Goal: Information Seeking & Learning: Learn about a topic

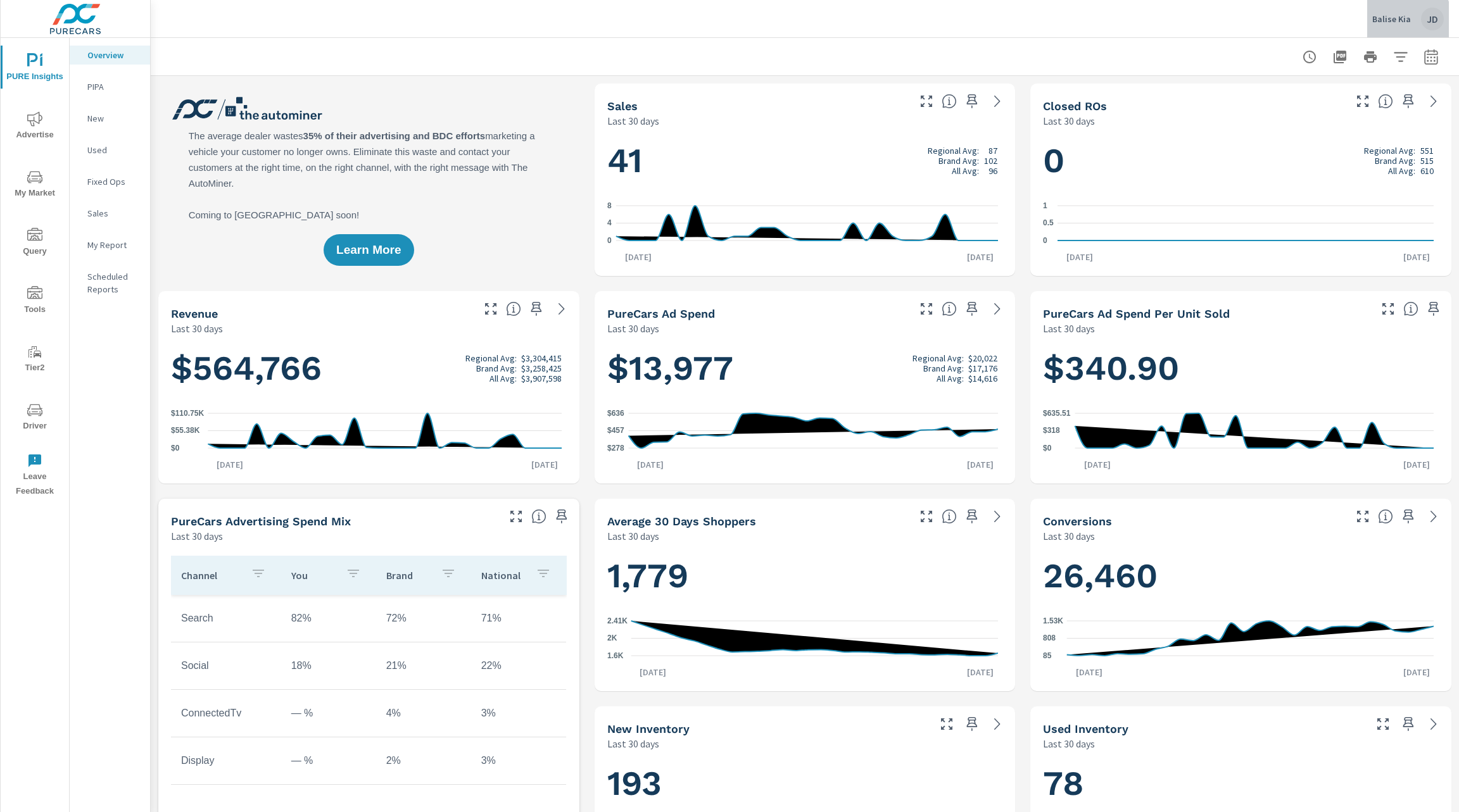
click at [1397, 24] on div "Balise Kia JD" at bounding box center [1407, 19] width 71 height 23
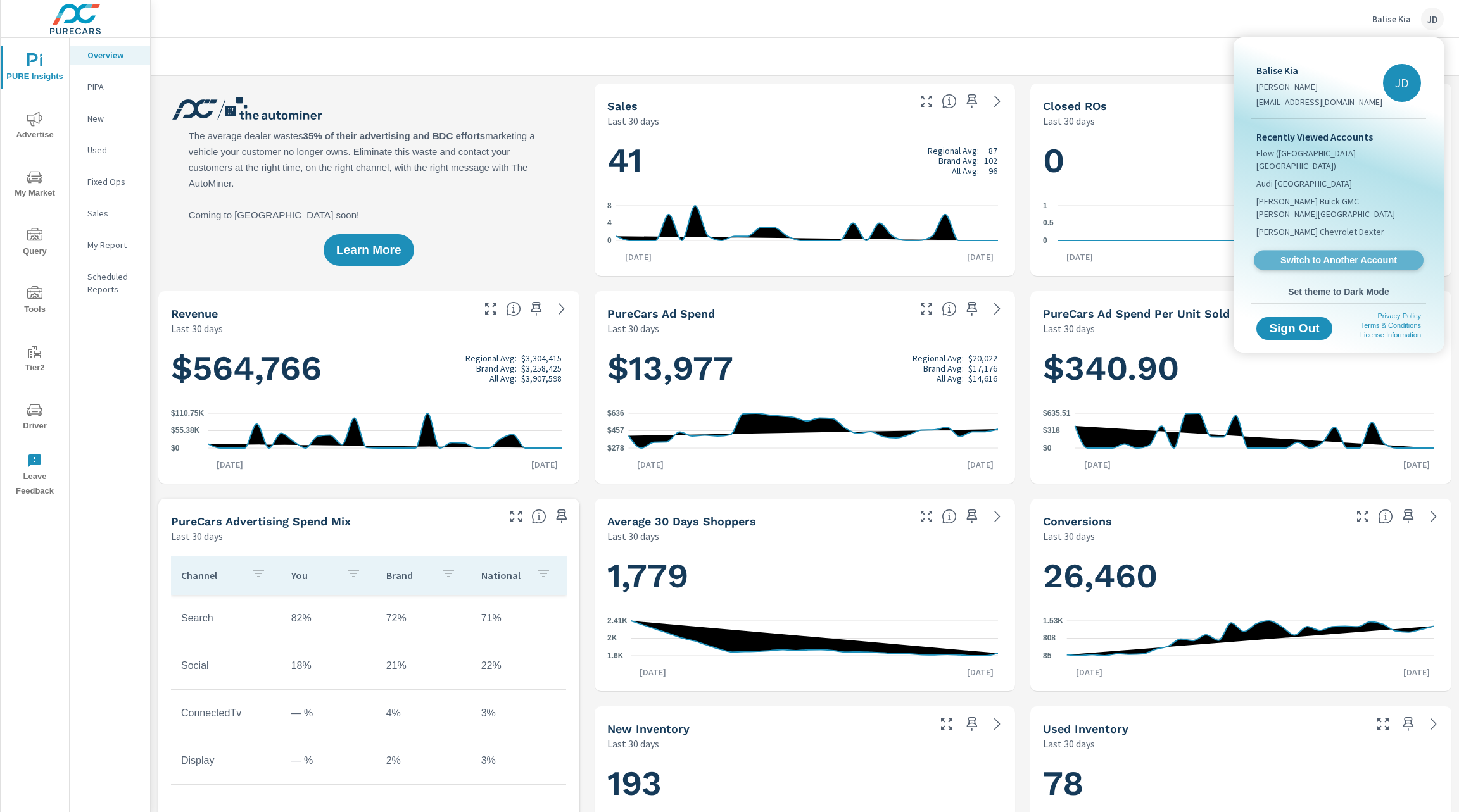
click at [1334, 255] on span "Switch to Another Account" at bounding box center [1338, 261] width 155 height 12
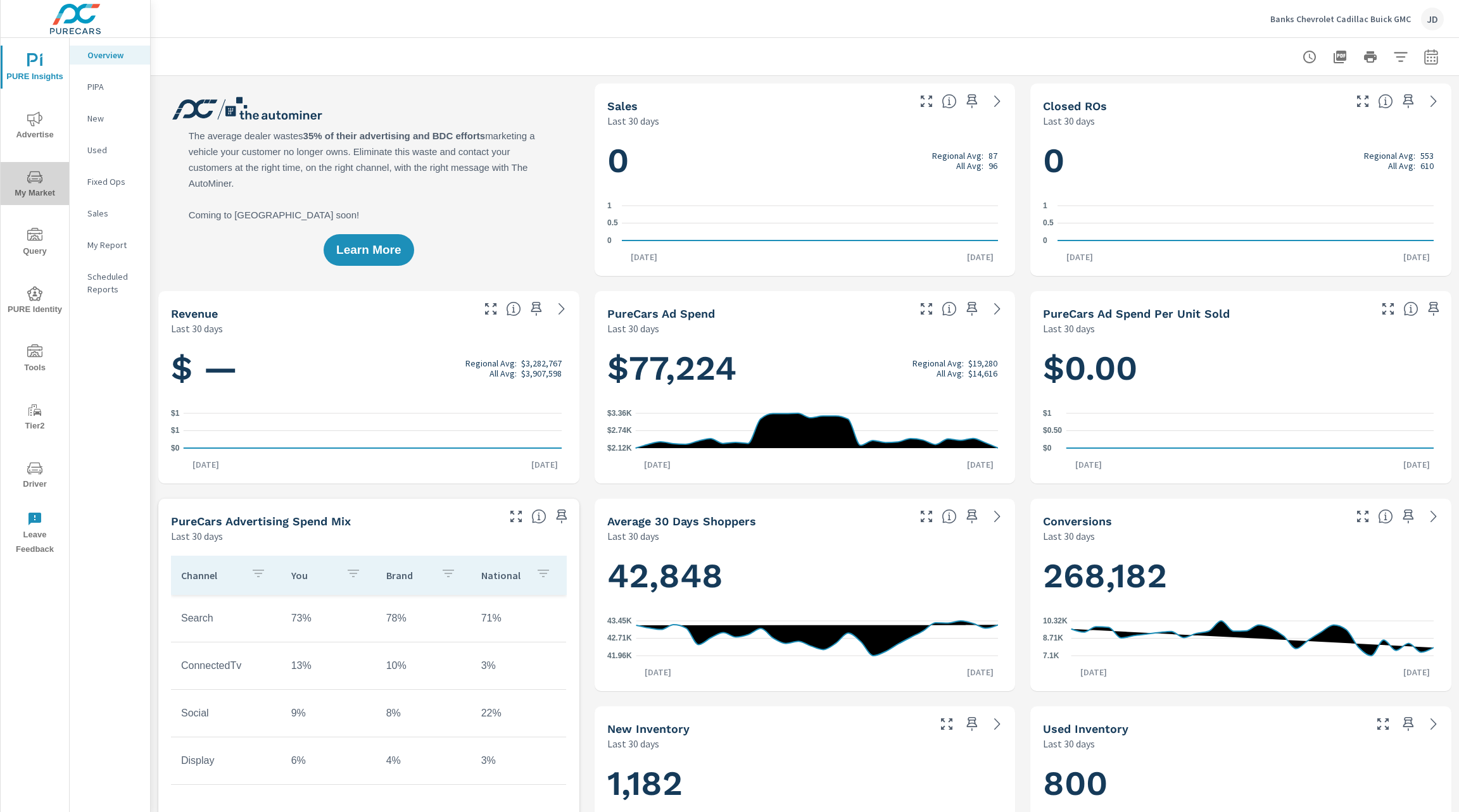
click at [37, 180] on icon "nav menu" at bounding box center [35, 177] width 15 height 15
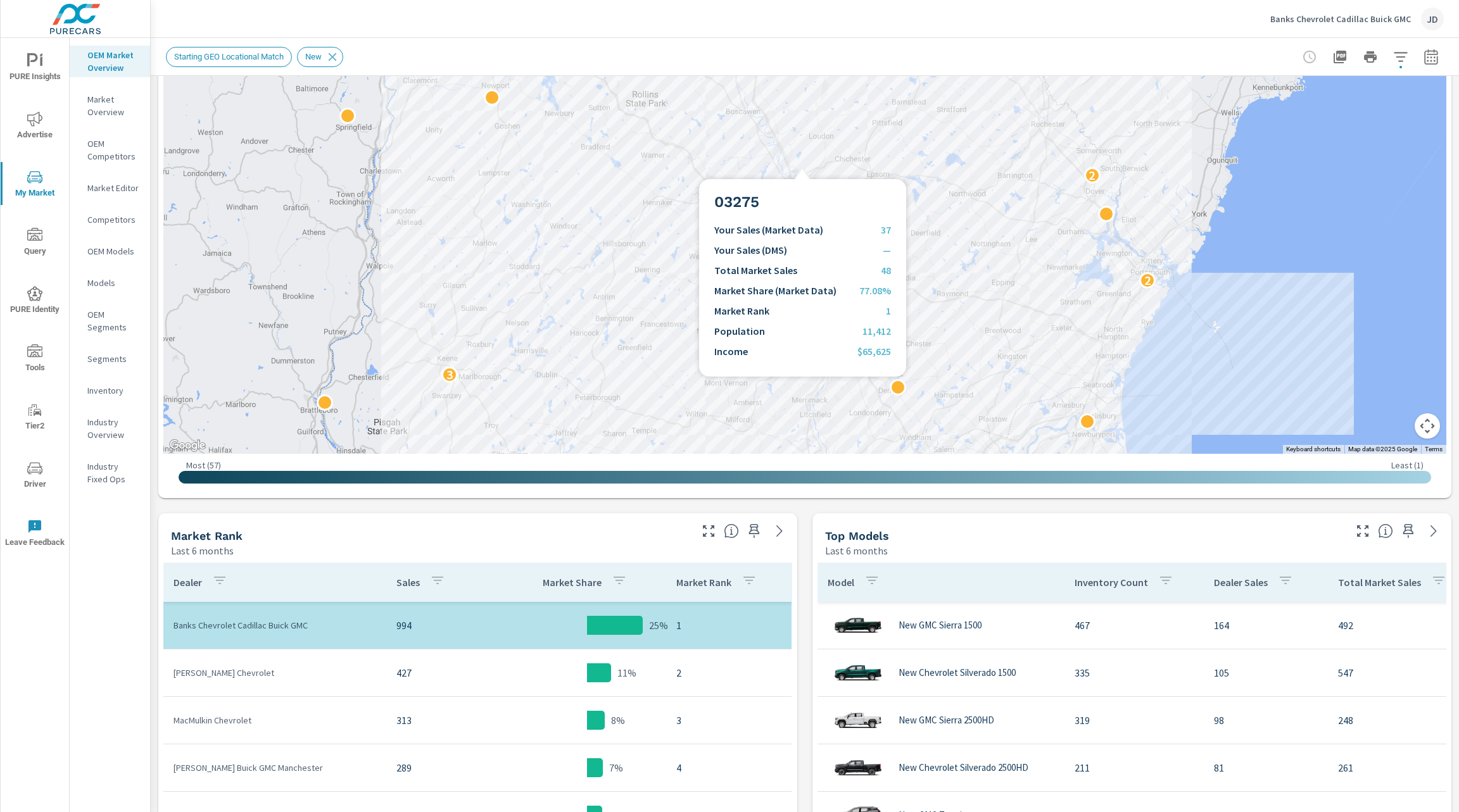
scroll to position [194, 0]
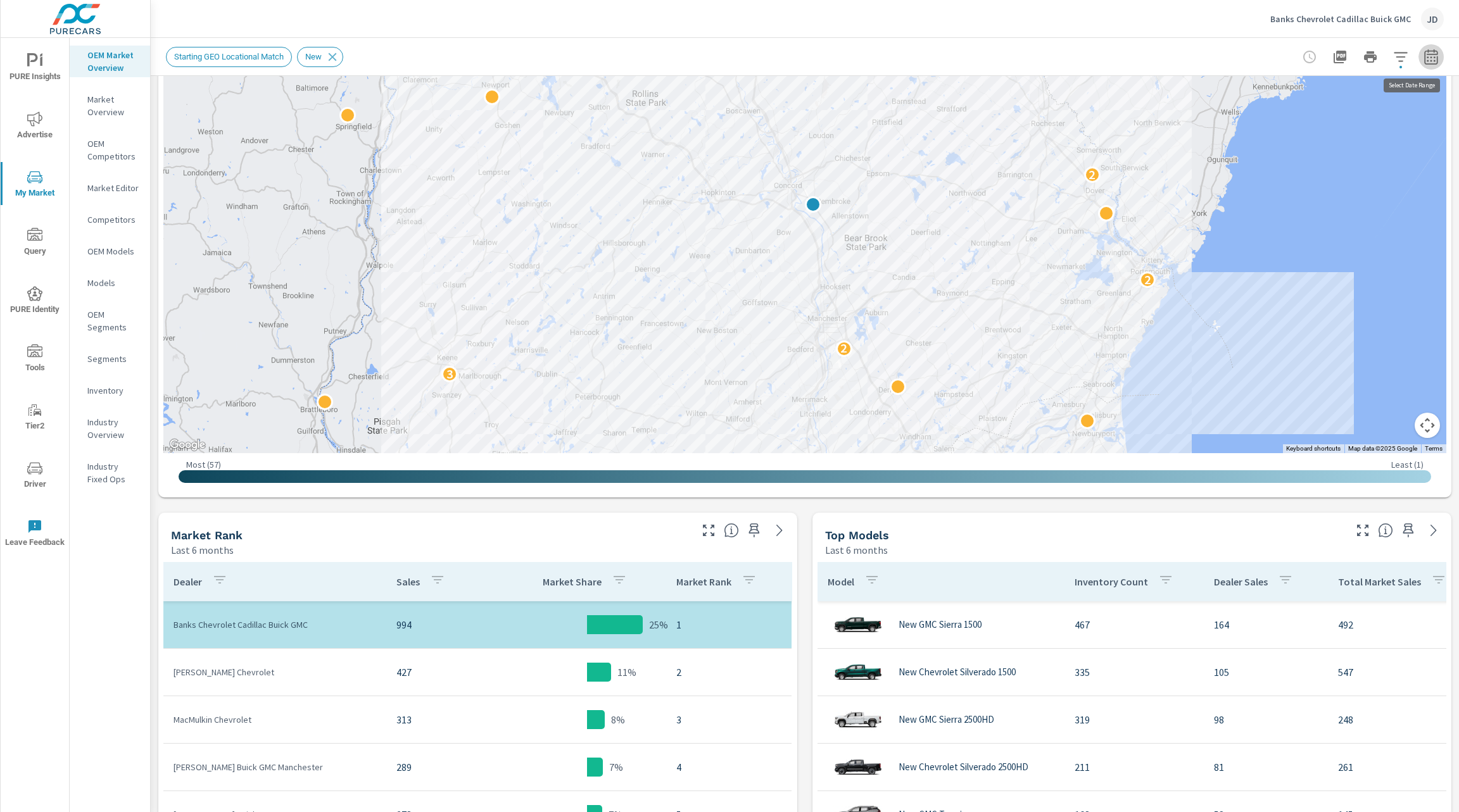
click at [1423, 59] on icon "button" at bounding box center [1431, 57] width 15 height 15
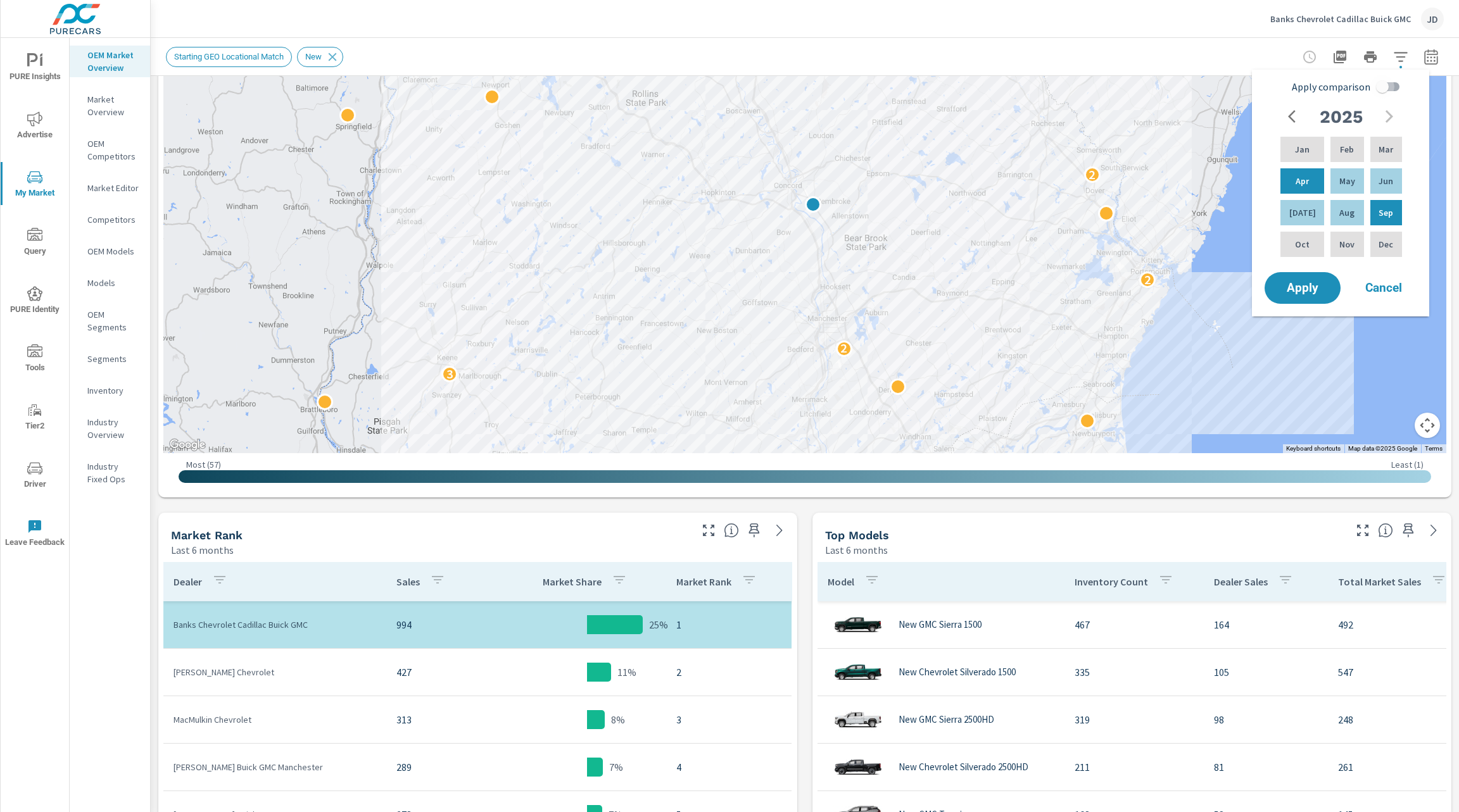
click at [1386, 90] on input "Apply comparison" at bounding box center [1382, 86] width 72 height 24
checkbox input "true"
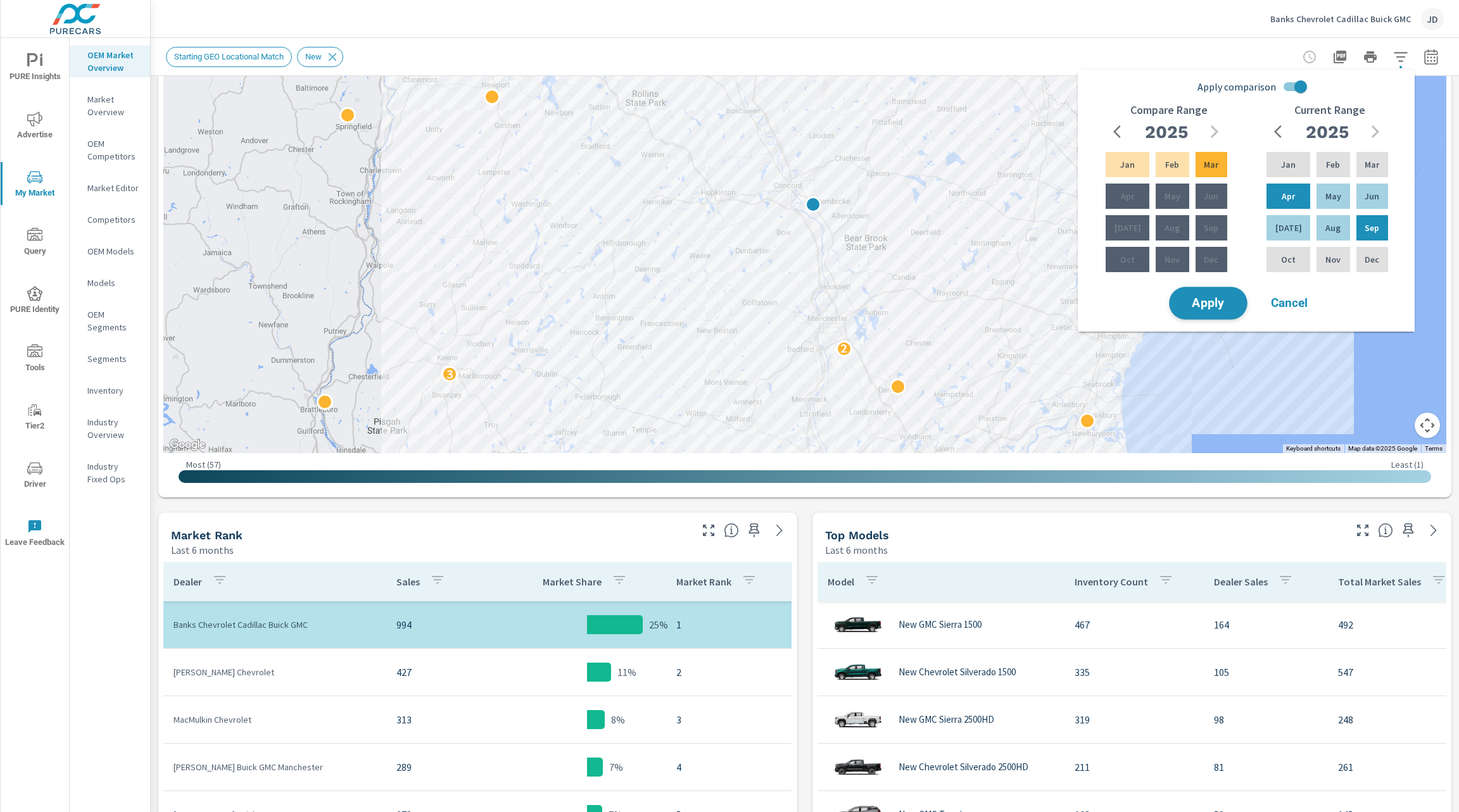
click at [1220, 311] on button "Apply" at bounding box center [1208, 303] width 78 height 33
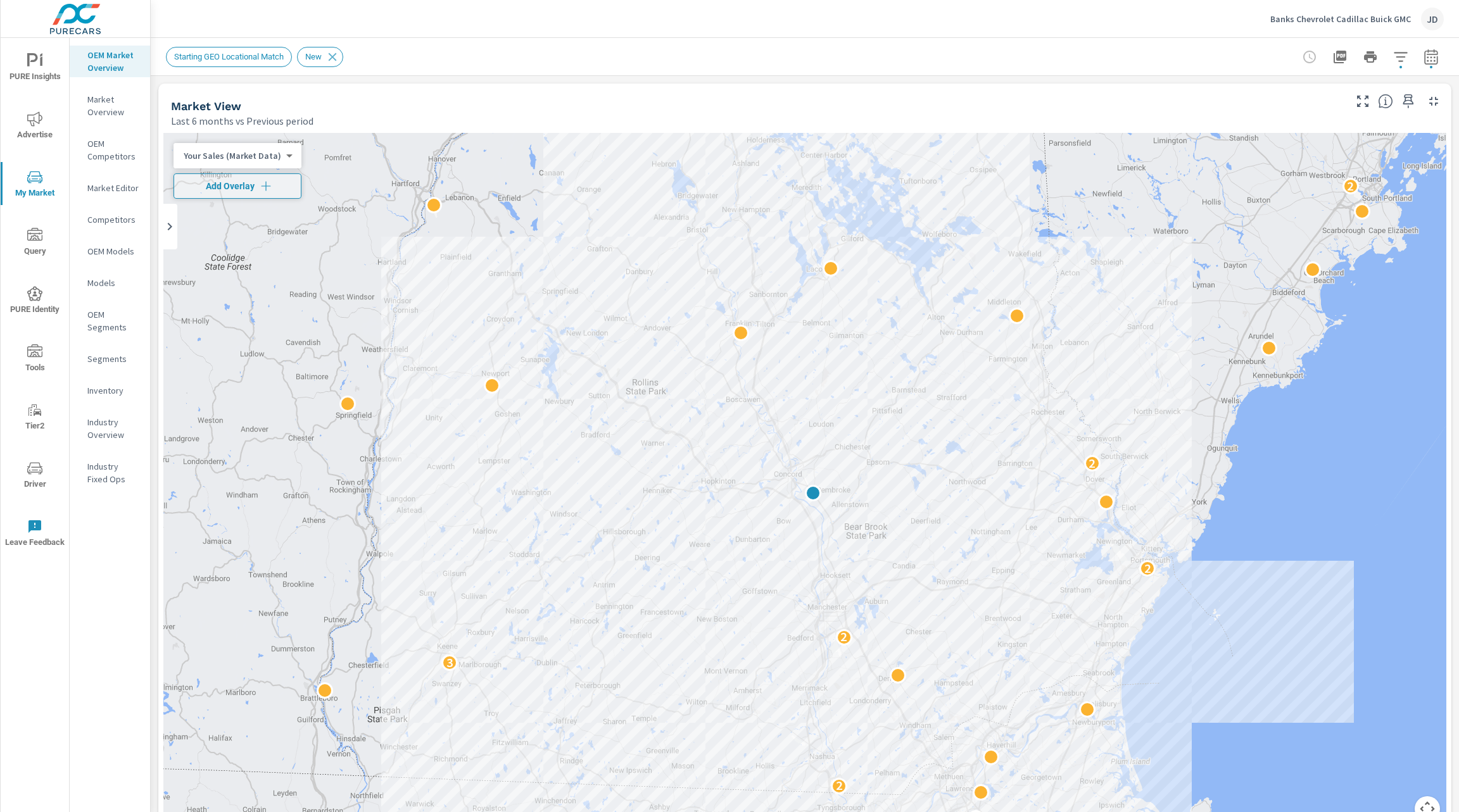
click at [32, 123] on icon "nav menu" at bounding box center [35, 119] width 15 height 15
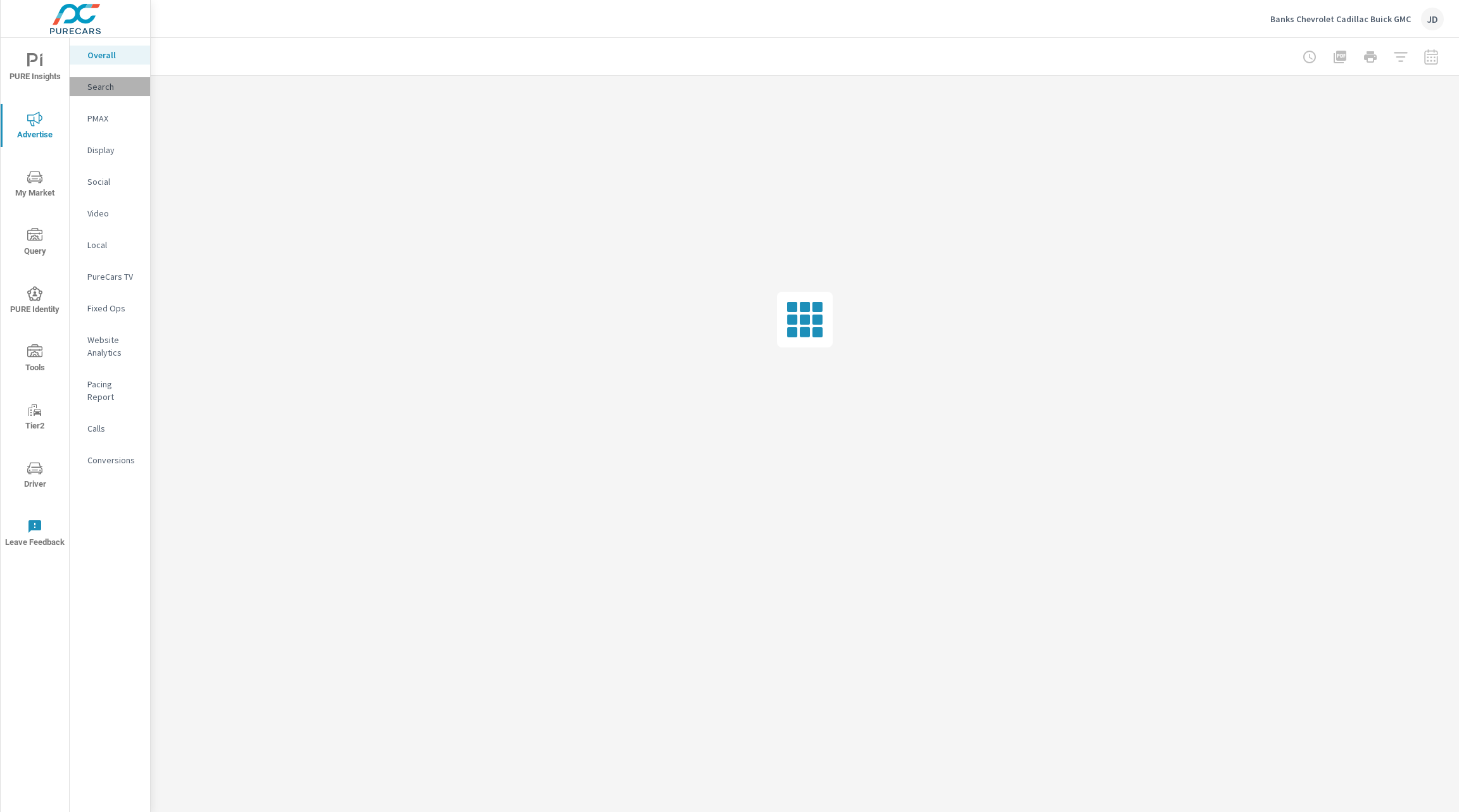
click at [101, 89] on p "Search" at bounding box center [114, 87] width 53 height 13
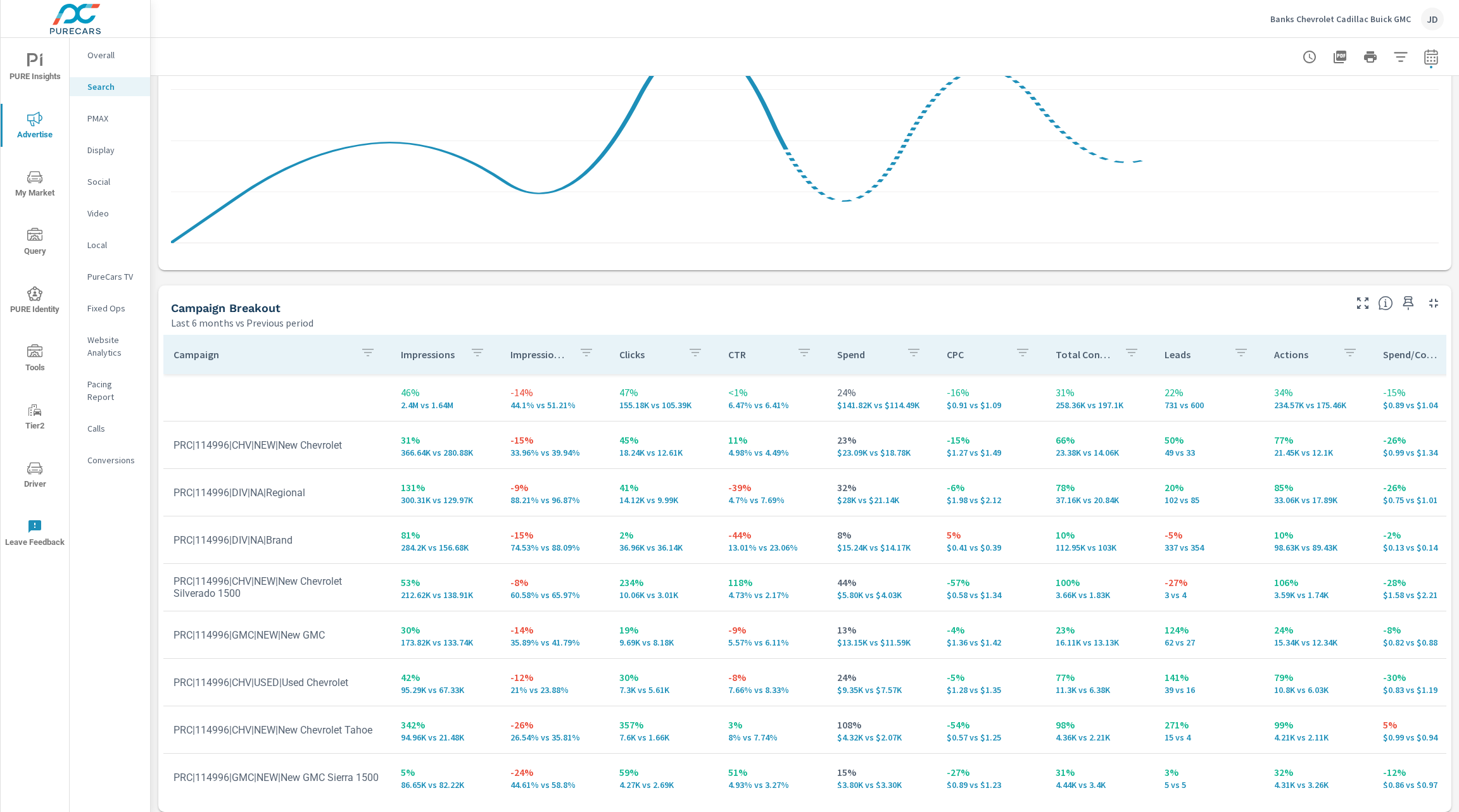
scroll to position [1025, 0]
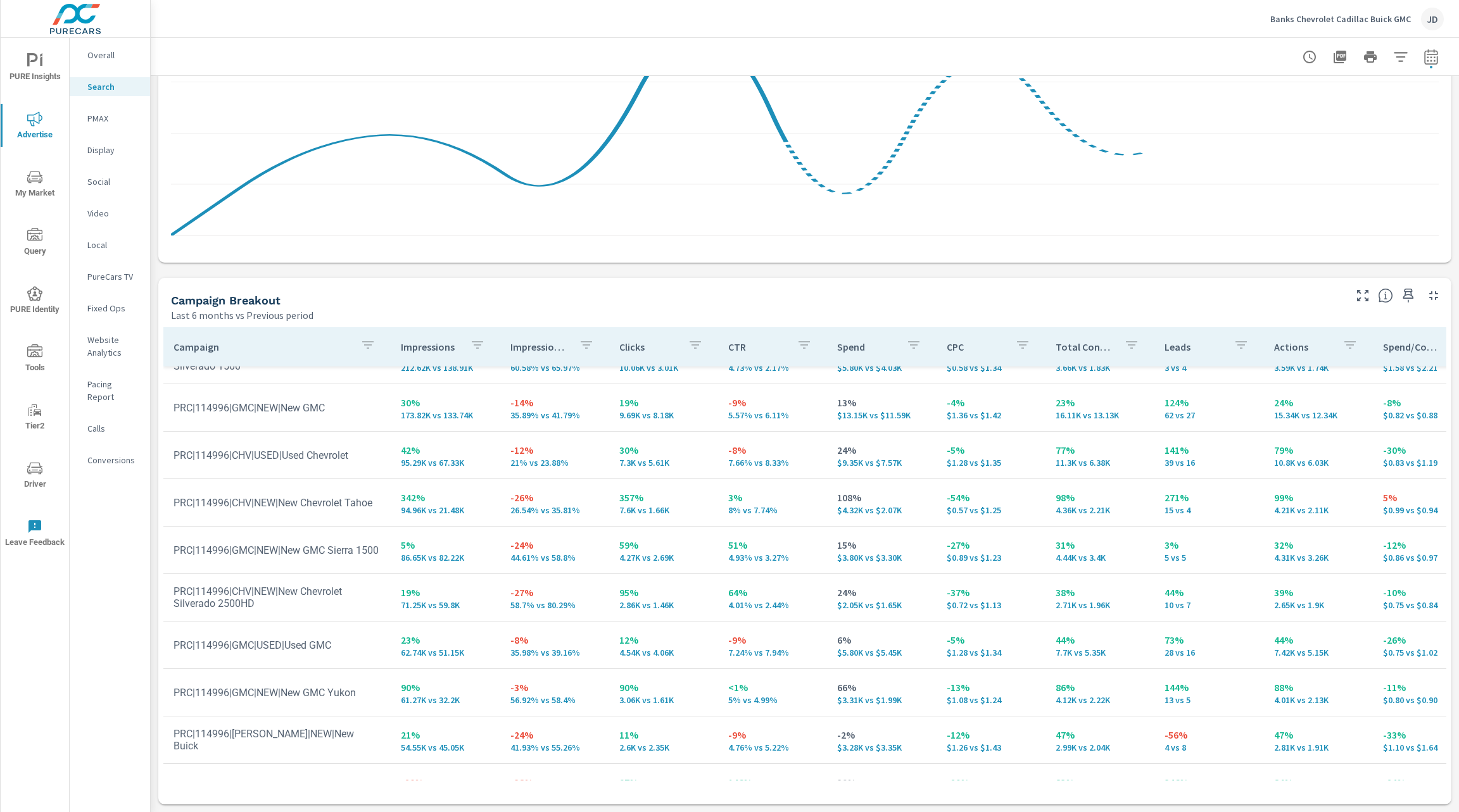
scroll to position [218, 0]
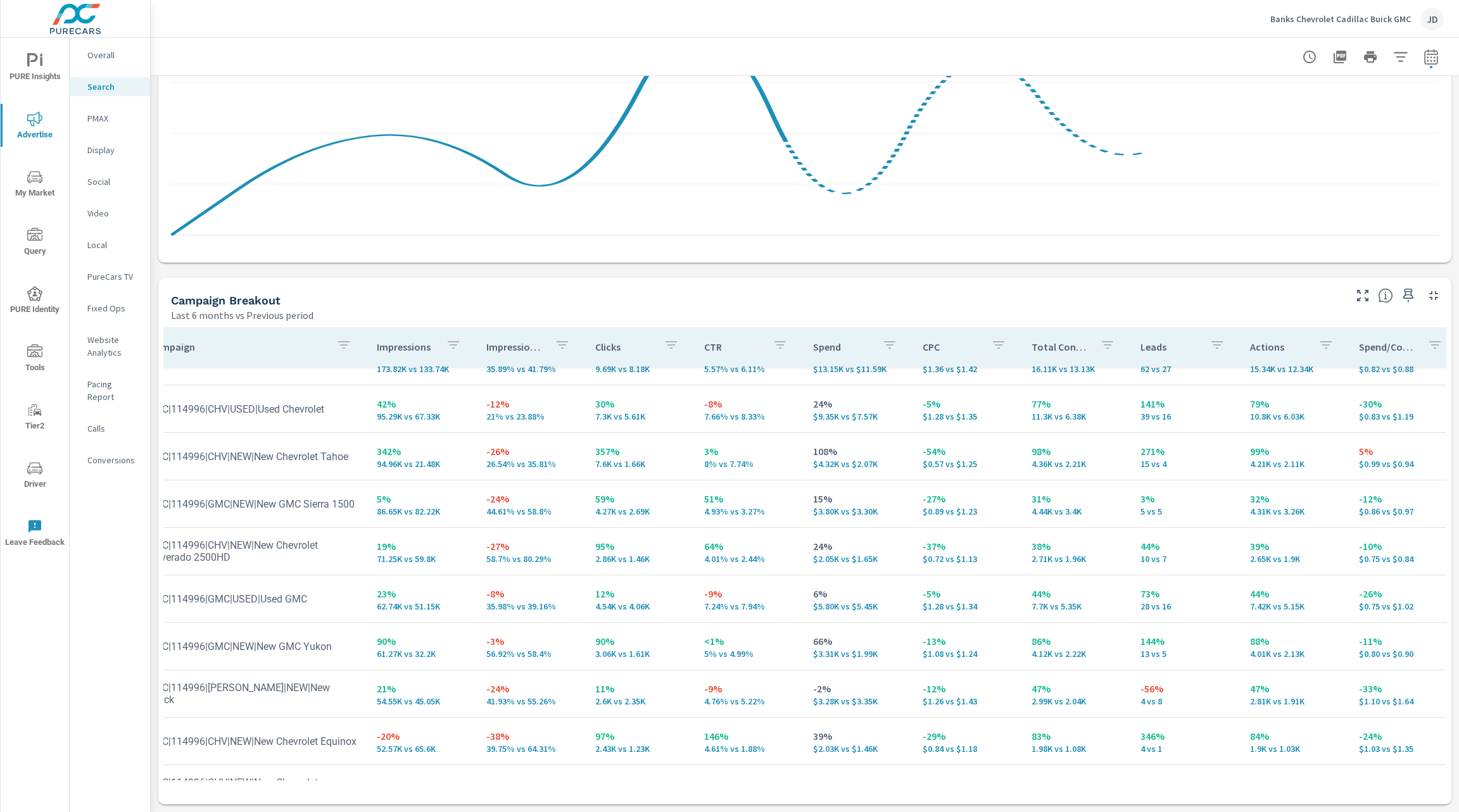
scroll to position [266, 0]
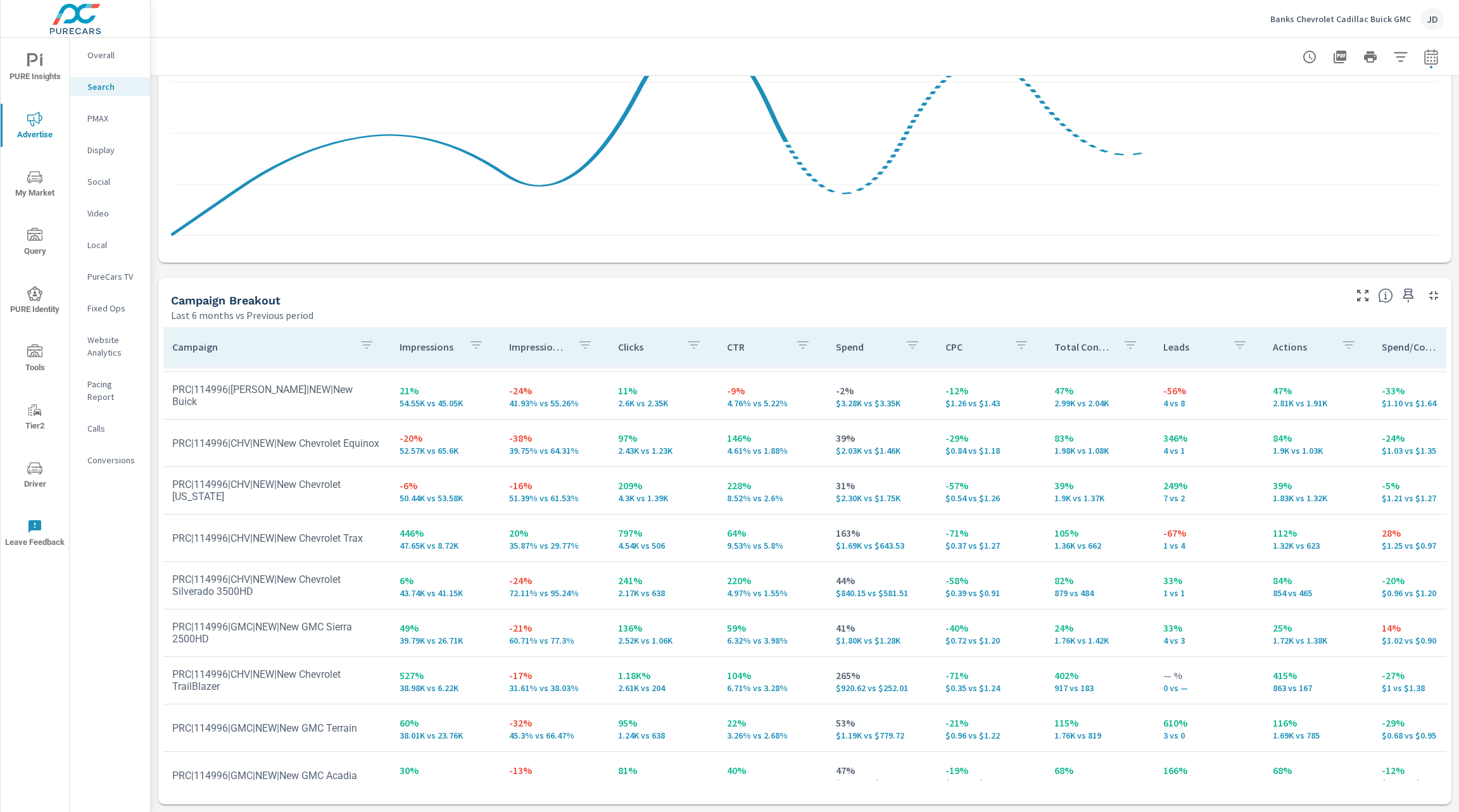
scroll to position [674, 1]
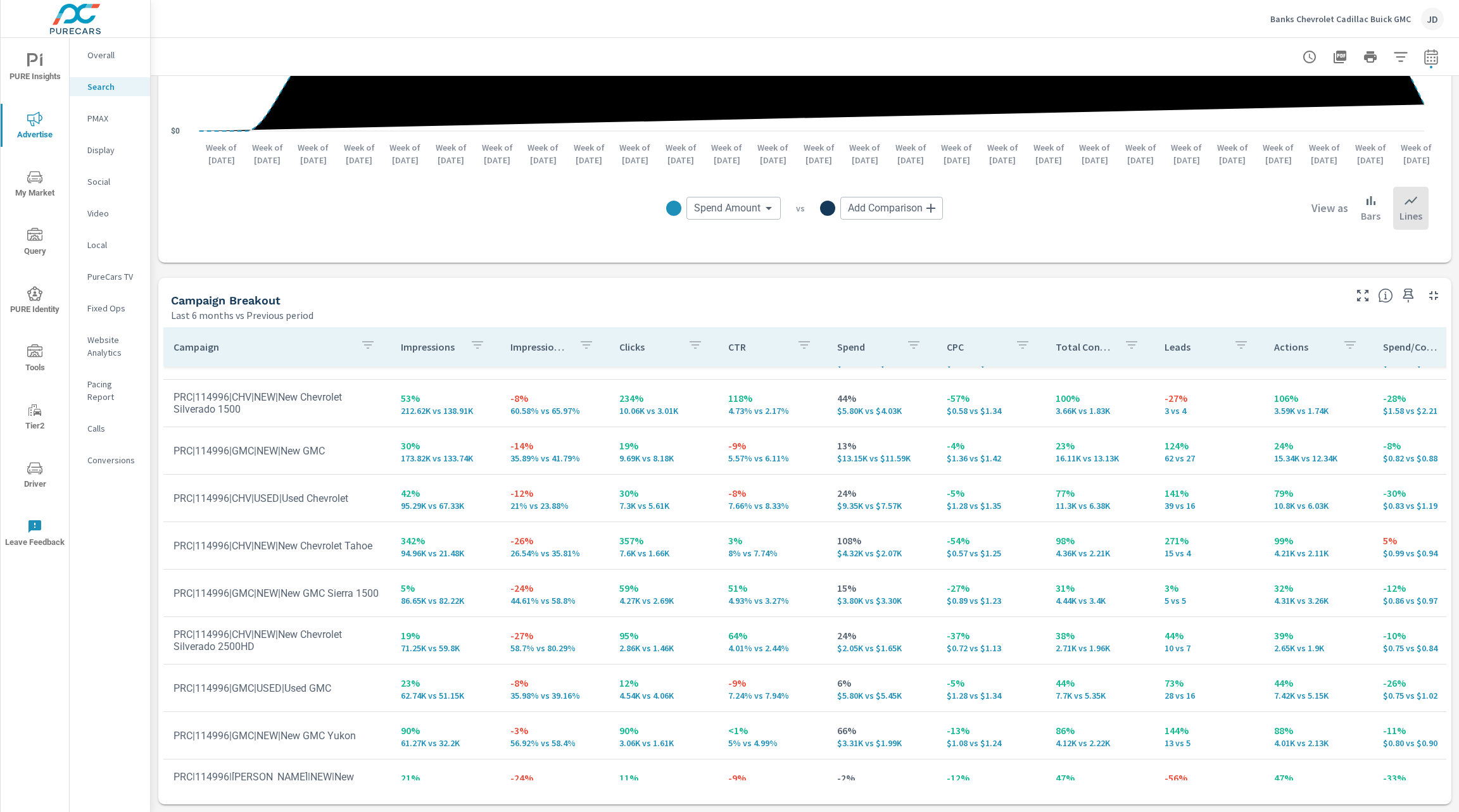
scroll to position [187, 0]
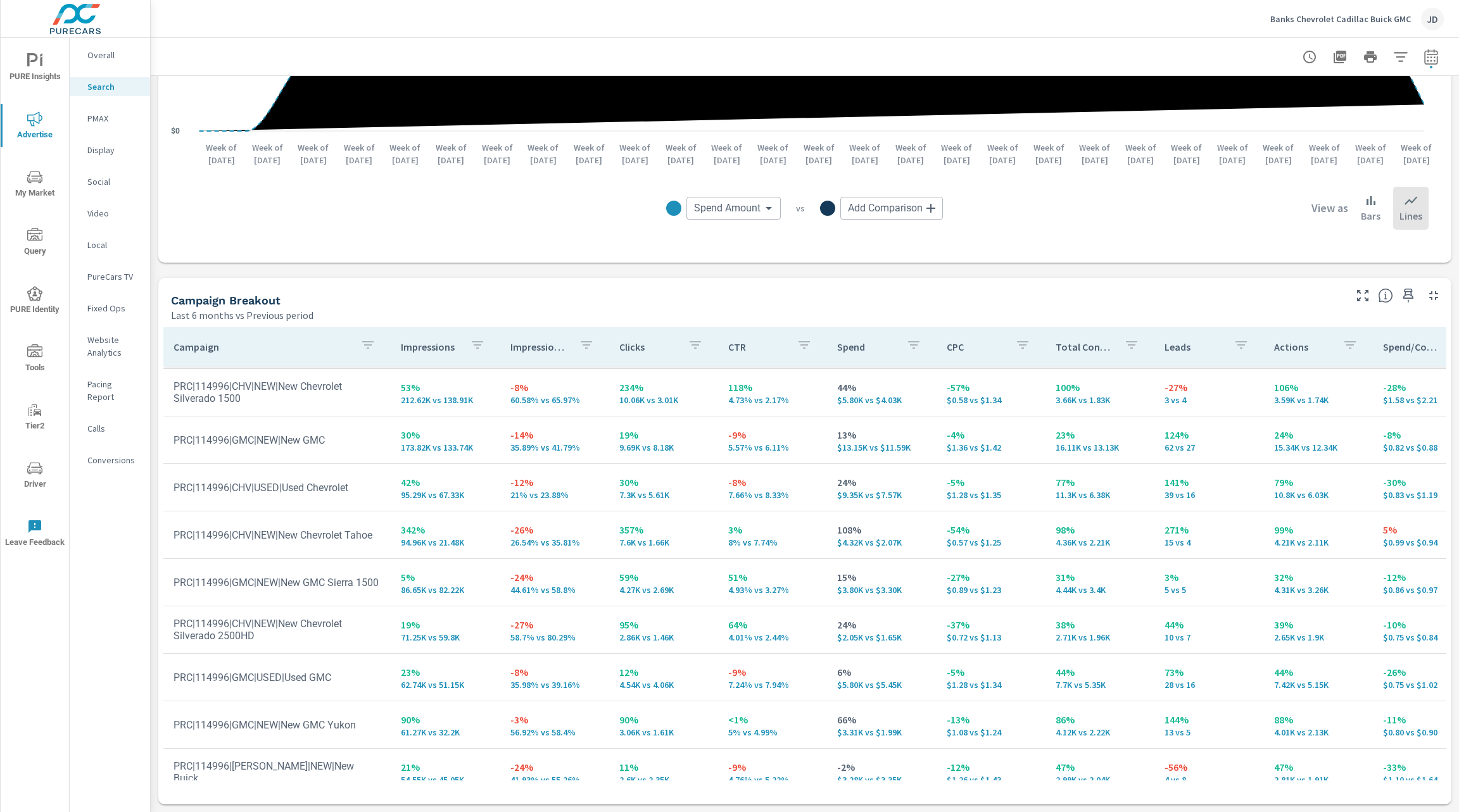
click at [838, 348] on p "Spend" at bounding box center [866, 347] width 58 height 13
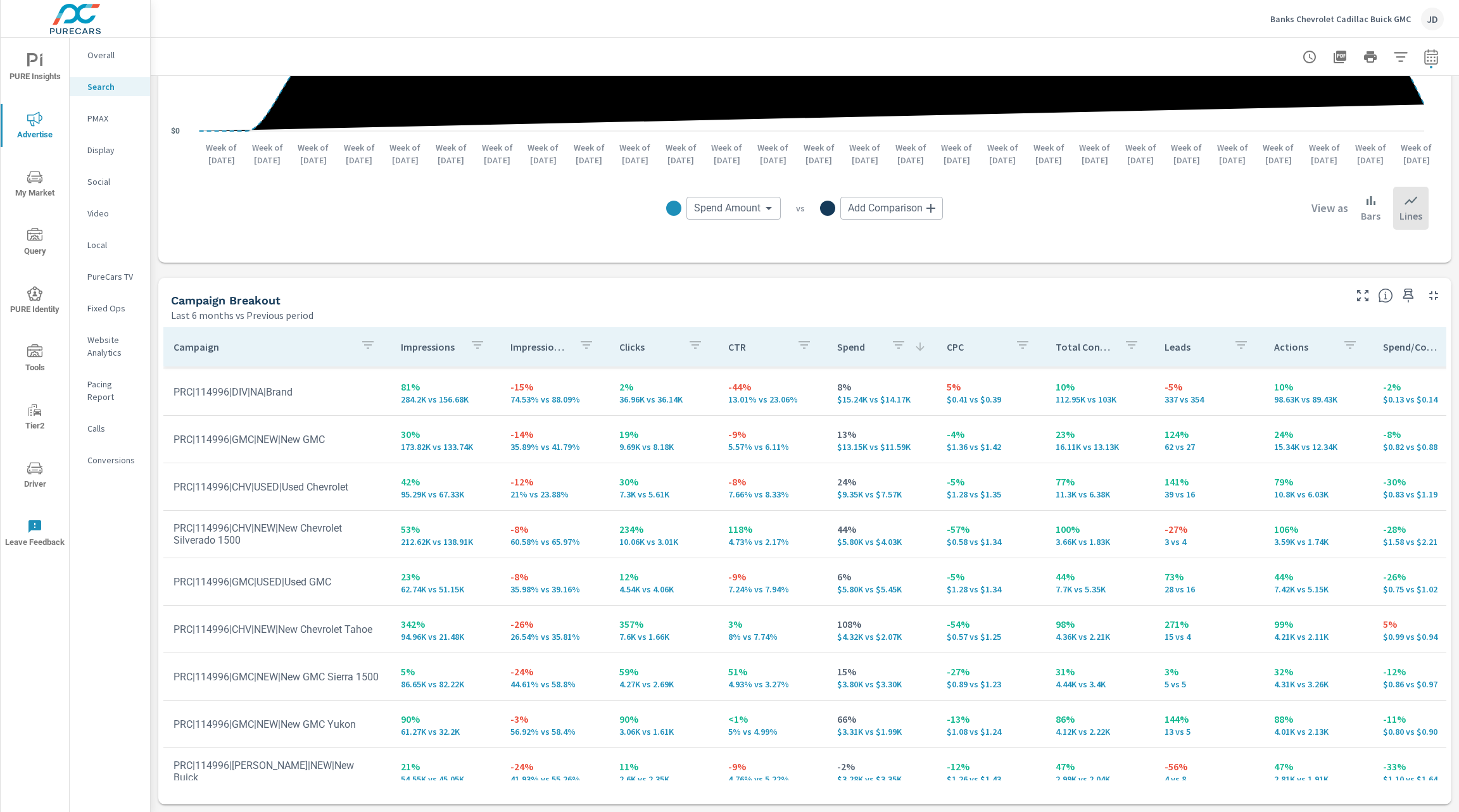
scroll to position [140, 0]
click at [1164, 342] on p "Leads" at bounding box center [1193, 347] width 58 height 13
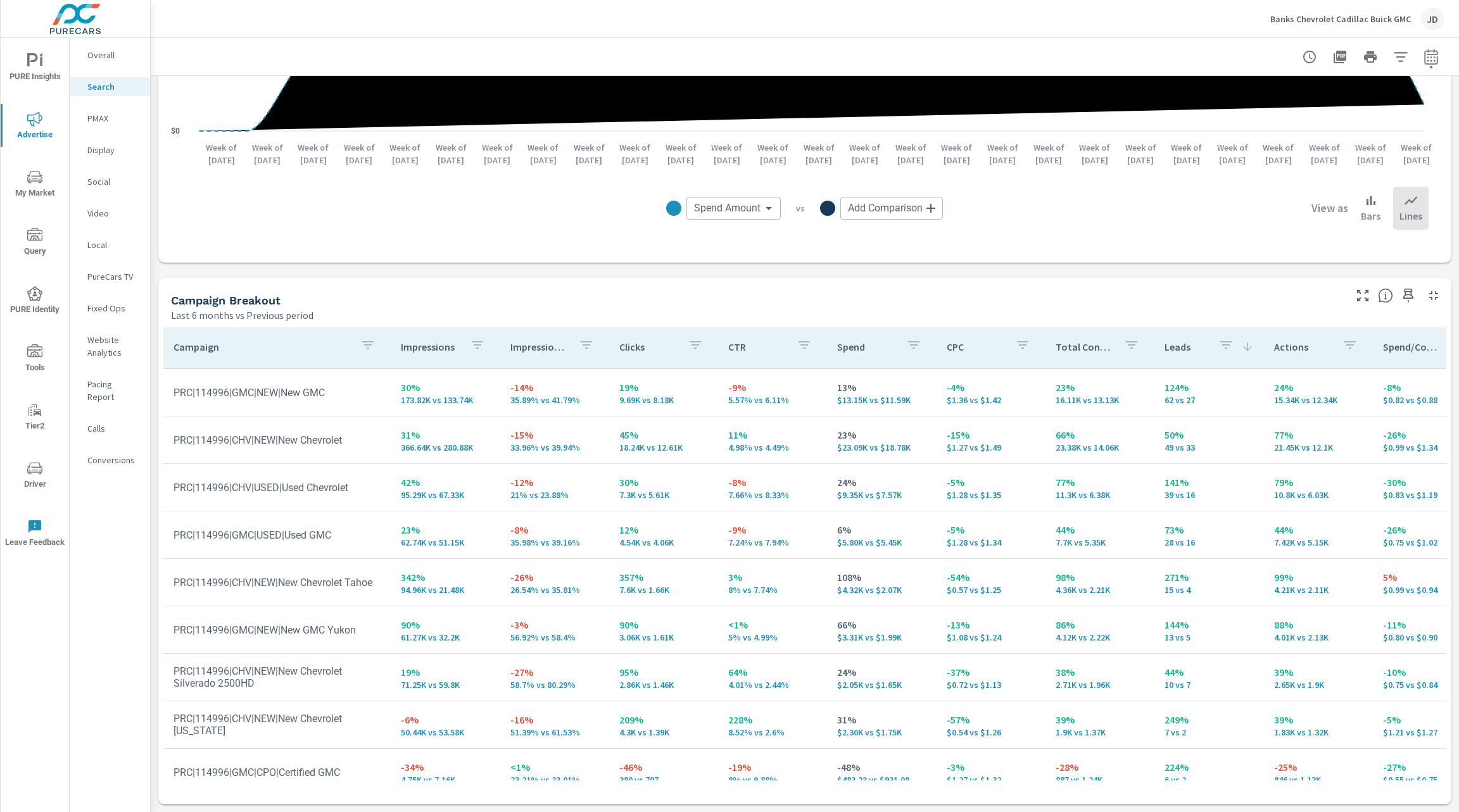
scroll to position [169, 1]
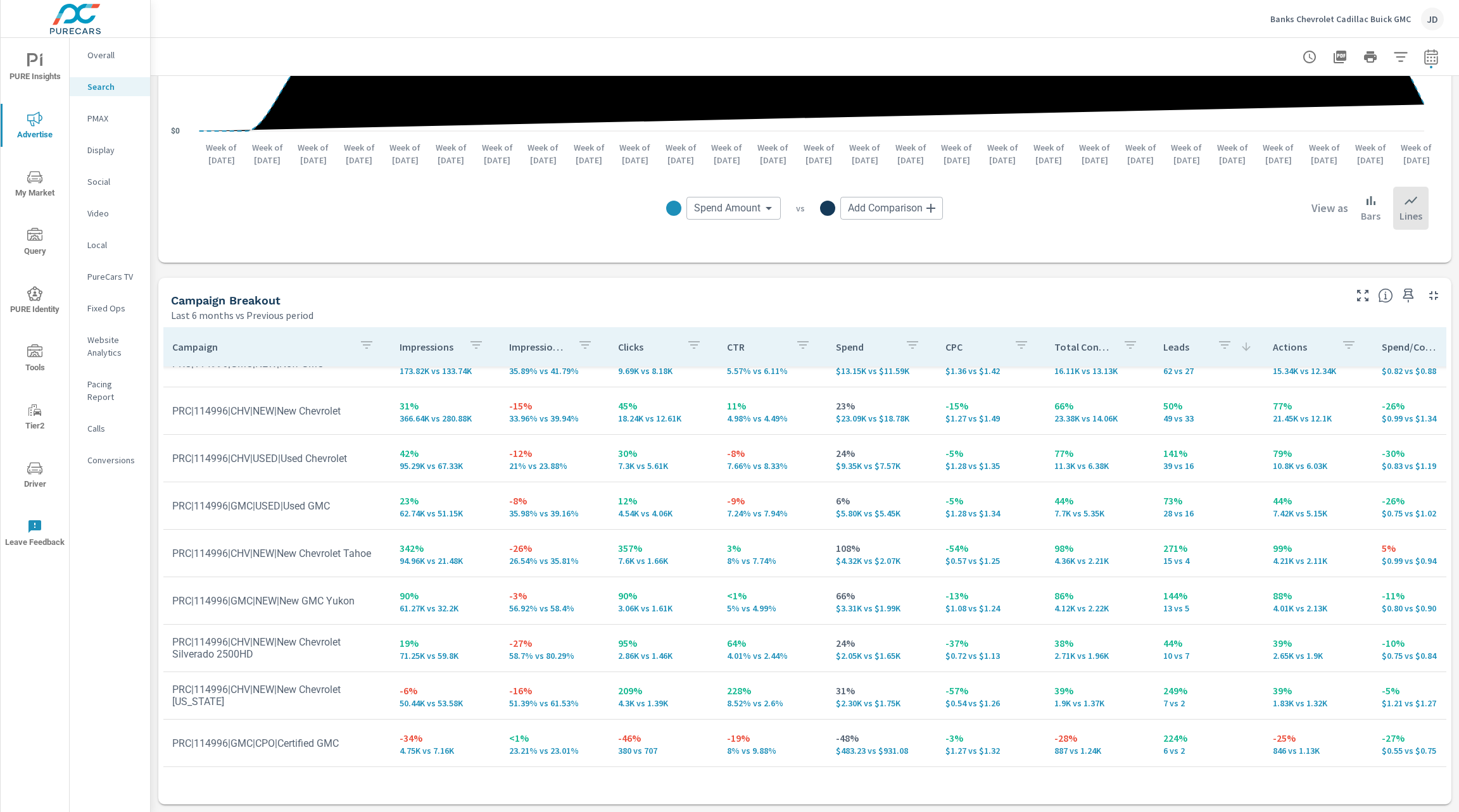
scroll to position [214, 0]
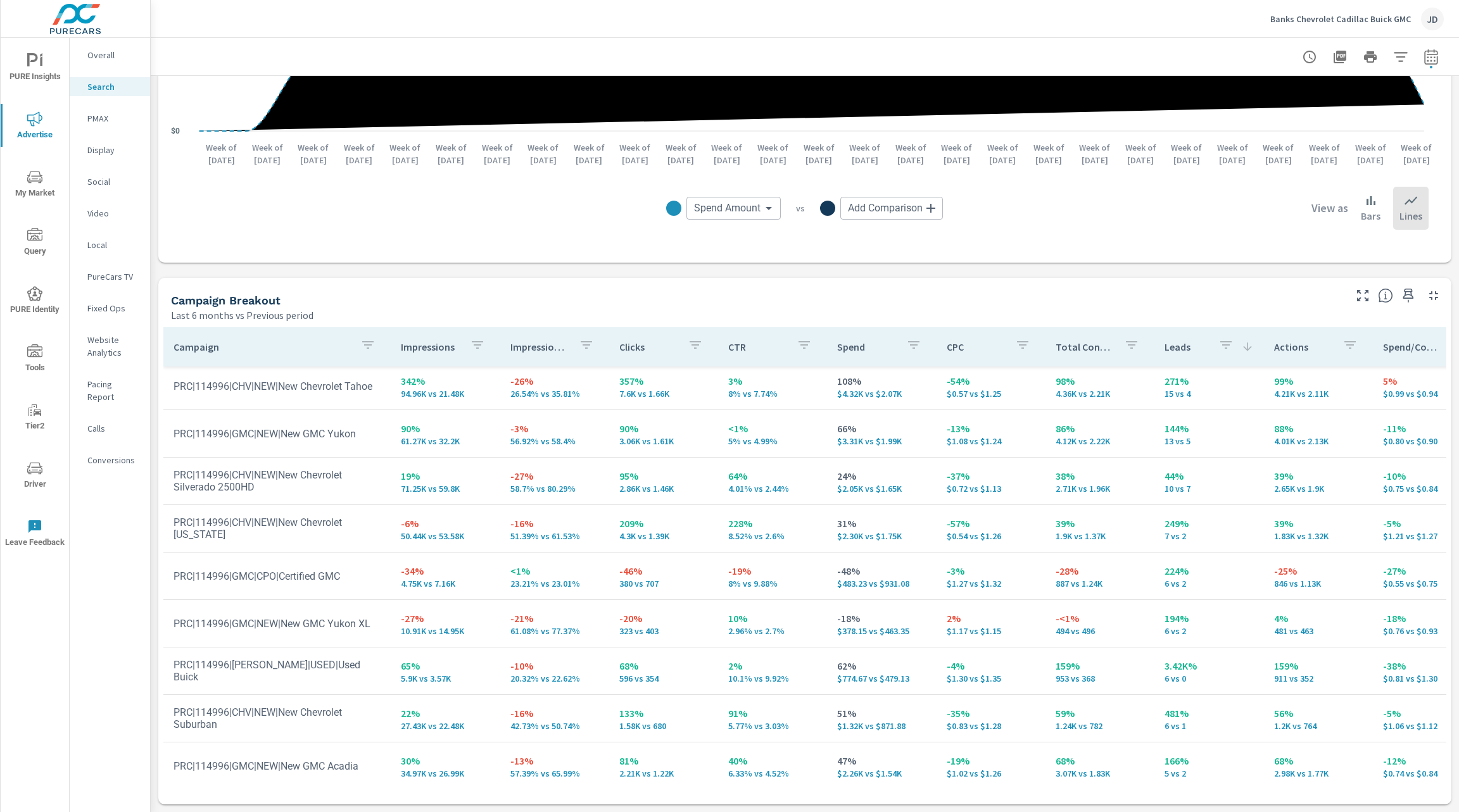
scroll to position [338, 0]
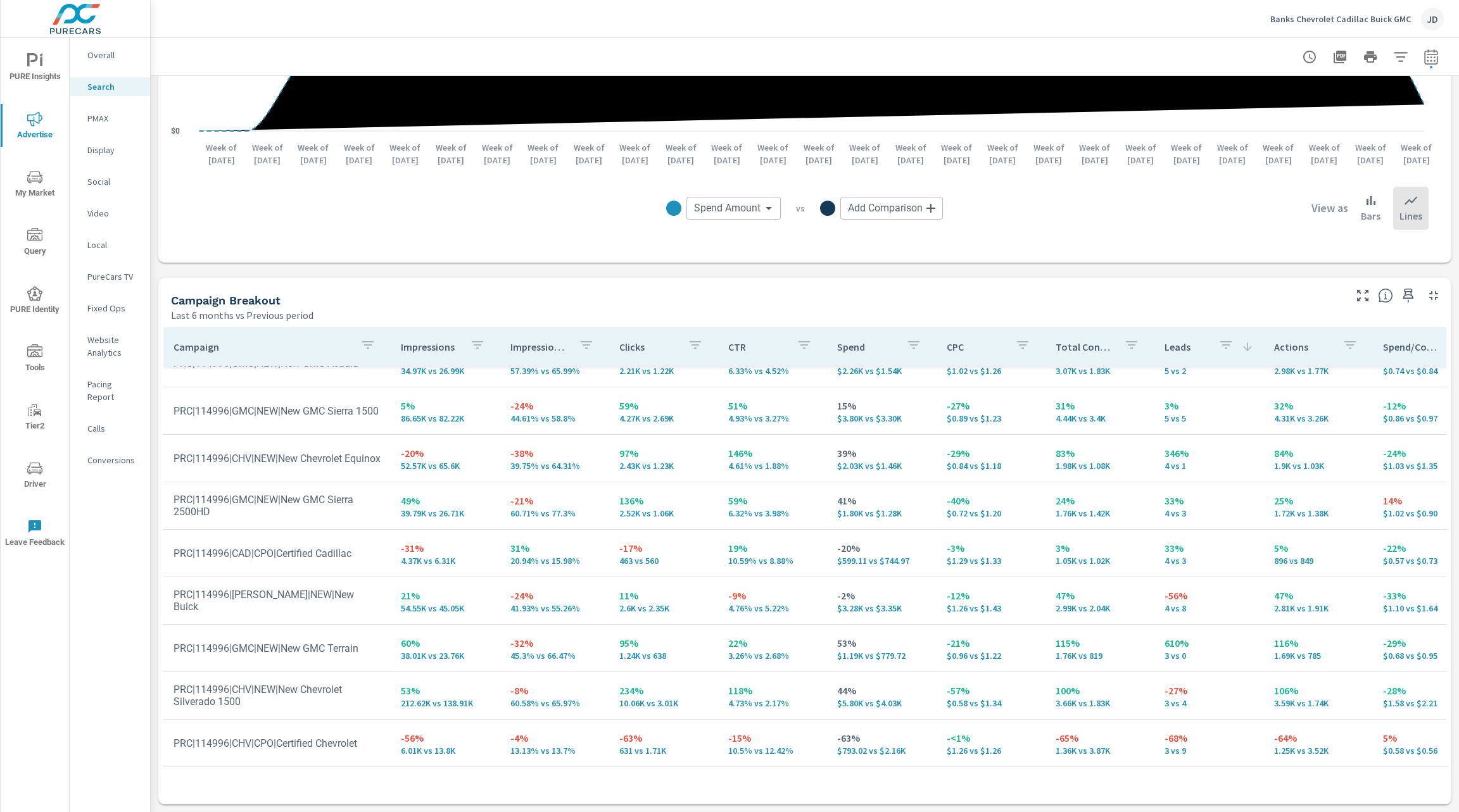
scroll to position [740, 0]
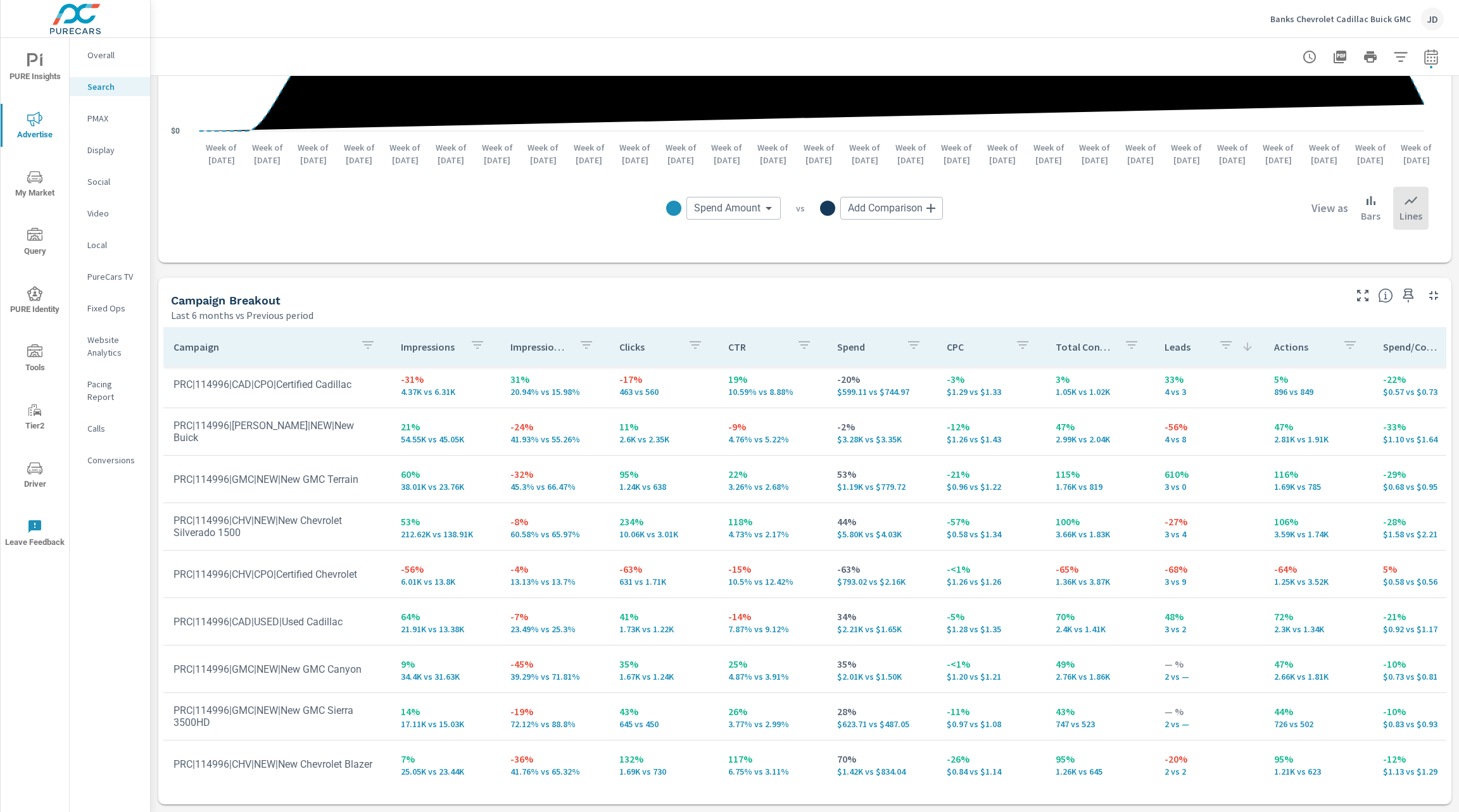
scroll to position [909, 0]
drag, startPoint x: 1180, startPoint y: 485, endPoint x: 1144, endPoint y: 476, distance: 37.1
click at [1154, 476] on td "610% 3 vs 0" at bounding box center [1209, 478] width 109 height 46
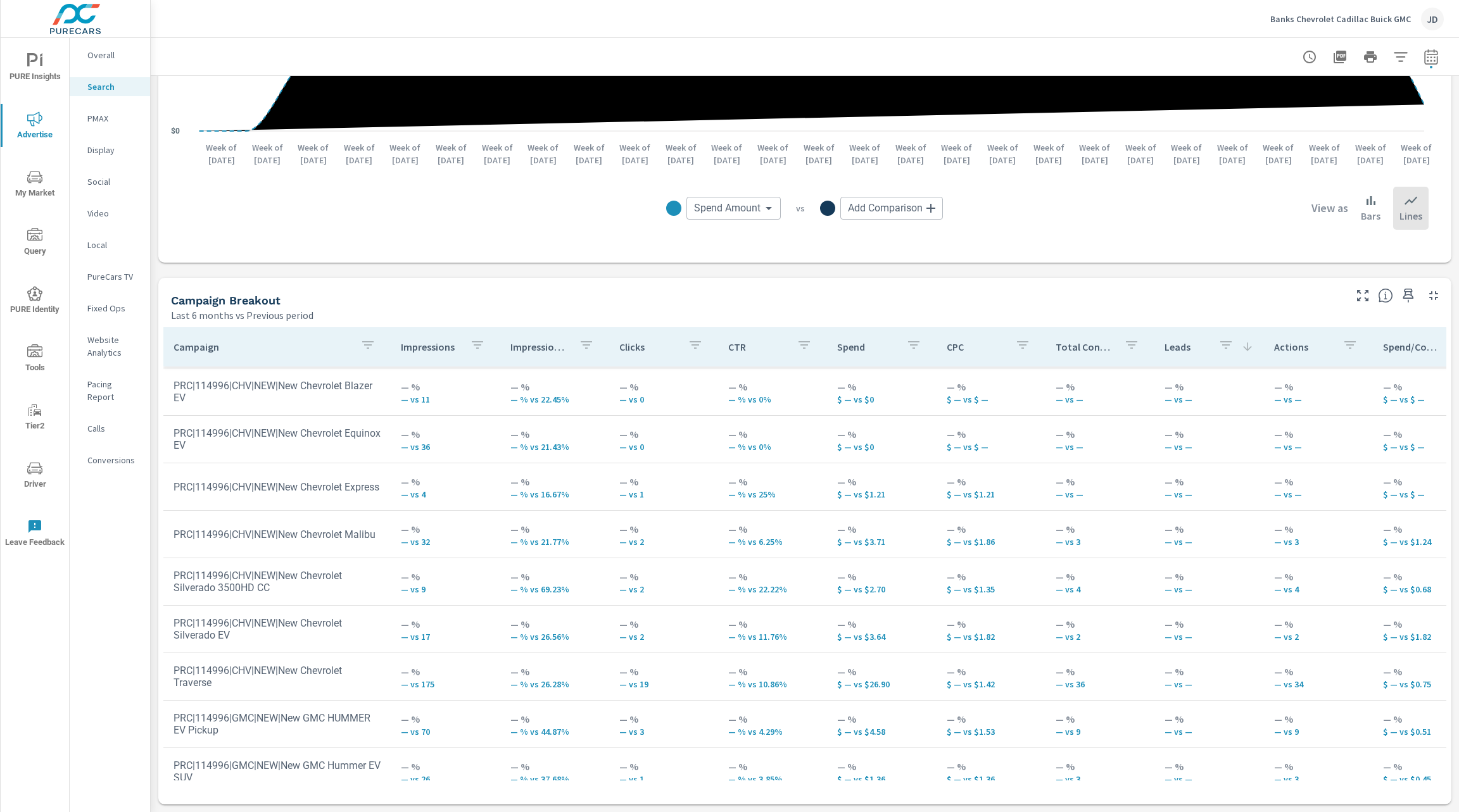
scroll to position [2213, 0]
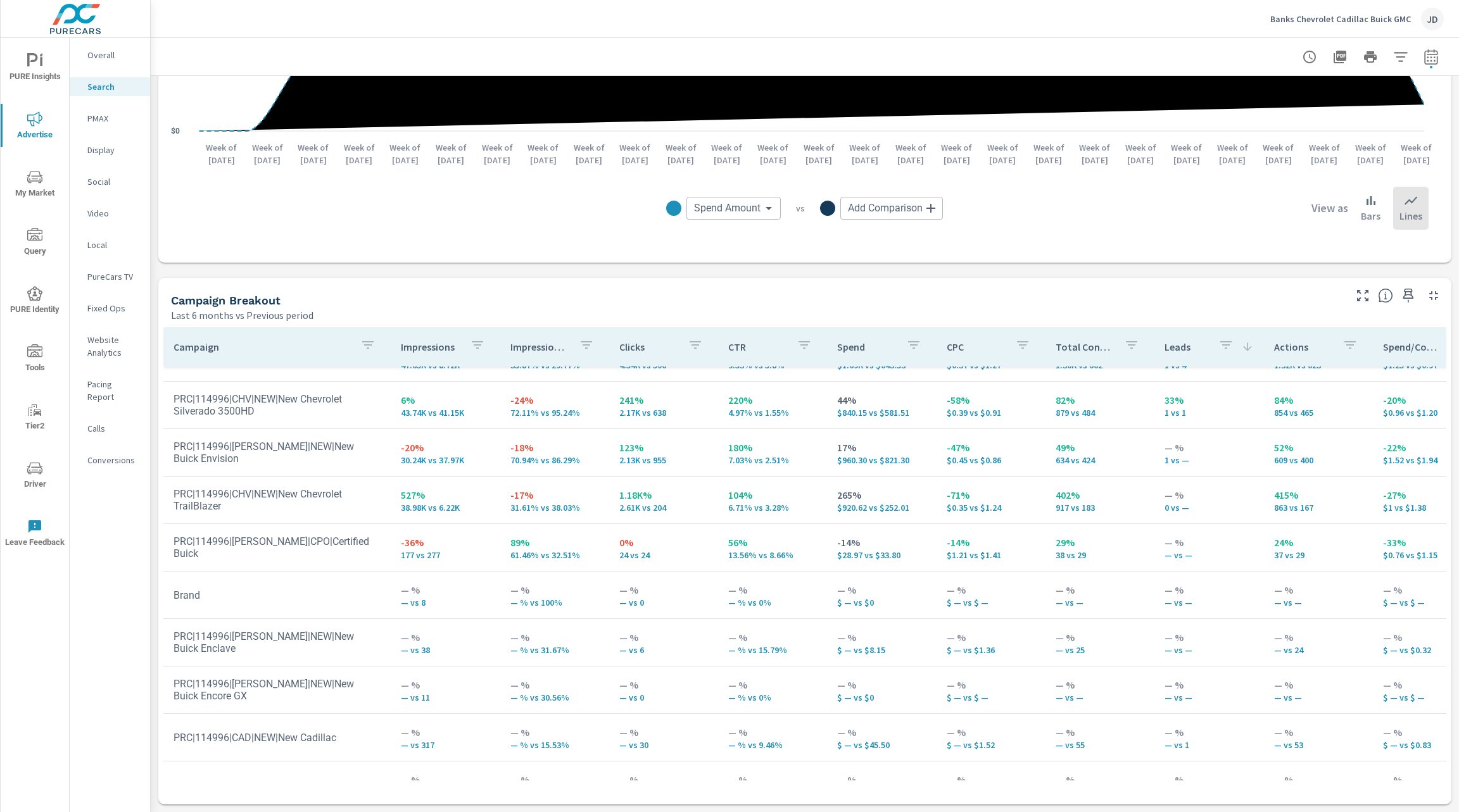
scroll to position [1313, 0]
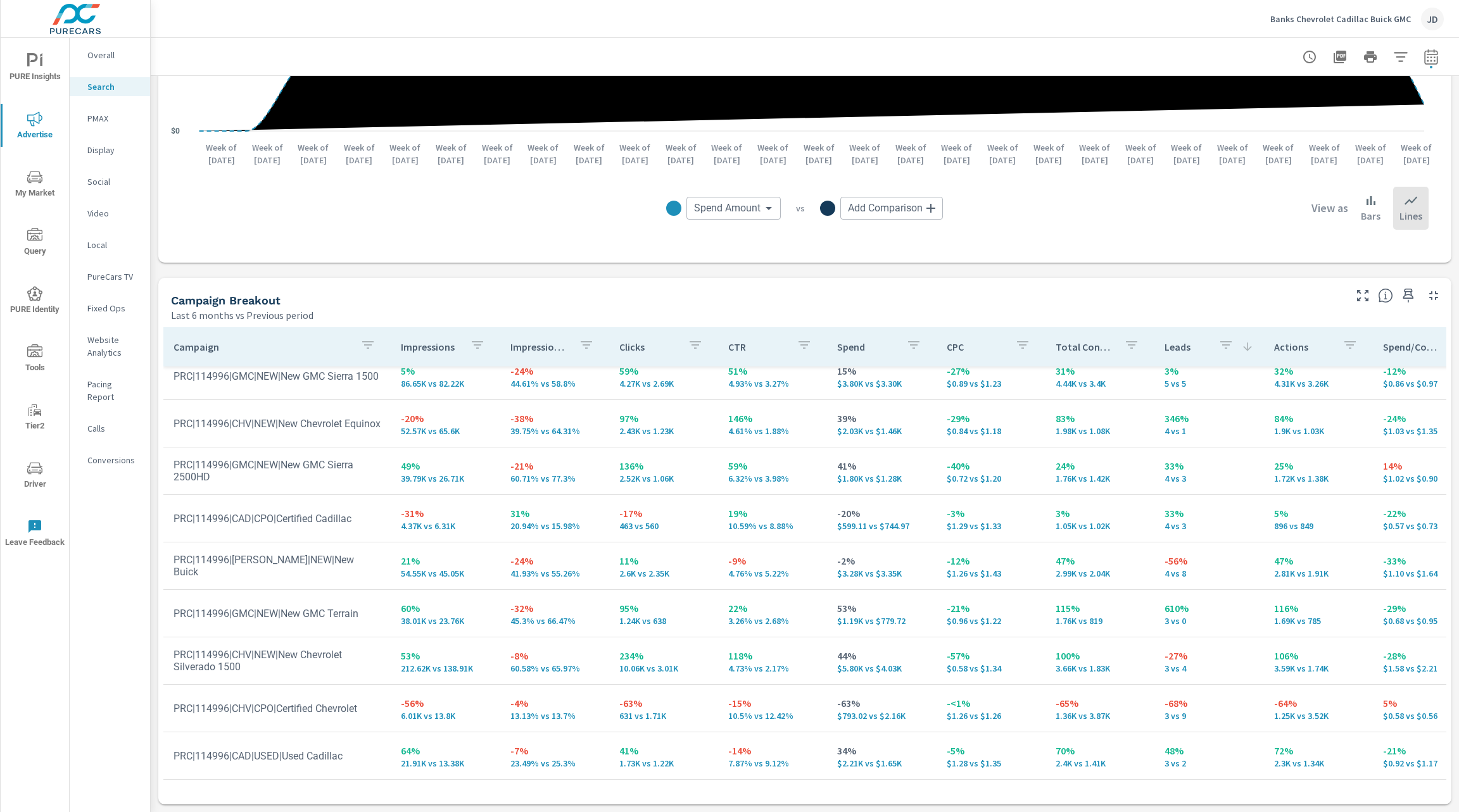
scroll to position [175, 0]
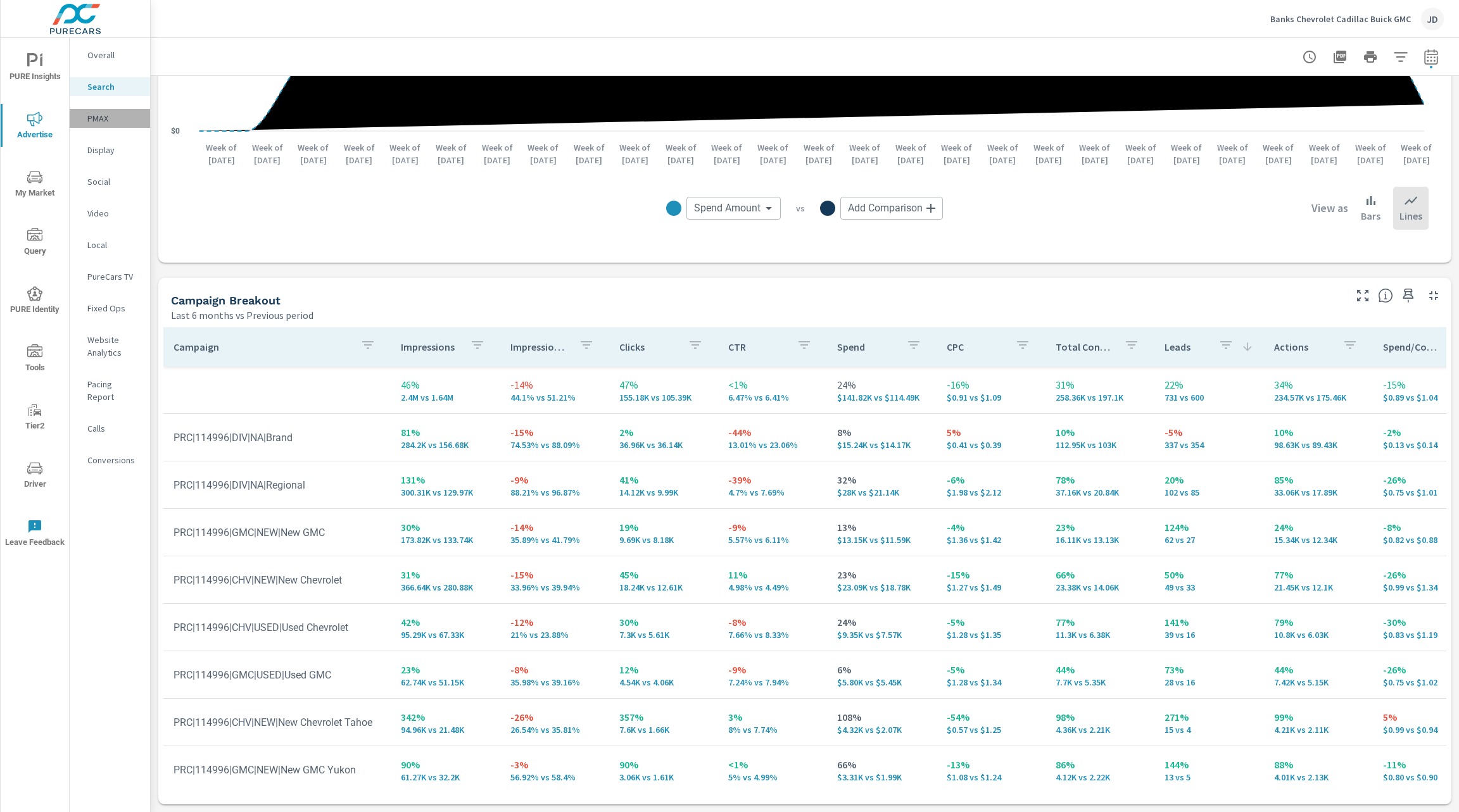
click at [103, 118] on p "PMAX" at bounding box center [114, 119] width 53 height 13
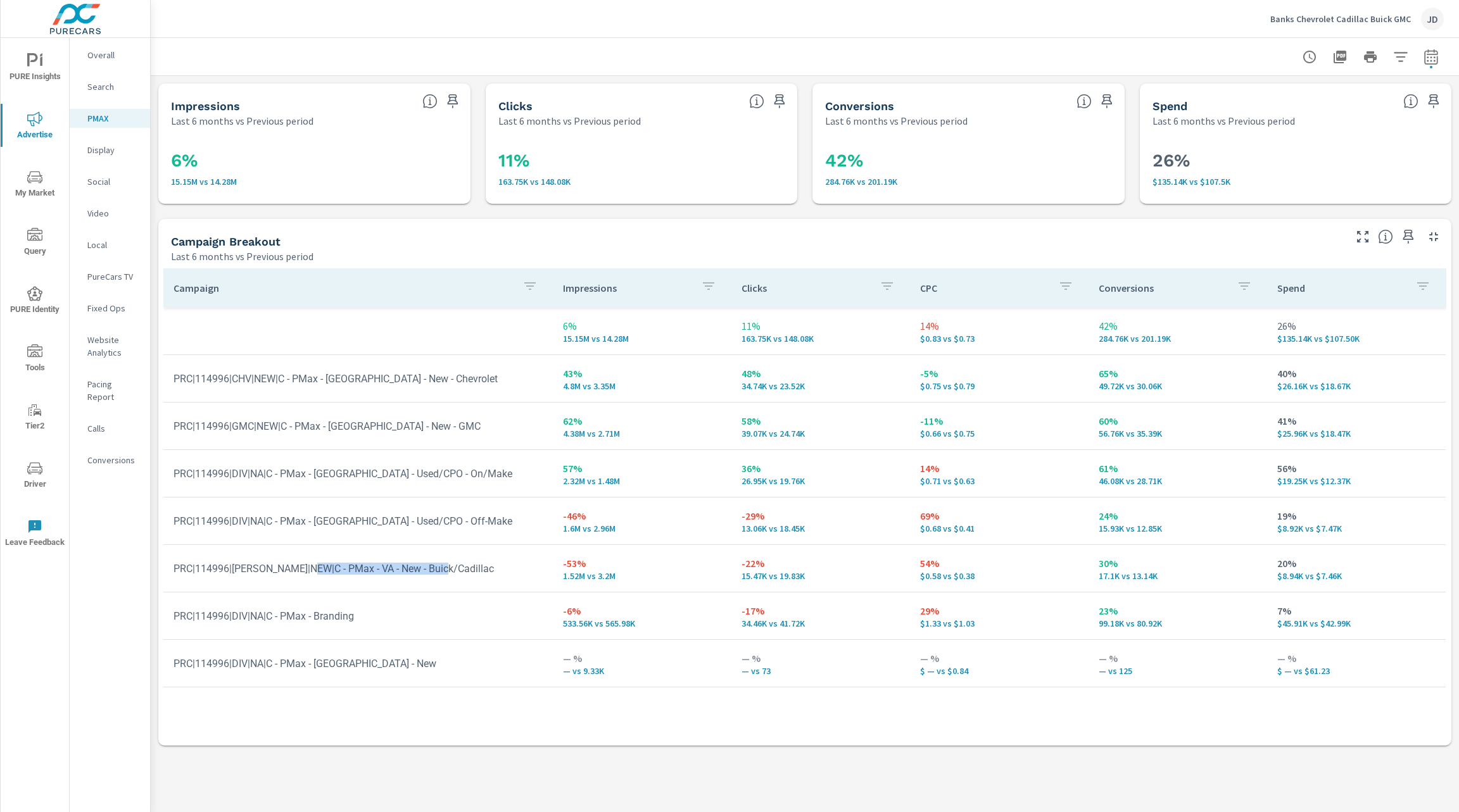
drag, startPoint x: 450, startPoint y: 575, endPoint x: 308, endPoint y: 576, distance: 142.0
click at [308, 576] on td "PRC|114996|BUI|NEW|C - PMax - VA - New - Buick/Cadillac" at bounding box center [358, 569] width 390 height 32
drag, startPoint x: 410, startPoint y: 428, endPoint x: 298, endPoint y: 433, distance: 112.1
click at [298, 433] on td "PRC|114996|GMC|NEW|C - PMax - VA - New - GMC" at bounding box center [358, 426] width 390 height 32
drag, startPoint x: 449, startPoint y: 390, endPoint x: 324, endPoint y: 388, distance: 125.0
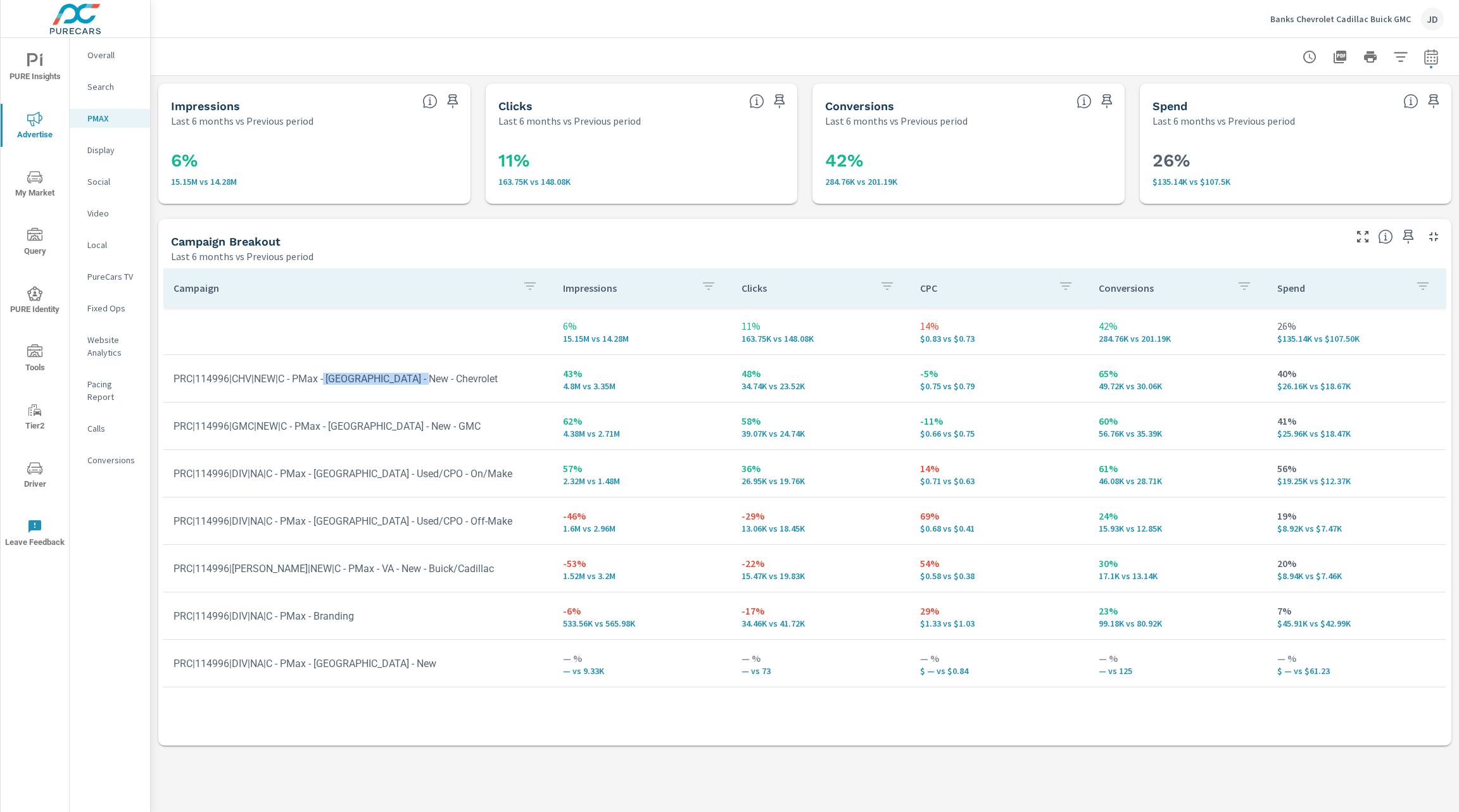
click at [324, 388] on td "PRC|114996|CHV|NEW|C - PMax - VA - New - Chevrolet" at bounding box center [358, 379] width 390 height 32
click at [102, 186] on p "Social" at bounding box center [114, 182] width 53 height 13
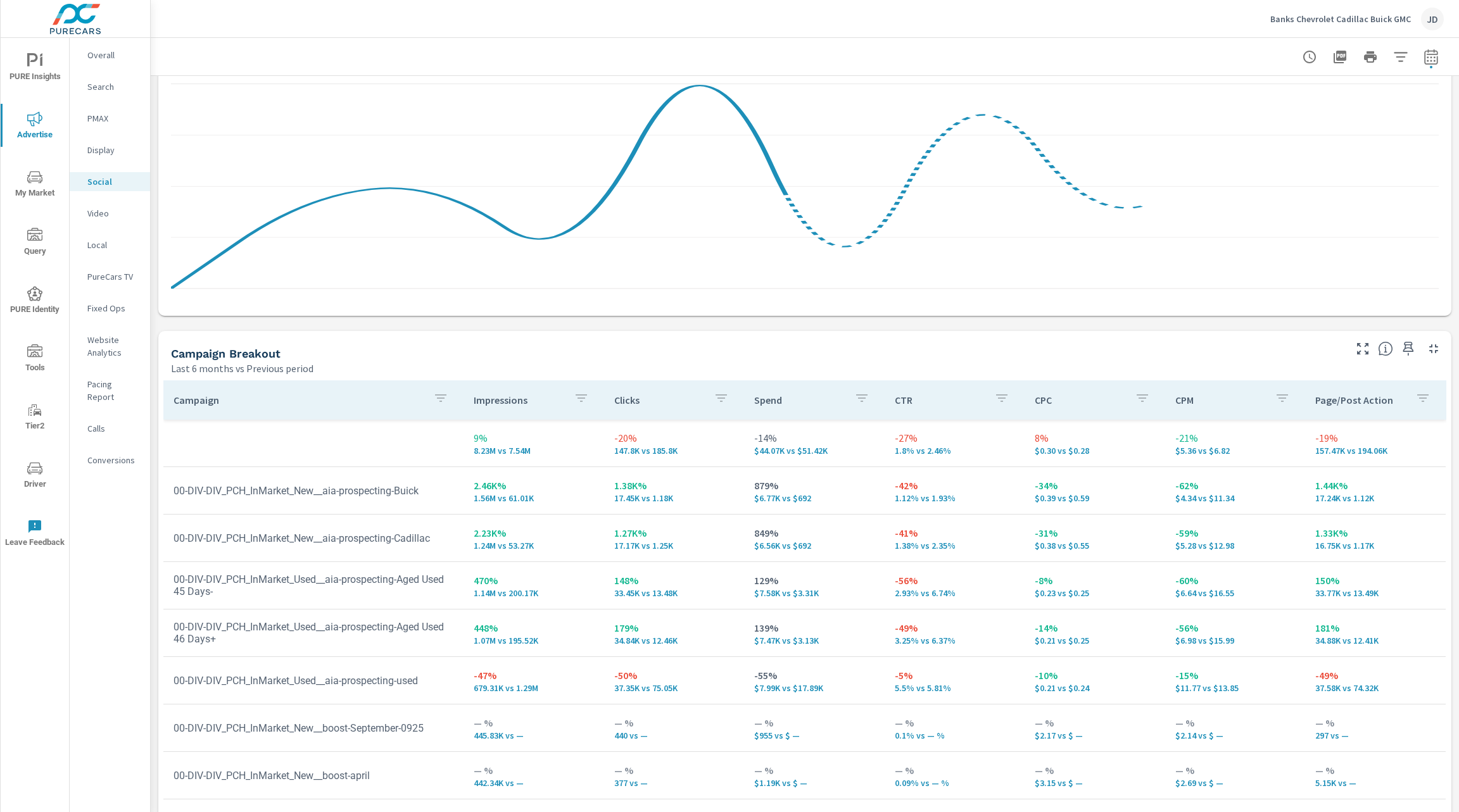
scroll to position [348, 0]
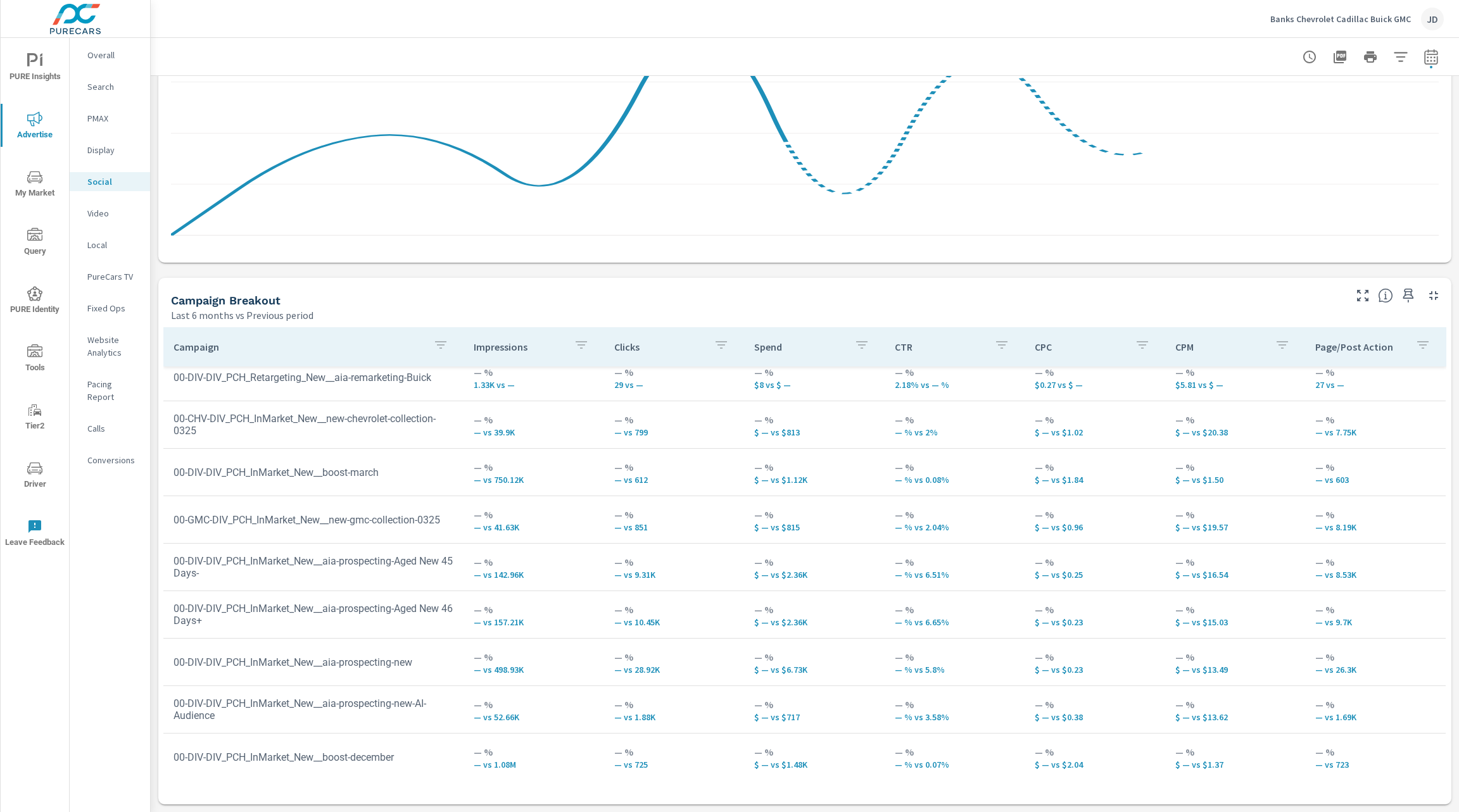
scroll to position [869, 0]
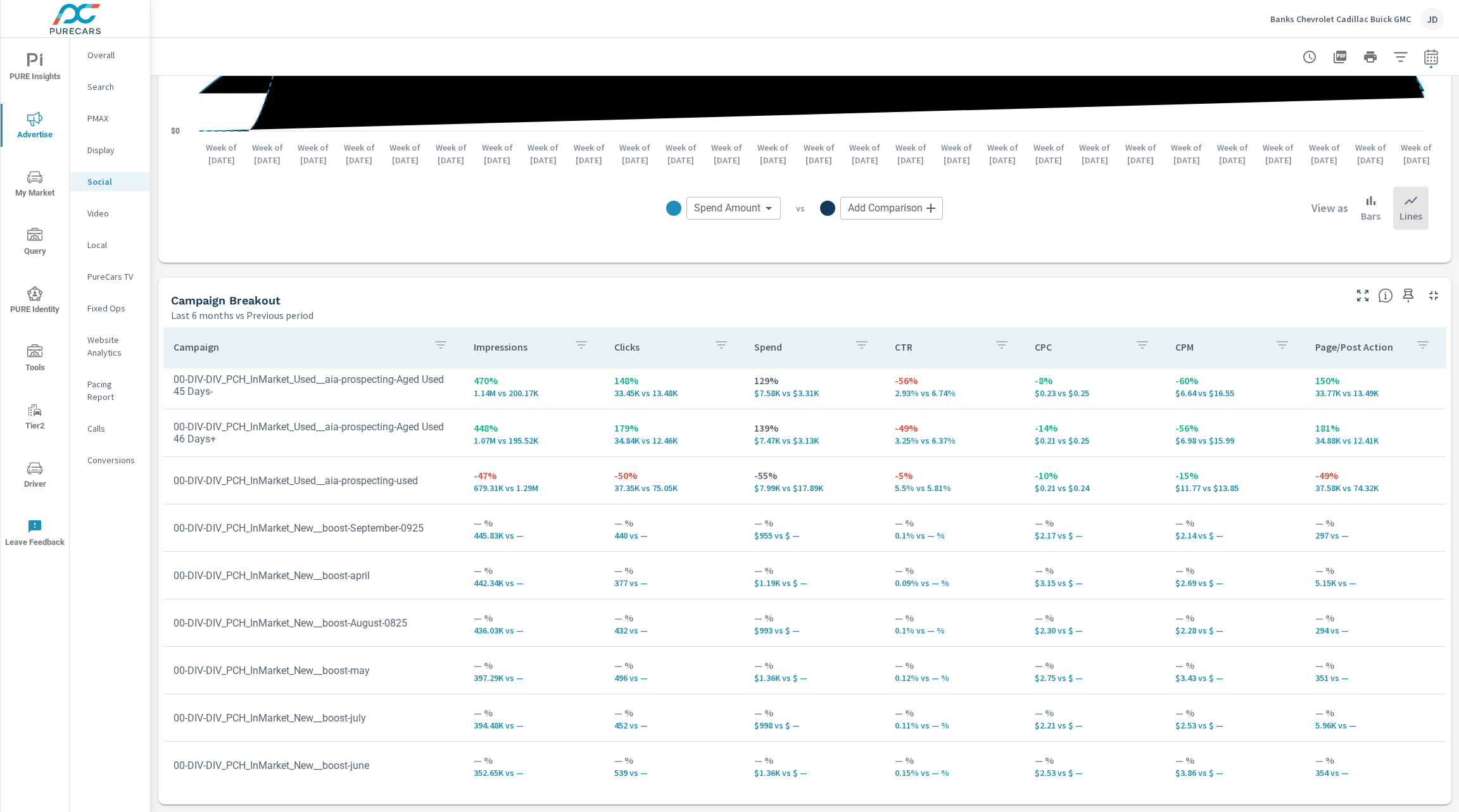
scroll to position [146, 0]
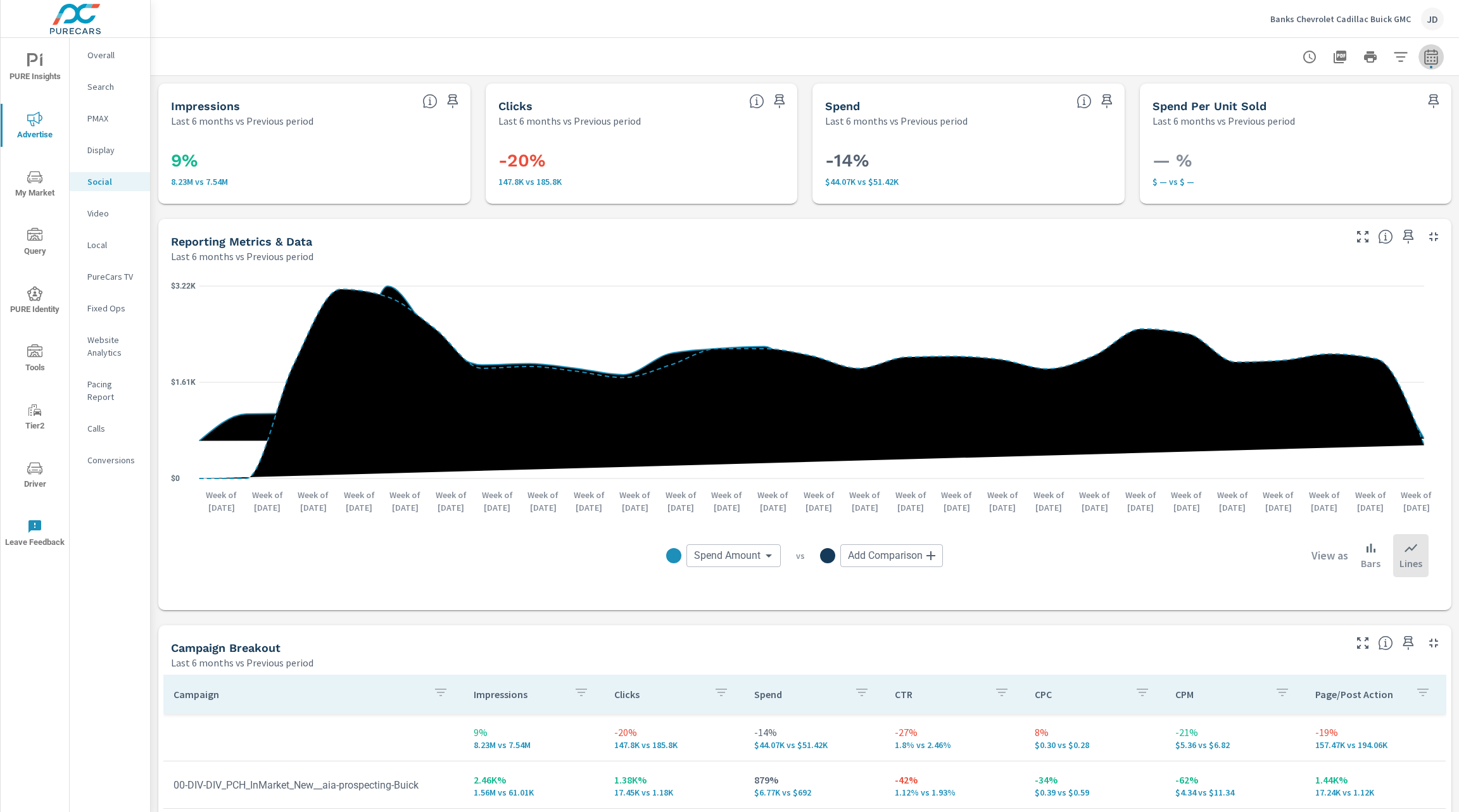
click at [1426, 60] on icon "button" at bounding box center [1430, 59] width 8 height 5
select select "Last 6 months"
select select "Previous period"
click at [1373, 103] on select "Custom Yesterday Last week Last 7 days Last 14 days Last 30 days Last 45 days L…" at bounding box center [1315, 110] width 126 height 25
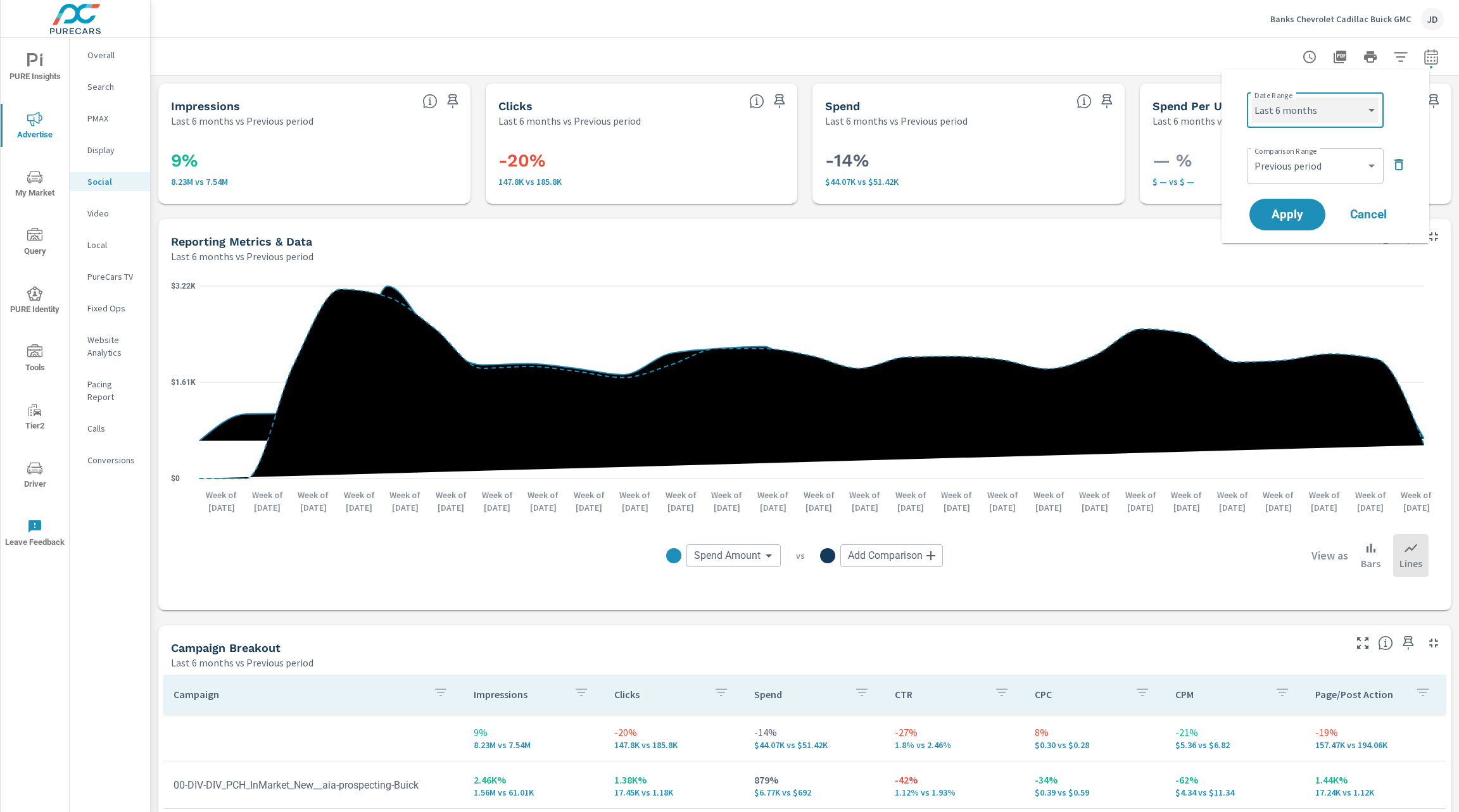
select select "Month to date"
click at [1252, 98] on select "Custom Yesterday Last week Last 7 days Last 14 days Last 30 days Last 45 days L…" at bounding box center [1315, 110] width 126 height 25
click at [1312, 216] on span "Apply" at bounding box center [1287, 214] width 52 height 12
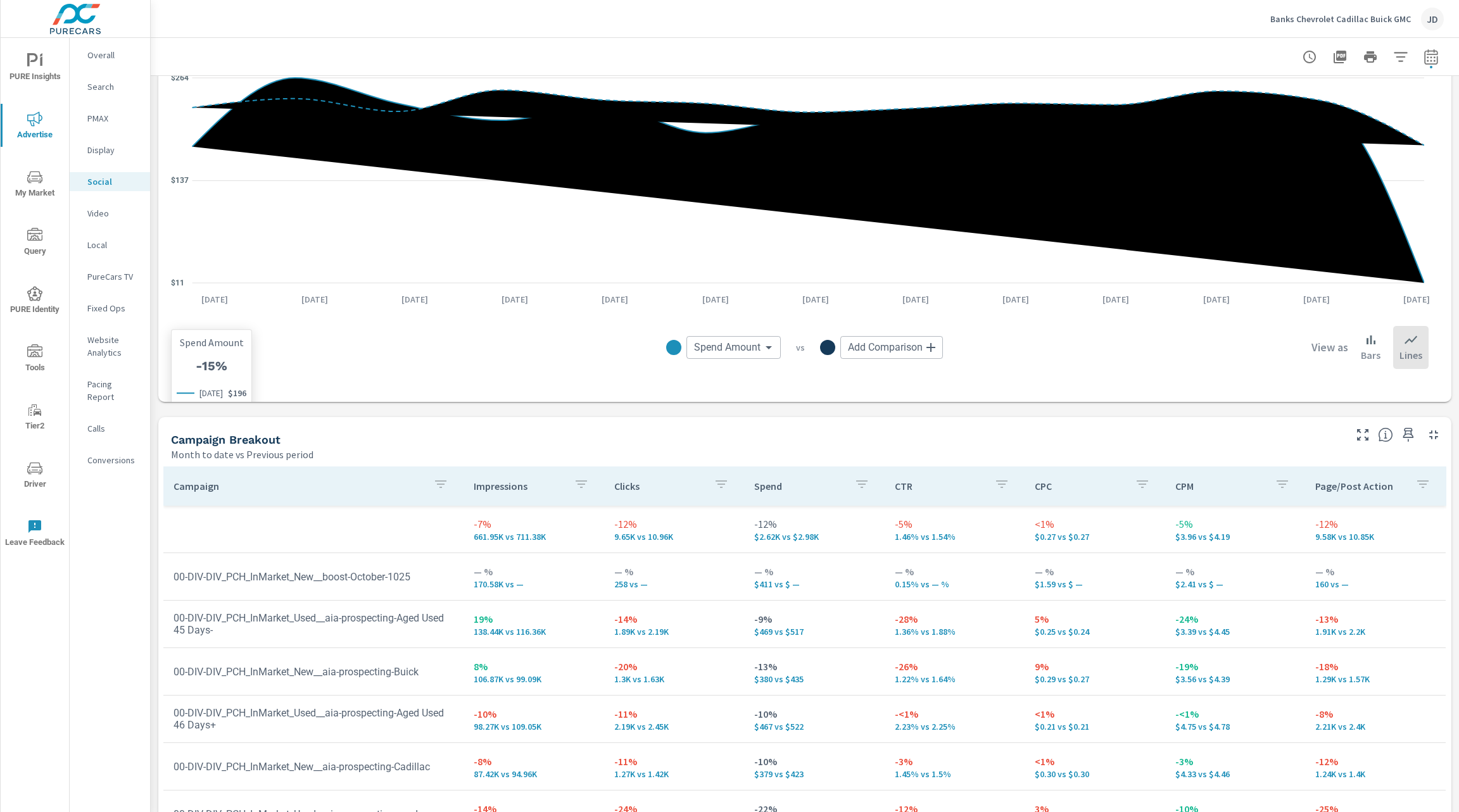
scroll to position [297, 0]
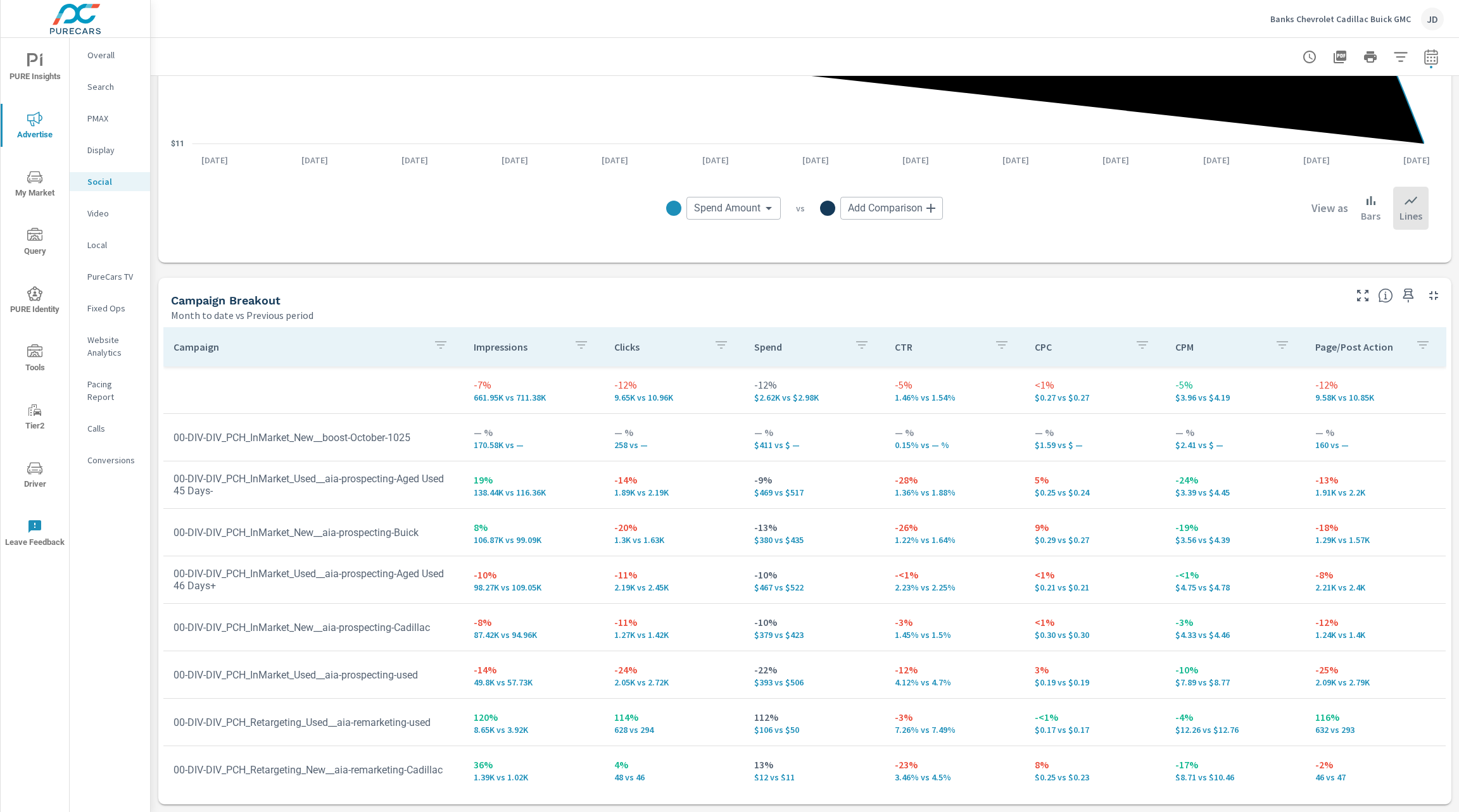
scroll to position [346, 0]
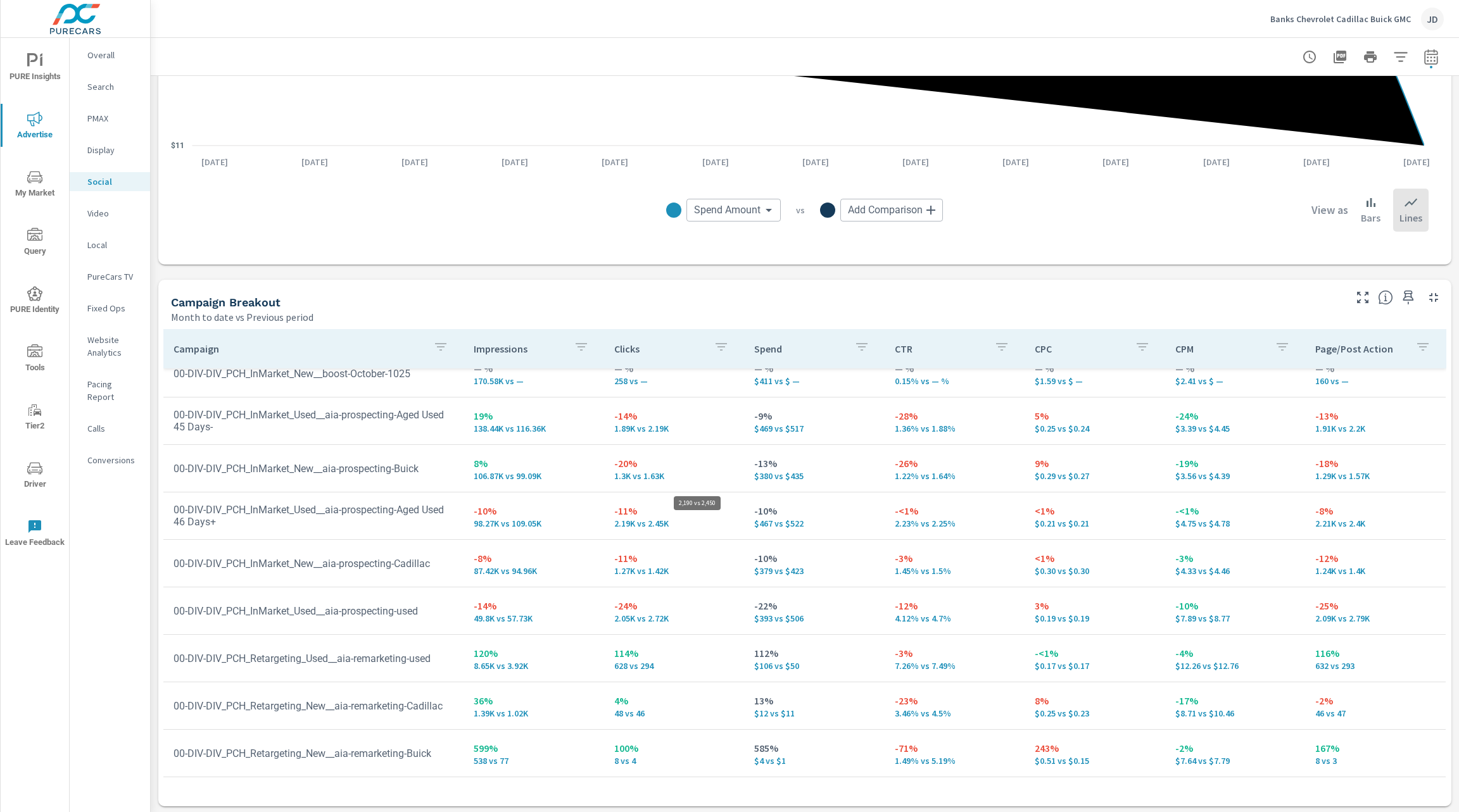
scroll to position [67, 0]
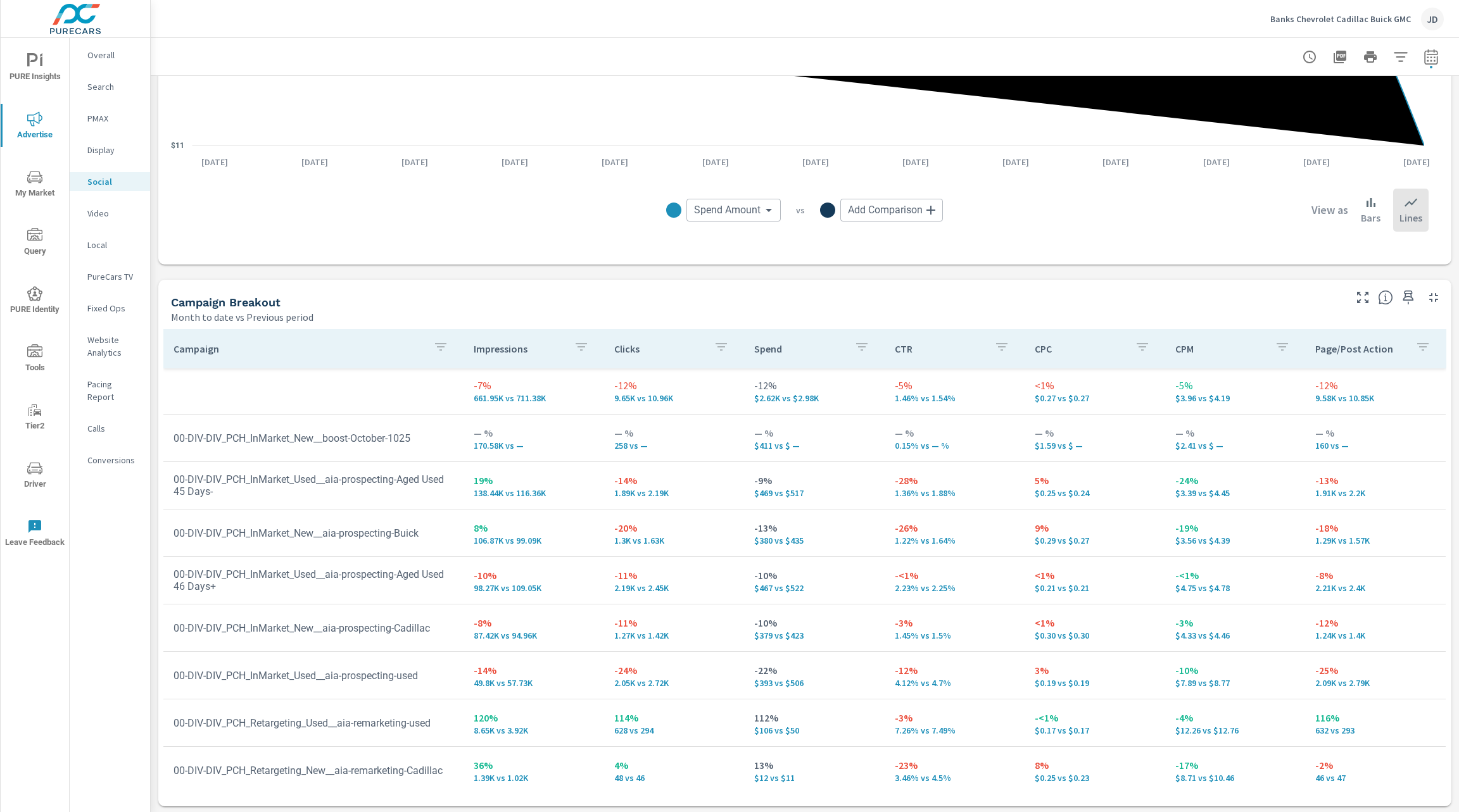
scroll to position [10, 0]
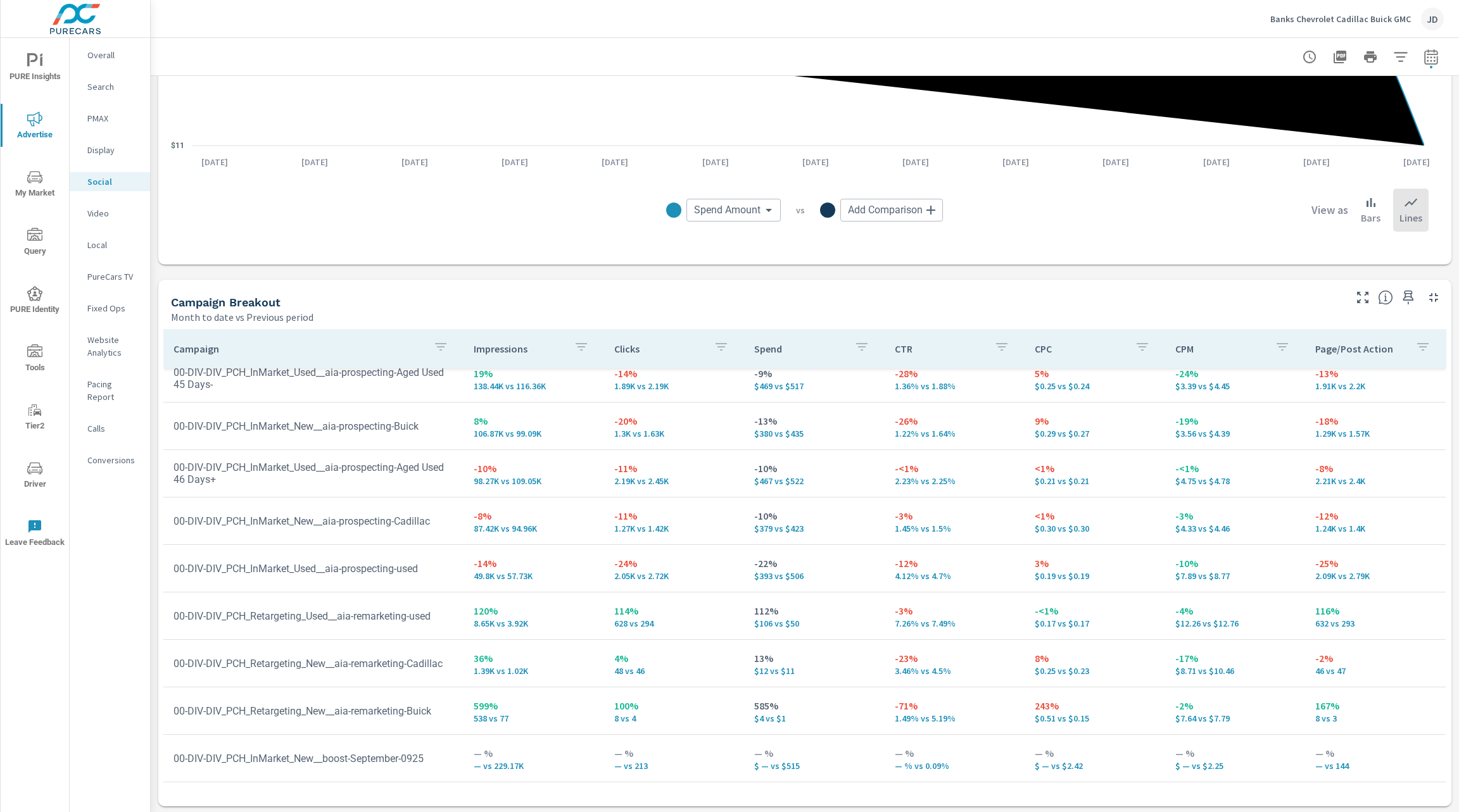
scroll to position [348, 0]
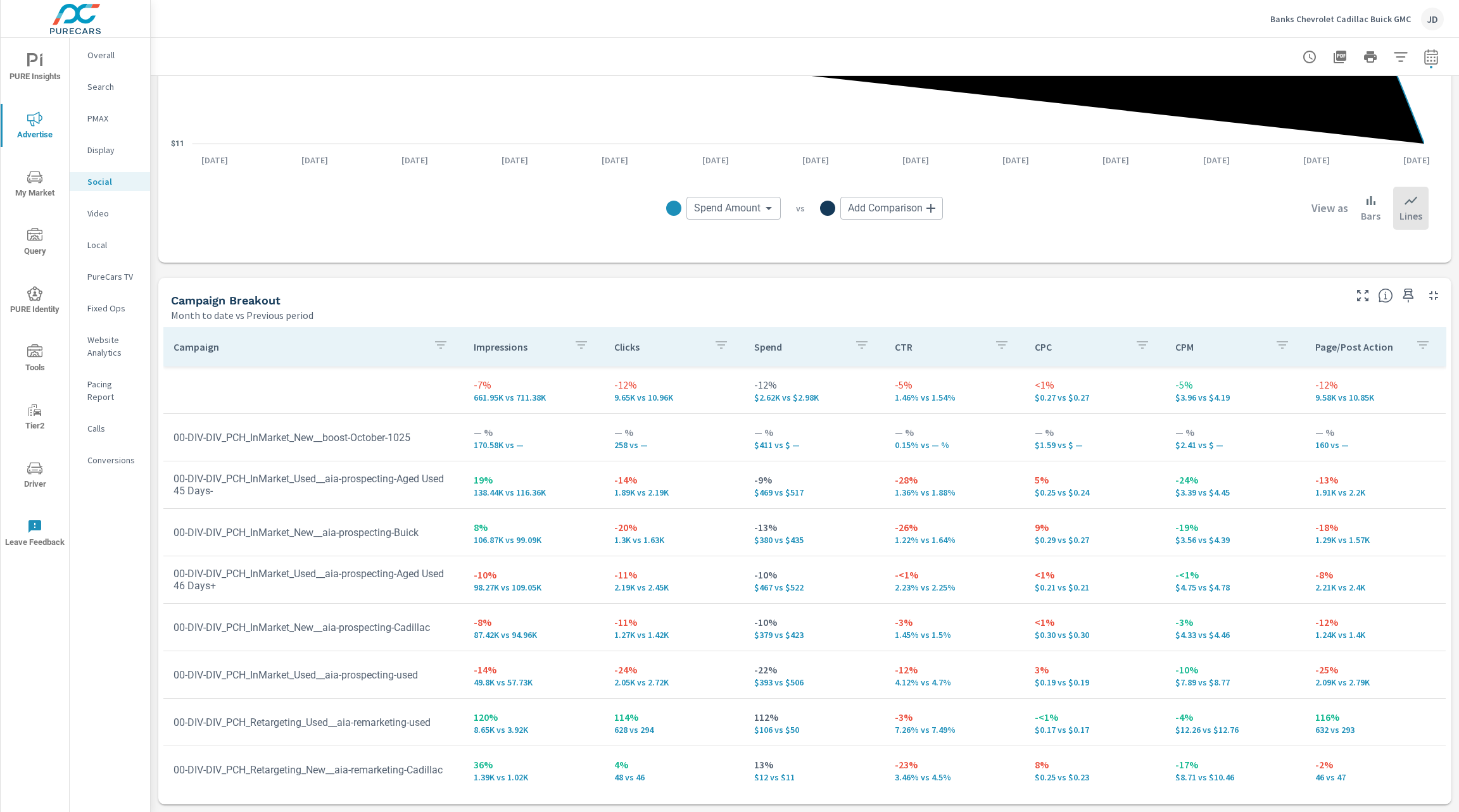
scroll to position [295, 0]
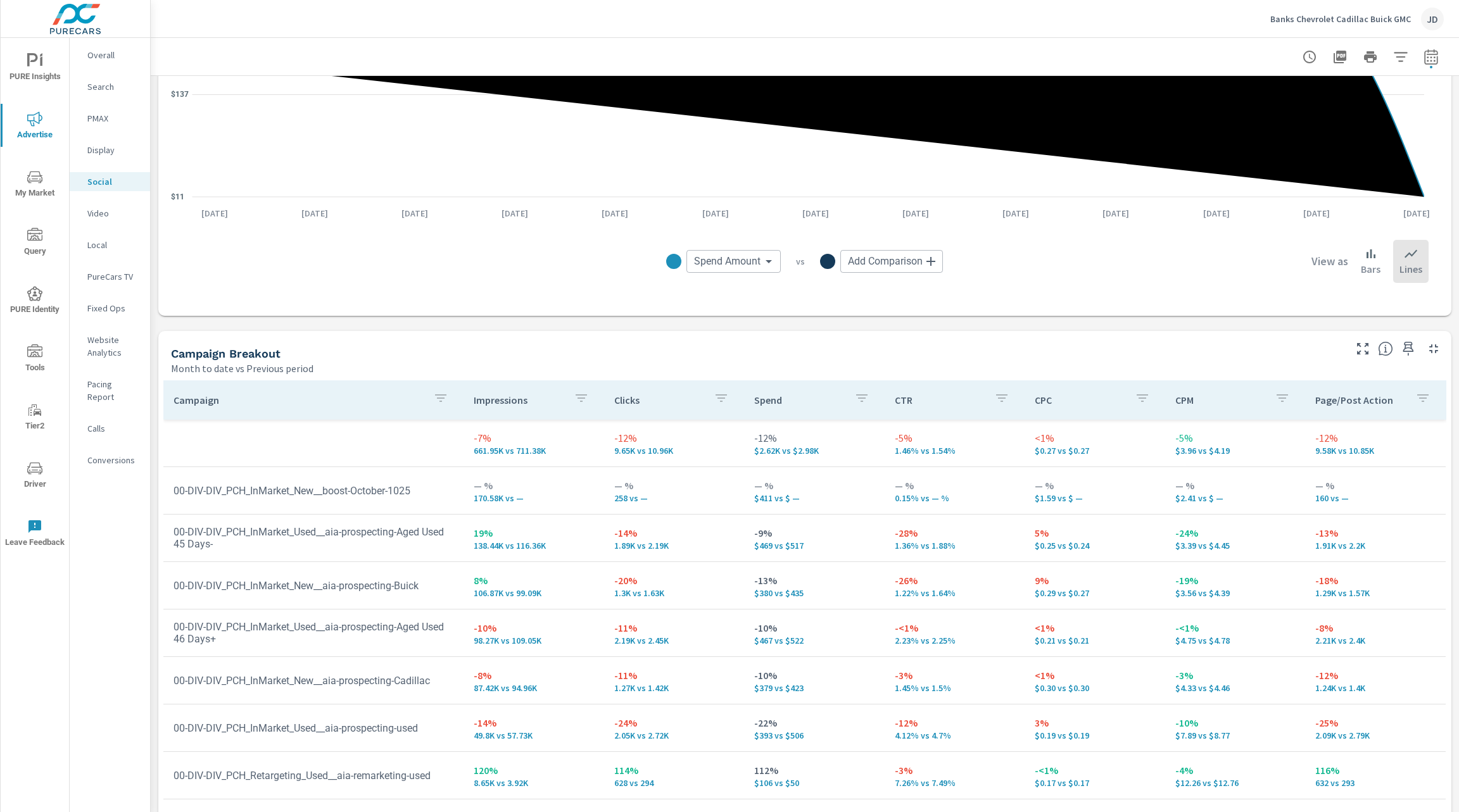
scroll to position [100, 0]
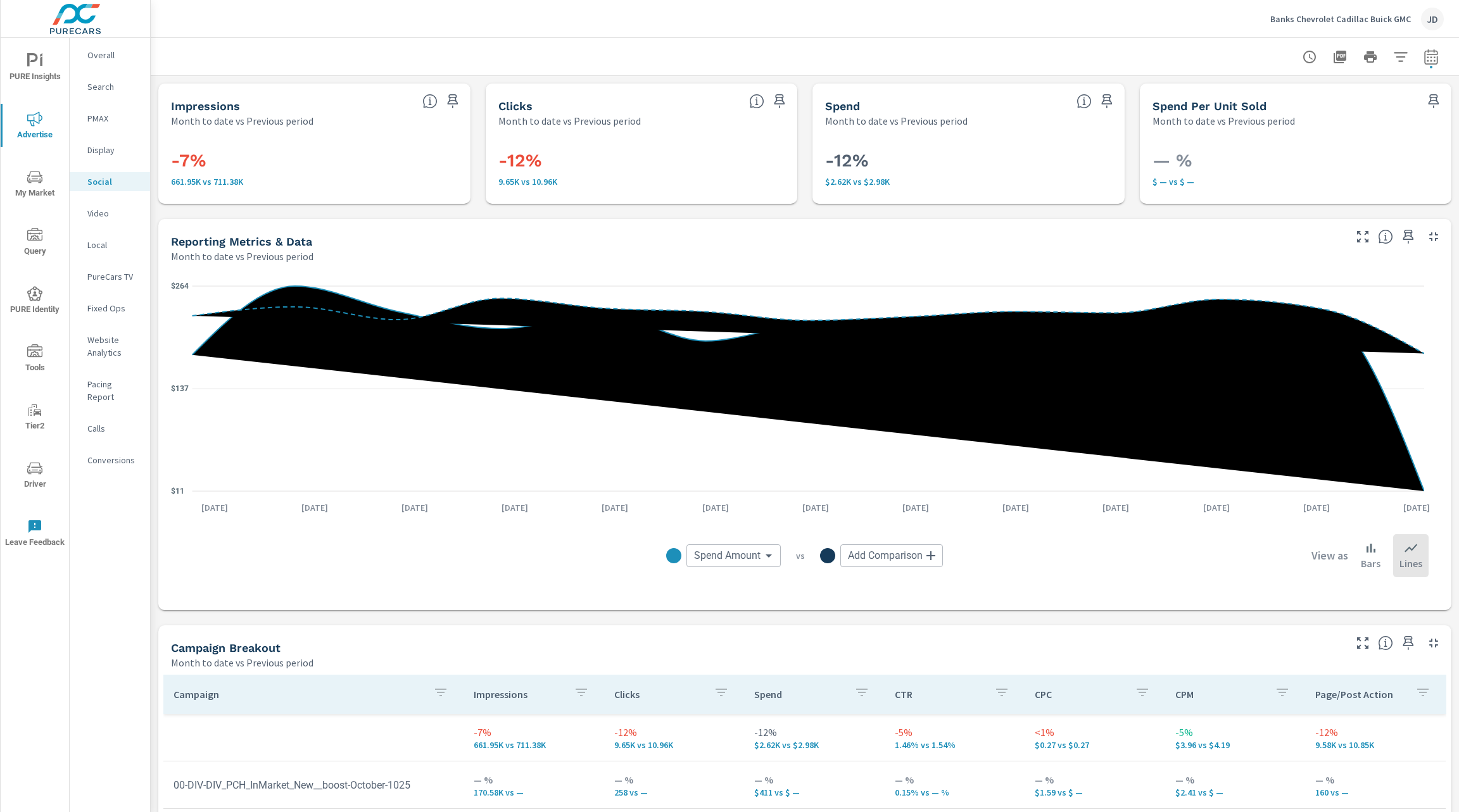
click at [100, 89] on p "Search" at bounding box center [114, 87] width 53 height 13
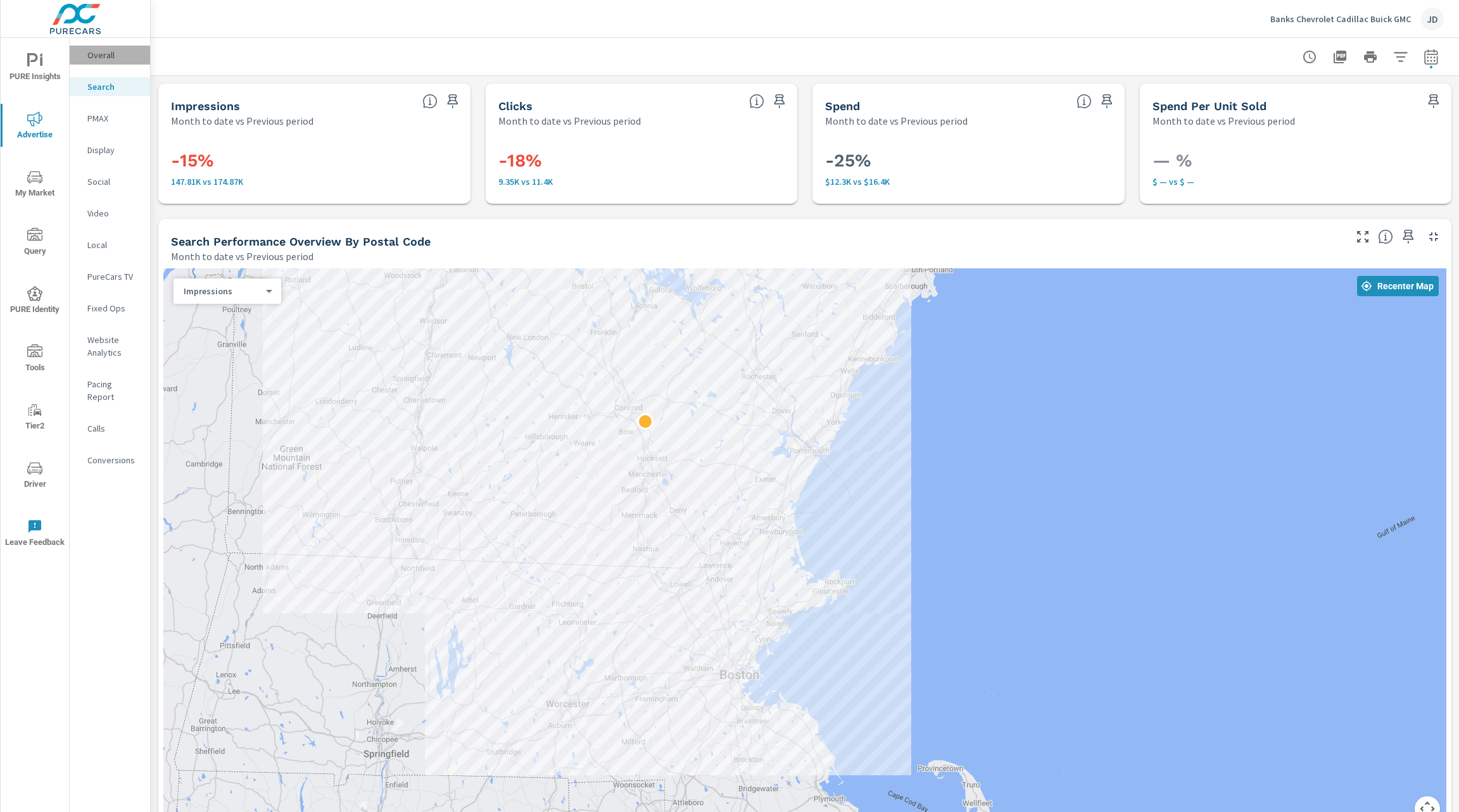
click at [100, 56] on p "Overall" at bounding box center [114, 55] width 53 height 13
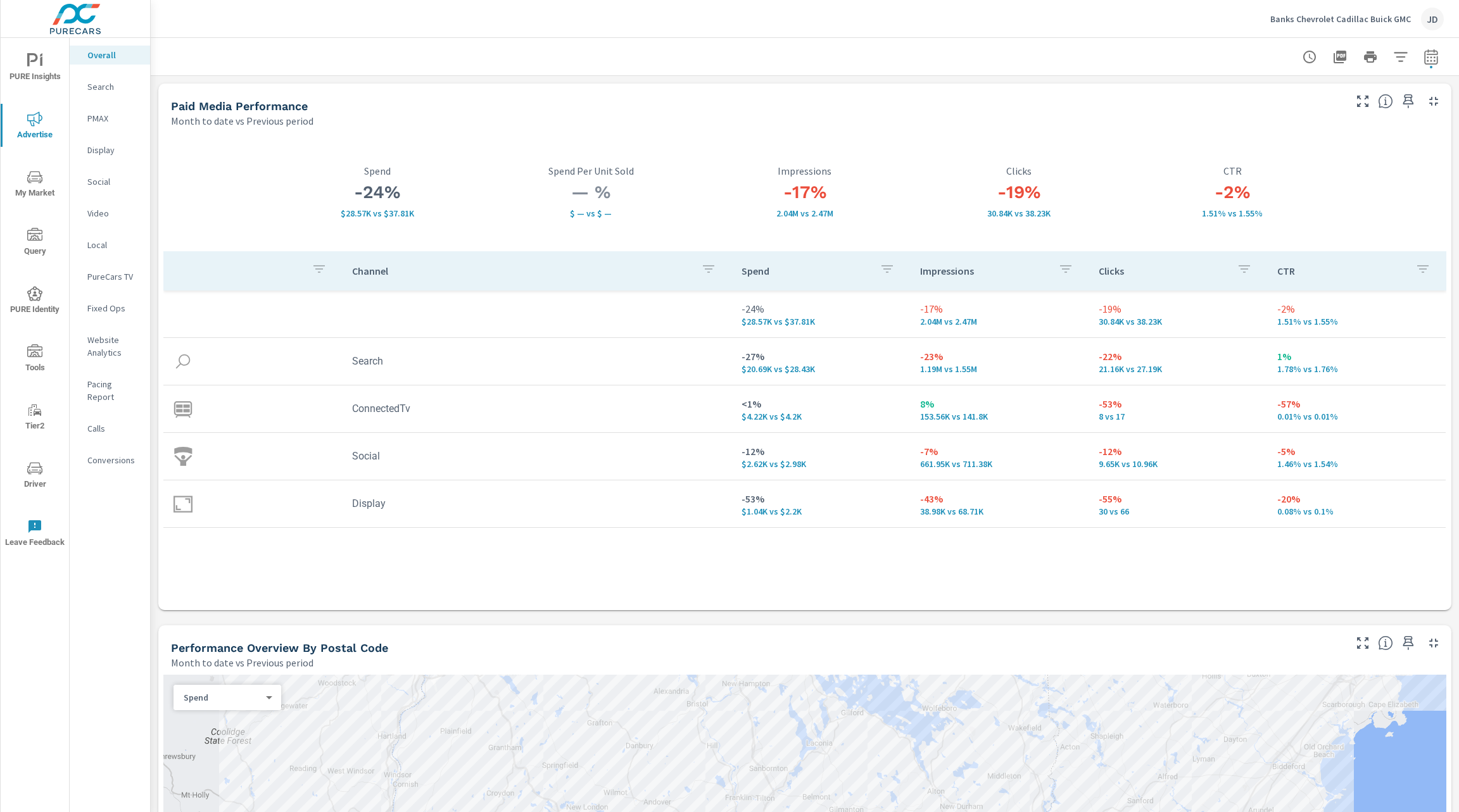
click at [24, 187] on span "My Market" at bounding box center [35, 185] width 61 height 31
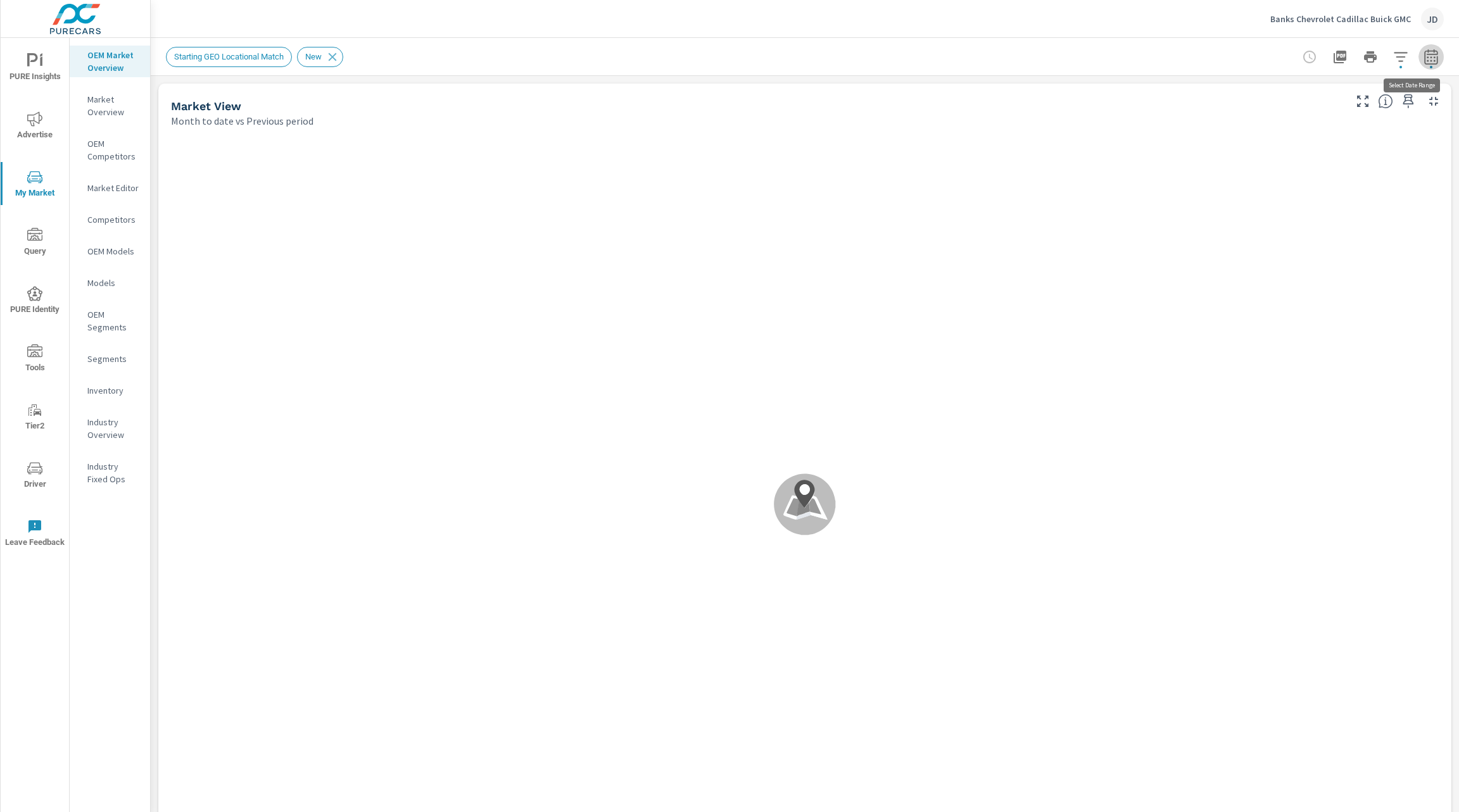
click at [1423, 60] on icon "button" at bounding box center [1431, 57] width 15 height 15
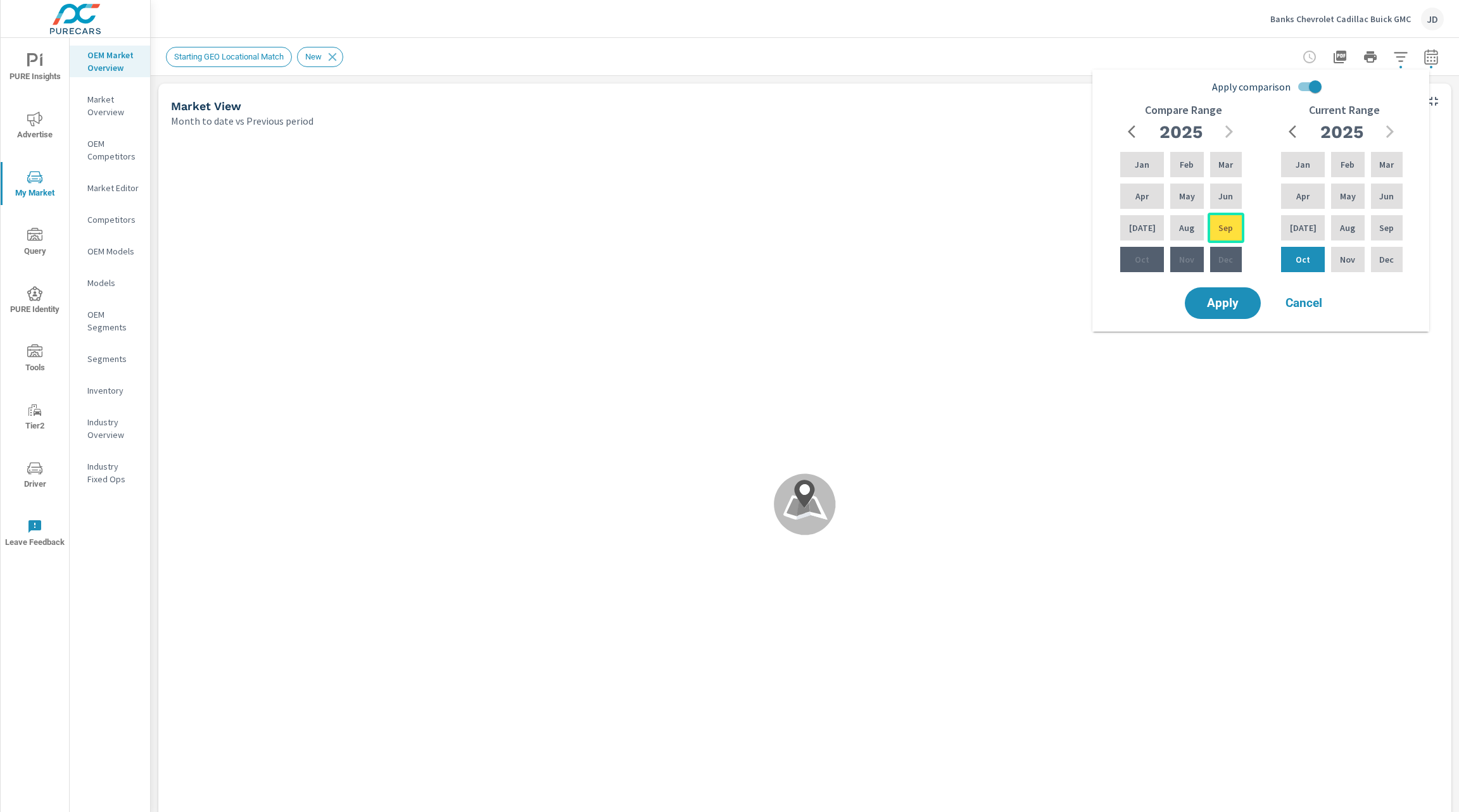
click at [1227, 231] on p "Sep" at bounding box center [1225, 228] width 15 height 13
click at [1129, 198] on div "Apr" at bounding box center [1142, 196] width 49 height 30
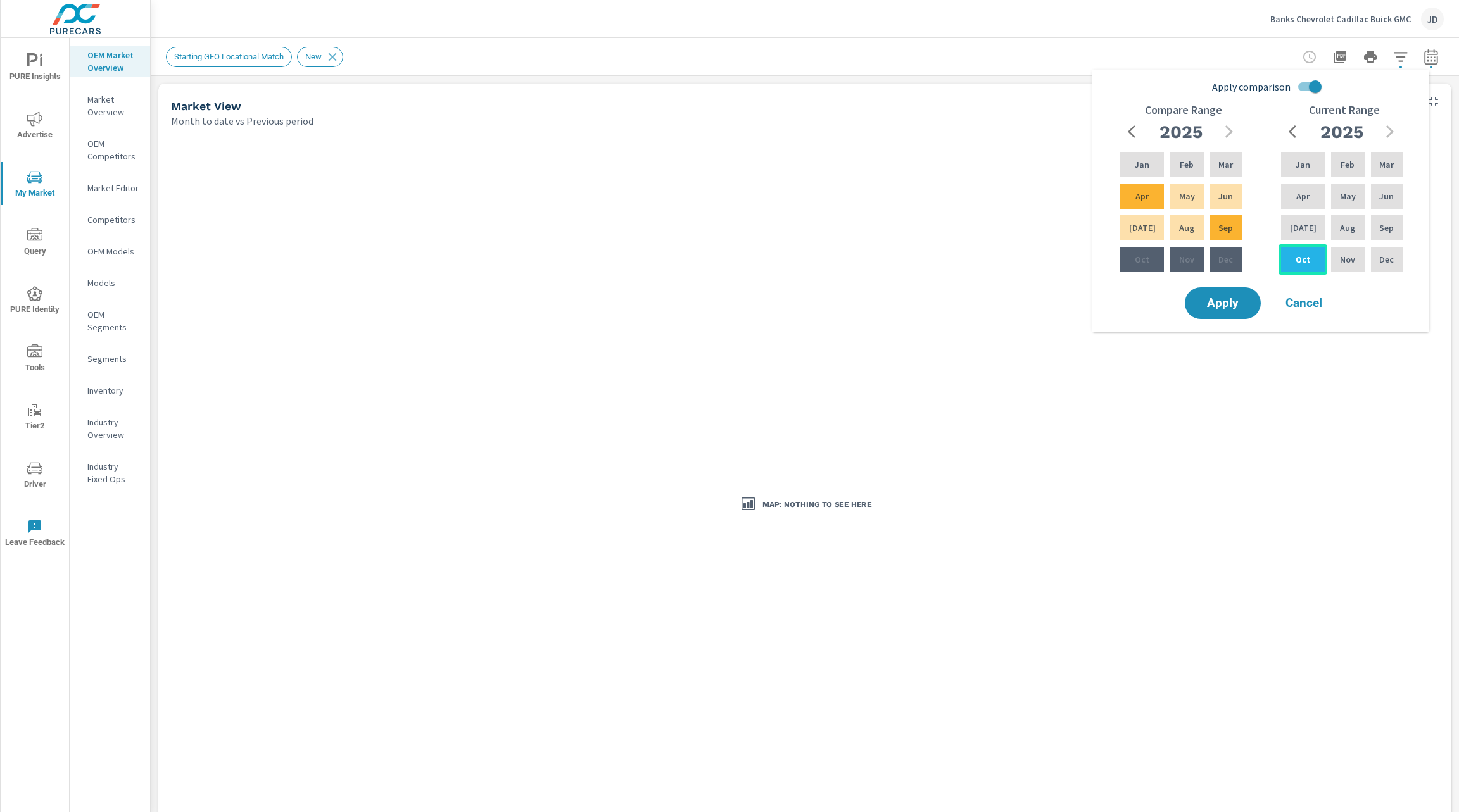
click at [1303, 261] on p "Oct" at bounding box center [1302, 260] width 15 height 13
click at [1310, 195] on div "Apr" at bounding box center [1302, 196] width 49 height 30
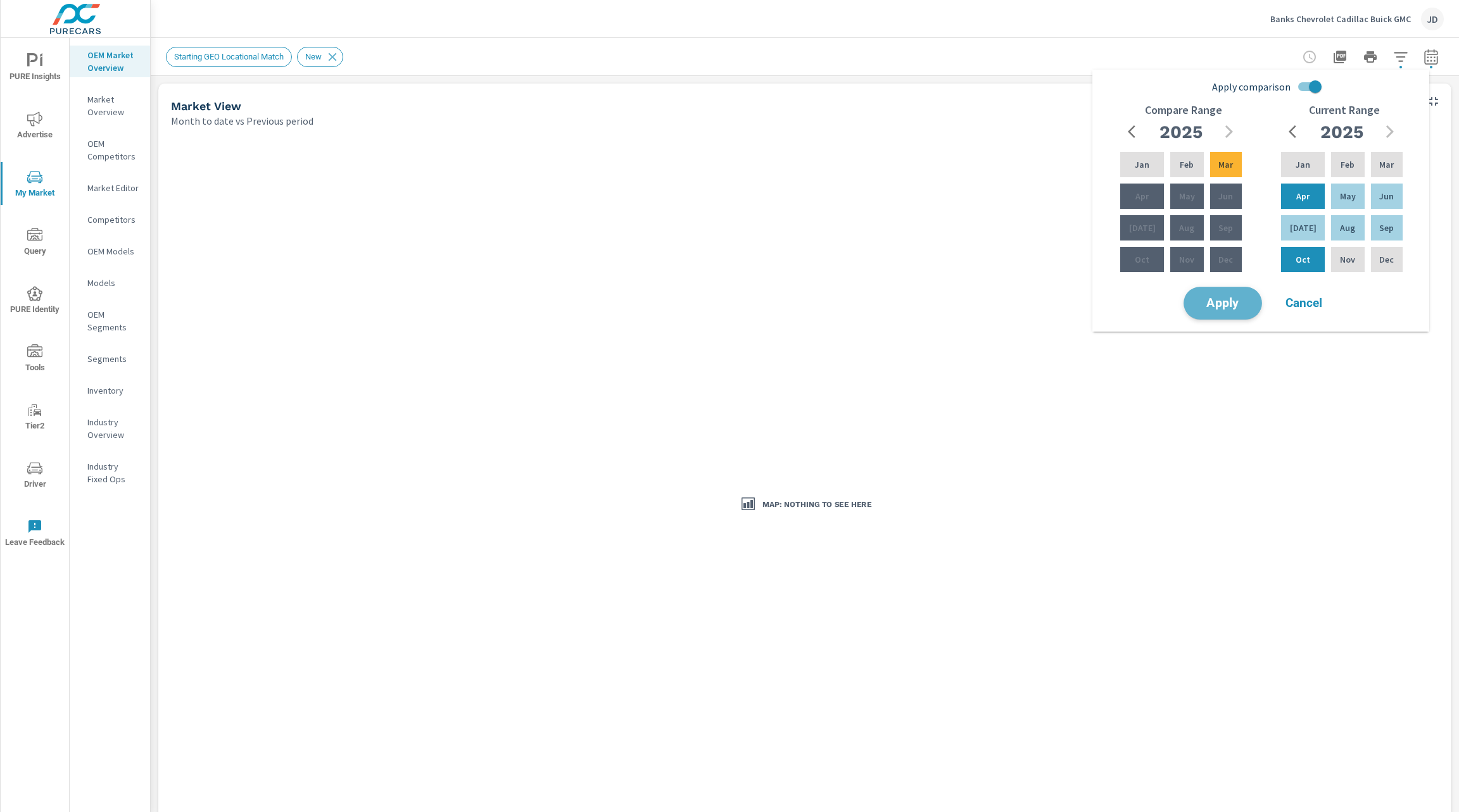
click at [1241, 308] on span "Apply" at bounding box center [1222, 304] width 52 height 12
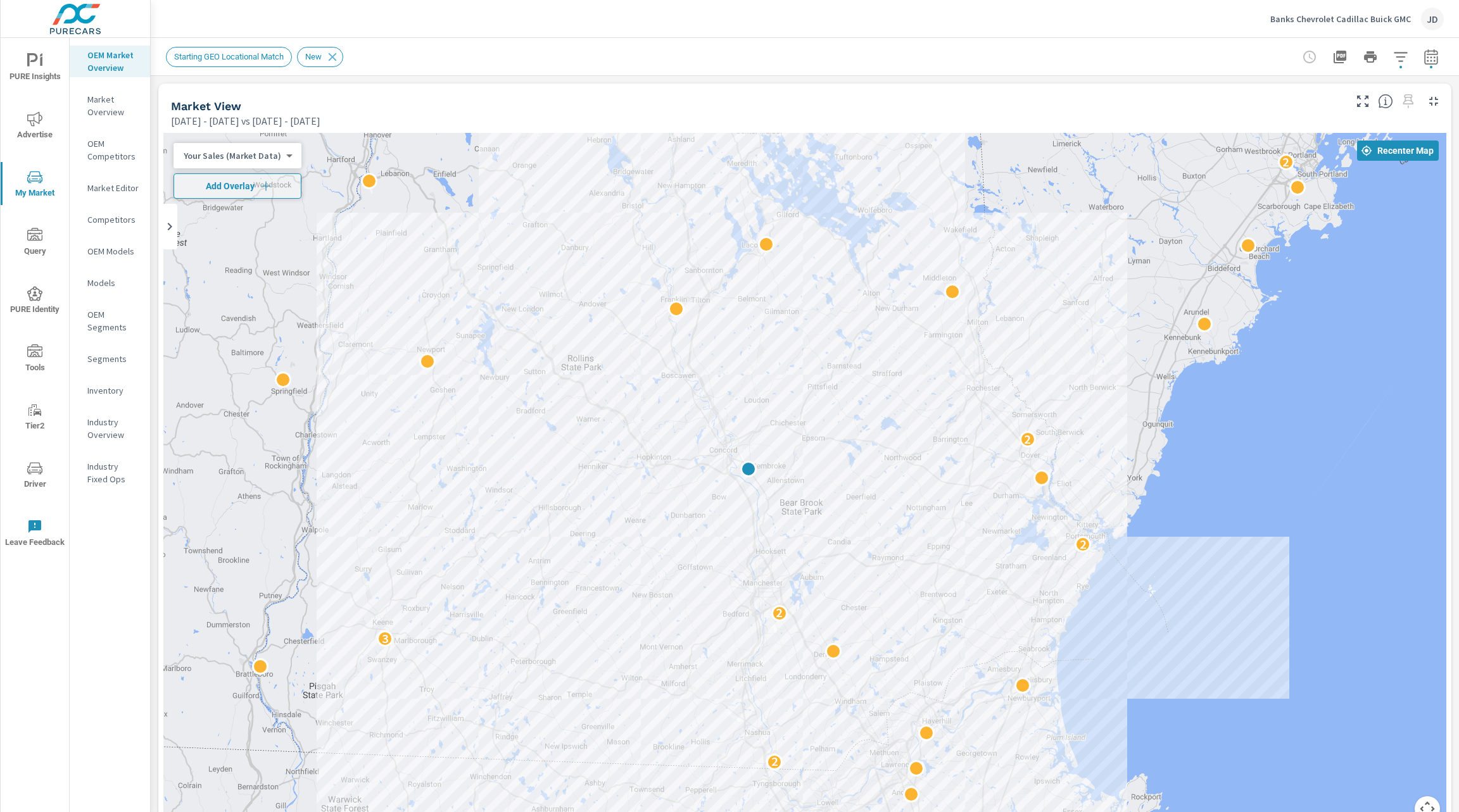
drag, startPoint x: 927, startPoint y: 368, endPoint x: 859, endPoint y: 339, distance: 73.9
click at [859, 339] on div "2 2 2 3 2 2 2 2 2 2 3 2 2 2 2 2" at bounding box center [804, 485] width 1282 height 704
click at [261, 185] on icon "button" at bounding box center [266, 186] width 13 height 13
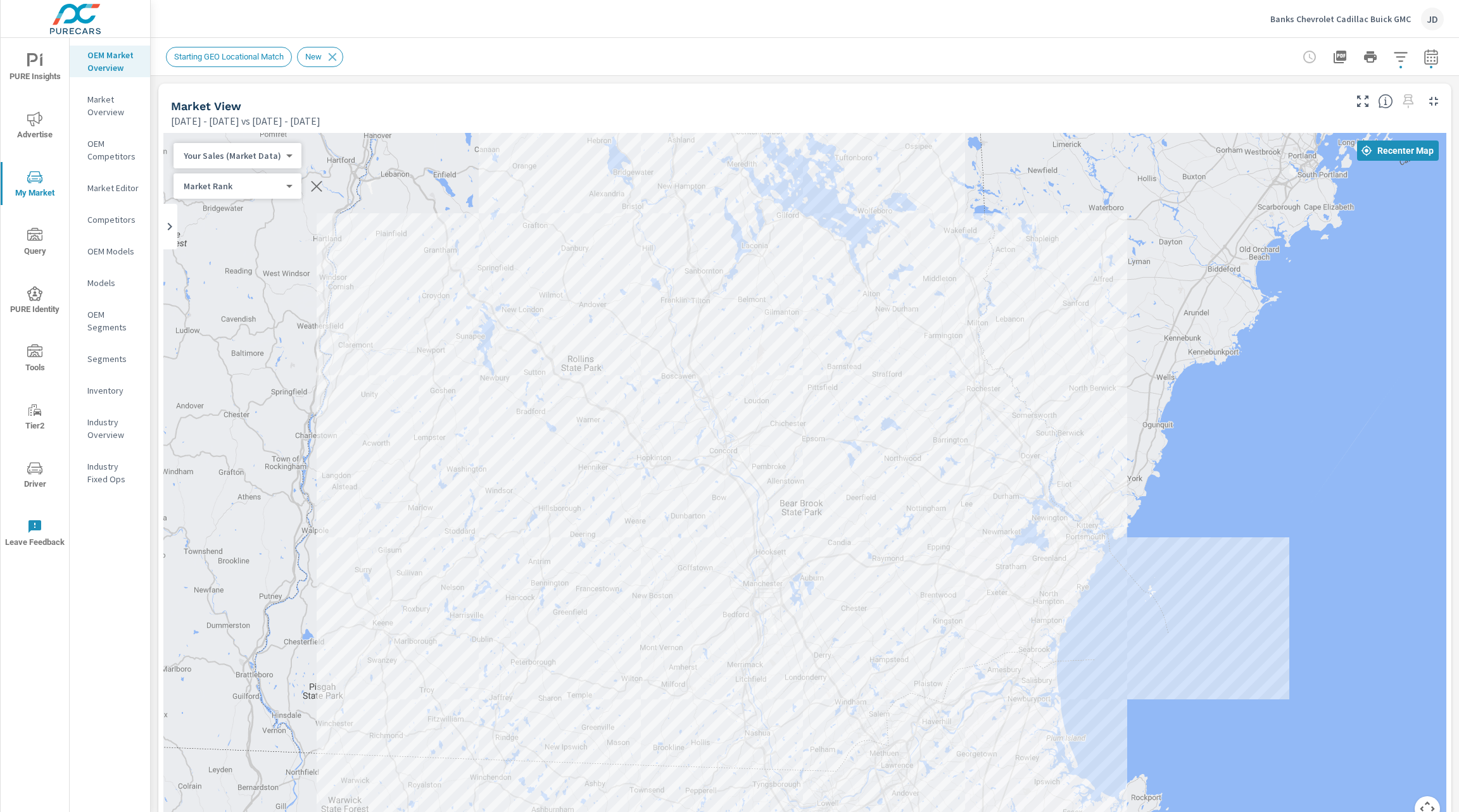
click at [279, 190] on body "PURE Insights Advertise My Market Query PURE Identity Tools Tier2 Driver Leave …" at bounding box center [729, 406] width 1459 height 812
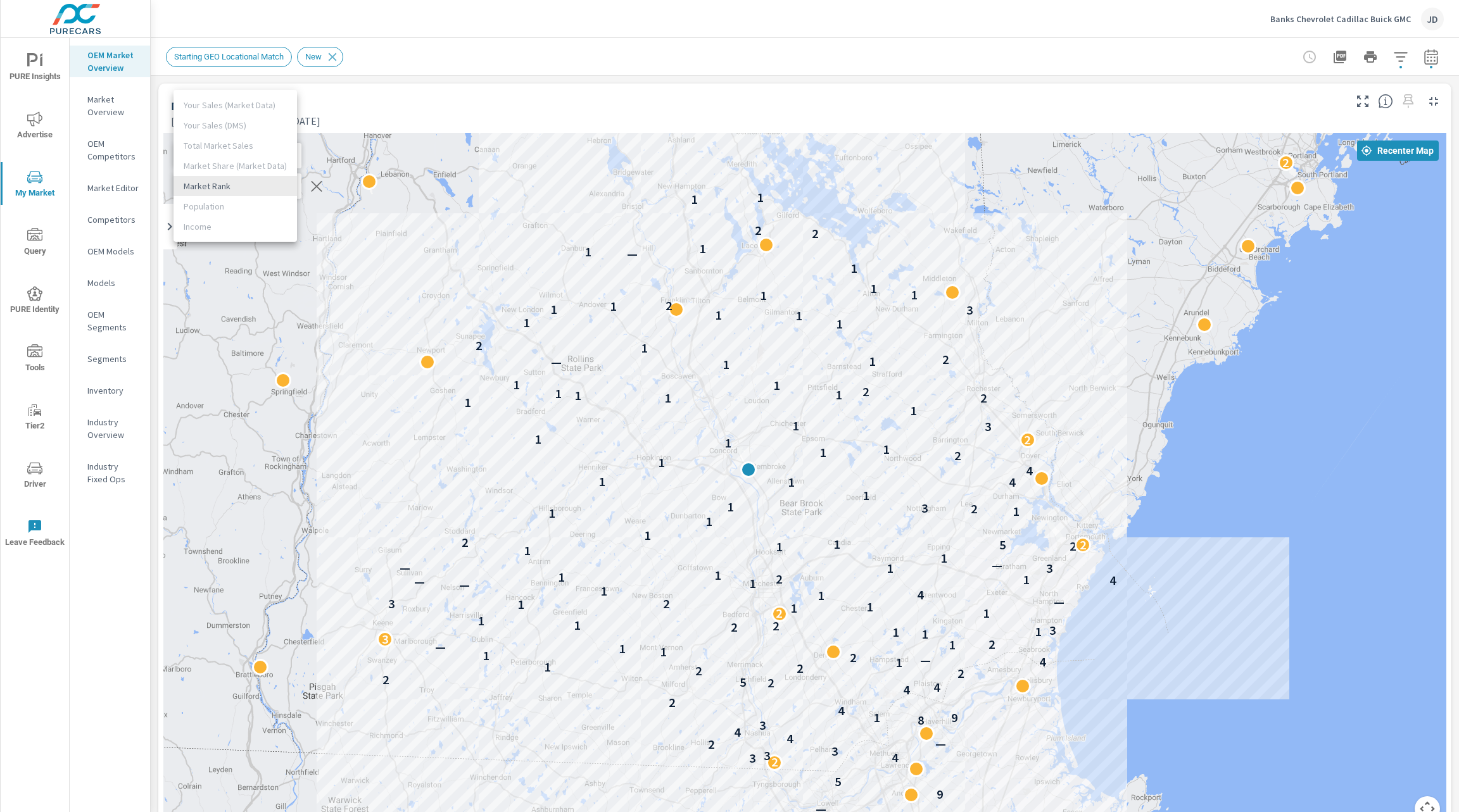
click at [917, 147] on div at bounding box center [729, 406] width 1459 height 812
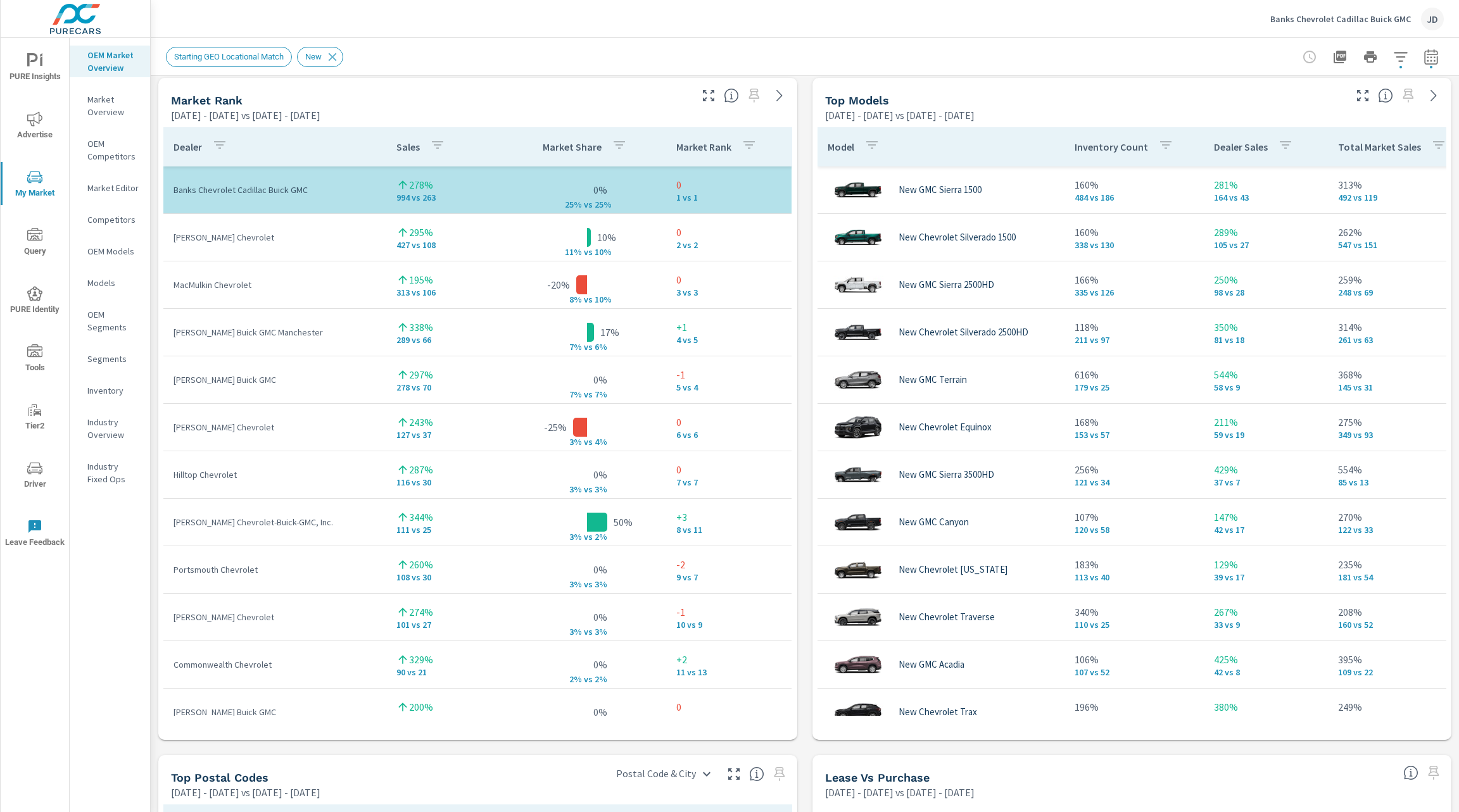
scroll to position [837, 0]
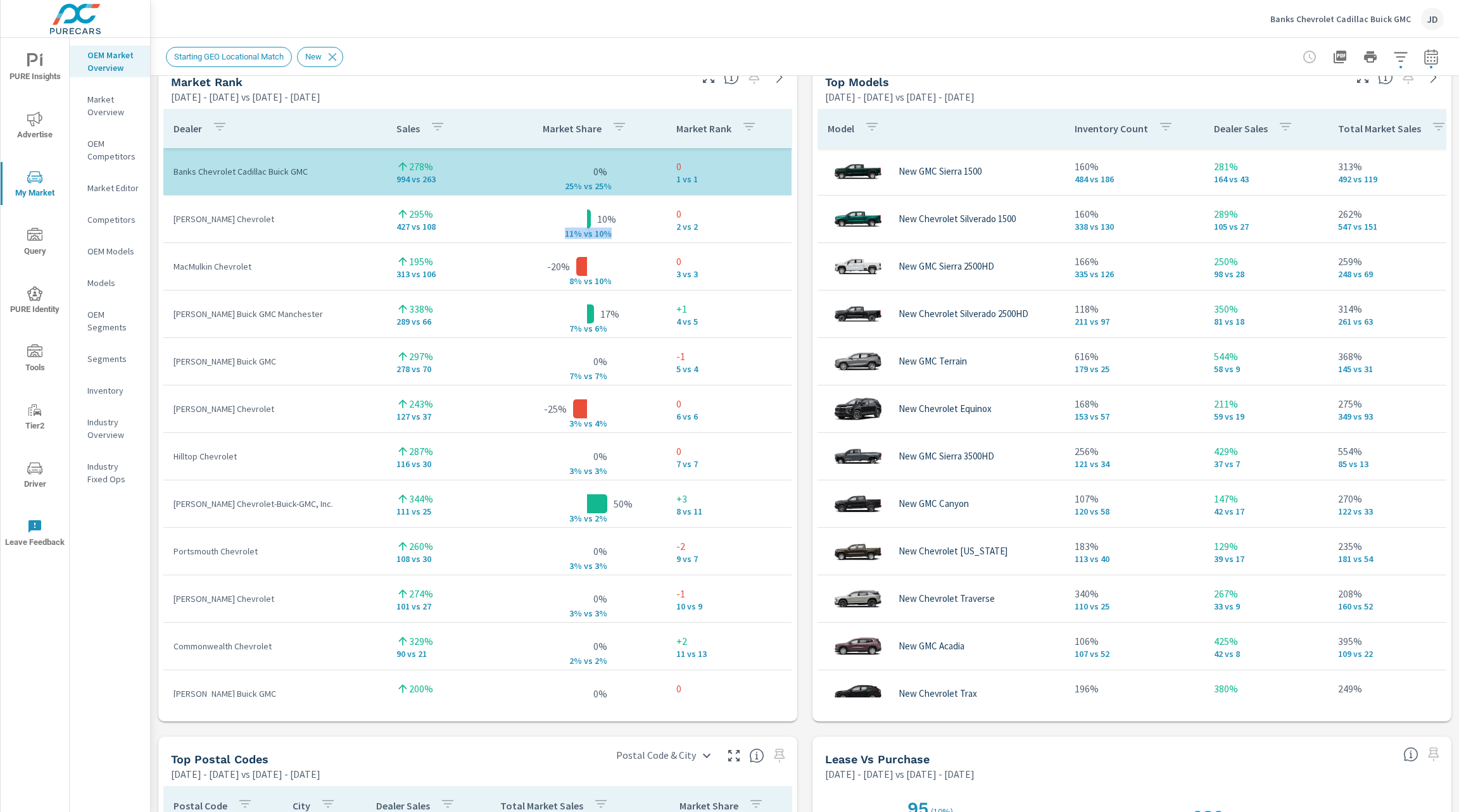
drag, startPoint x: 593, startPoint y: 234, endPoint x: 497, endPoint y: 234, distance: 96.0
click at [497, 234] on tr "Quirk Chevrolet 295% 427 vs 108 10% 11% v s 10% 0 2 vs 2" at bounding box center [477, 220] width 628 height 48
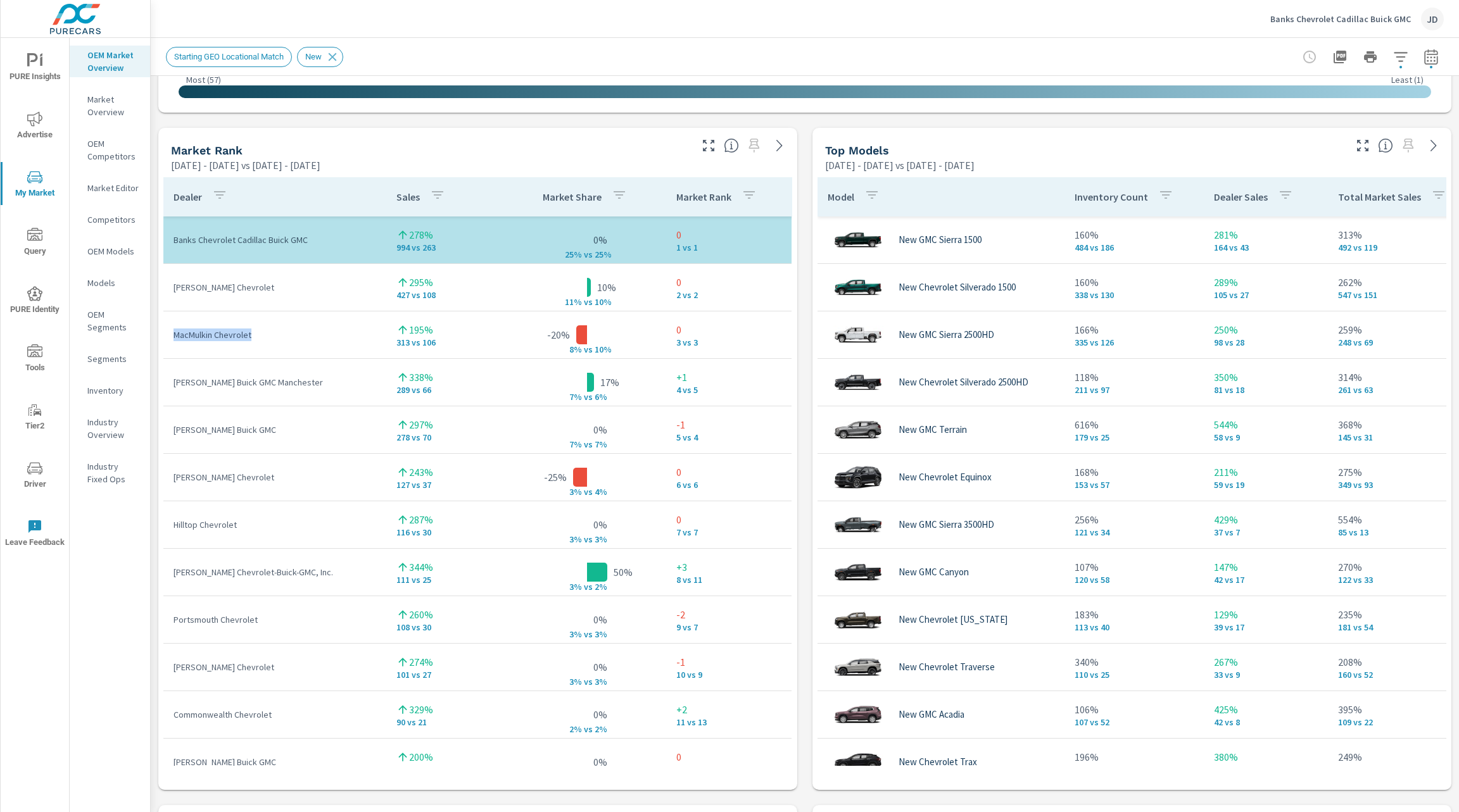
drag, startPoint x: 259, startPoint y: 336, endPoint x: 169, endPoint y: 336, distance: 90.0
click at [169, 336] on td "MacMulkin Chevrolet" at bounding box center [274, 334] width 223 height 33
click at [1355, 150] on icon "button" at bounding box center [1363, 146] width 15 height 15
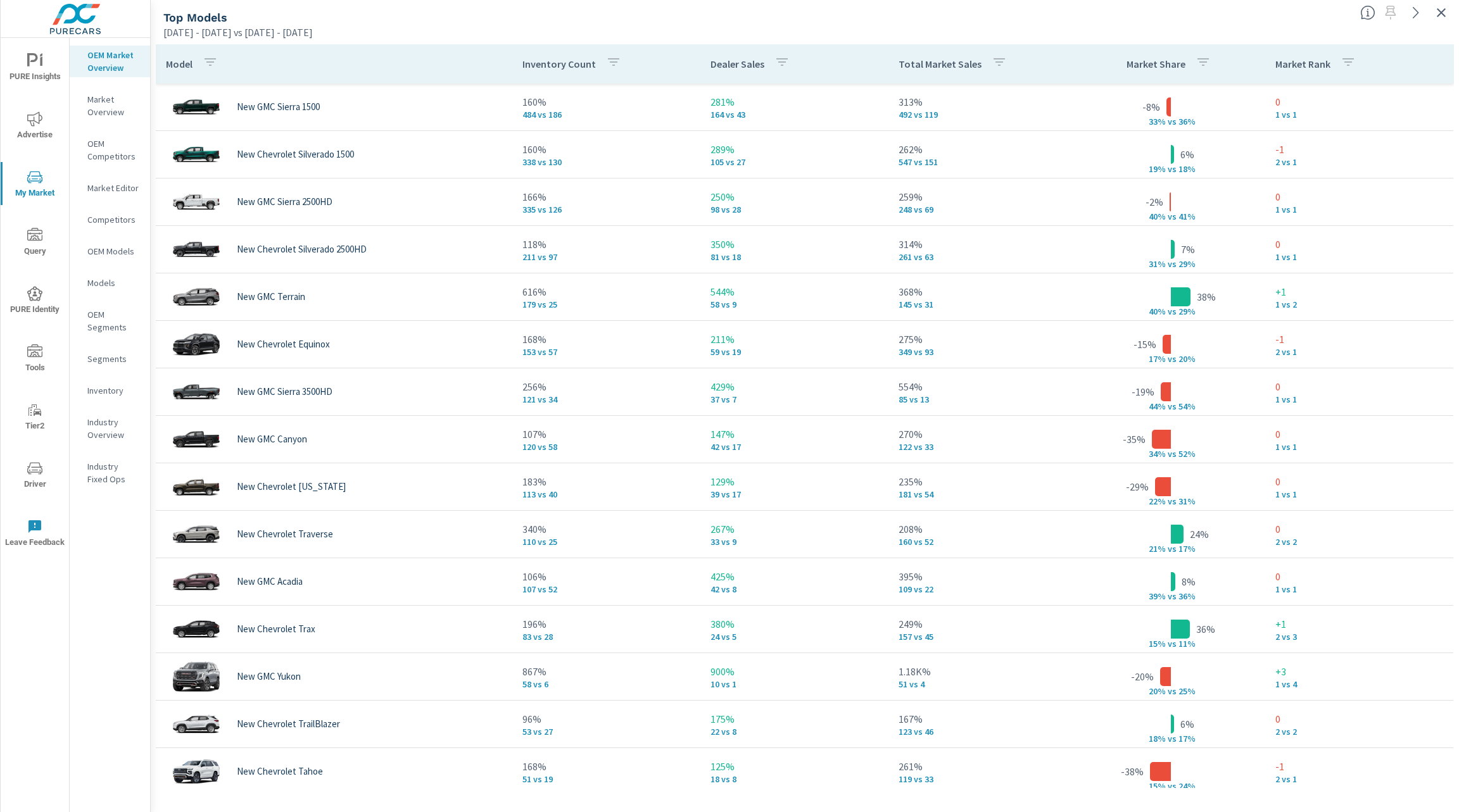
click at [934, 62] on p "Total Market Sales" at bounding box center [940, 64] width 83 height 13
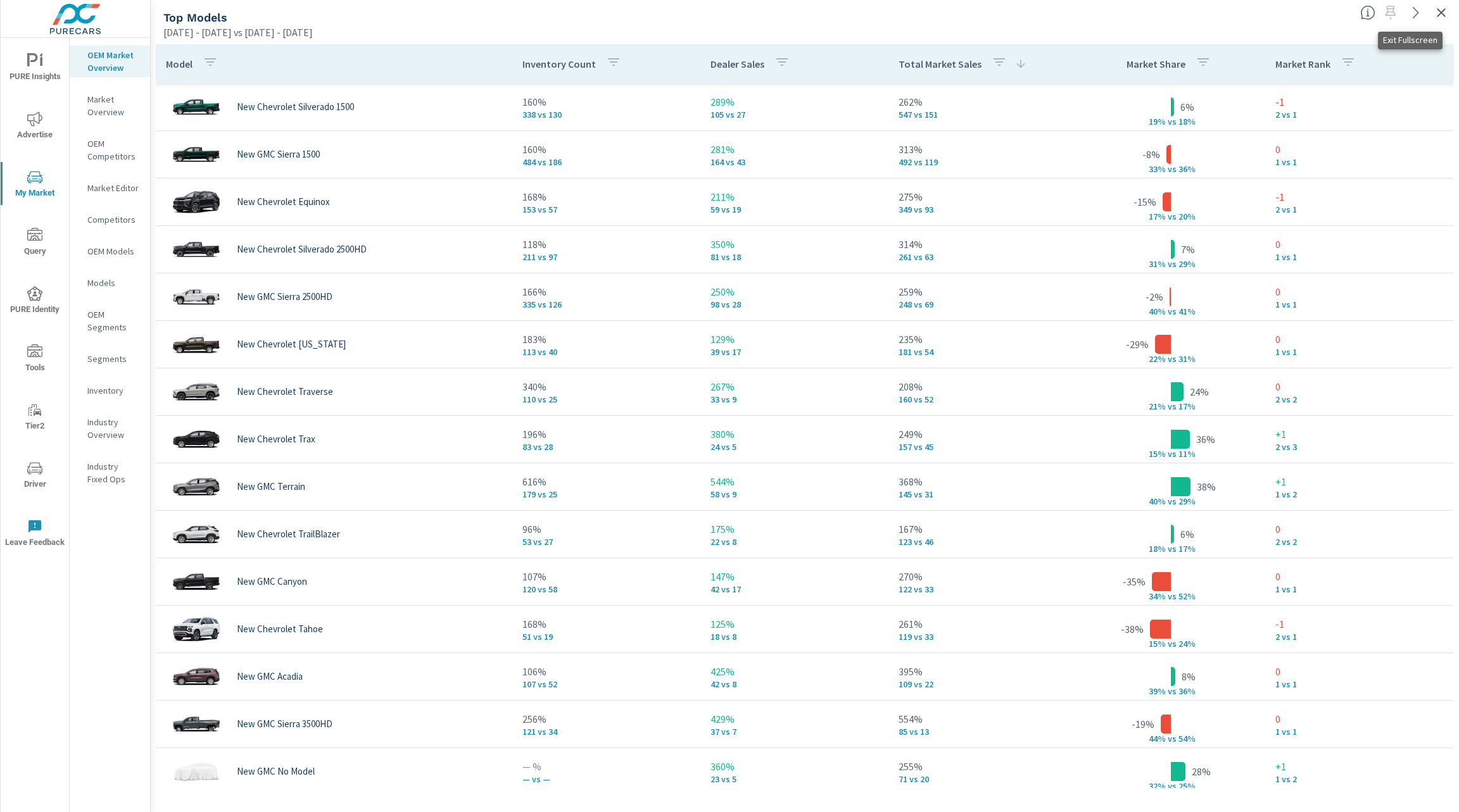
click at [1440, 13] on icon "button" at bounding box center [1441, 13] width 9 height 9
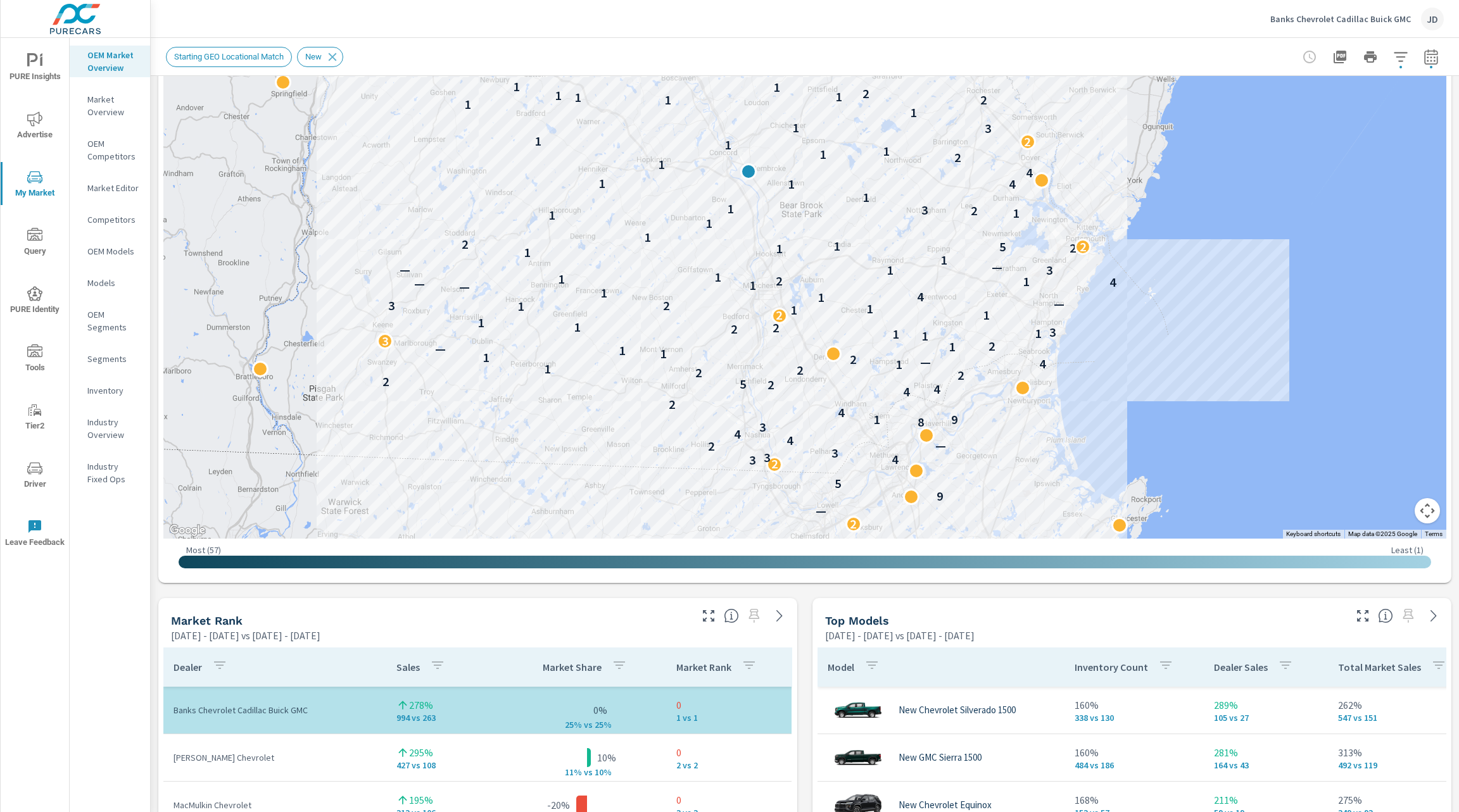
scroll to position [237, 0]
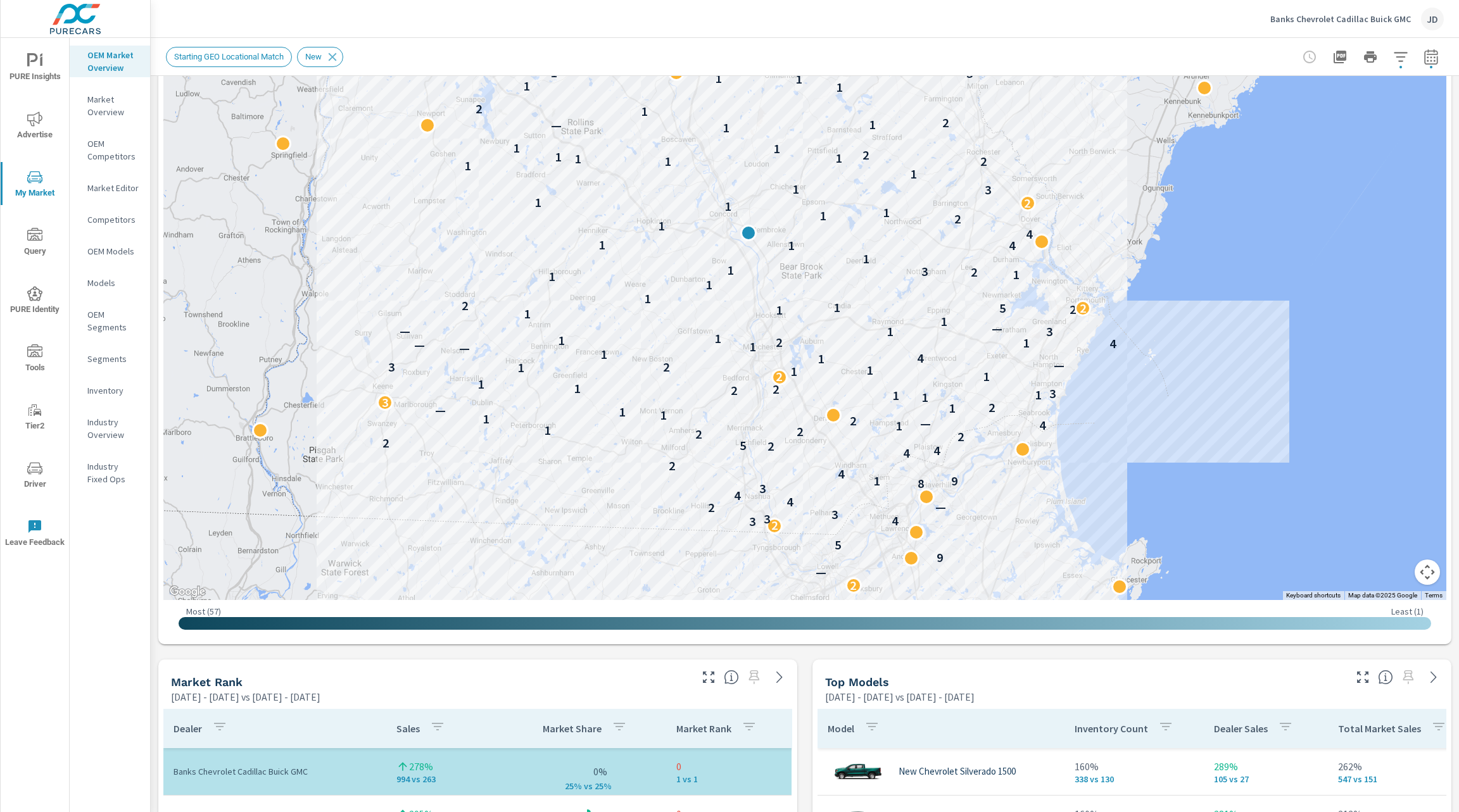
click at [1393, 58] on icon "button" at bounding box center [1401, 57] width 15 height 15
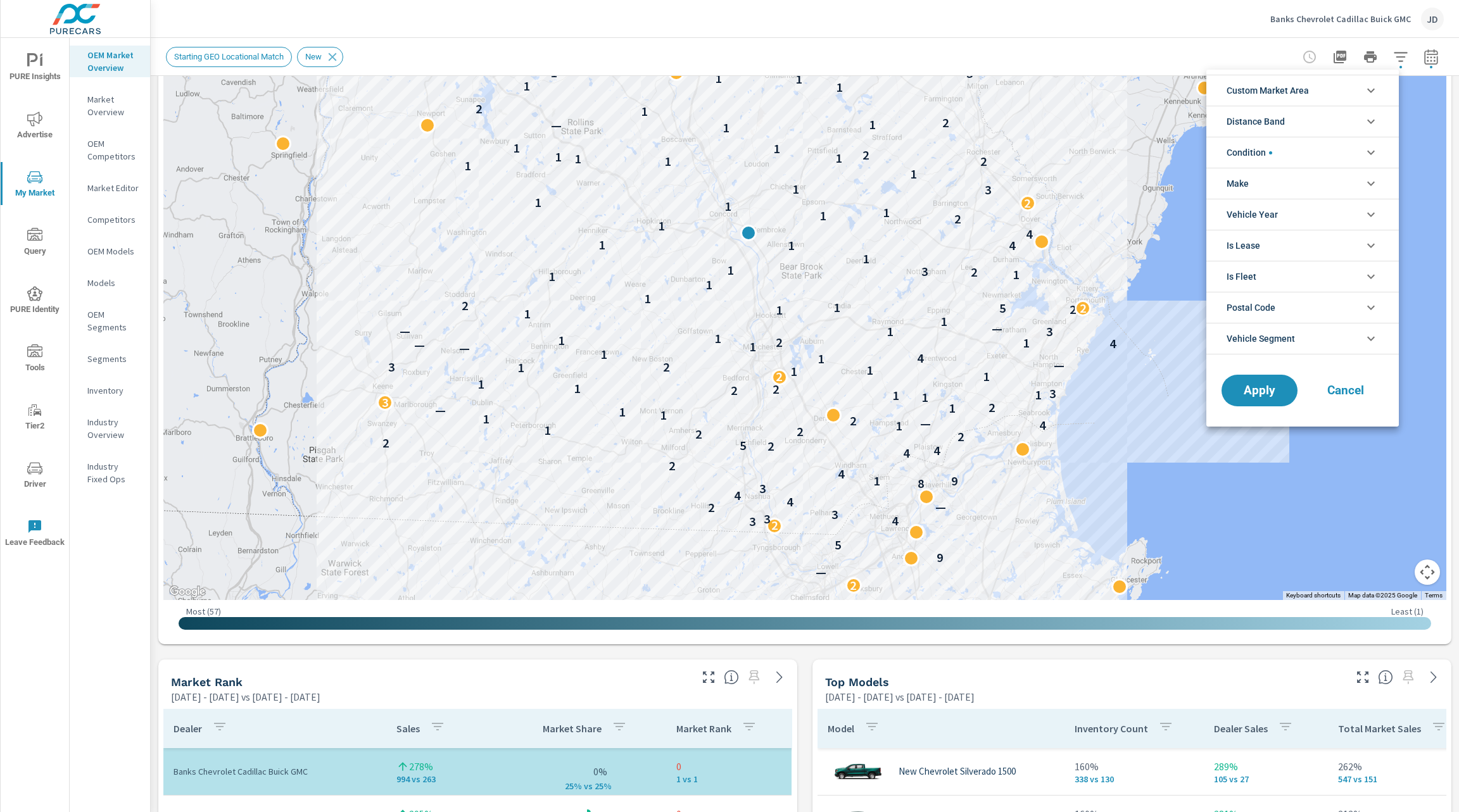
click at [1320, 247] on li "Is Lease" at bounding box center [1302, 245] width 193 height 31
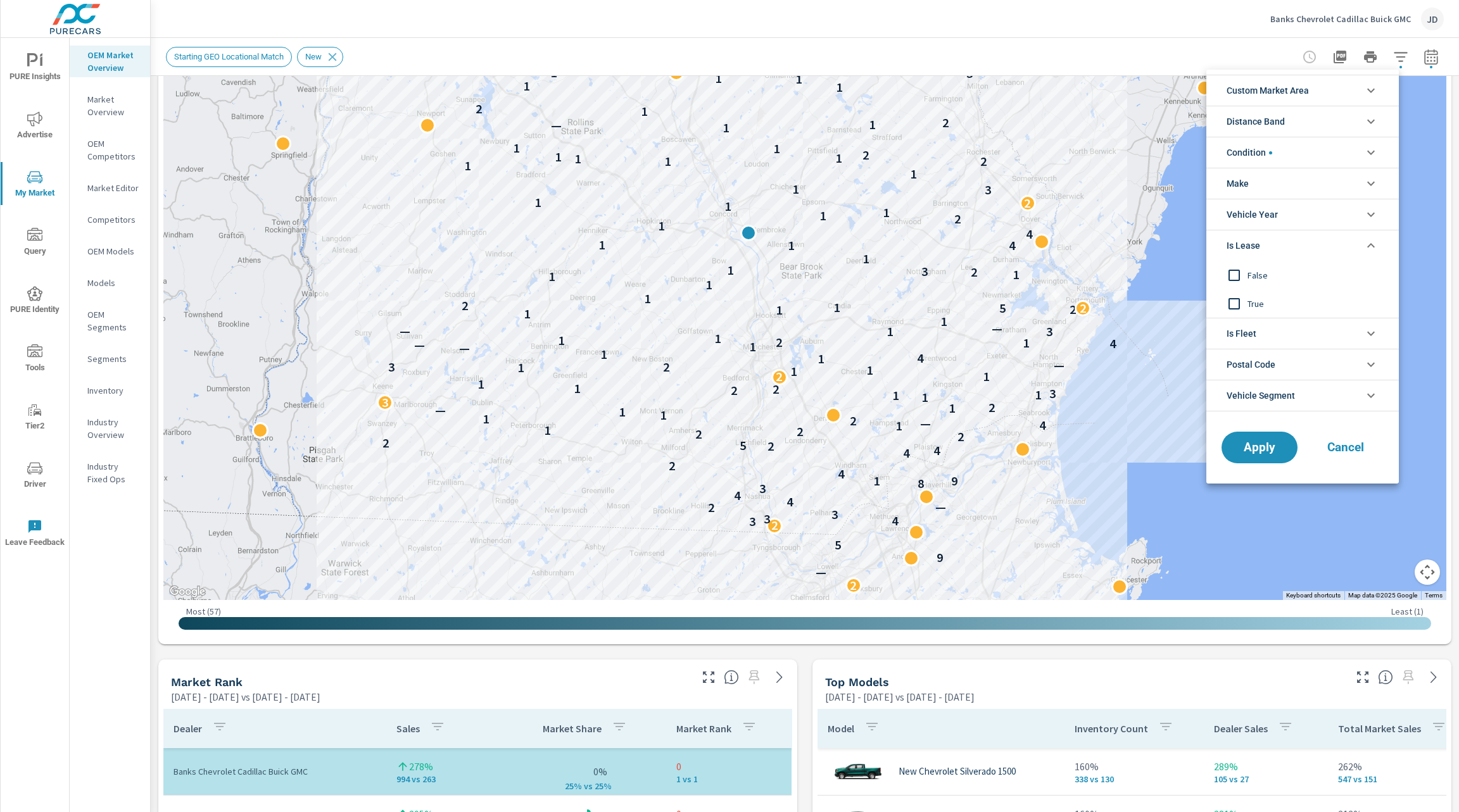
click at [1236, 304] on input "filter options" at bounding box center [1234, 304] width 26 height 26
click at [1265, 444] on span "Apply" at bounding box center [1259, 447] width 52 height 12
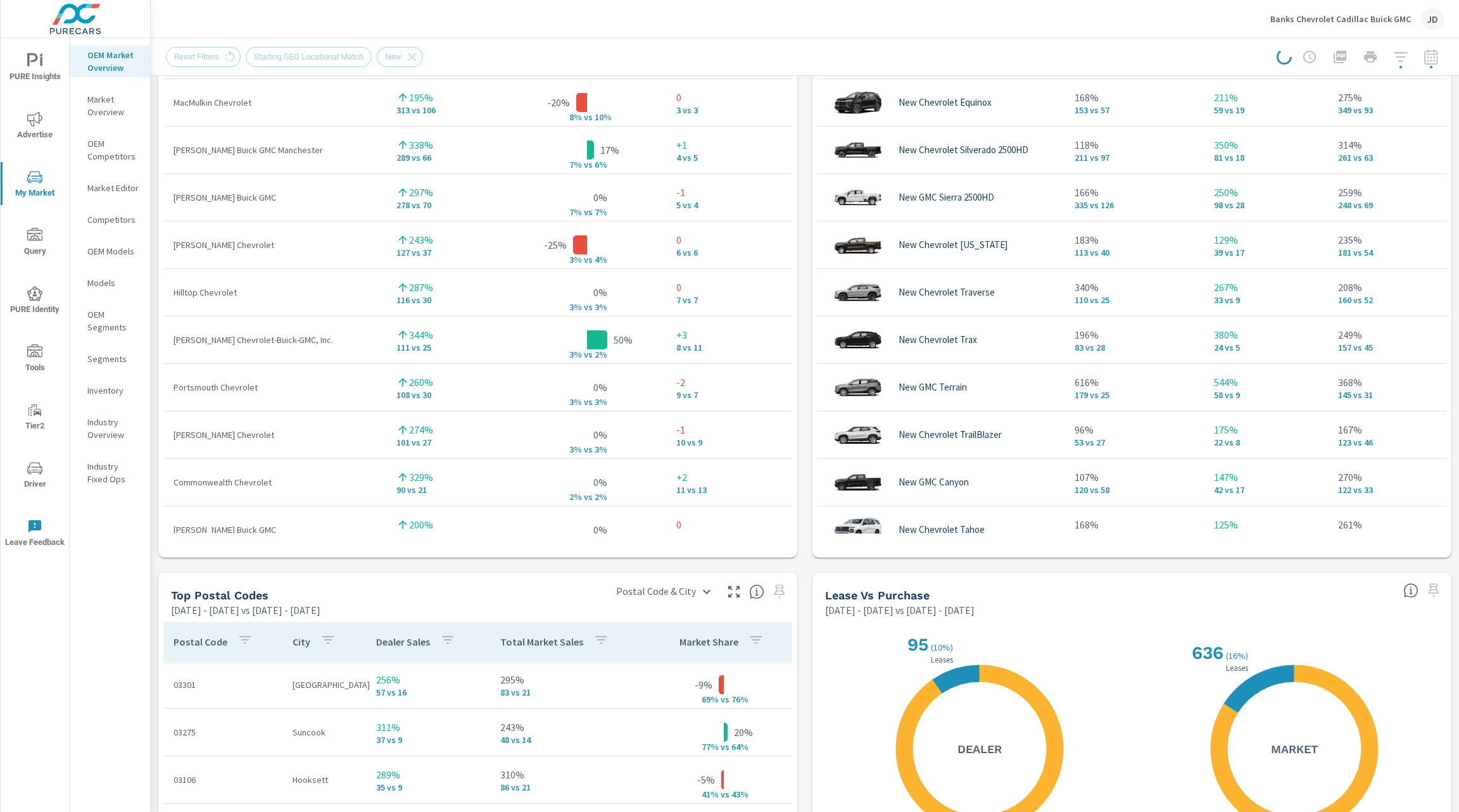
scroll to position [707, 0]
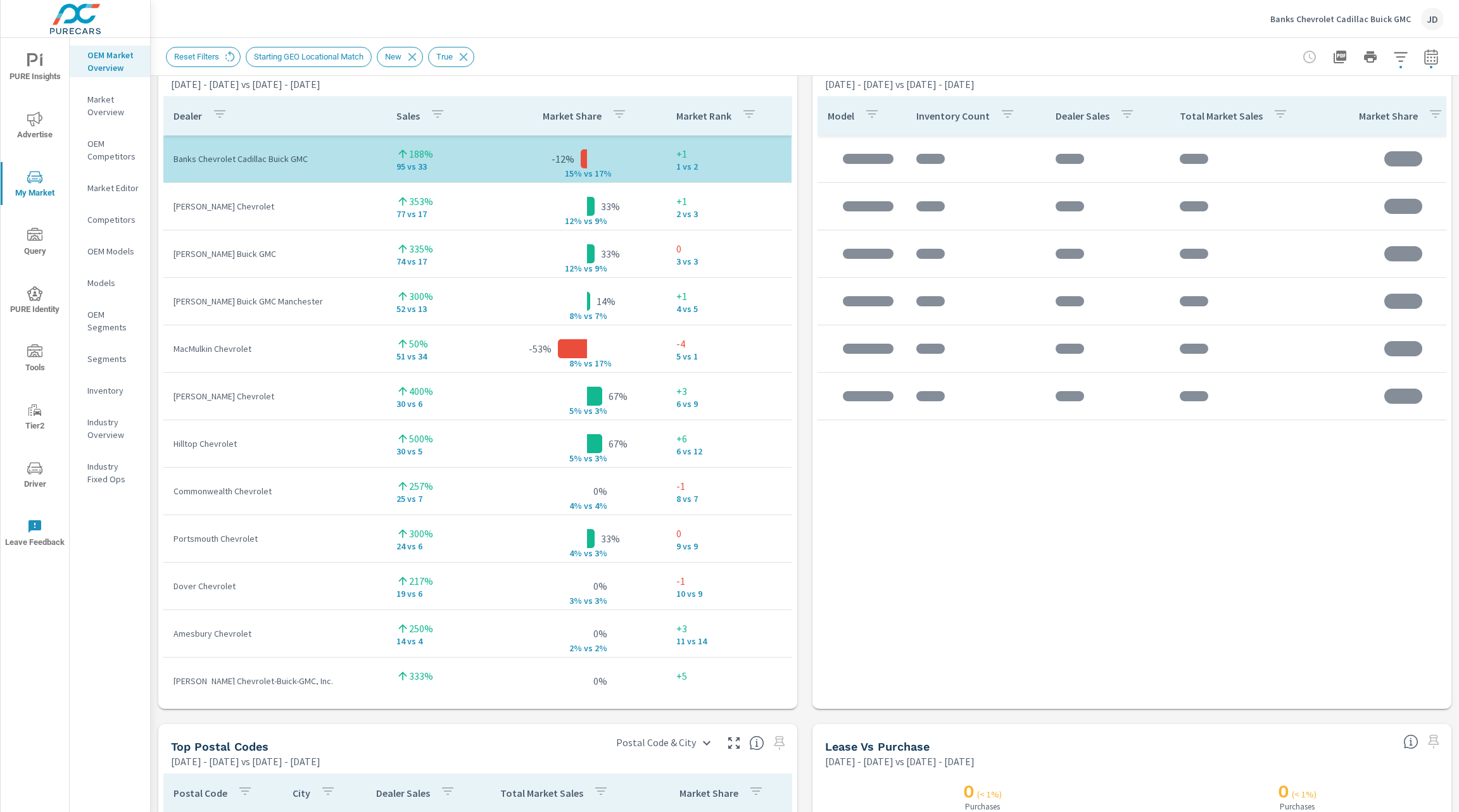
scroll to position [728, 0]
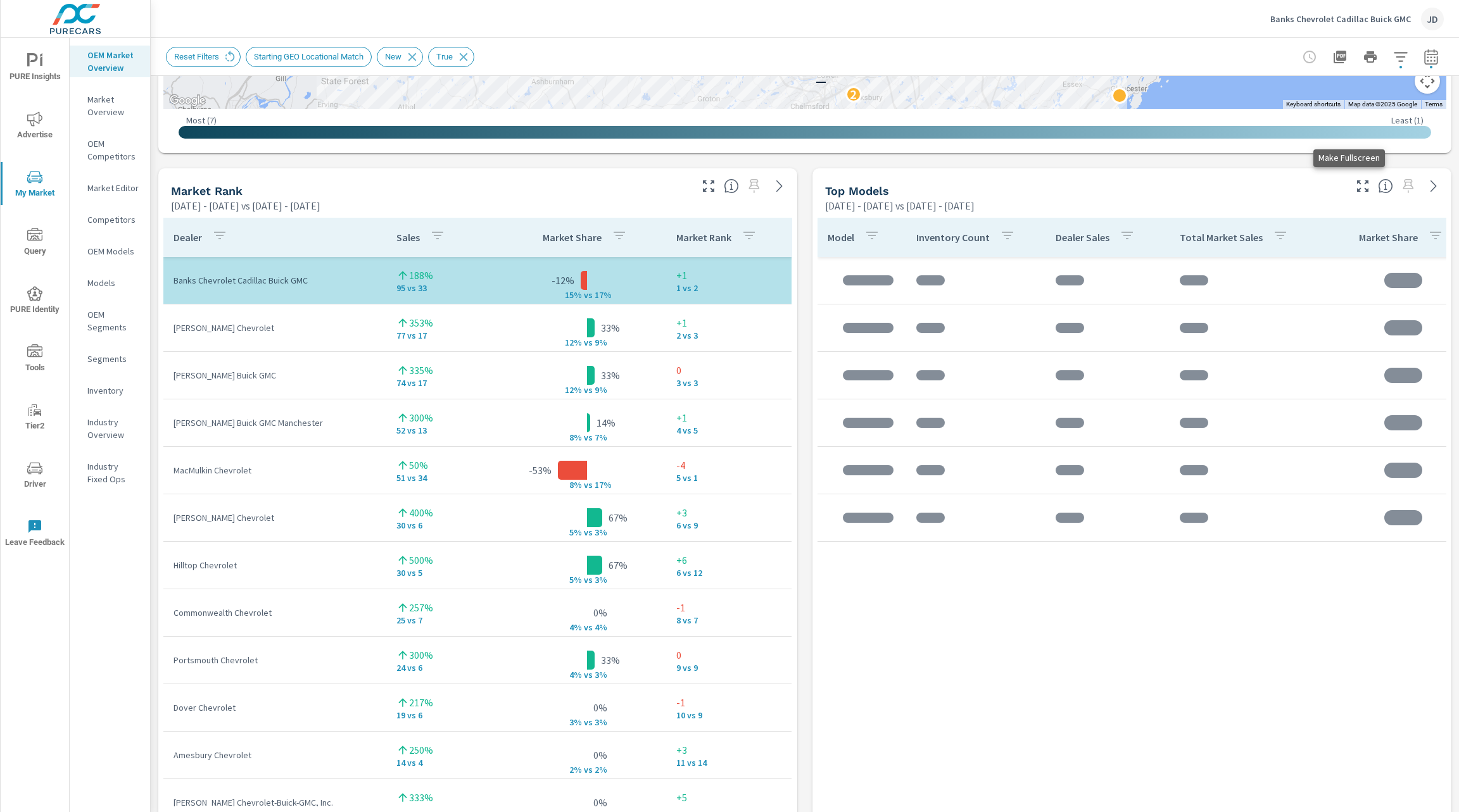
click at [1355, 189] on icon "button" at bounding box center [1363, 186] width 15 height 15
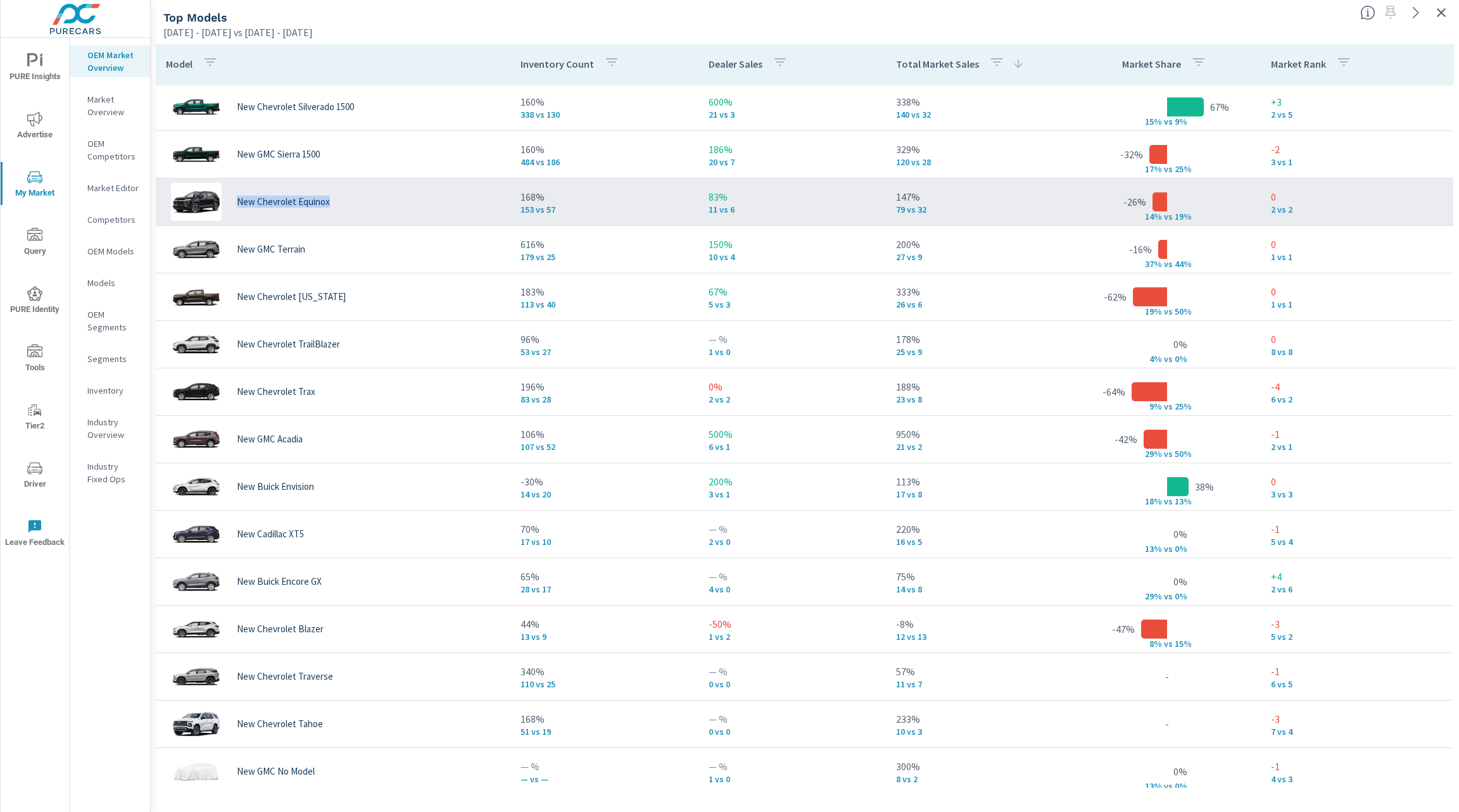
drag, startPoint x: 373, startPoint y: 205, endPoint x: 232, endPoint y: 209, distance: 141.1
click at [232, 209] on div "New Chevrolet Equinox" at bounding box center [332, 202] width 334 height 38
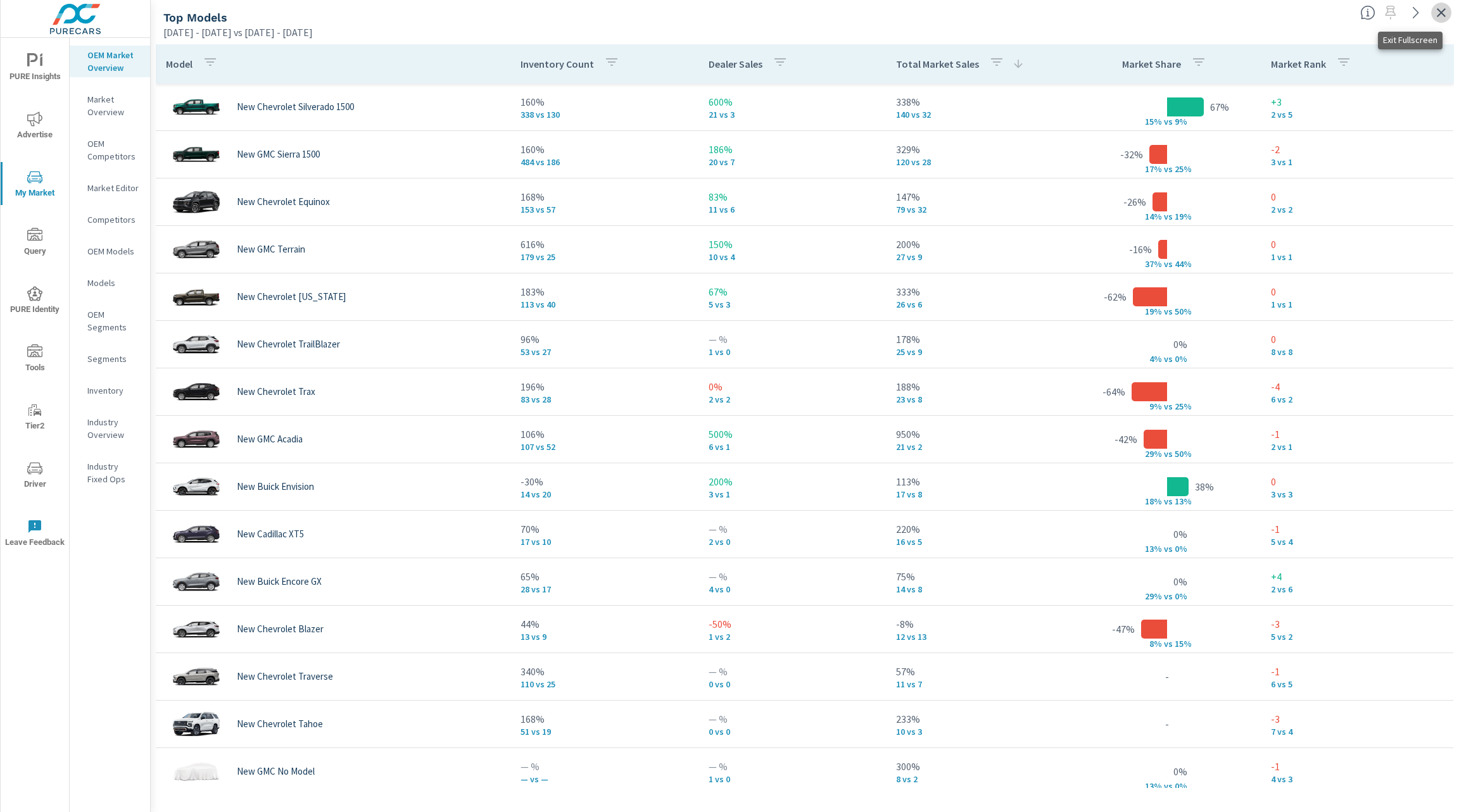
click at [1440, 13] on icon "button" at bounding box center [1441, 13] width 9 height 9
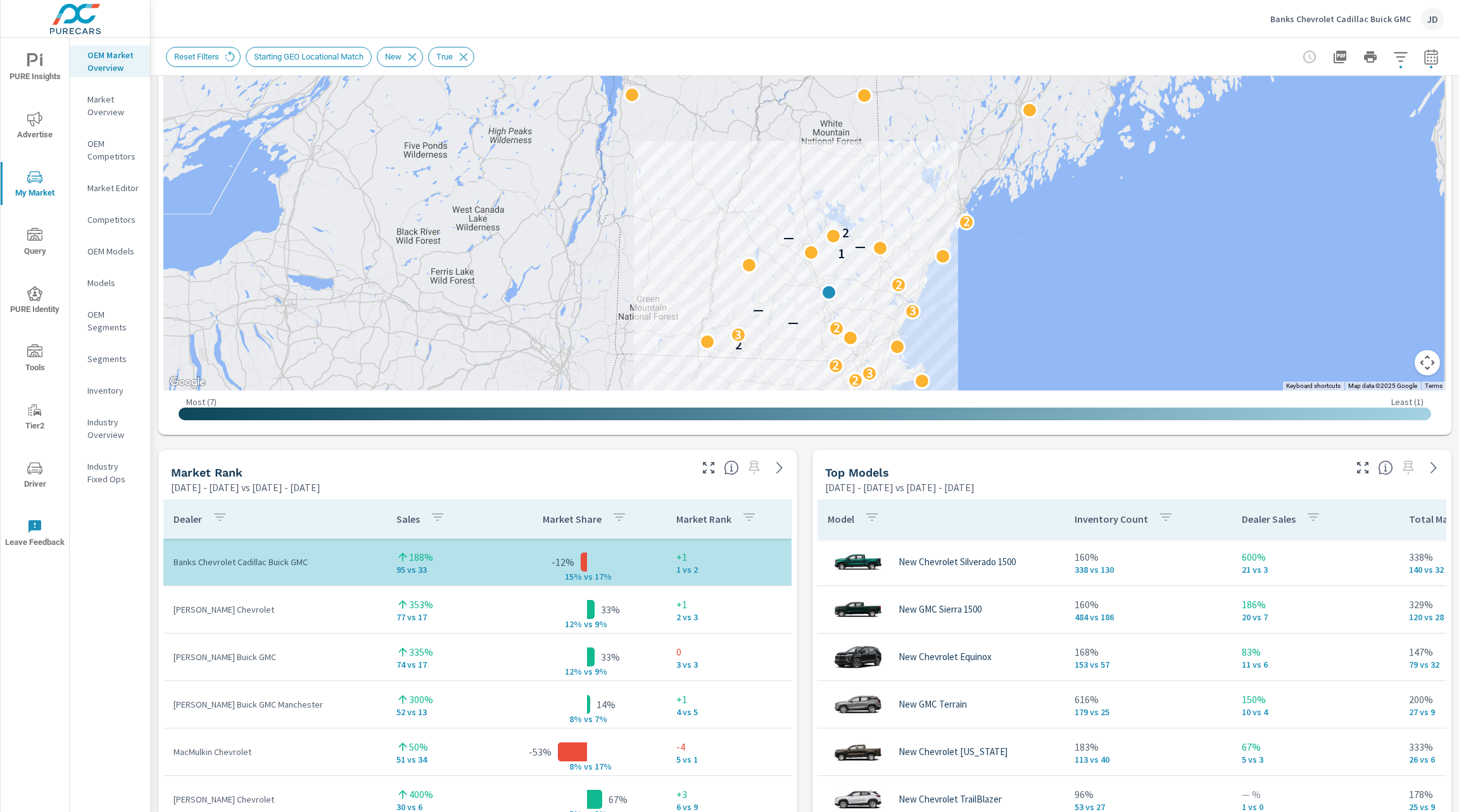
scroll to position [431, 0]
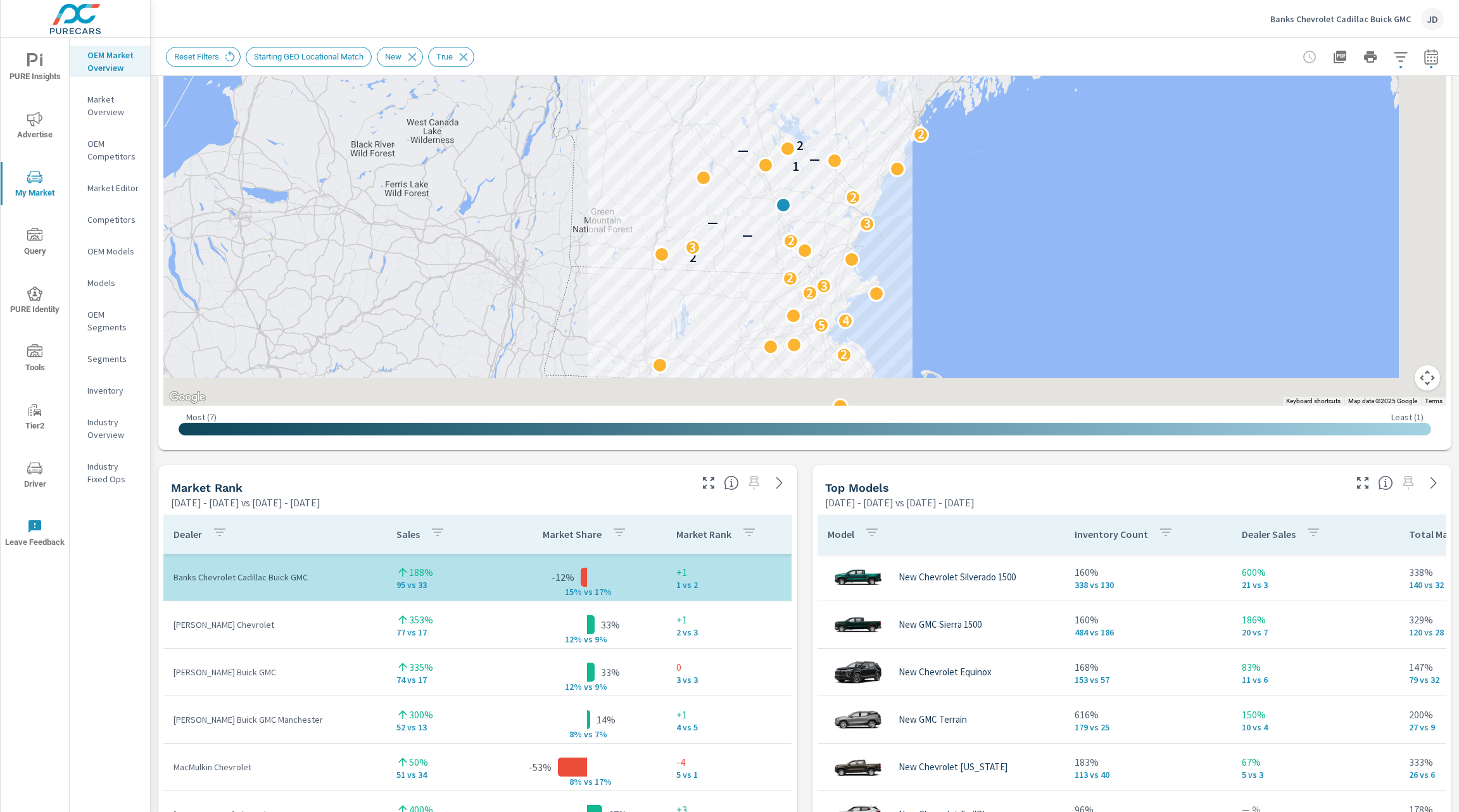
drag, startPoint x: 819, startPoint y: 329, endPoint x: 771, endPoint y: 216, distance: 122.8
click at [771, 216] on div "2 5 4 2 3 2 2 3 2 — 3 — 2 1 — — 2 2" at bounding box center [1245, 275] width 972 height 648
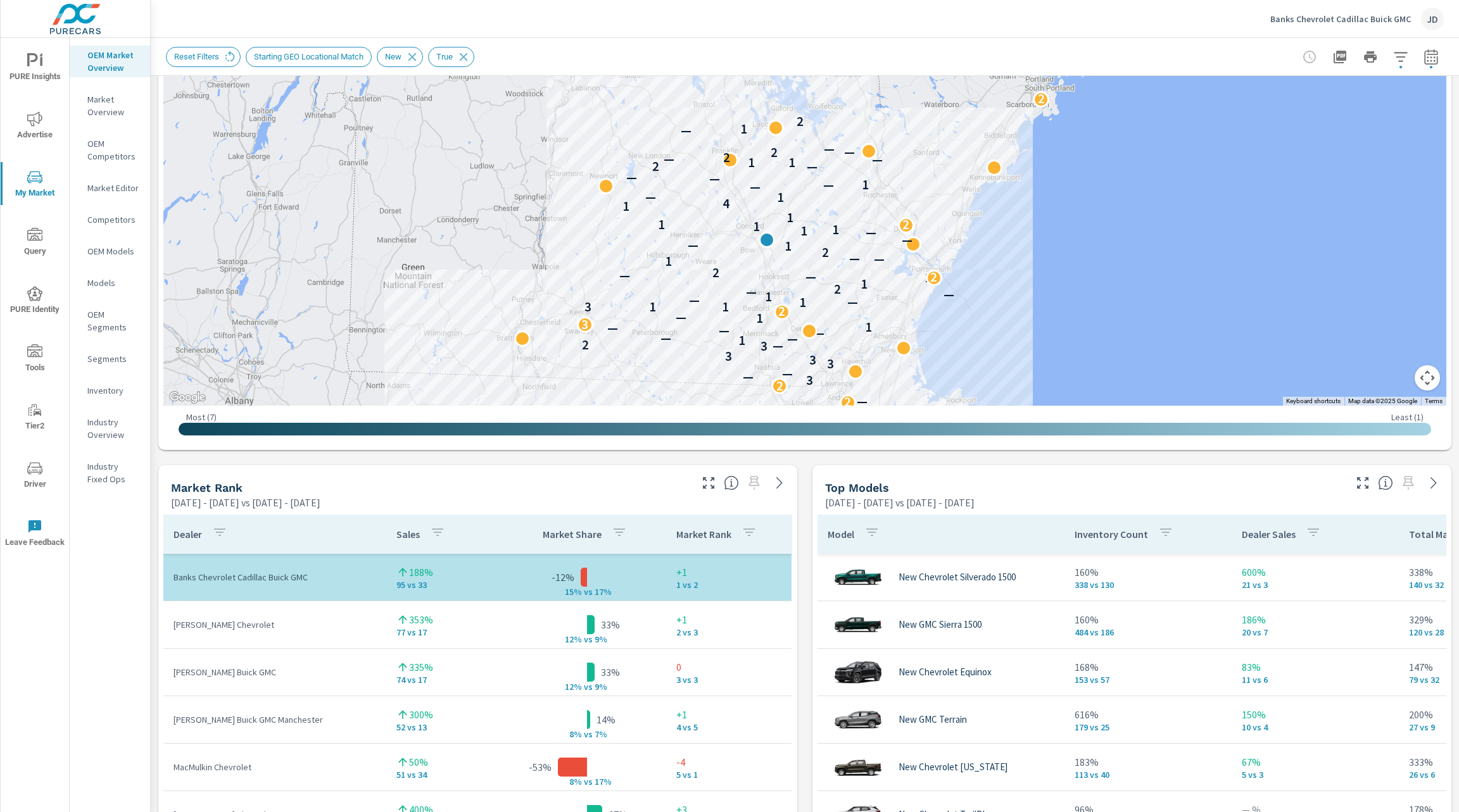
drag, startPoint x: 771, startPoint y: 216, endPoint x: 763, endPoint y: 291, distance: 75.4
click at [763, 291] on div "2 2 2 2 2 2 — 2 3 — — 3 3 3 — 3 2 1 — — — — — 1 3 1 — 2 1 1 3 1 — — 1 — — 2 1 2…" at bounding box center [804, 53] width 1282 height 704
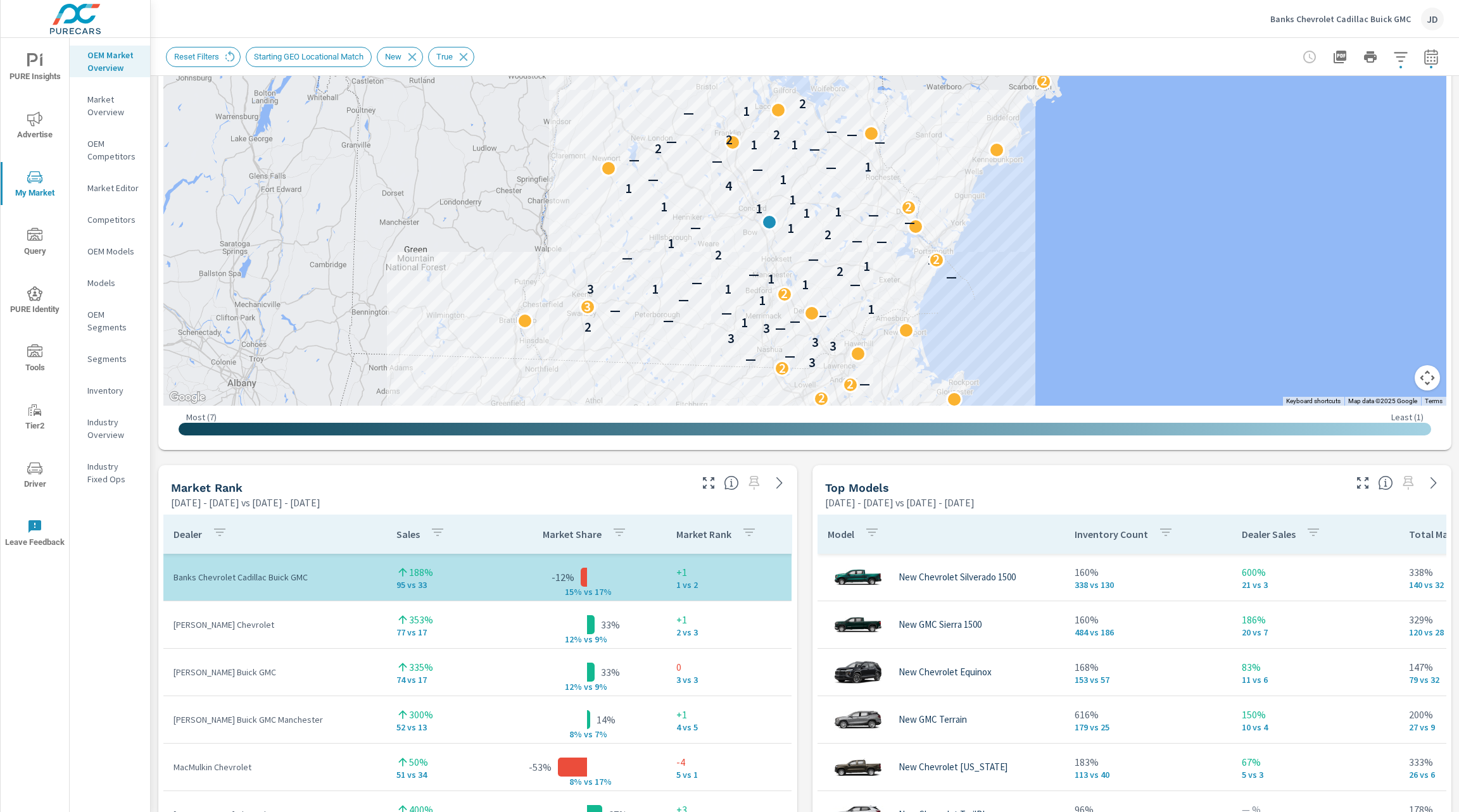
drag, startPoint x: 878, startPoint y: 335, endPoint x: 883, endPoint y: 316, distance: 19.6
click at [883, 316] on div at bounding box center [891, 309] width 17 height 17
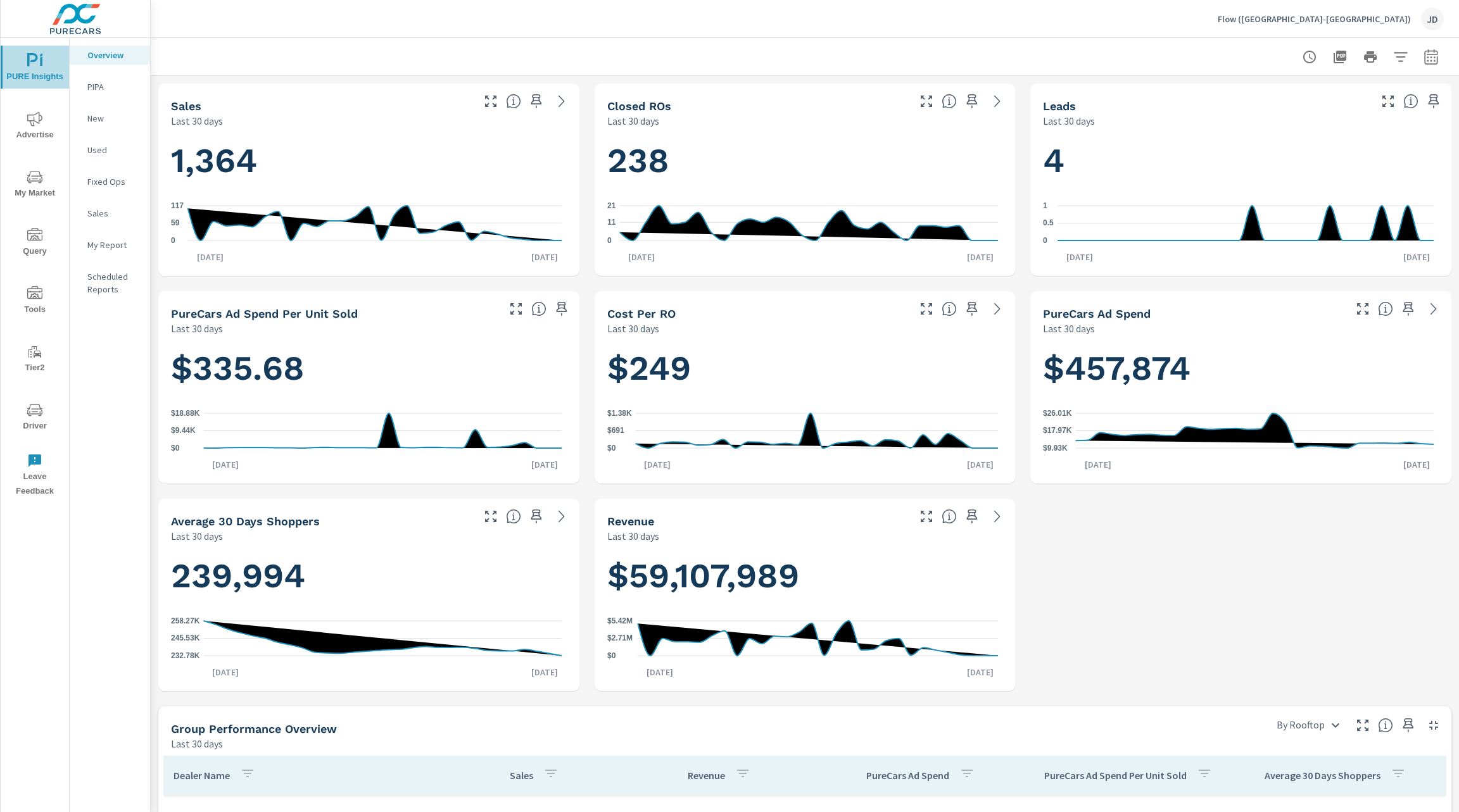
click at [39, 71] on span "PURE Insights" at bounding box center [35, 69] width 61 height 31
click at [1389, 19] on p "Flow (NC-VA)" at bounding box center [1314, 19] width 193 height 12
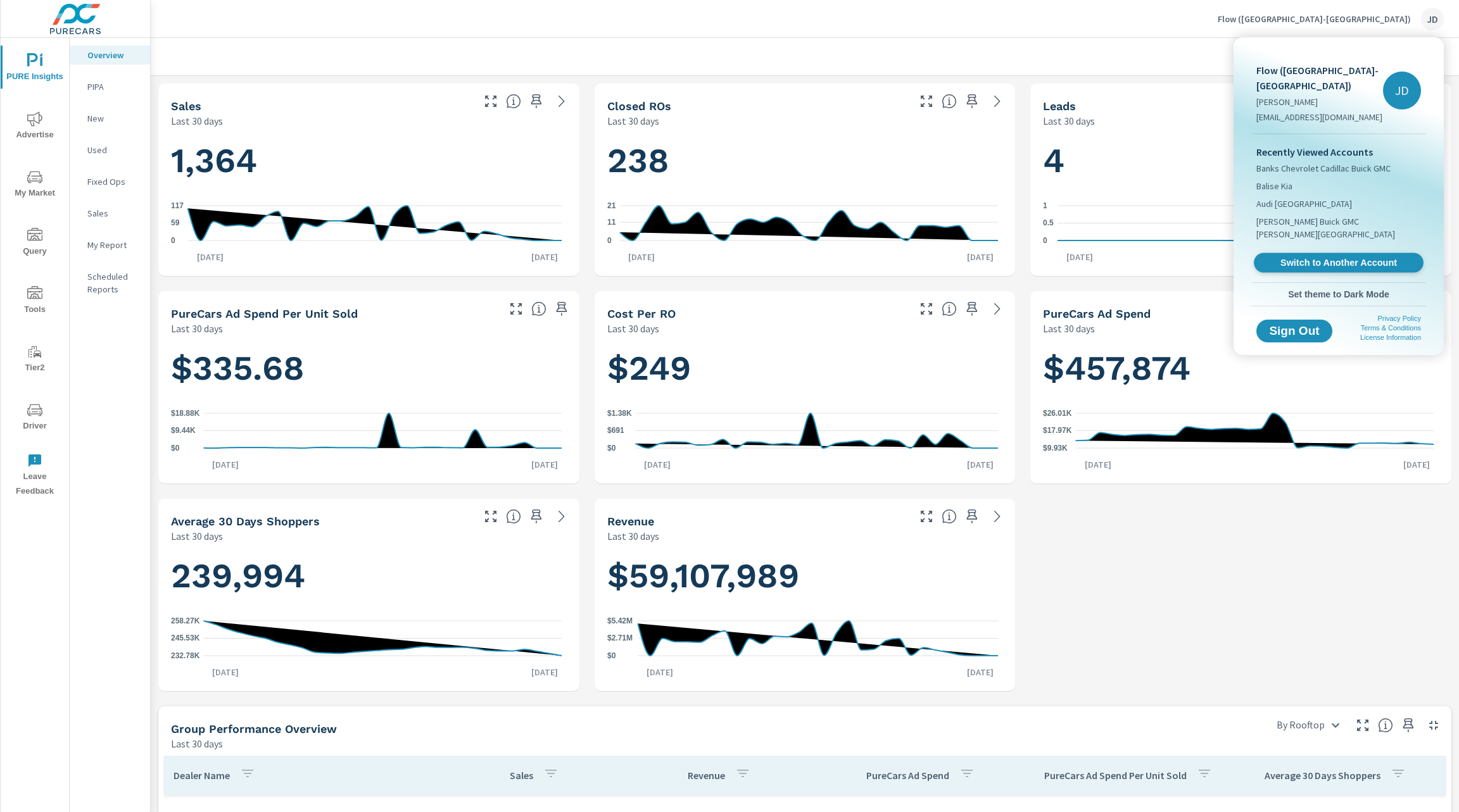
click at [1334, 257] on span "Switch to Another Account" at bounding box center [1338, 263] width 155 height 12
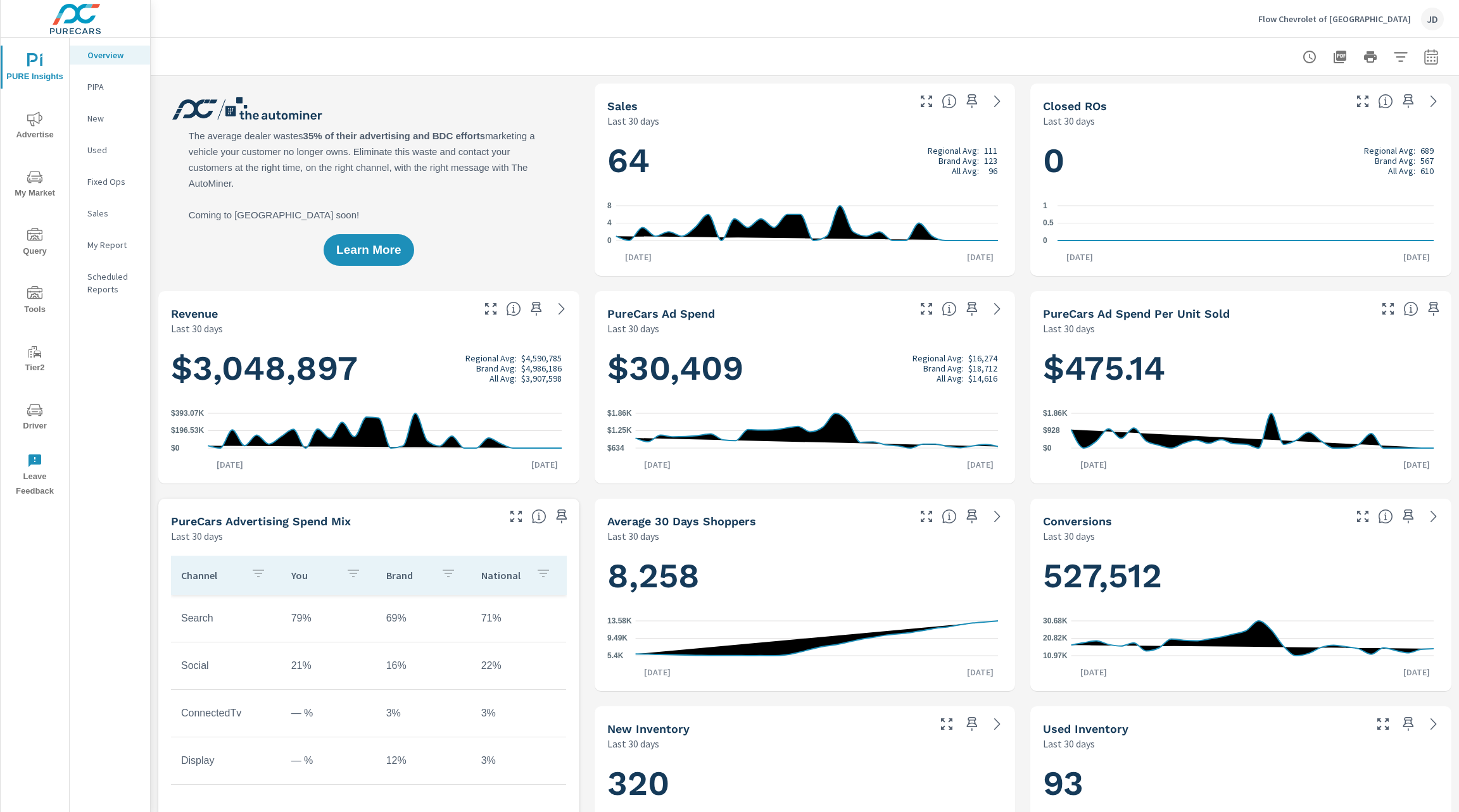
click at [32, 181] on icon "nav menu" at bounding box center [35, 177] width 15 height 15
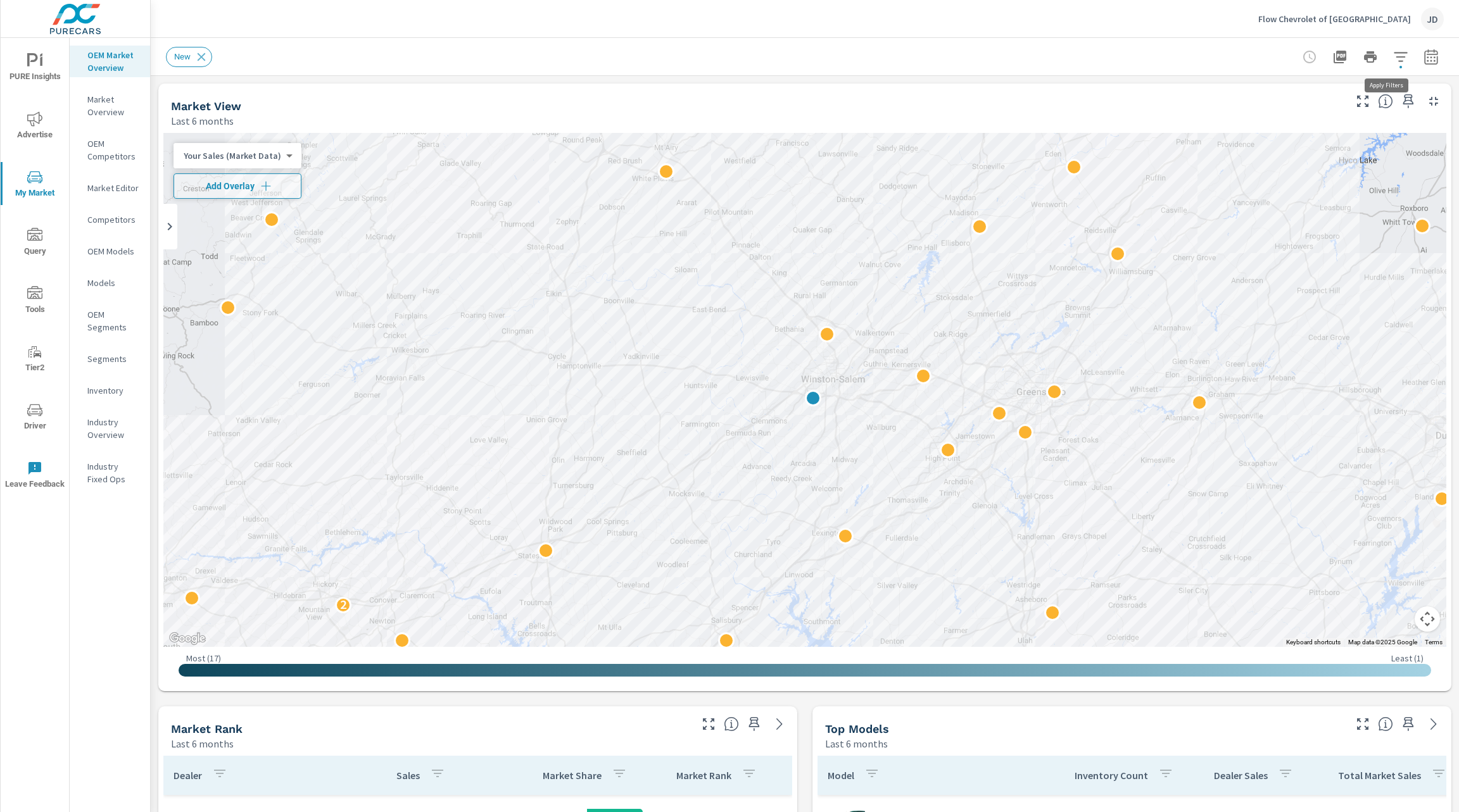
click at [1394, 56] on icon "button" at bounding box center [1400, 56] width 13 height 10
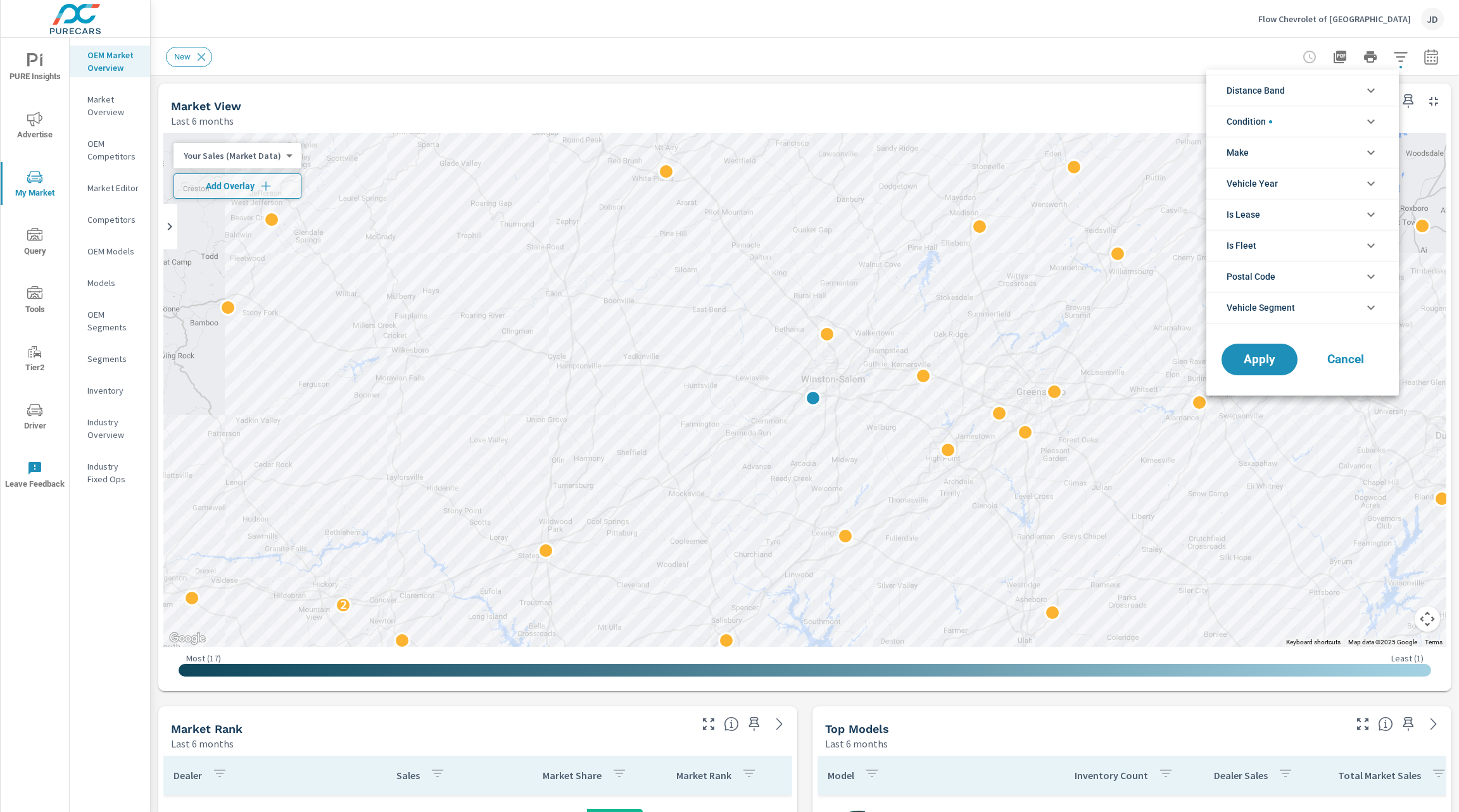
click at [1342, 89] on li "Distance Band" at bounding box center [1302, 90] width 193 height 31
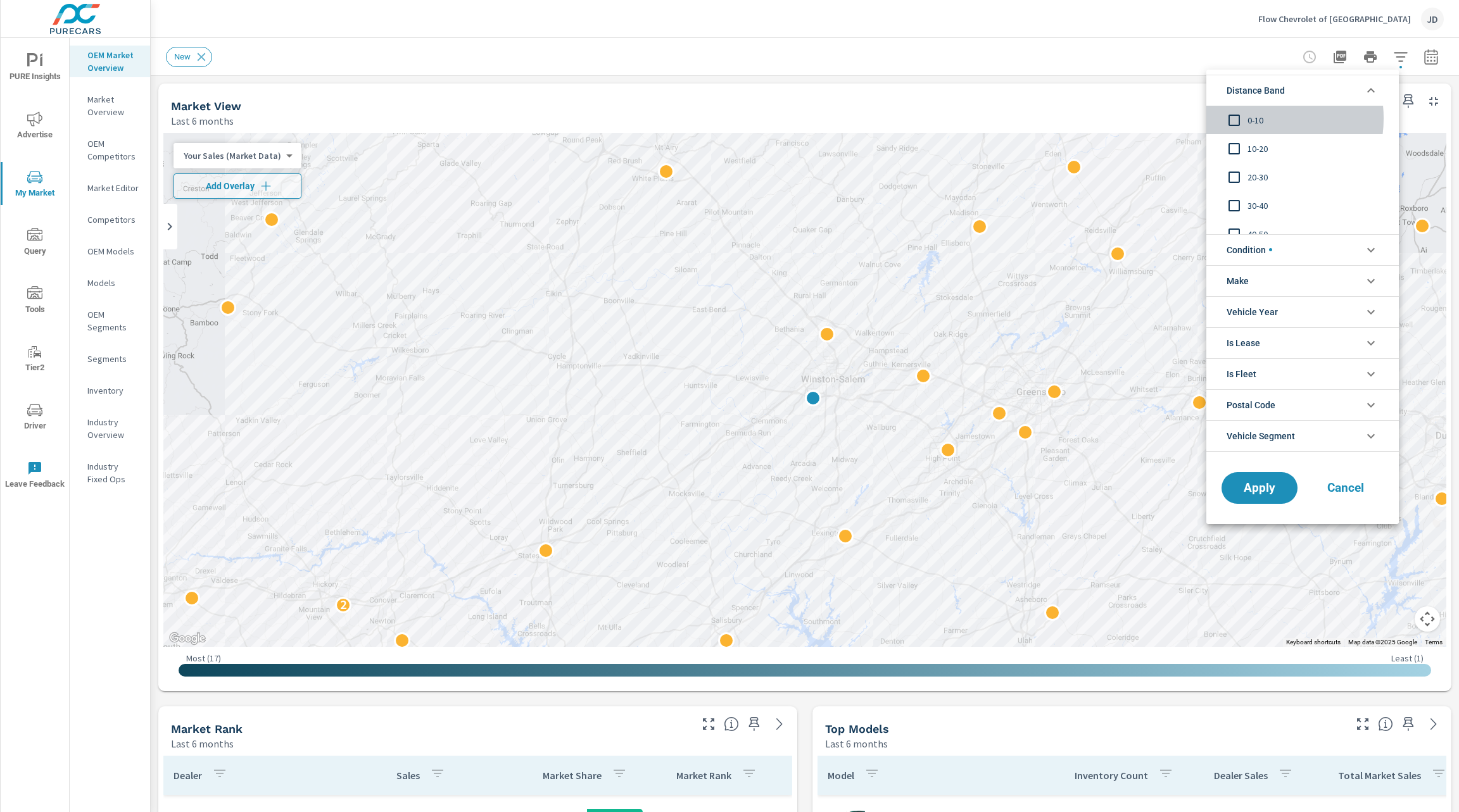
click at [1254, 118] on span "0-10" at bounding box center [1317, 121] width 139 height 15
click at [1252, 143] on span "10-20" at bounding box center [1317, 149] width 139 height 15
click at [1248, 175] on span "20-30" at bounding box center [1317, 177] width 139 height 15
click at [1268, 486] on span "Apply" at bounding box center [1259, 488] width 52 height 12
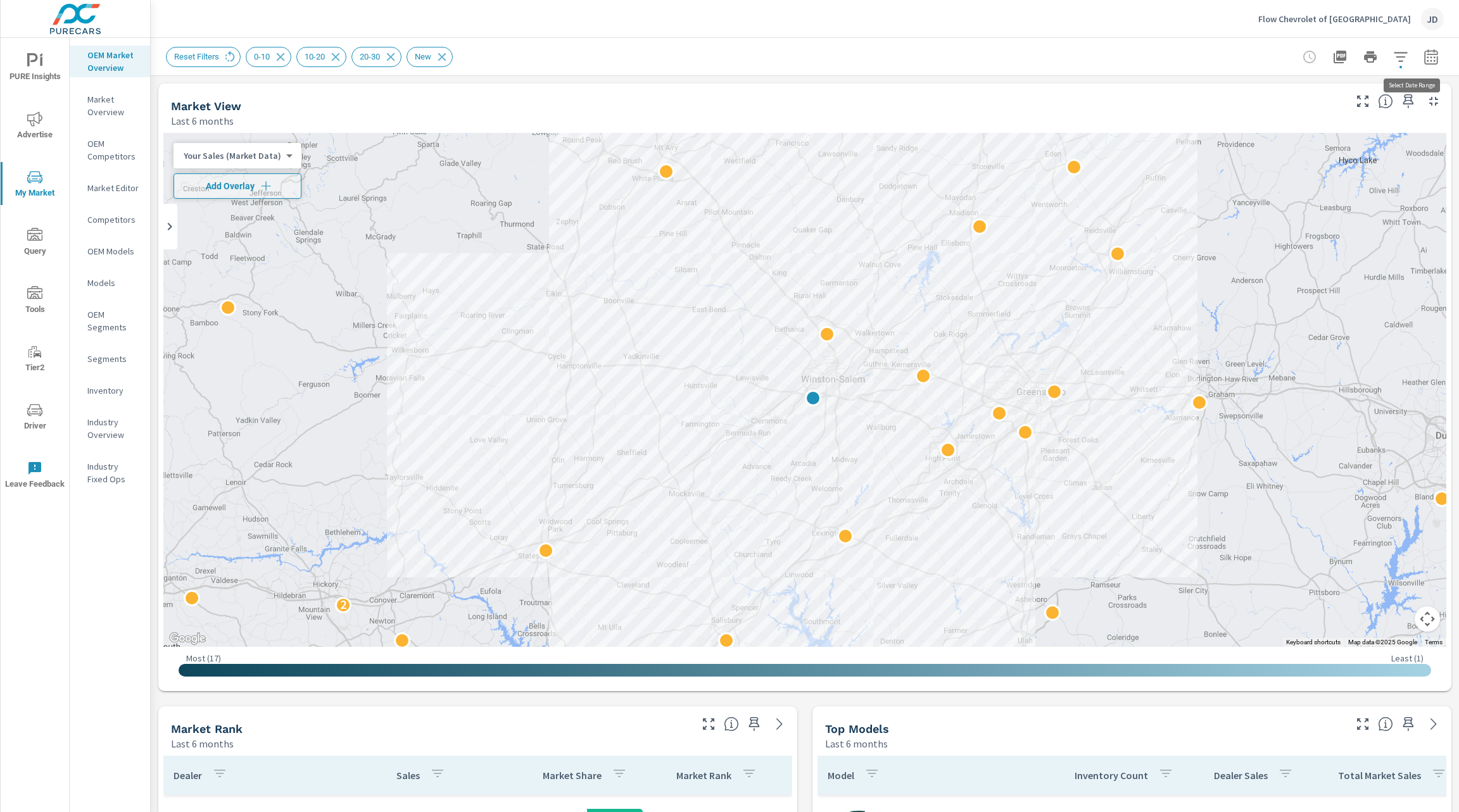
click at [1423, 56] on icon "button" at bounding box center [1431, 57] width 15 height 15
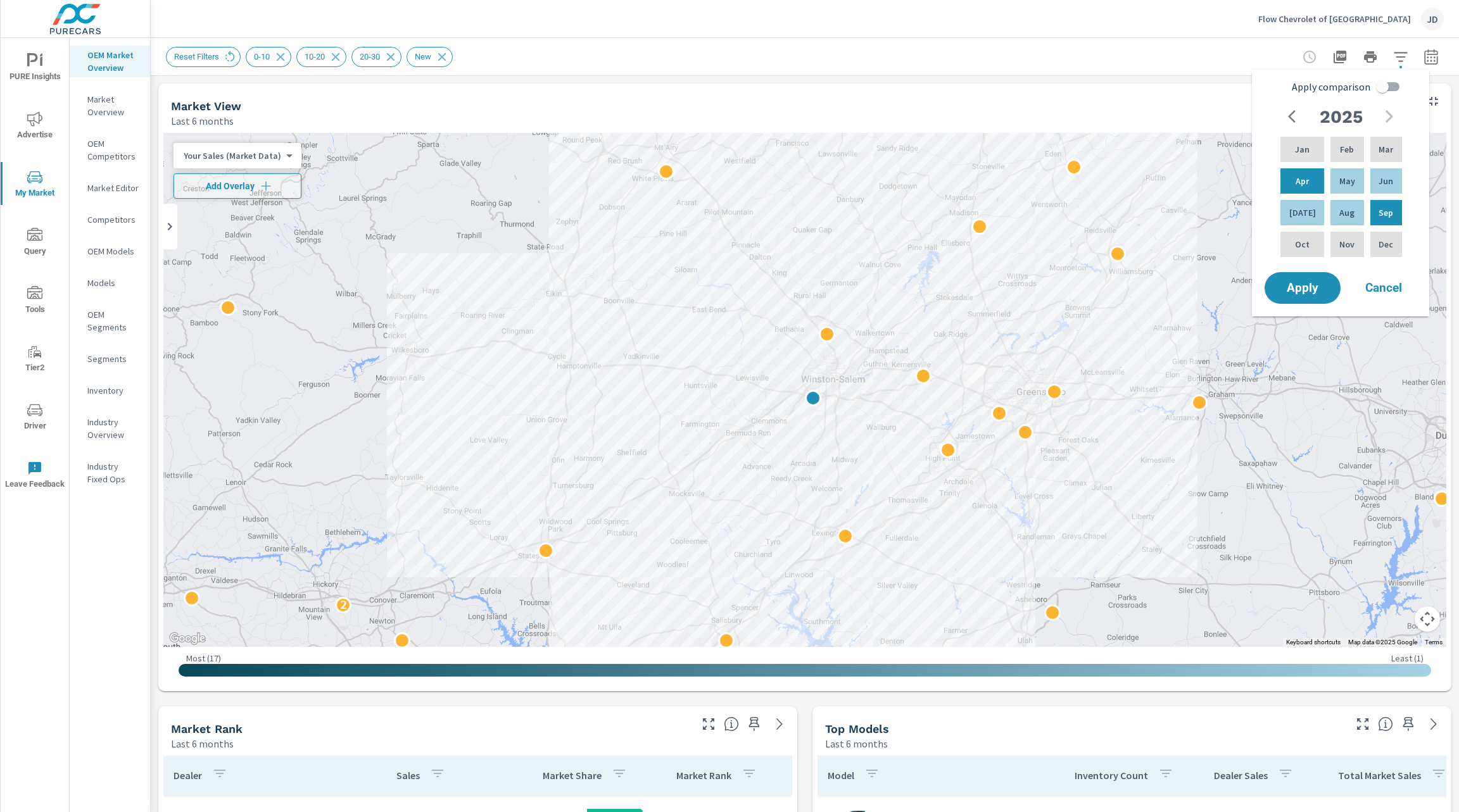
click at [1394, 60] on icon "button" at bounding box center [1400, 56] width 13 height 10
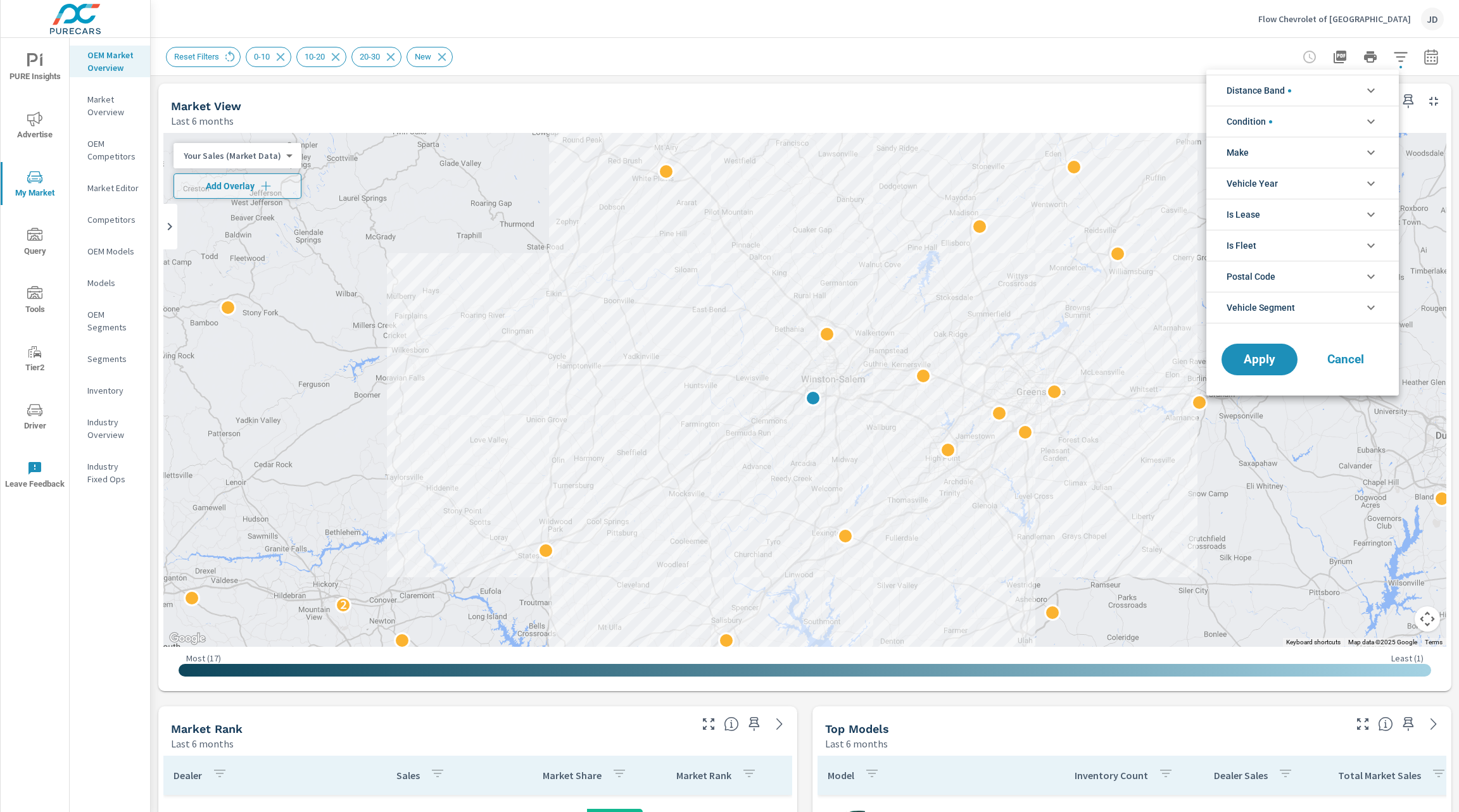
click at [1332, 144] on li "Make" at bounding box center [1302, 152] width 193 height 31
click at [1334, 150] on li "Make" at bounding box center [1302, 152] width 193 height 31
click at [1334, 125] on li "Condition" at bounding box center [1302, 121] width 193 height 31
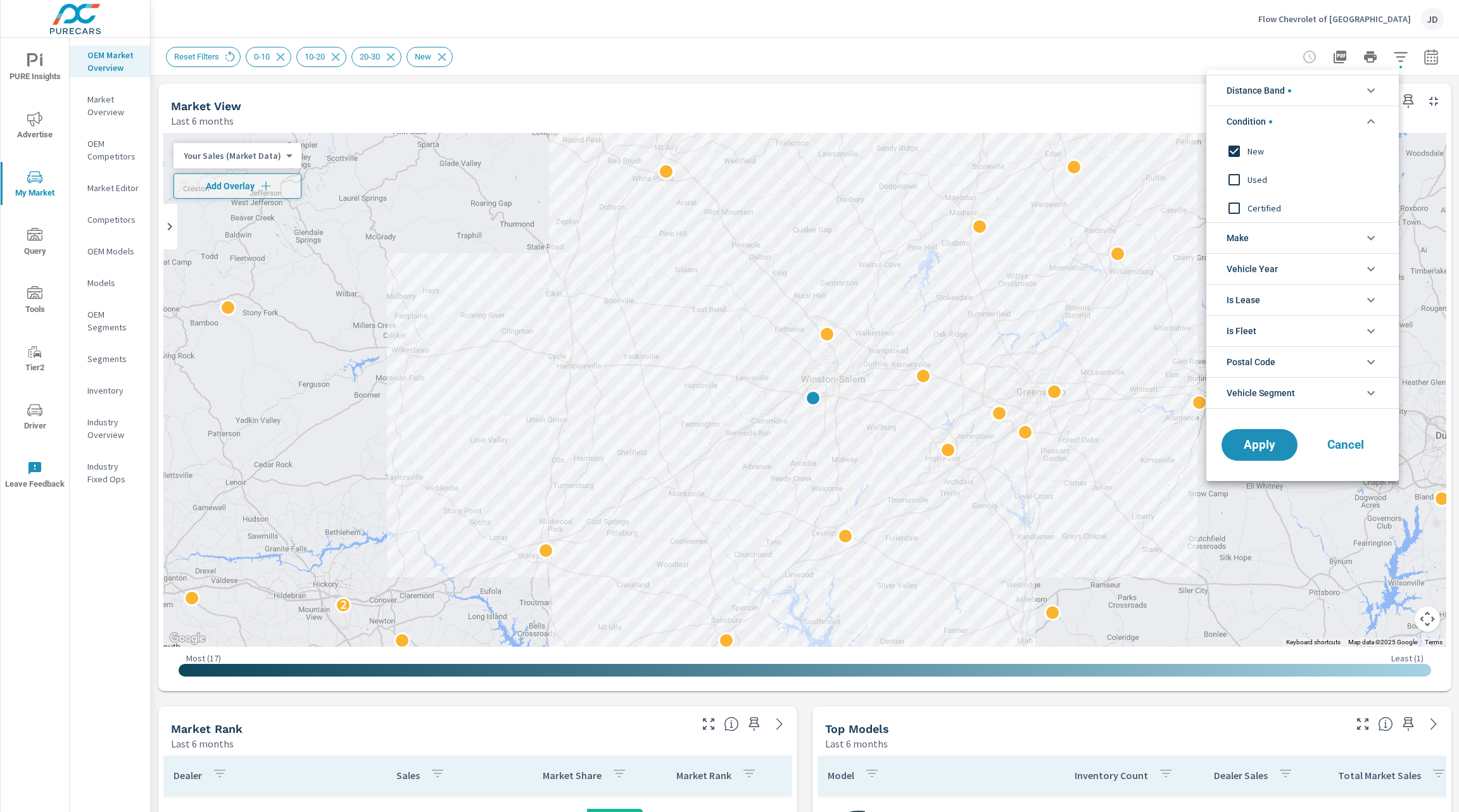
click at [1255, 175] on span "Used" at bounding box center [1317, 180] width 139 height 15
click at [1236, 154] on input "filter options" at bounding box center [1234, 151] width 26 height 26
click at [1233, 209] on input "filter options" at bounding box center [1234, 208] width 26 height 26
click at [1261, 440] on span "Apply" at bounding box center [1259, 445] width 52 height 12
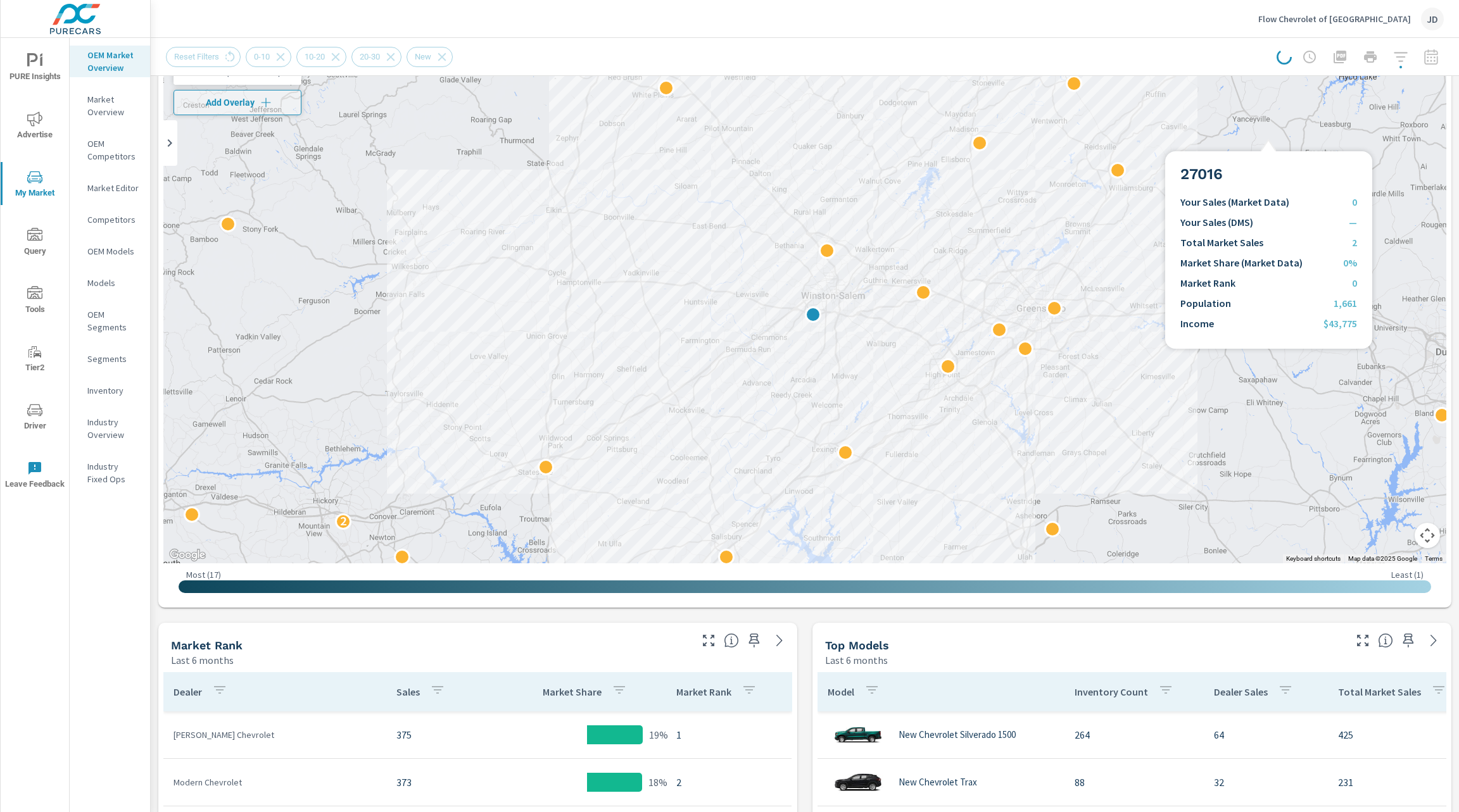
scroll to position [85, 0]
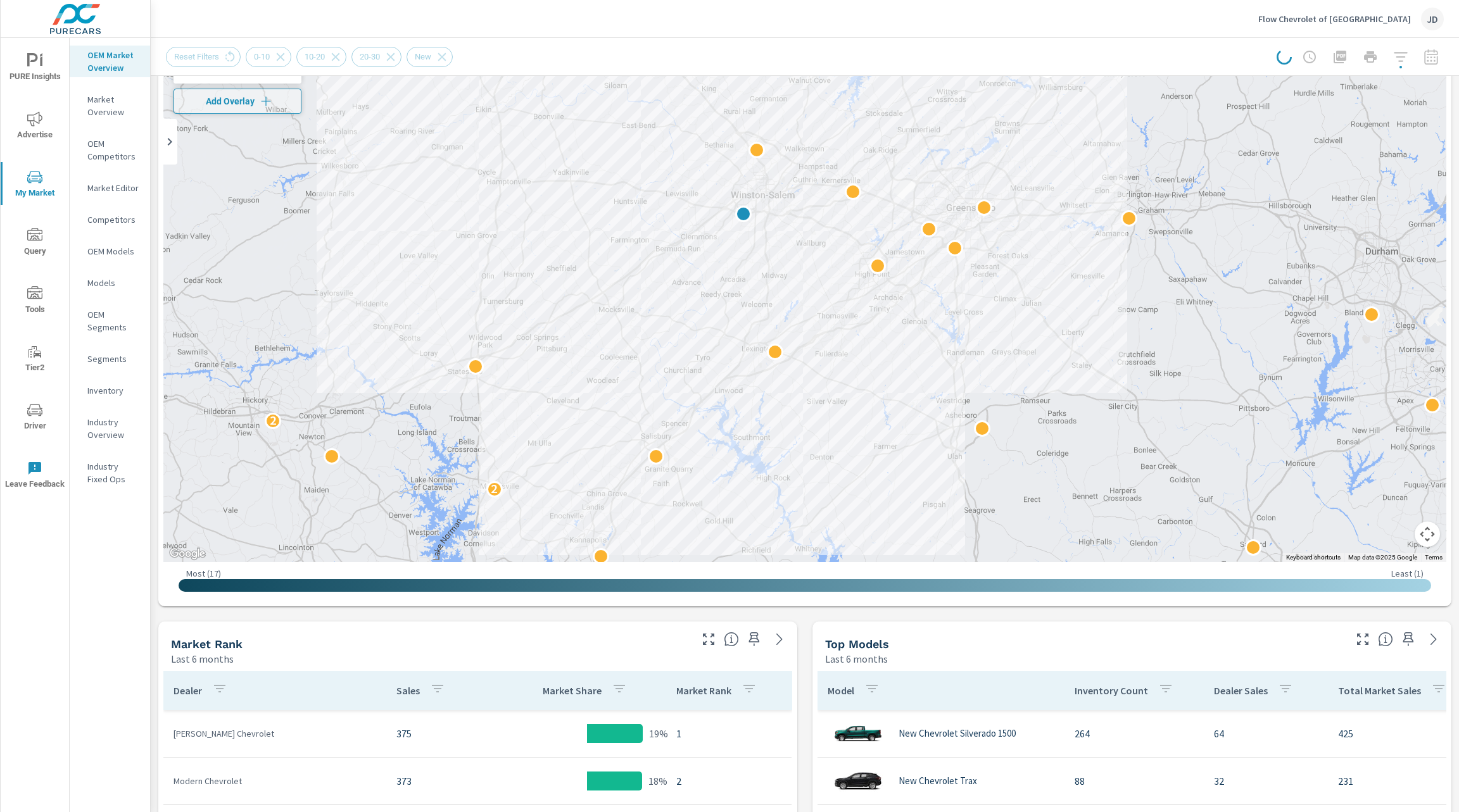
drag, startPoint x: 877, startPoint y: 221, endPoint x: 961, endPoint y: 526, distance: 316.4
click at [961, 526] on div "2 2" at bounding box center [804, 305] width 1282 height 514
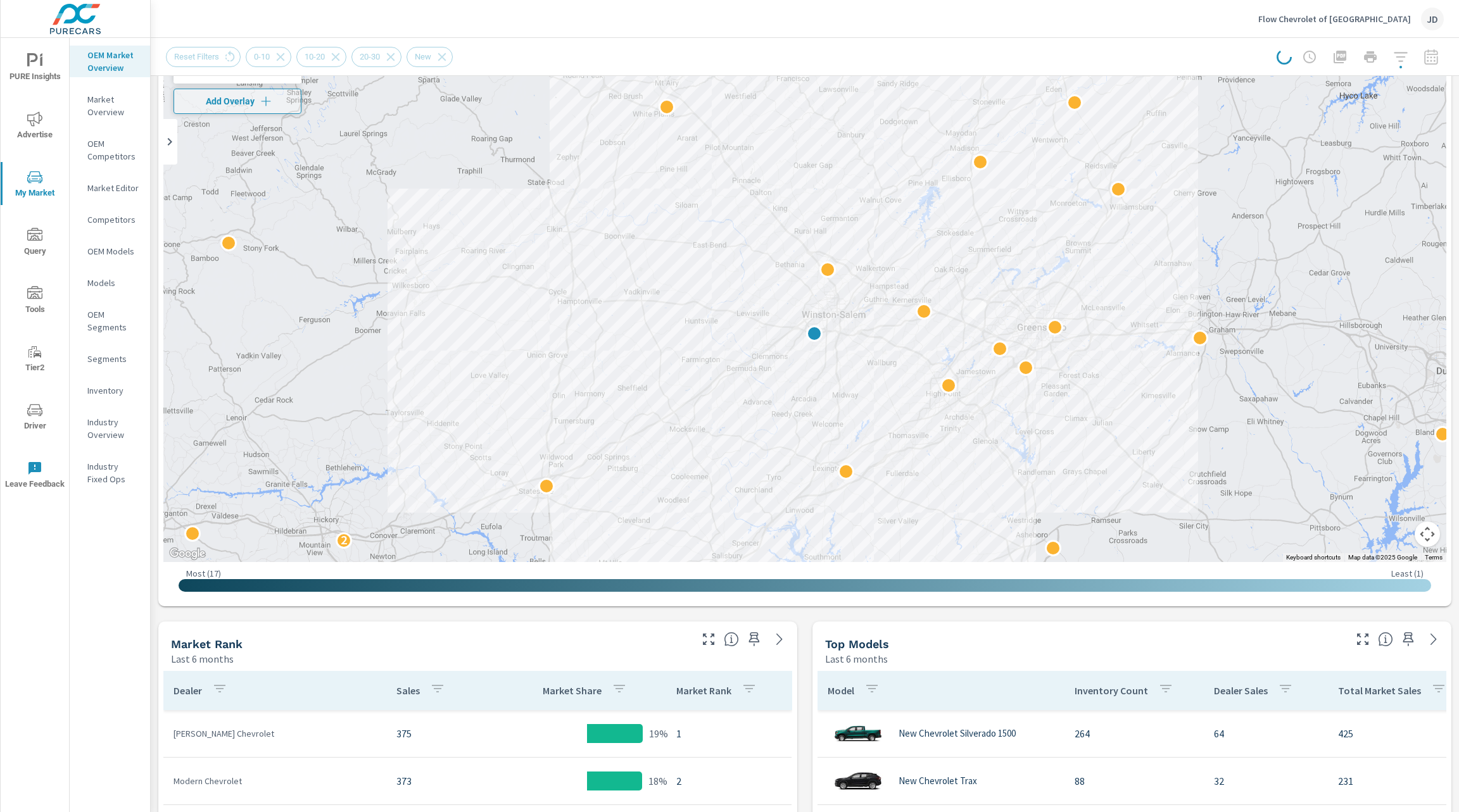
drag, startPoint x: 925, startPoint y: 347, endPoint x: 990, endPoint y: 435, distance: 109.4
click at [990, 435] on div "2 2" at bounding box center [1352, 714] width 972 height 648
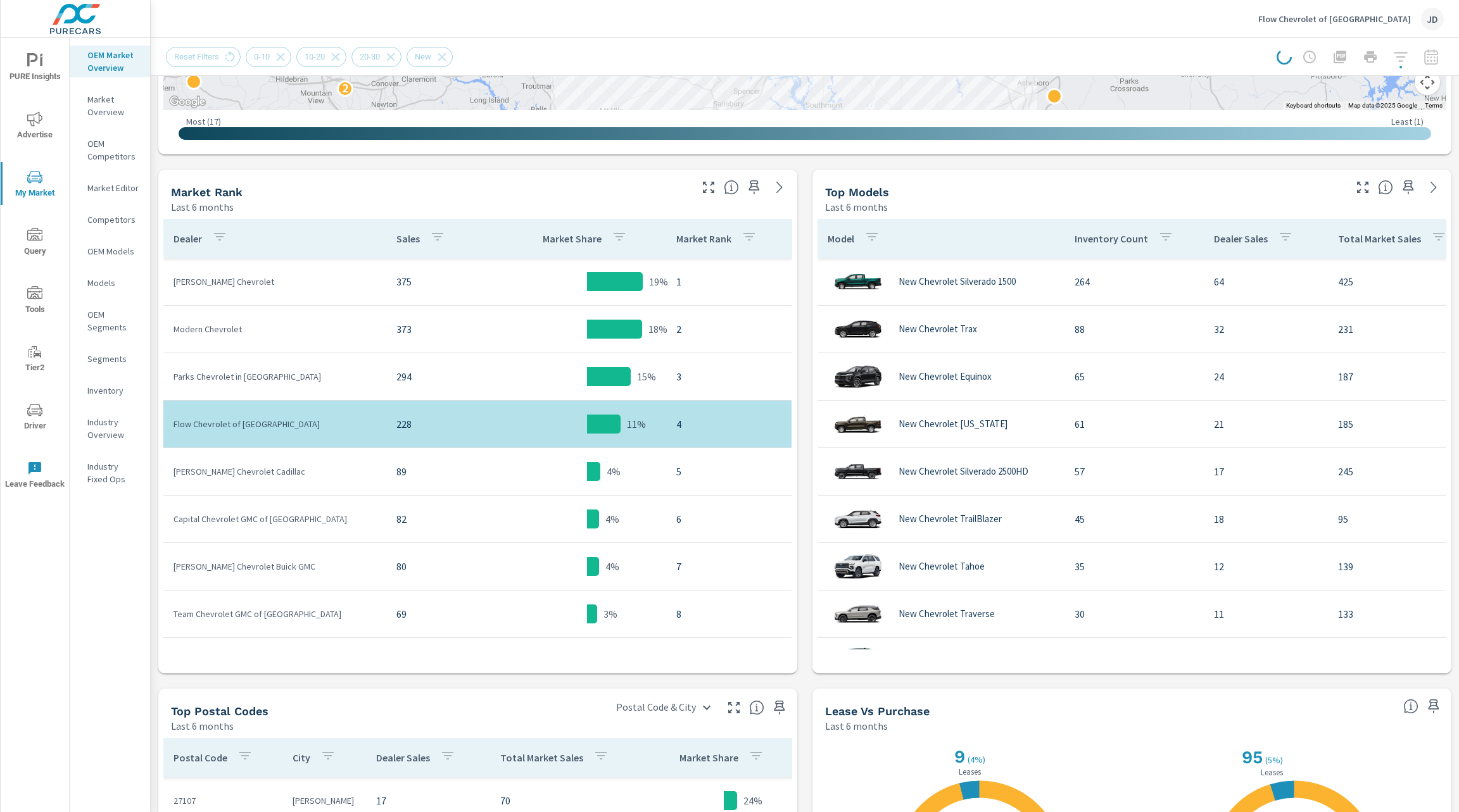
scroll to position [483, 0]
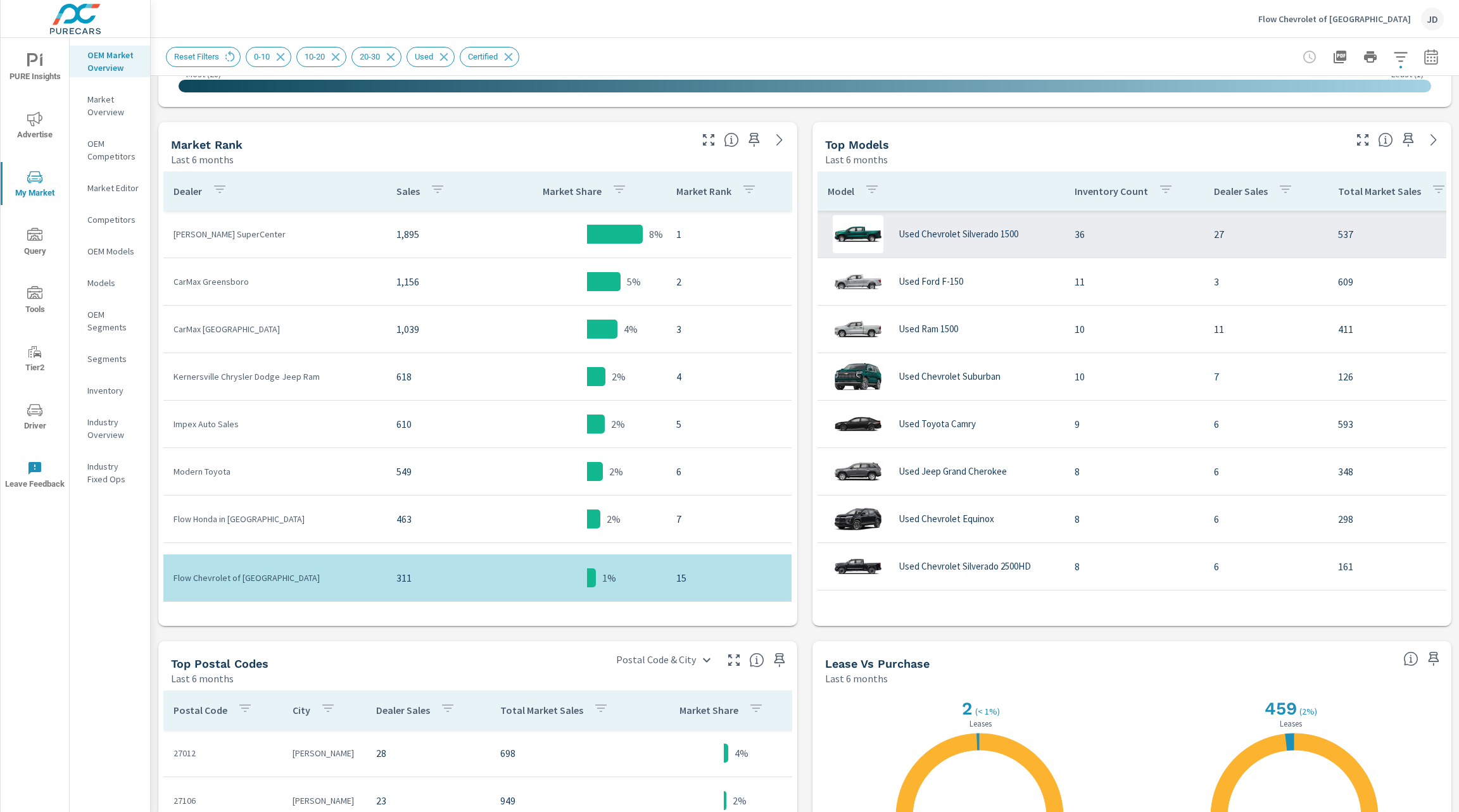
scroll to position [583, 0]
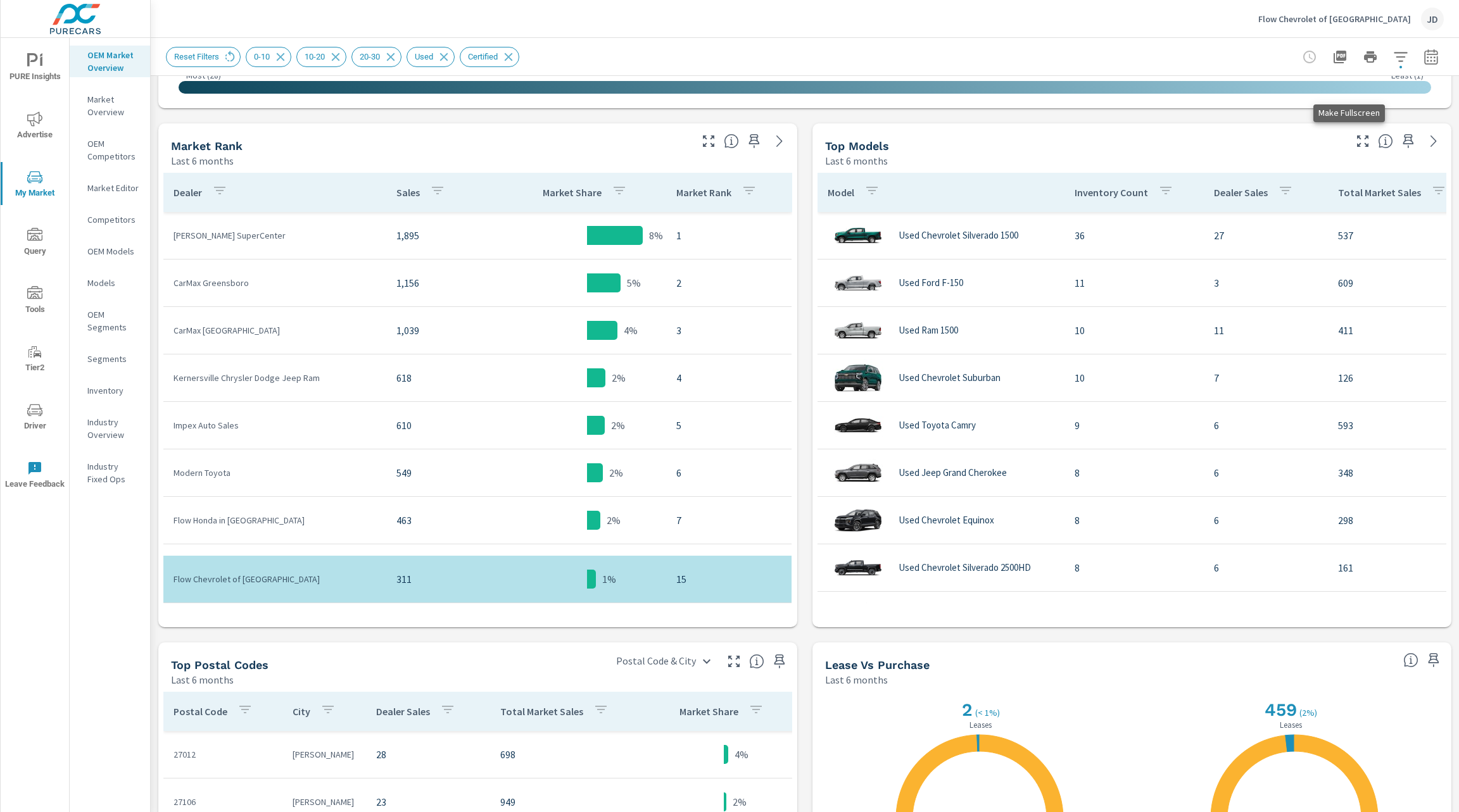
click at [1357, 135] on icon "button" at bounding box center [1363, 141] width 12 height 12
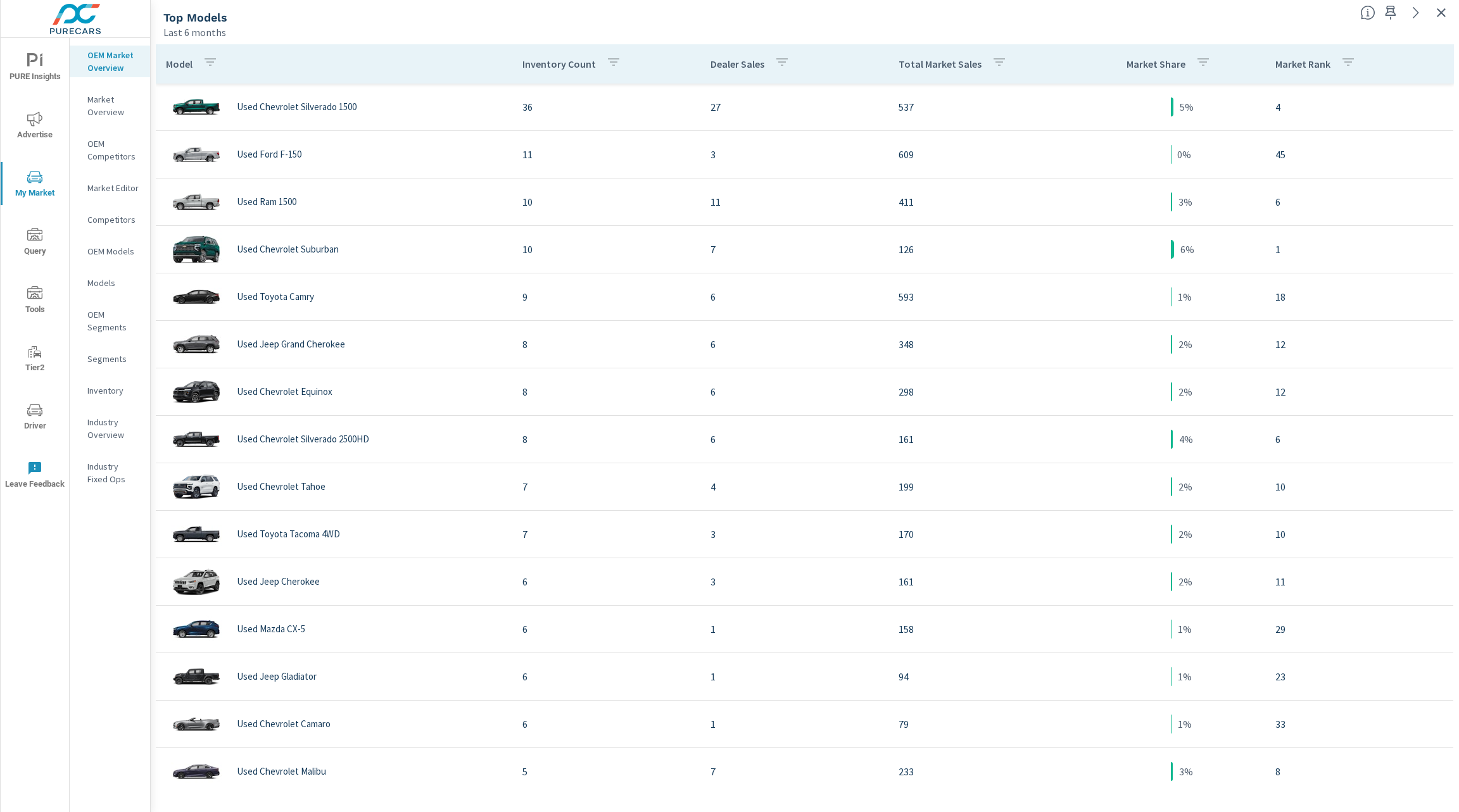
click at [949, 67] on p "Total Market Sales" at bounding box center [940, 64] width 83 height 13
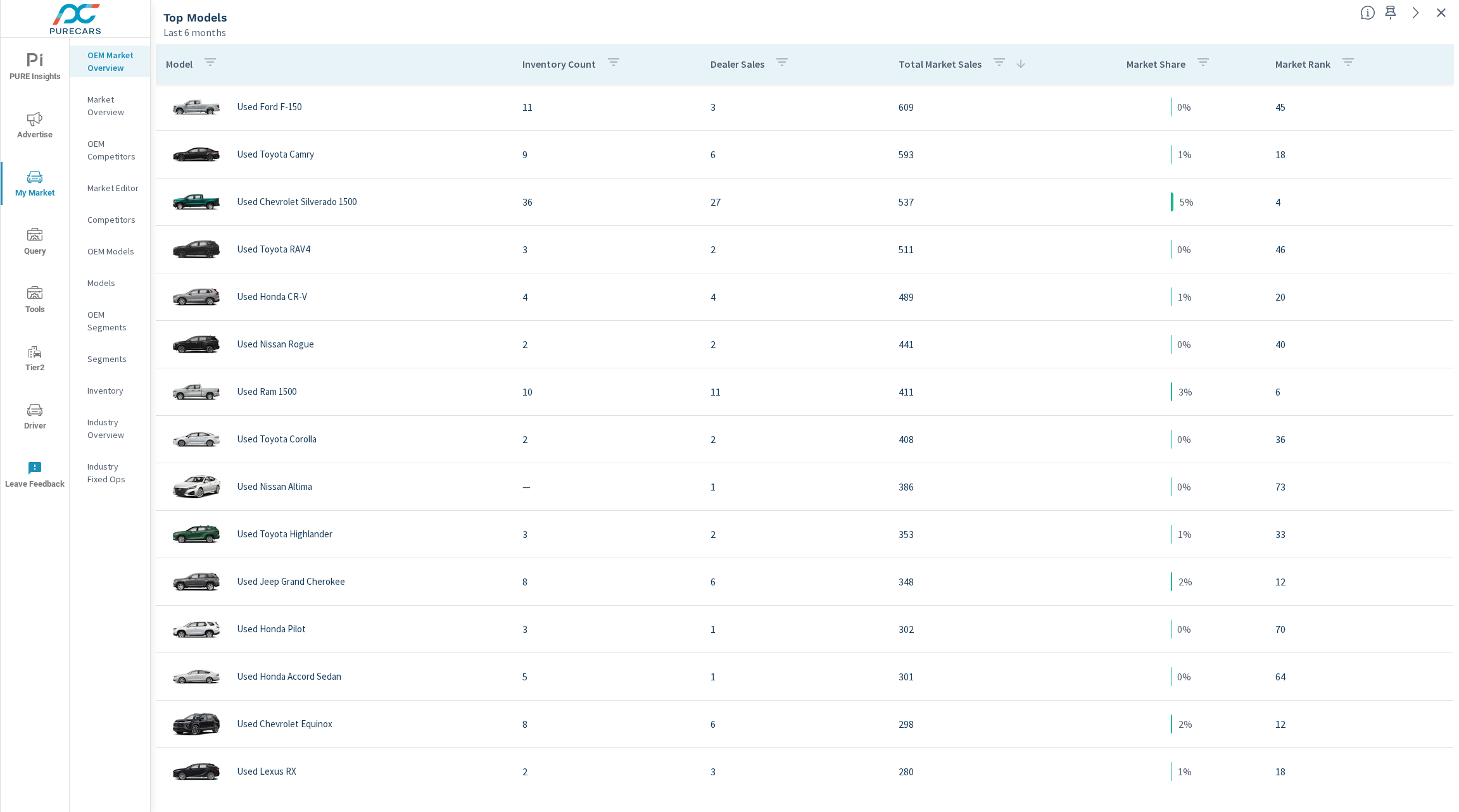
click at [738, 61] on p "Dealer Sales" at bounding box center [738, 64] width 54 height 13
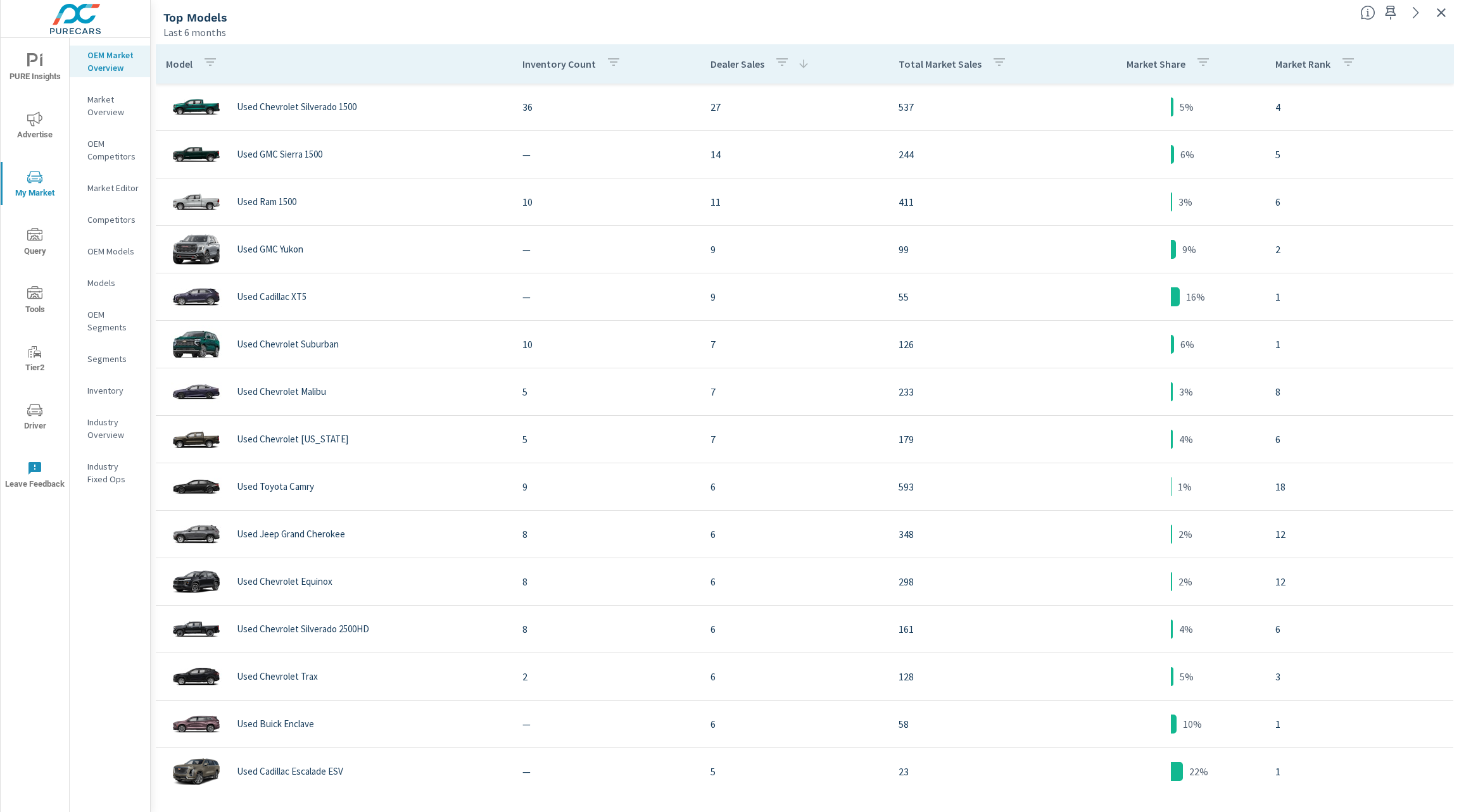
click at [911, 69] on p "Total Market Sales" at bounding box center [940, 64] width 83 height 13
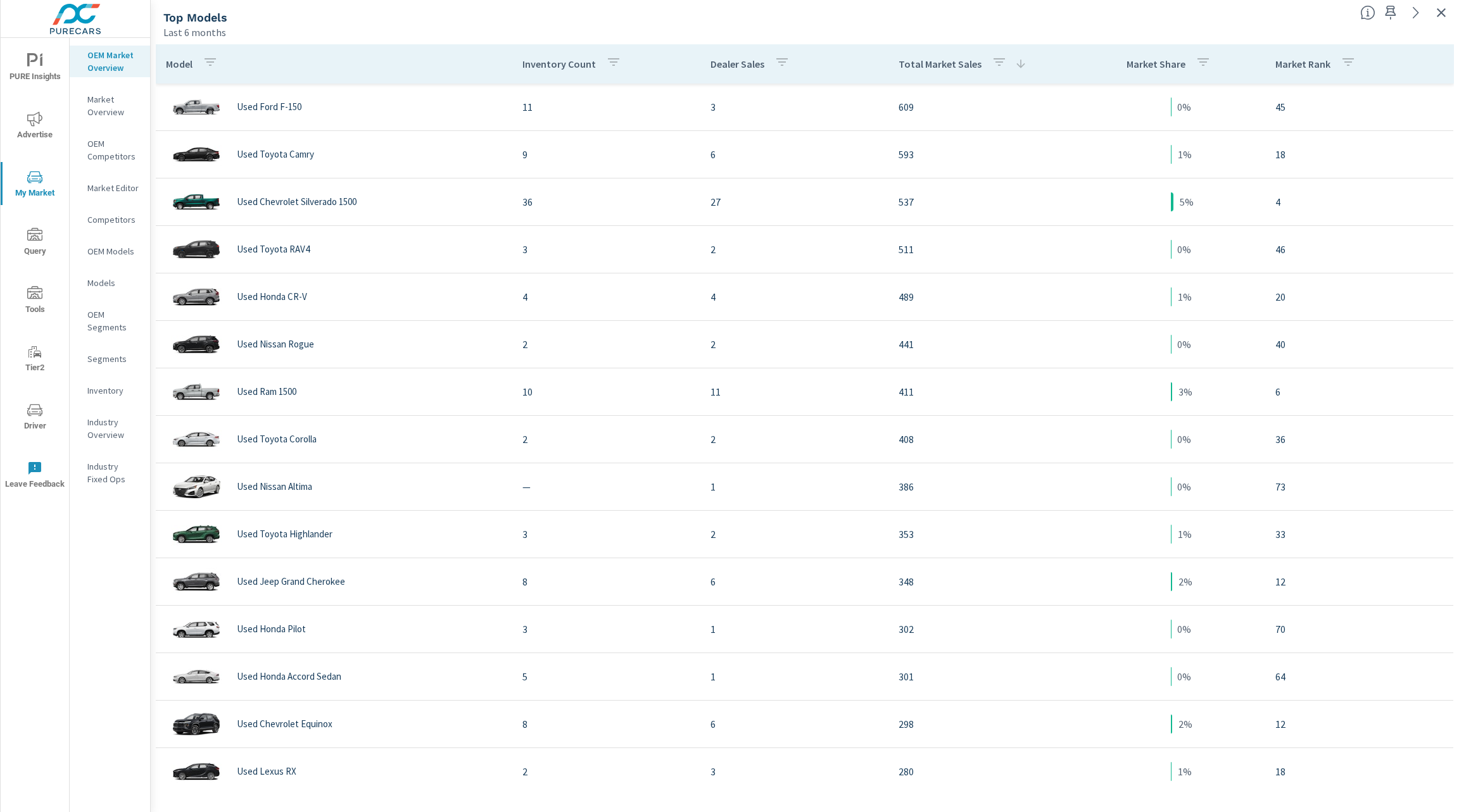
click at [947, 65] on p "Total Market Sales" at bounding box center [940, 64] width 83 height 13
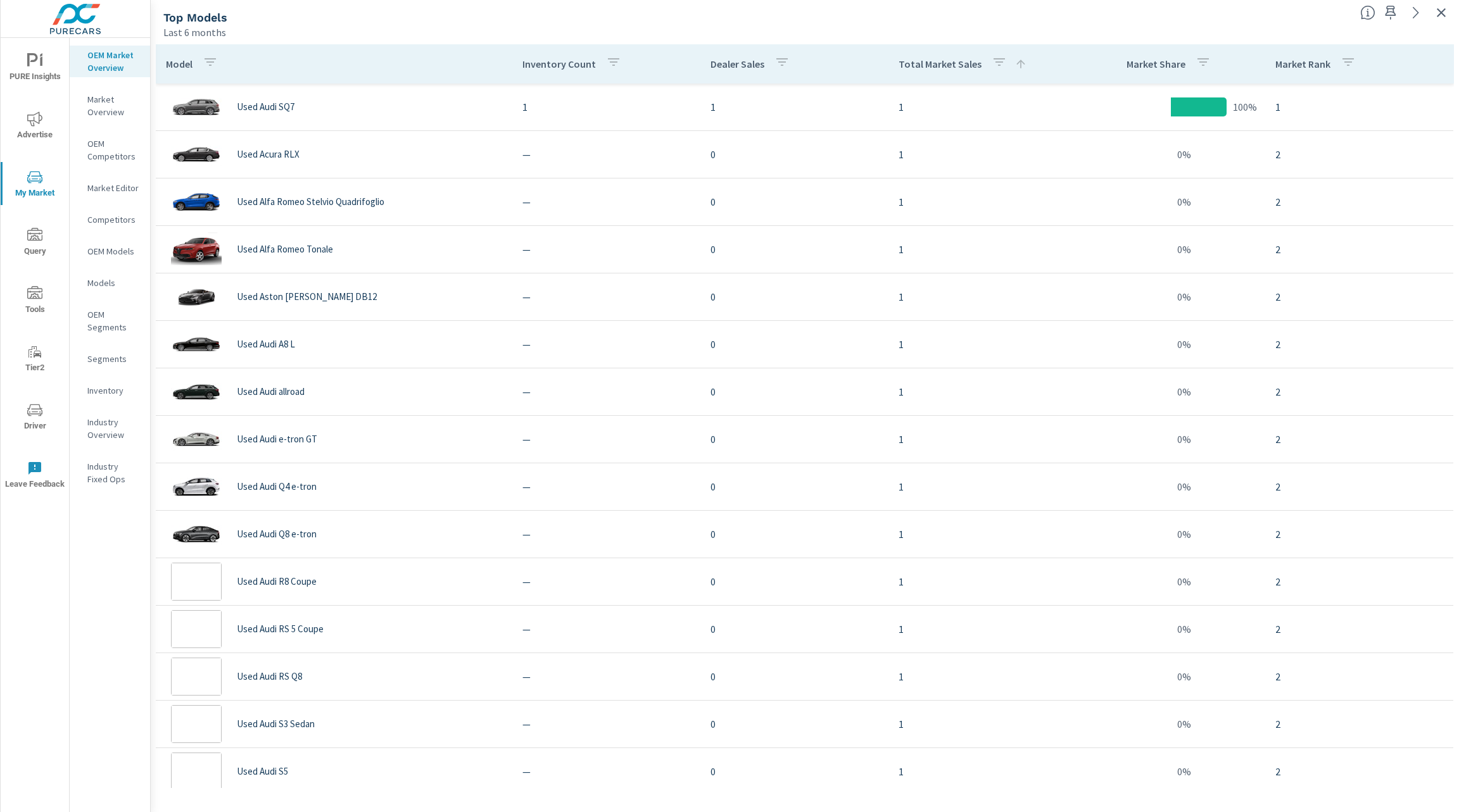
click at [947, 65] on p "Total Market Sales" at bounding box center [940, 64] width 83 height 13
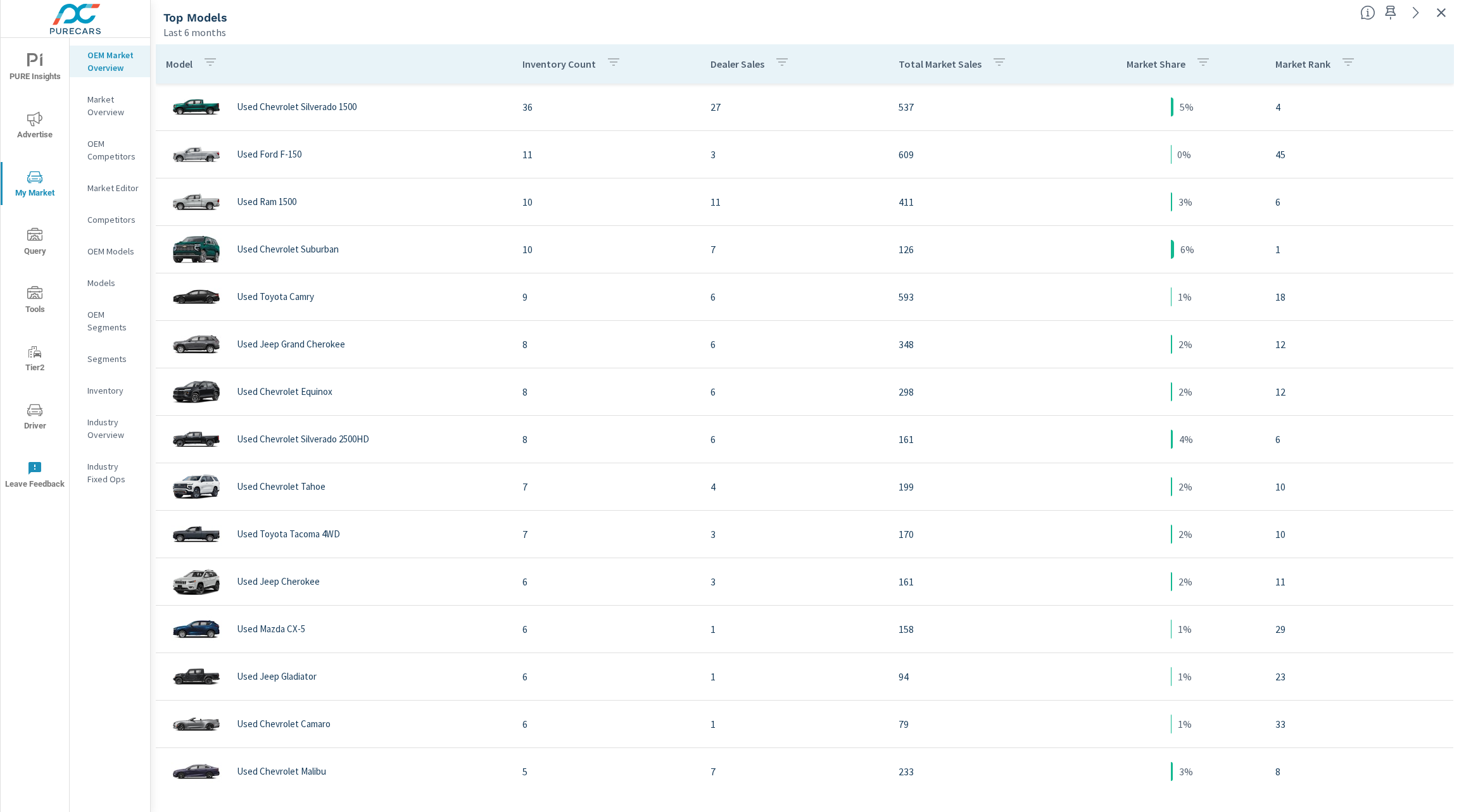
click at [942, 52] on div "Total Market Sales" at bounding box center [955, 64] width 114 height 29
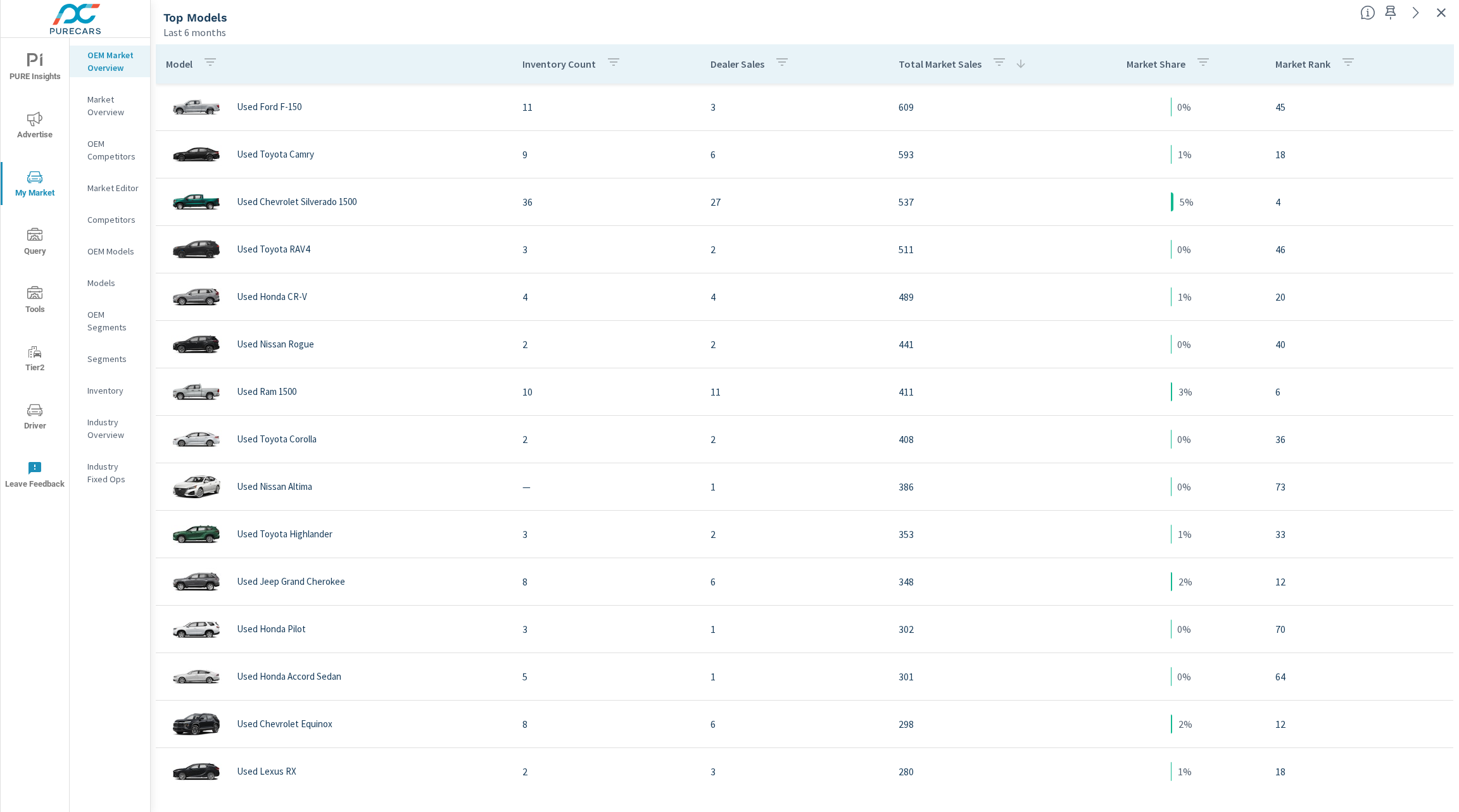
click at [752, 64] on p "Dealer Sales" at bounding box center [738, 64] width 54 height 13
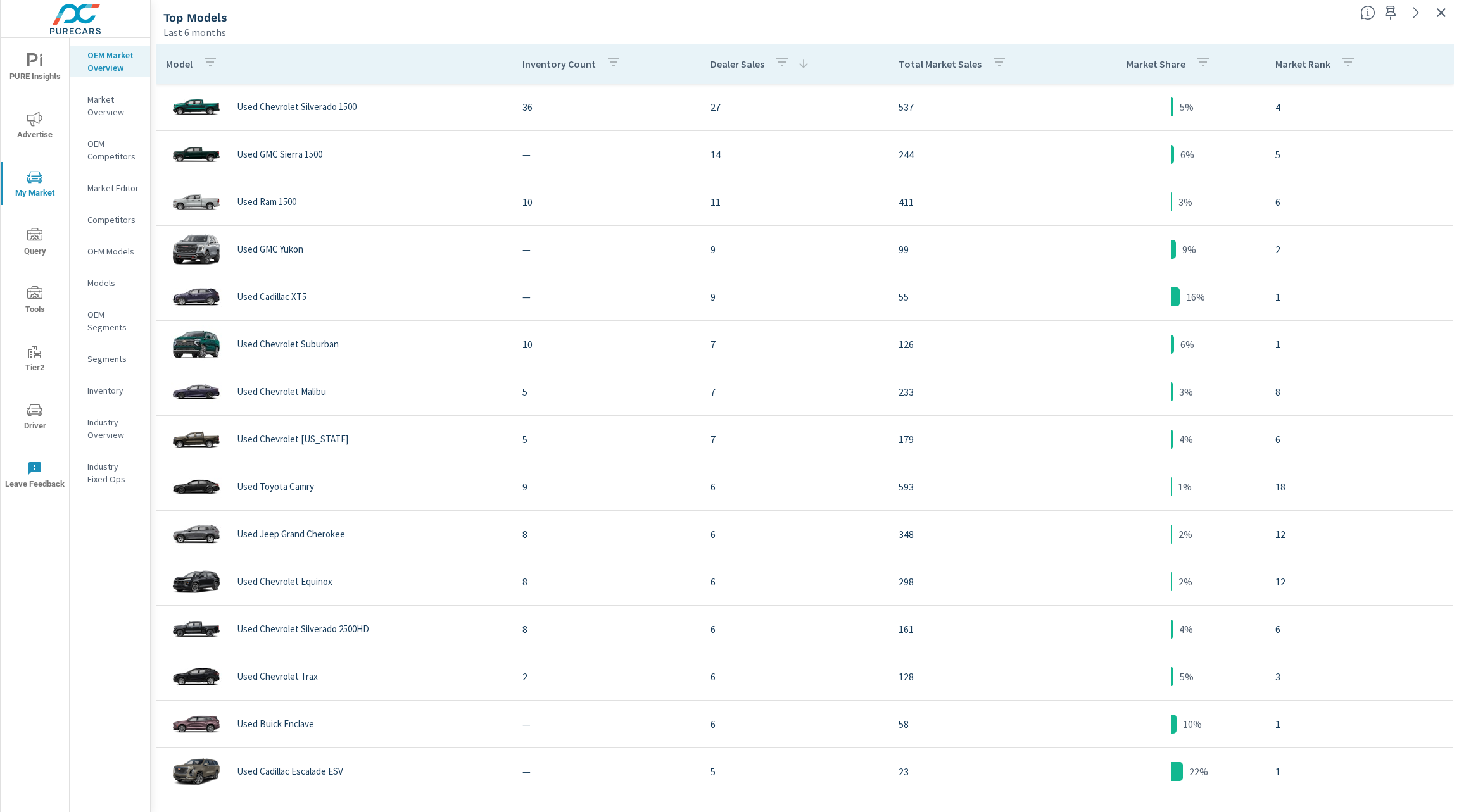
click at [958, 61] on p "Total Market Sales" at bounding box center [940, 64] width 83 height 13
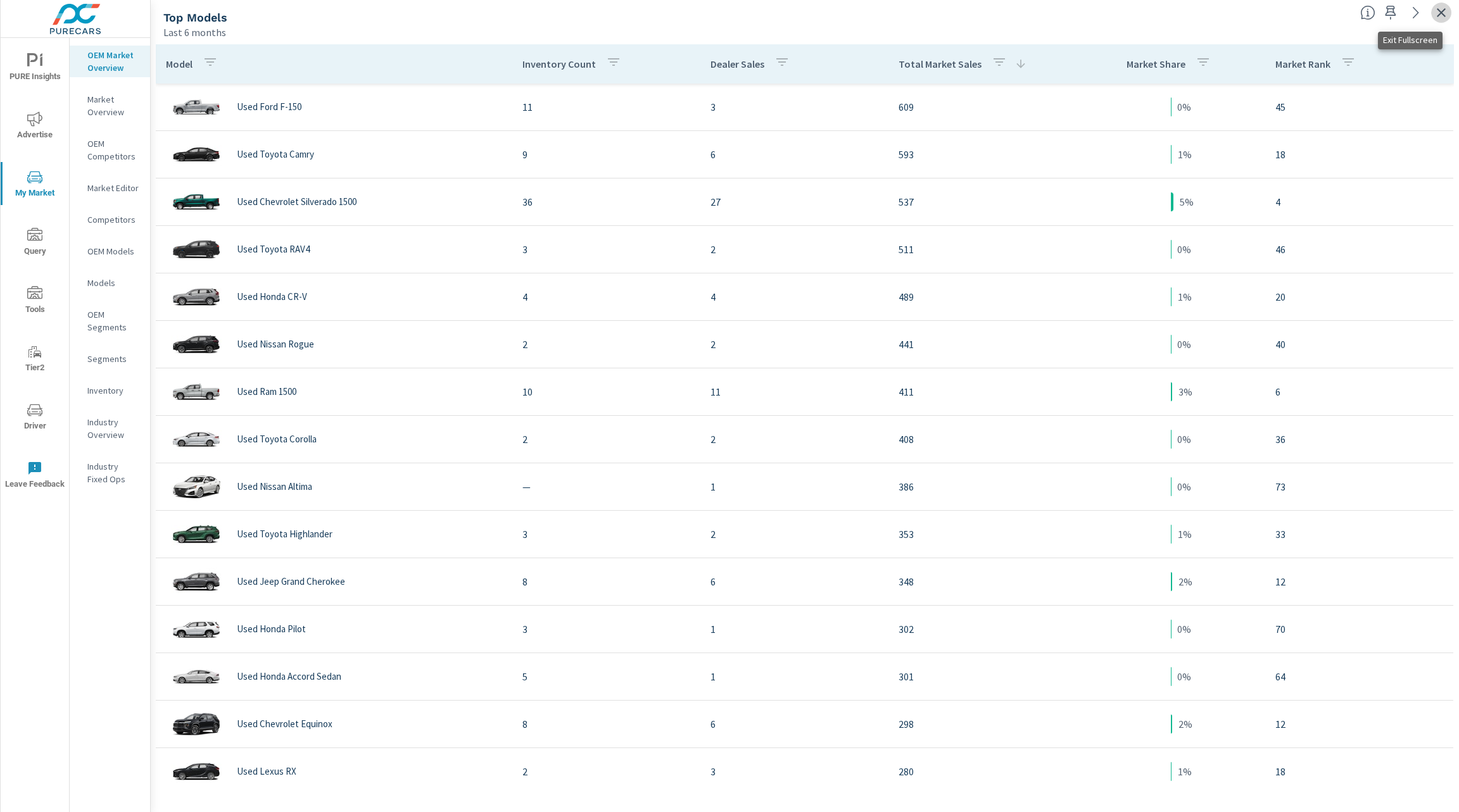
click at [1439, 10] on icon "button" at bounding box center [1441, 13] width 15 height 15
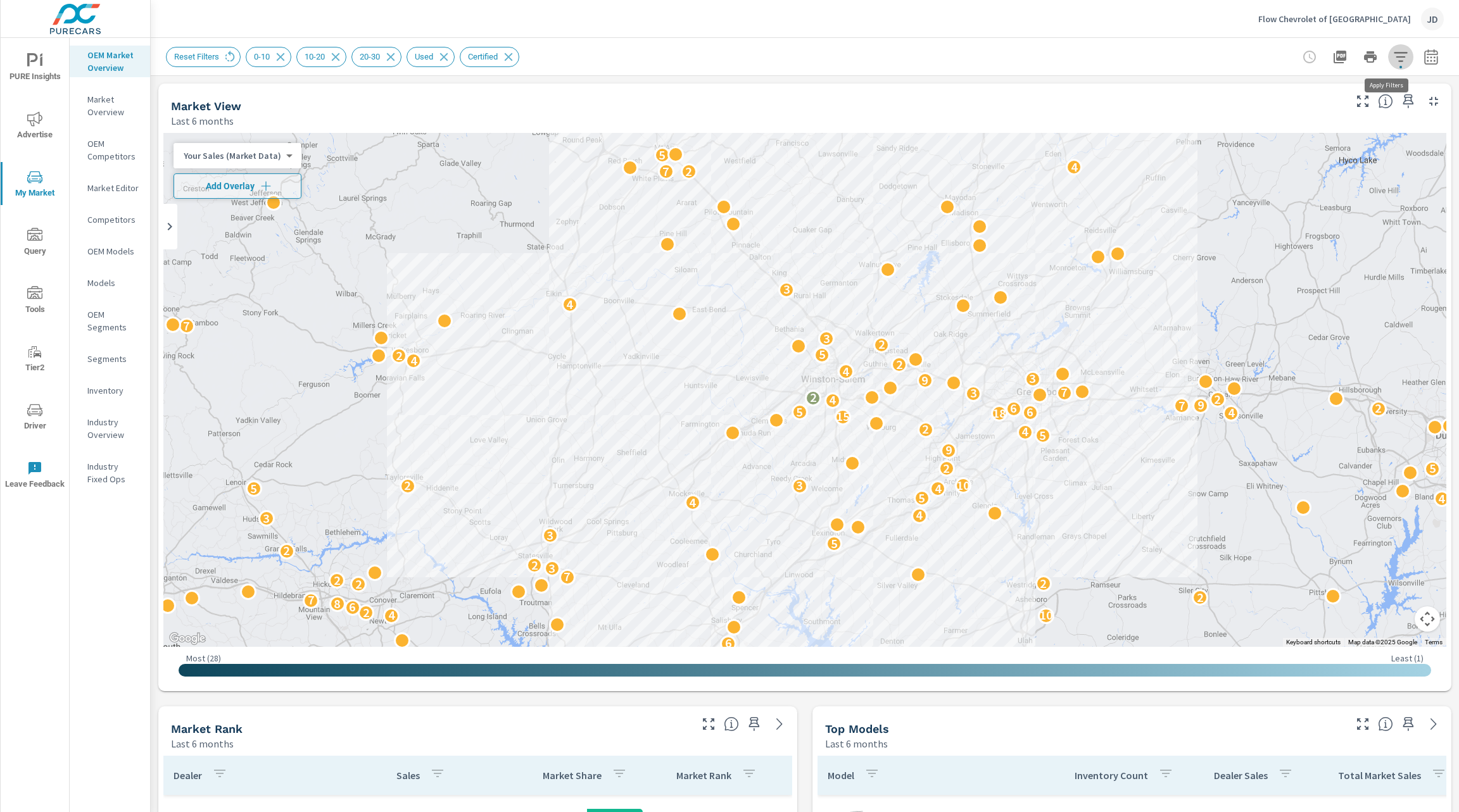
click at [1394, 55] on button "button" at bounding box center [1400, 56] width 25 height 25
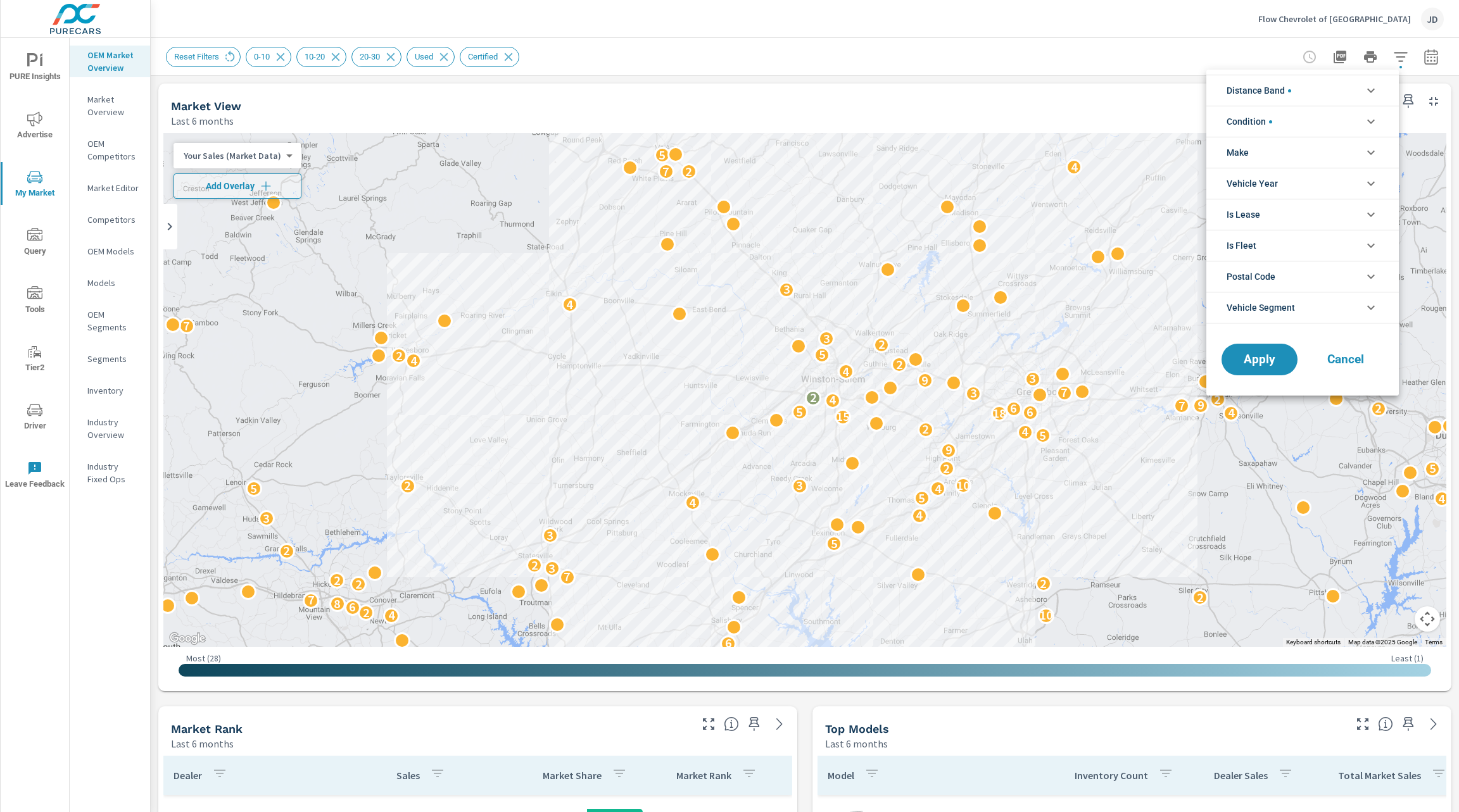
scroll to position [57, 0]
click at [1421, 64] on div at bounding box center [729, 406] width 1459 height 812
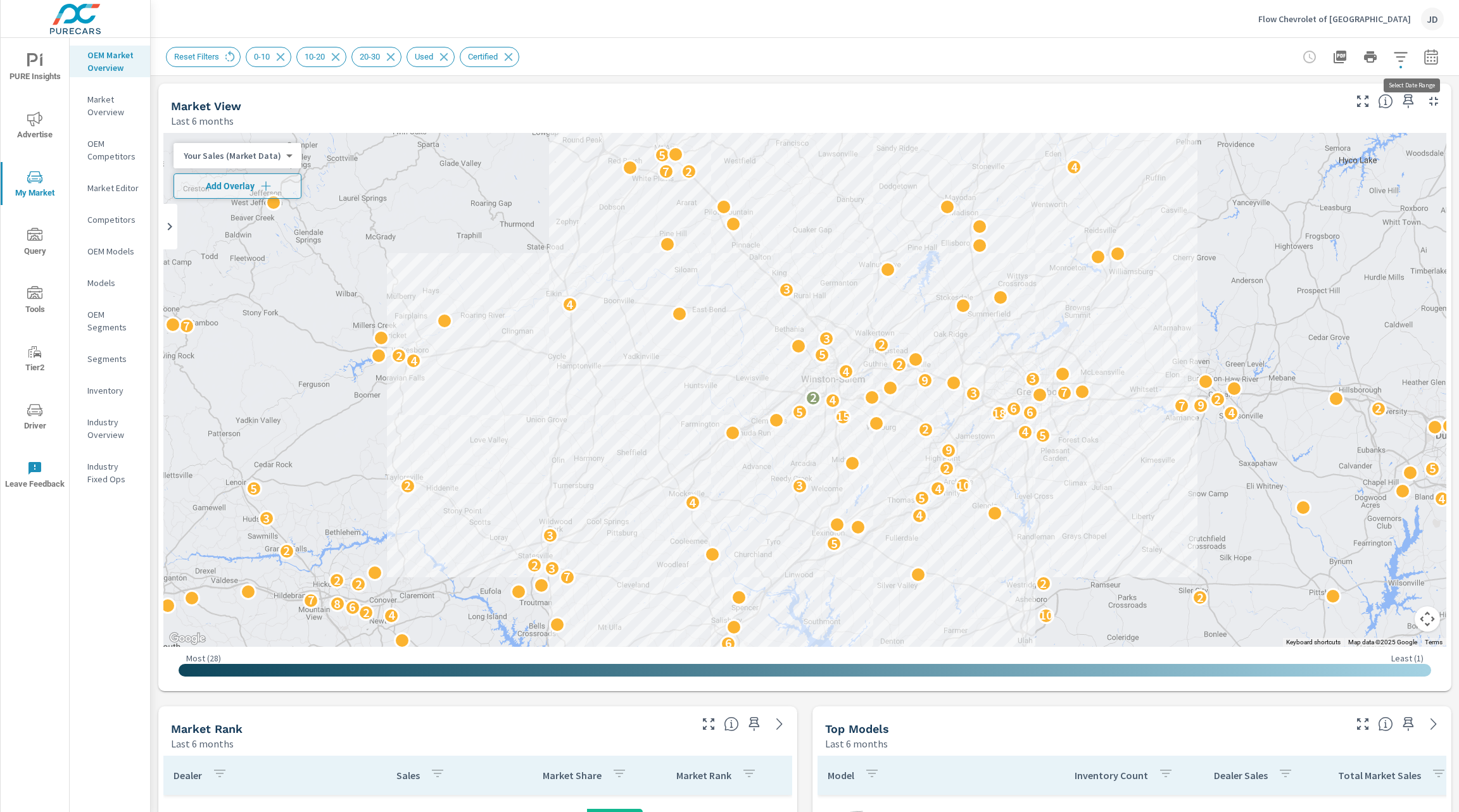
click at [1424, 64] on icon "button" at bounding box center [1430, 56] width 13 height 15
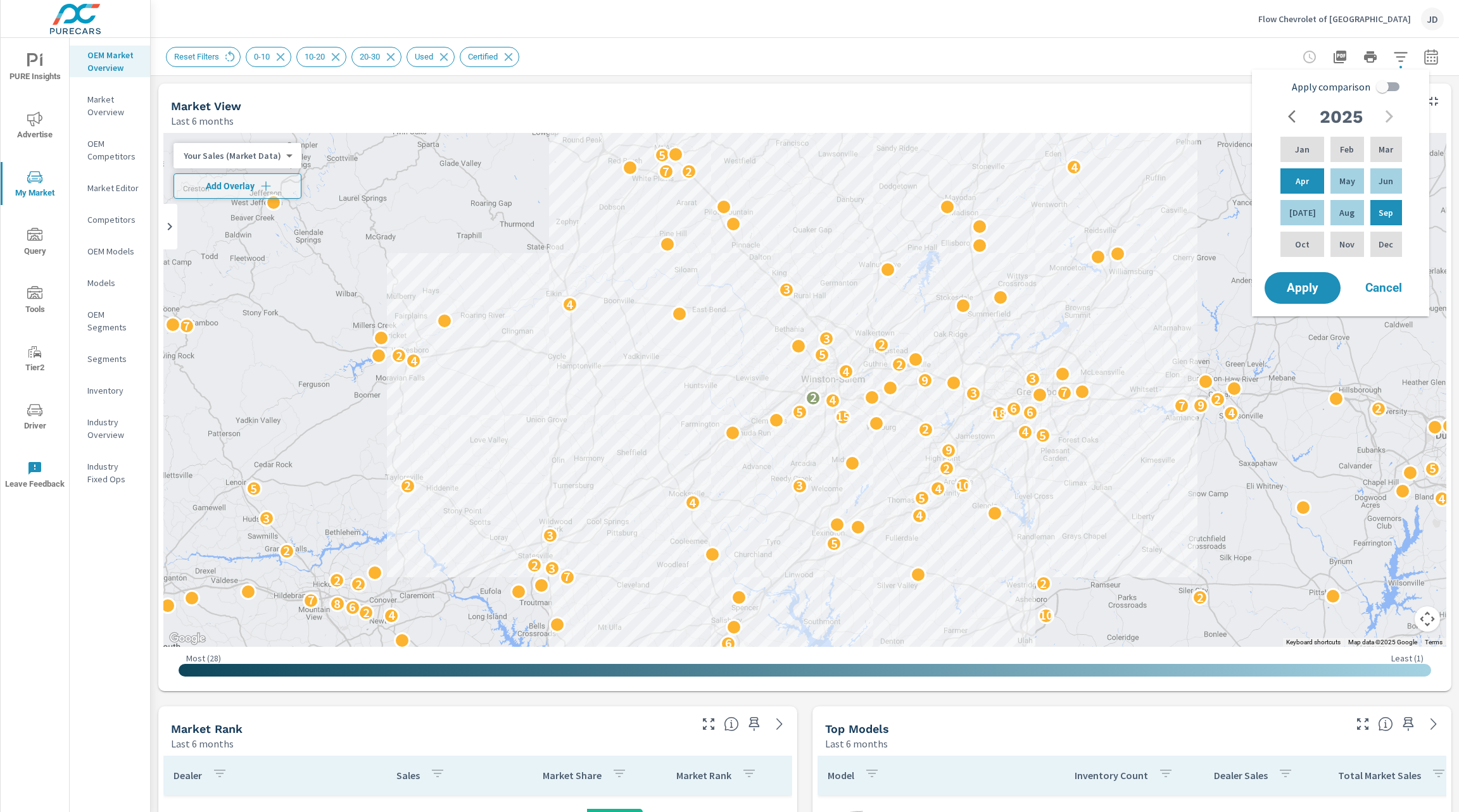
click at [1388, 83] on input "Apply comparison" at bounding box center [1382, 86] width 72 height 24
checkbox input "true"
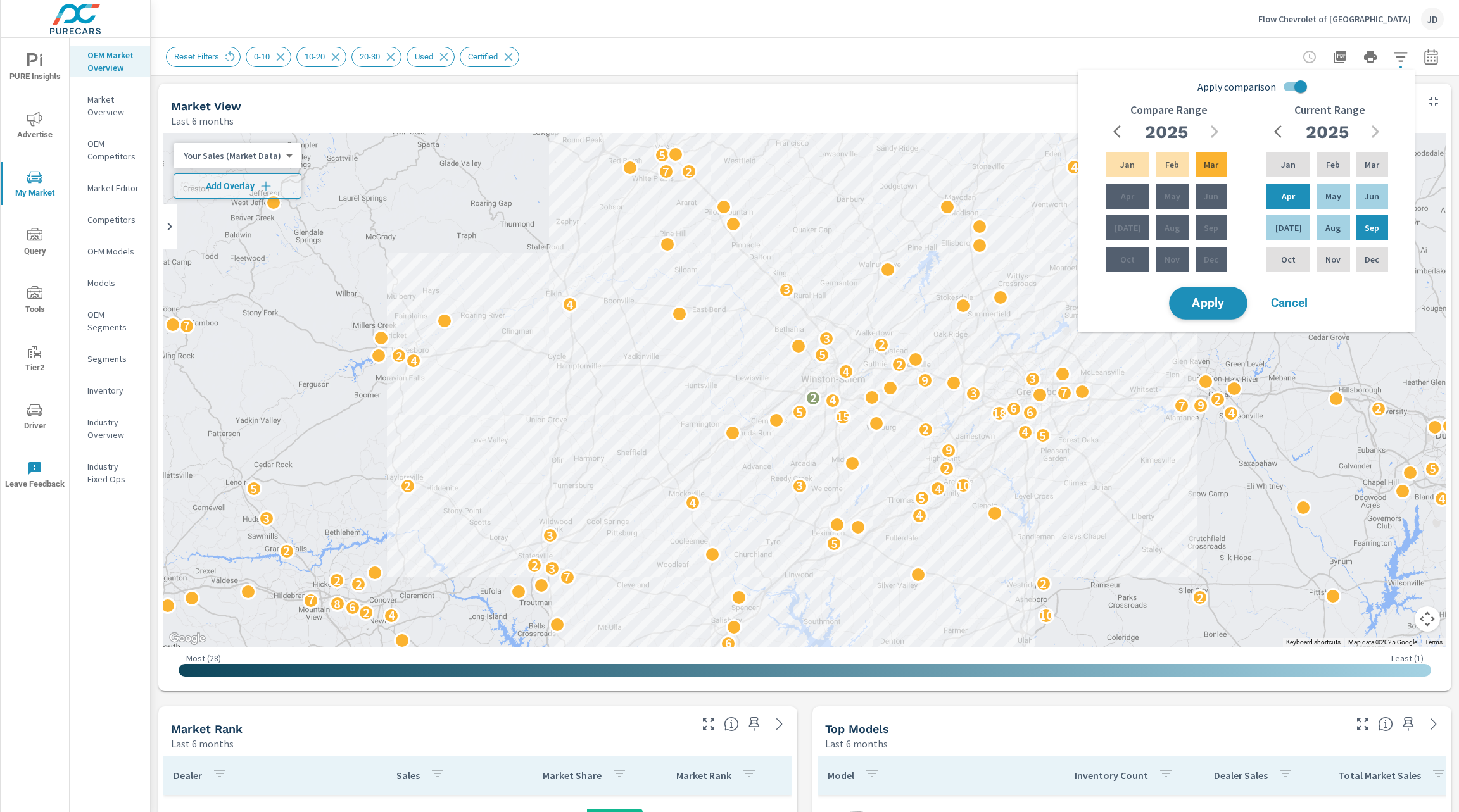
click at [1229, 302] on span "Apply" at bounding box center [1207, 304] width 52 height 12
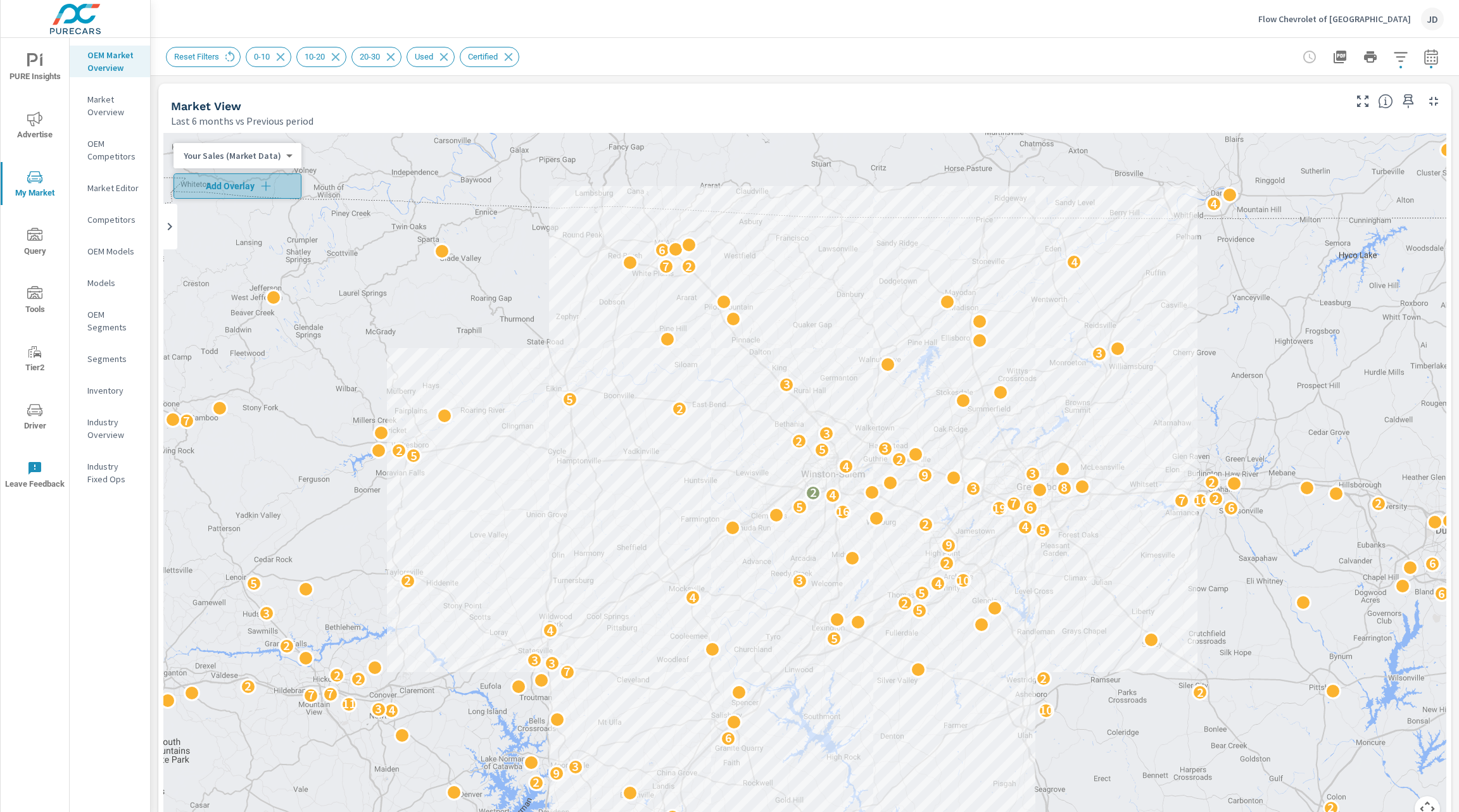
click at [264, 182] on icon "button" at bounding box center [266, 186] width 13 height 13
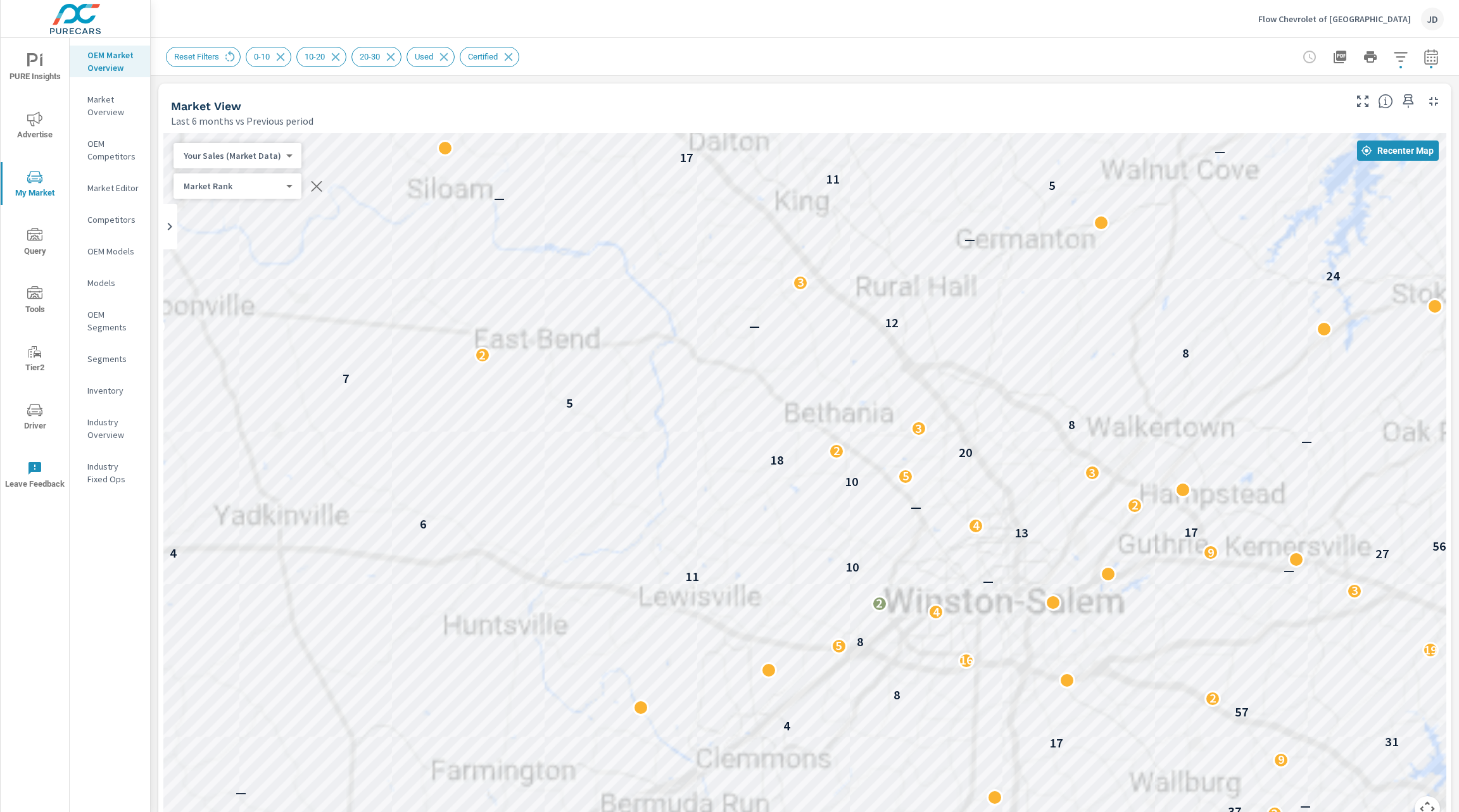
drag, startPoint x: 768, startPoint y: 433, endPoint x: 650, endPoint y: 254, distance: 214.4
click at [650, 254] on div "3 18 3 4 2 2 4 4 7 2 4 3 2 9 3 6 10 14 3 5 5 11 9 8 22 9 3 10 3 3 3 11 6 6 7 3 …" at bounding box center [804, 485] width 1282 height 704
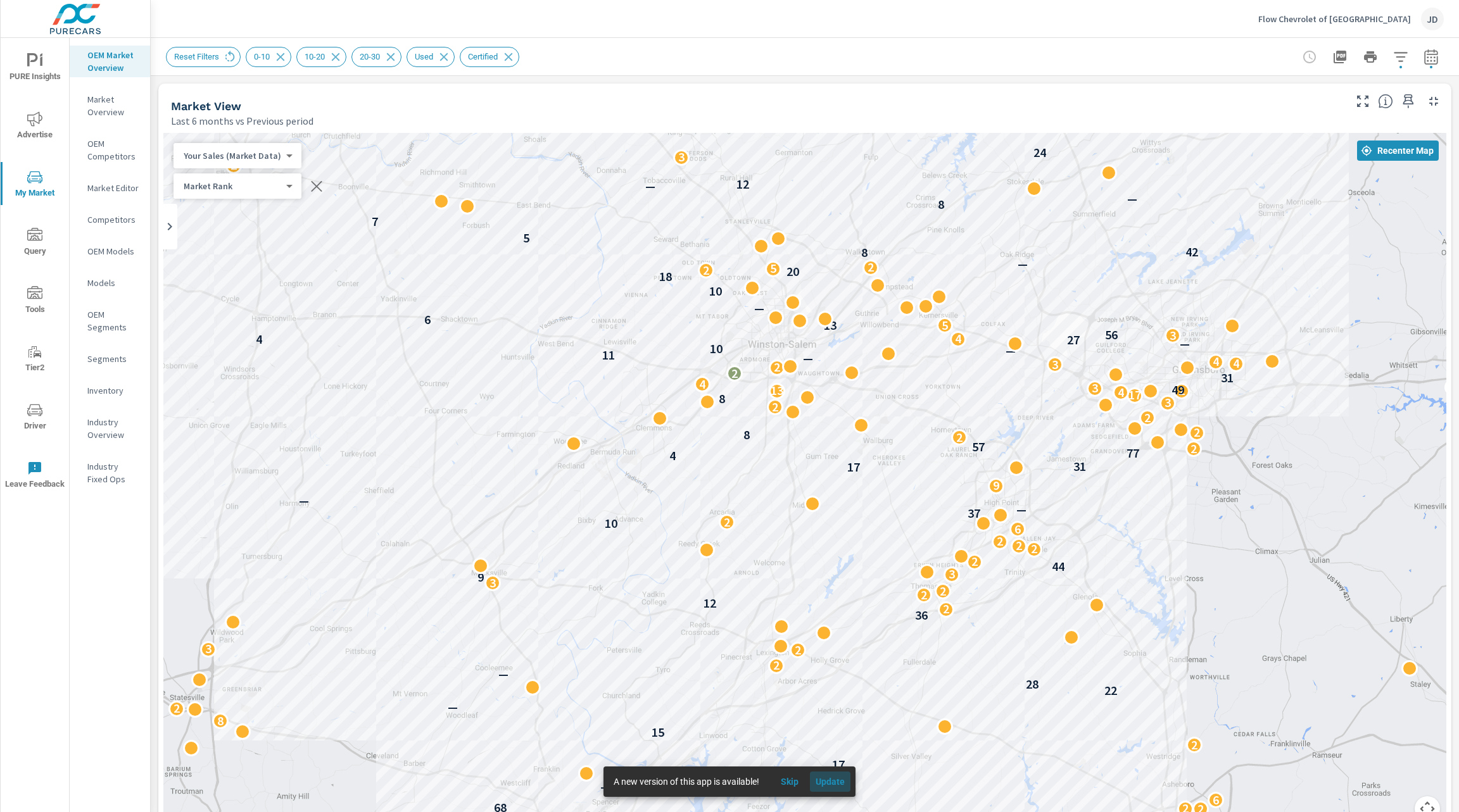
click at [831, 777] on span "Update" at bounding box center [829, 782] width 30 height 12
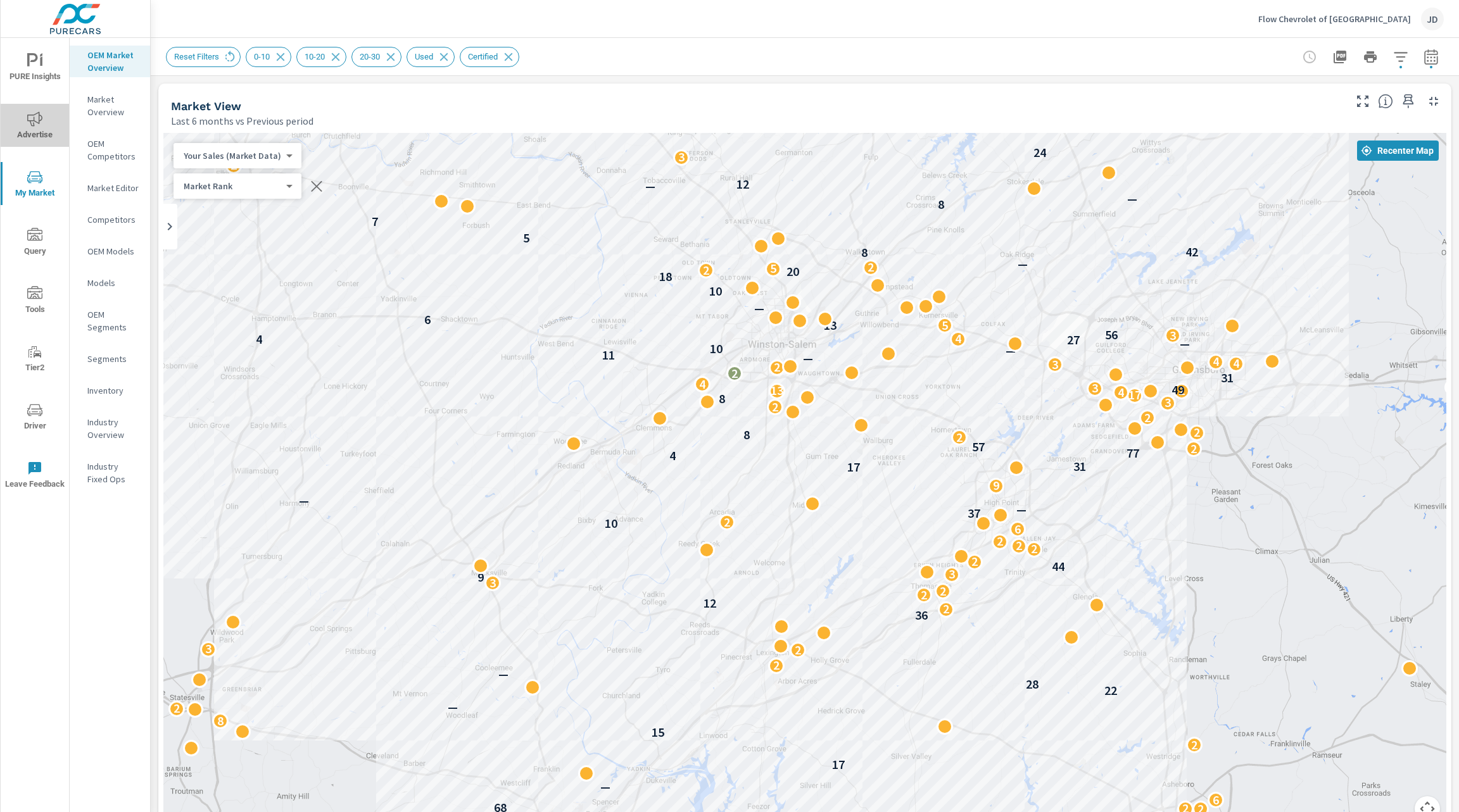
click at [43, 132] on span "Advertise" at bounding box center [35, 127] width 61 height 31
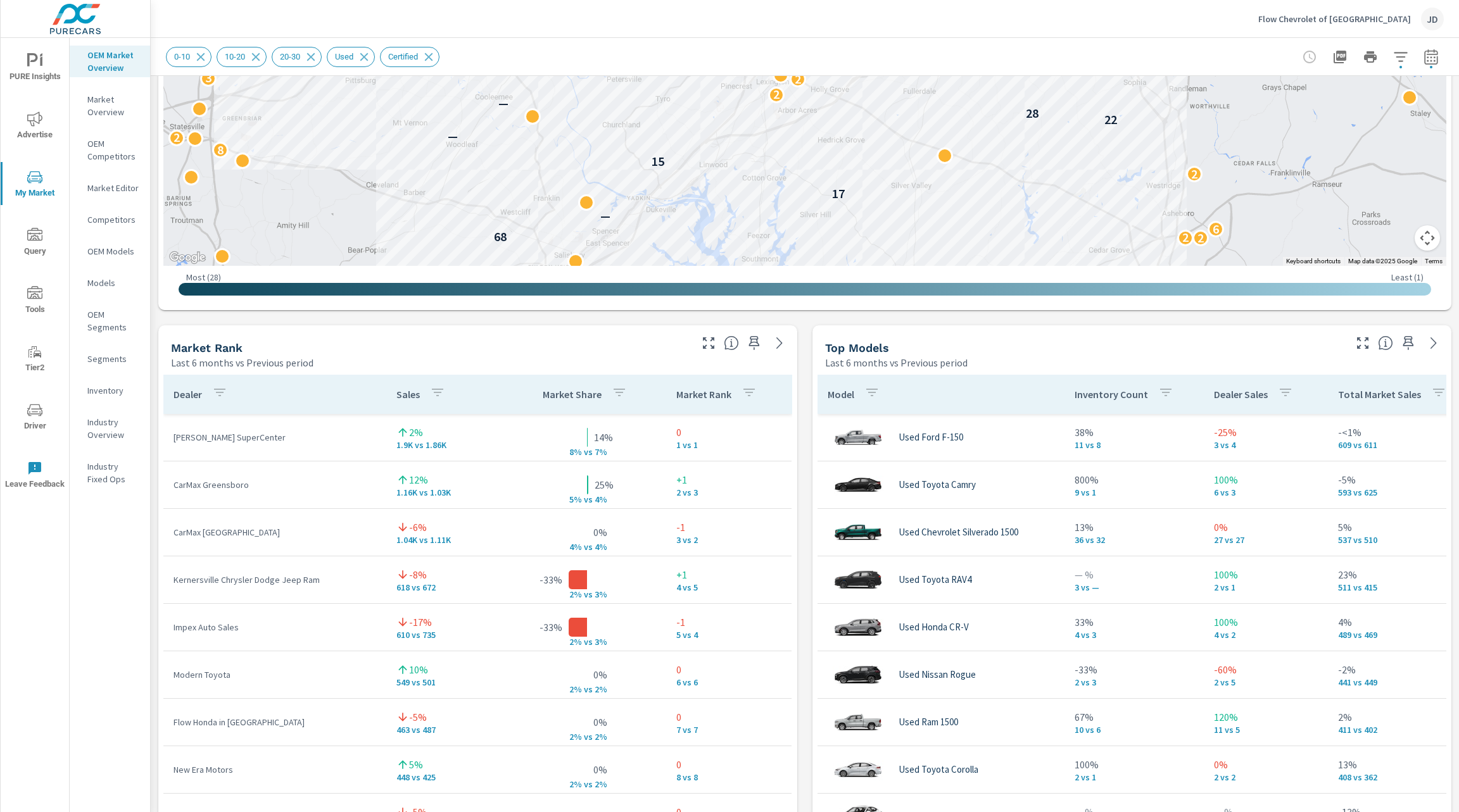
scroll to position [570, 0]
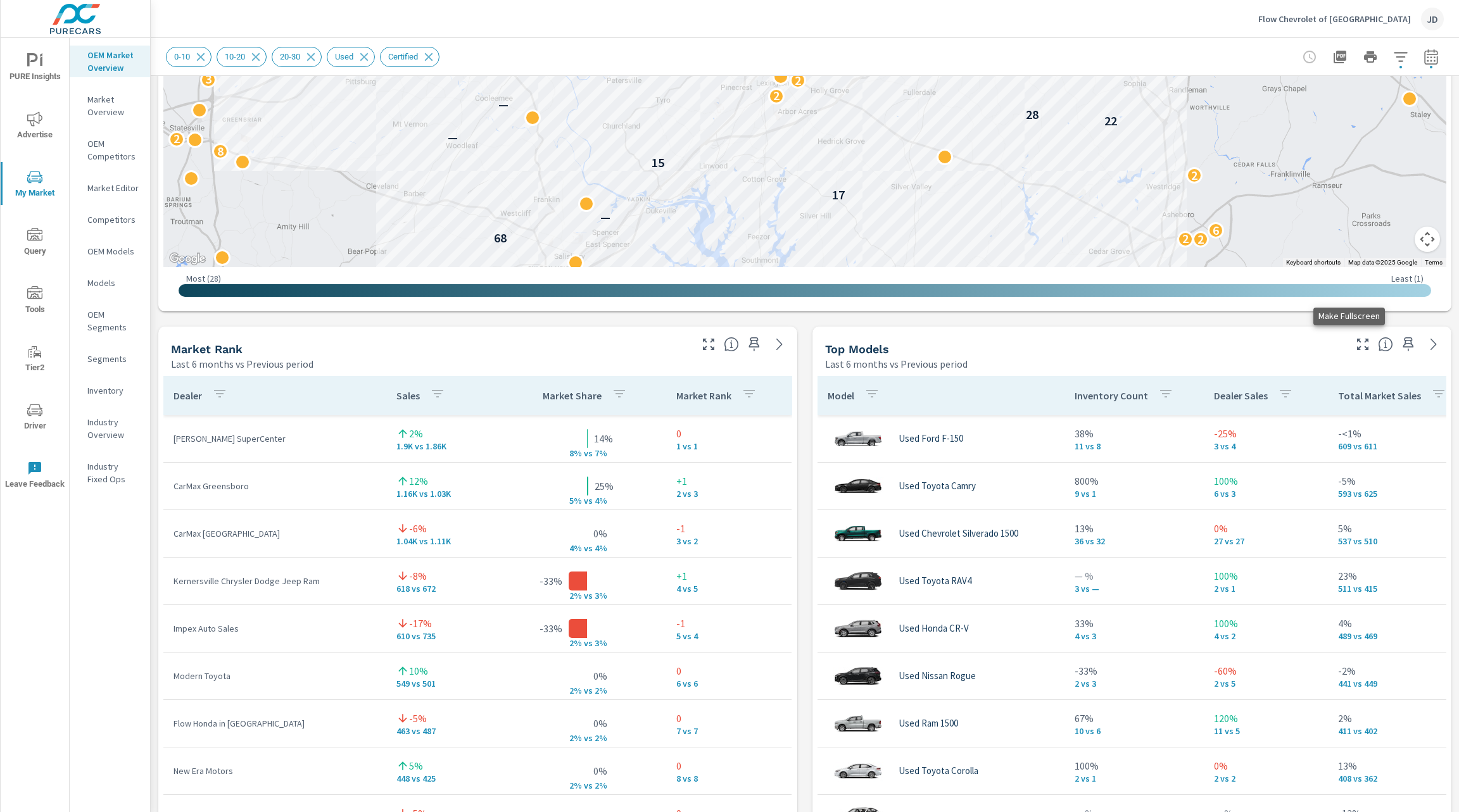
click at [1355, 348] on icon "button" at bounding box center [1363, 345] width 15 height 15
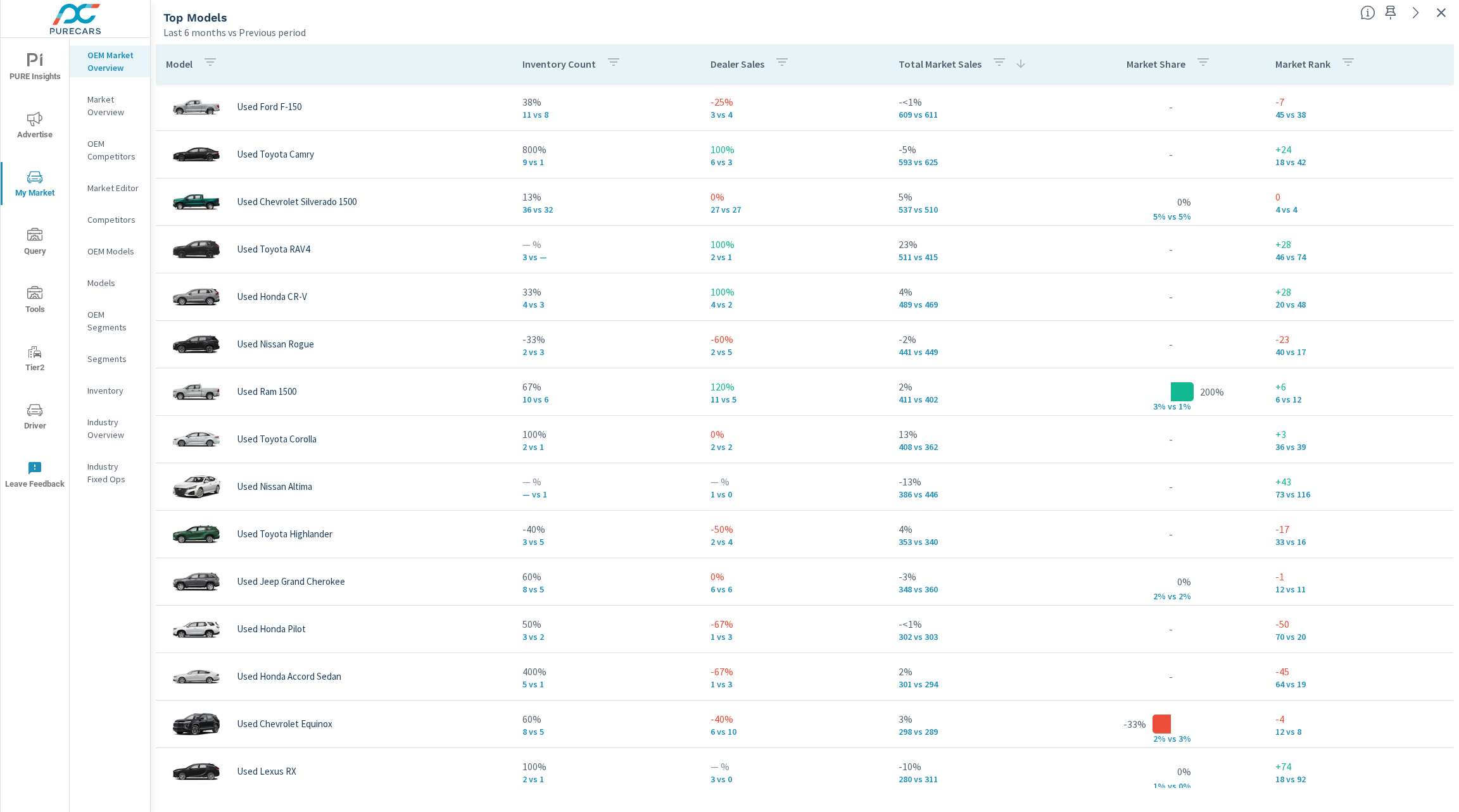
click at [774, 71] on div "button" at bounding box center [782, 64] width 15 height 19
click at [750, 67] on div at bounding box center [729, 406] width 1459 height 812
click at [1445, 16] on icon "button" at bounding box center [1441, 13] width 9 height 9
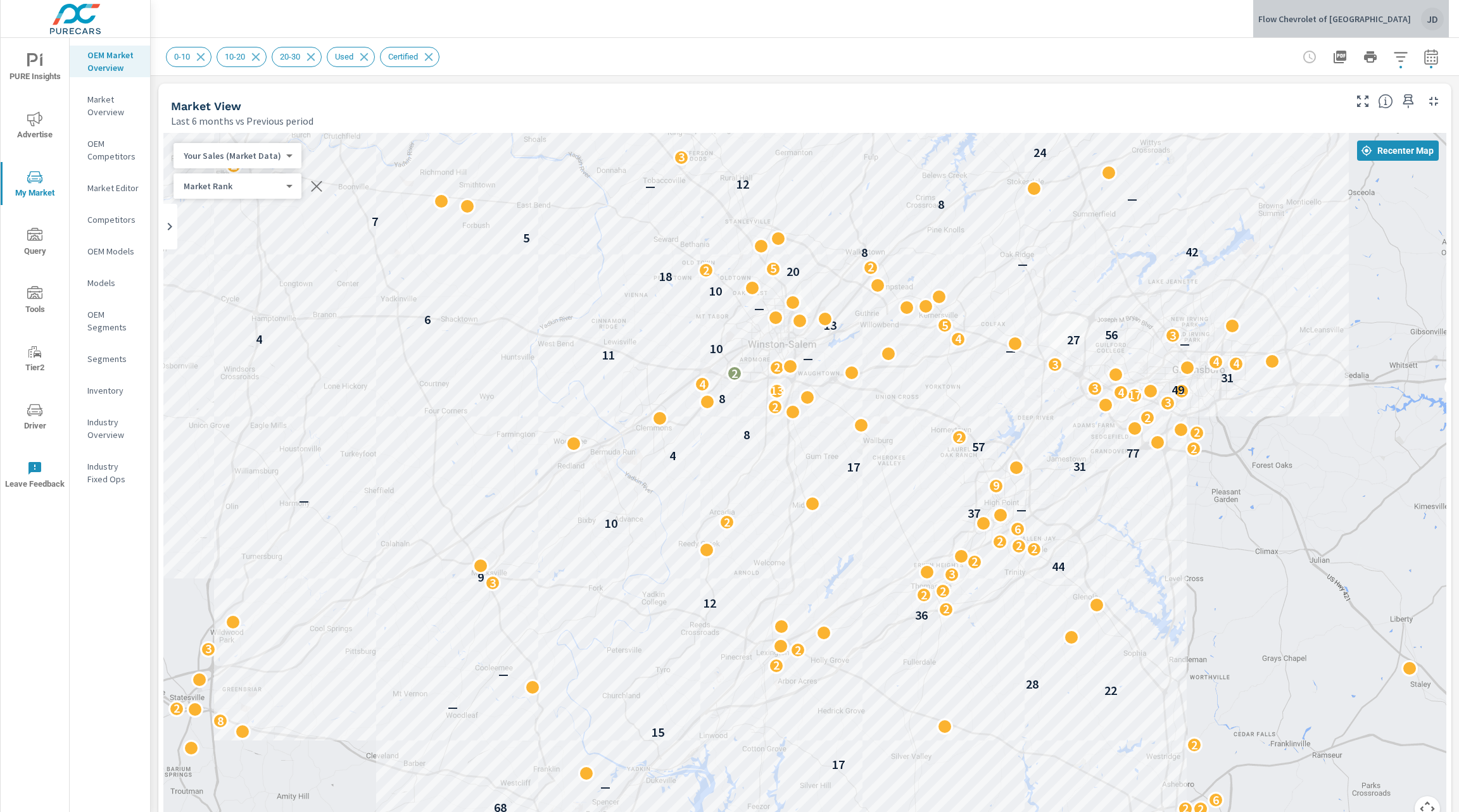
click at [1445, 16] on button "Flow Chevrolet of [PERSON_NAME]" at bounding box center [1351, 19] width 196 height 37
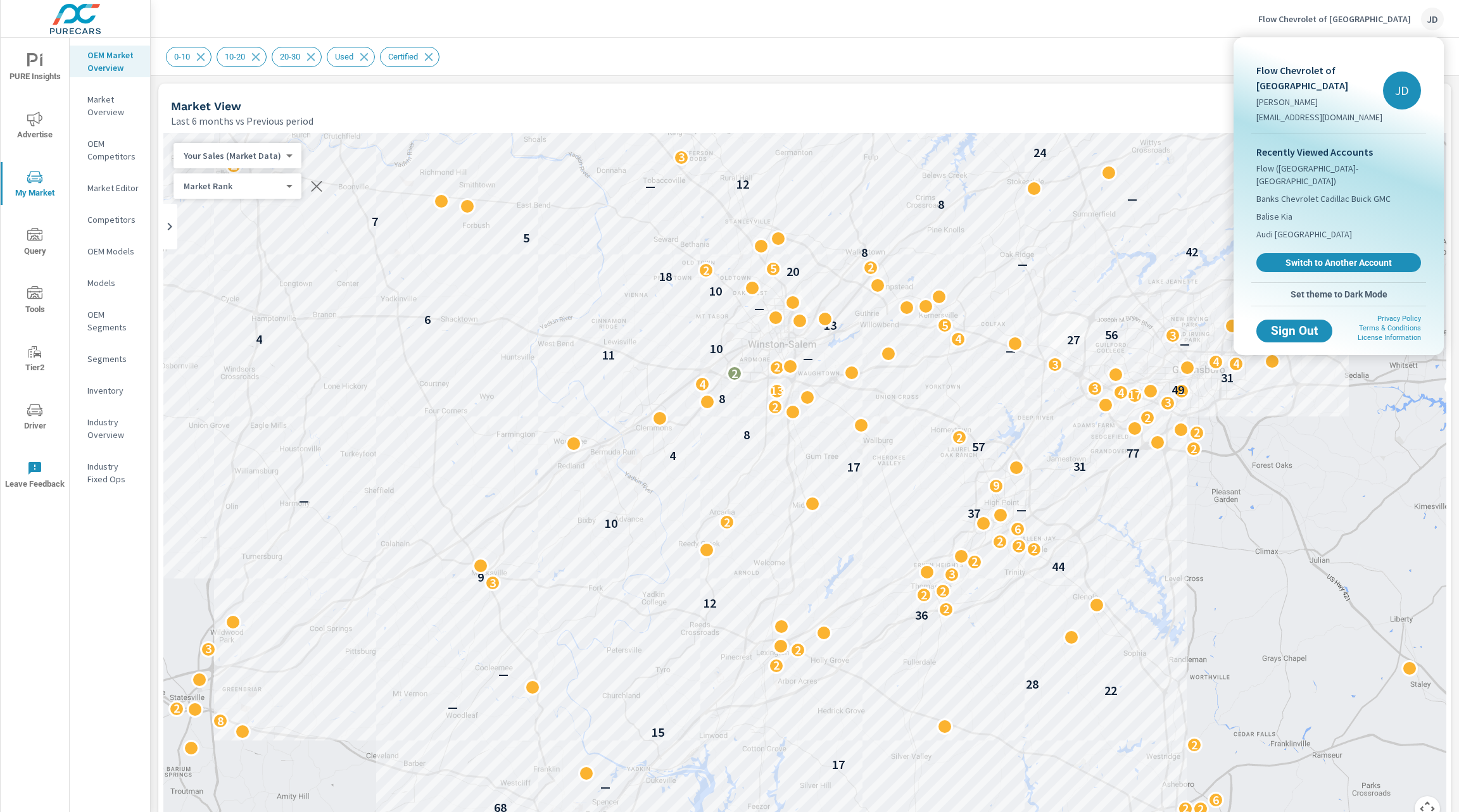
click at [1097, 55] on div at bounding box center [729, 406] width 1459 height 812
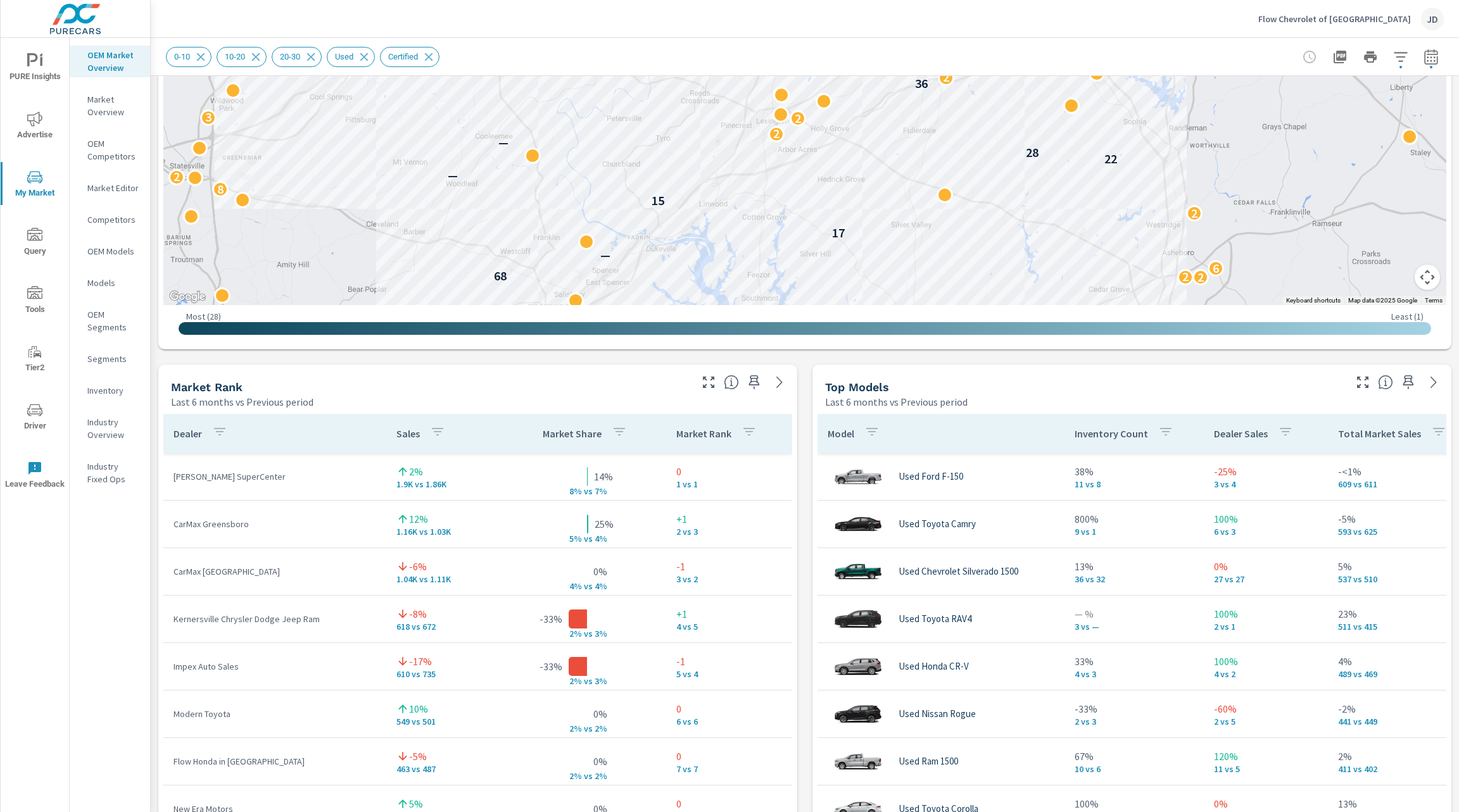
scroll to position [606, 0]
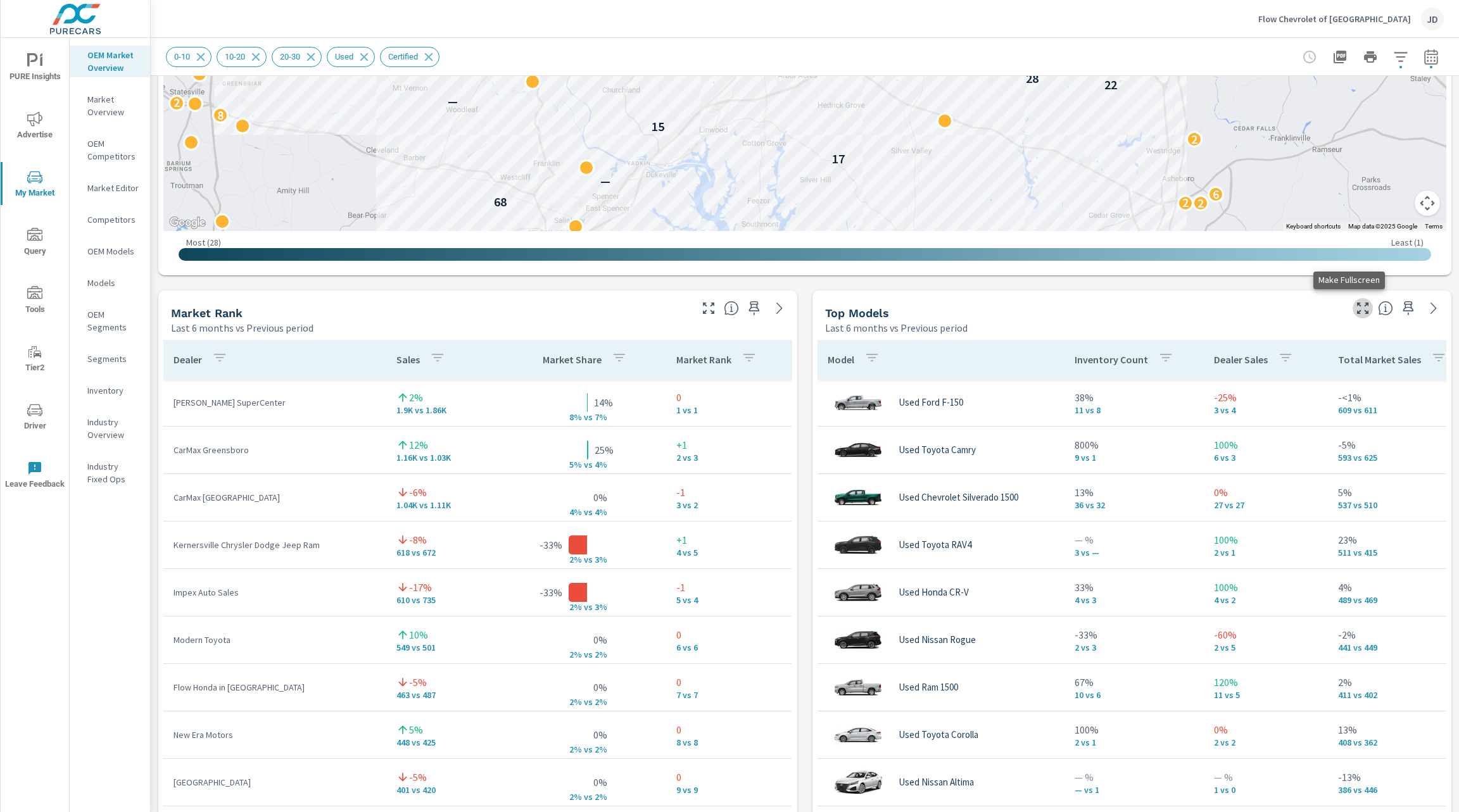
click at [1357, 310] on icon "button" at bounding box center [1363, 308] width 12 height 12
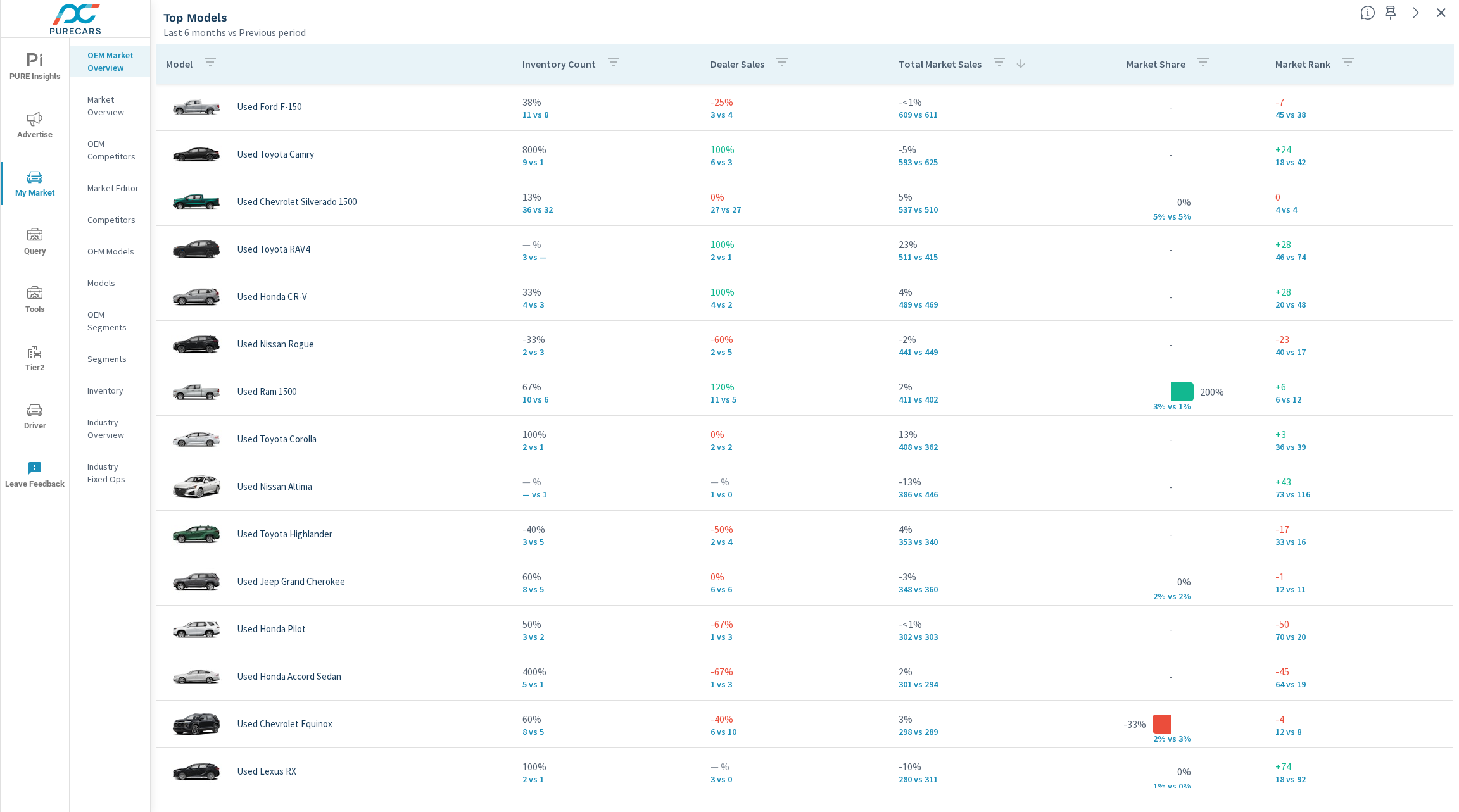
click at [729, 57] on div "Dealer Sales" at bounding box center [752, 64] width 84 height 29
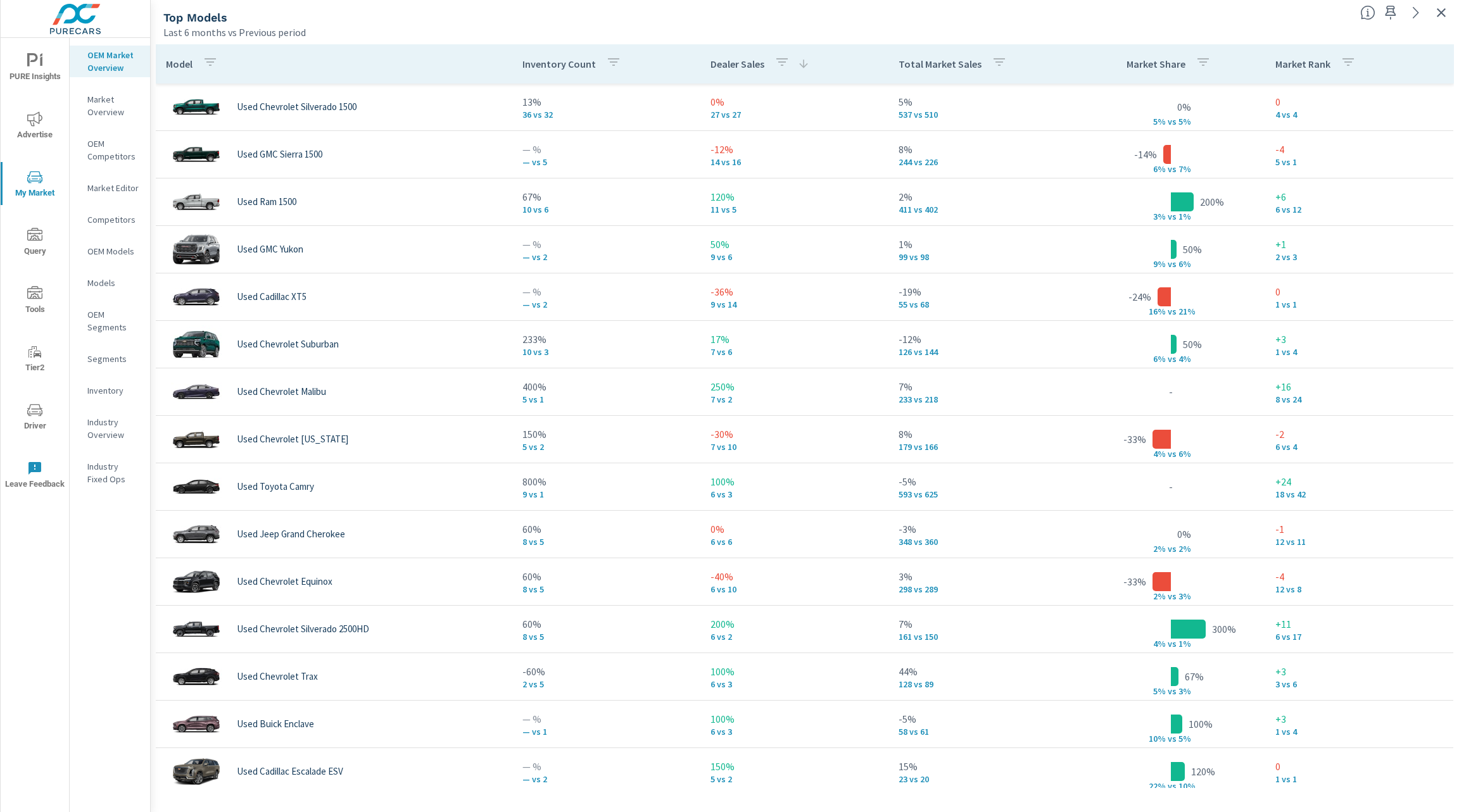
click at [930, 63] on p "Total Market Sales" at bounding box center [940, 64] width 83 height 13
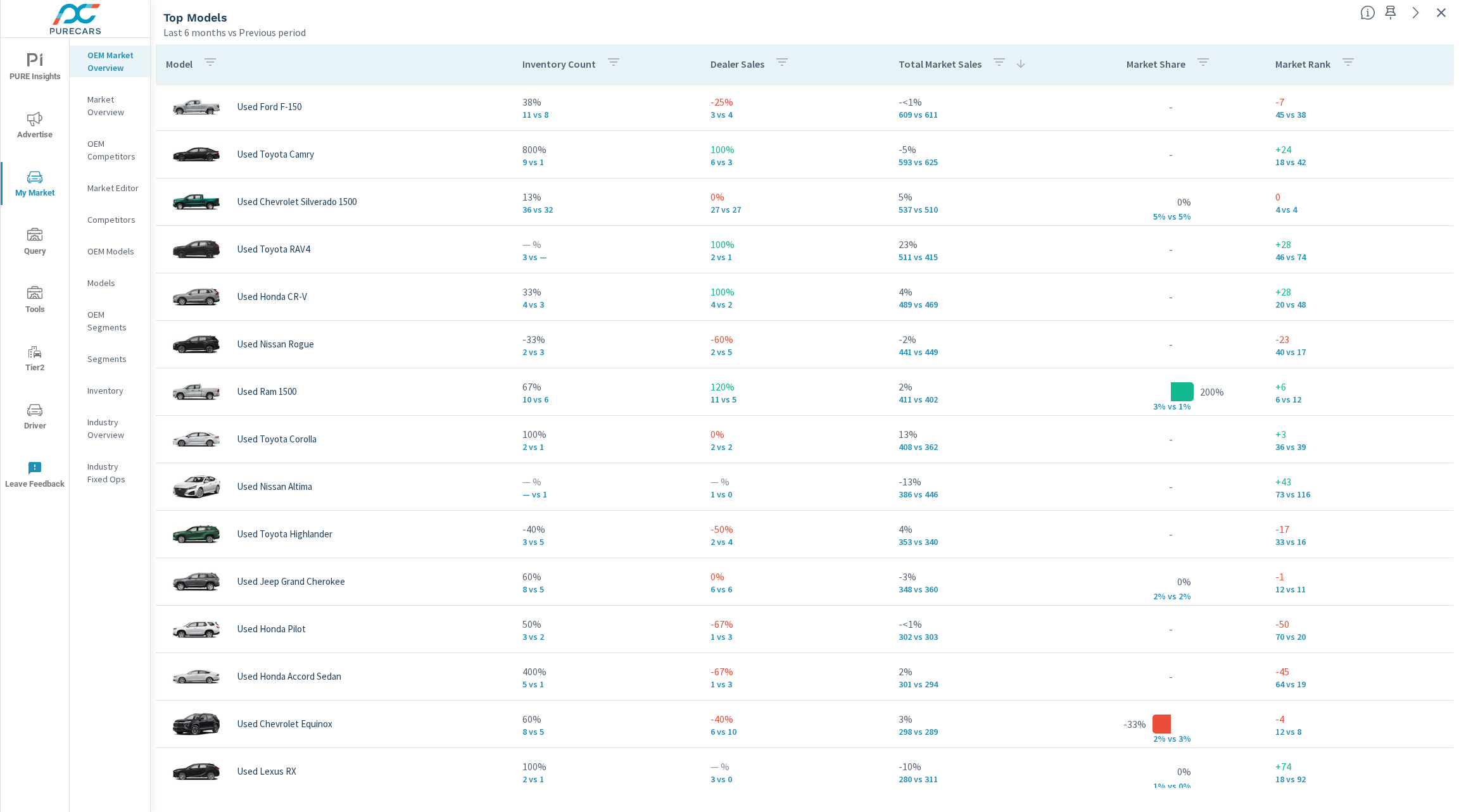
click at [725, 62] on p "Dealer Sales" at bounding box center [738, 64] width 54 height 13
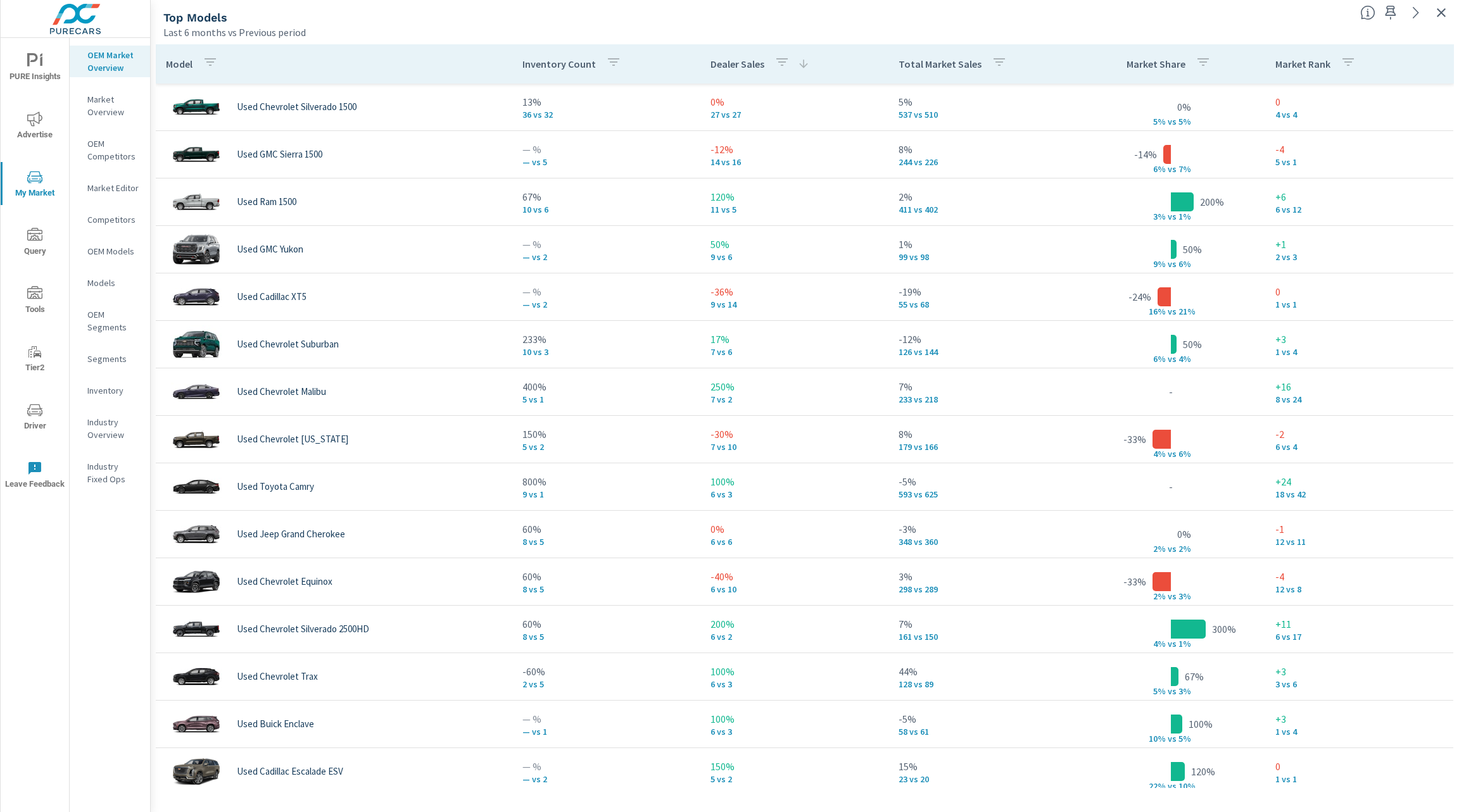
click at [904, 60] on p "Total Market Sales" at bounding box center [940, 64] width 83 height 13
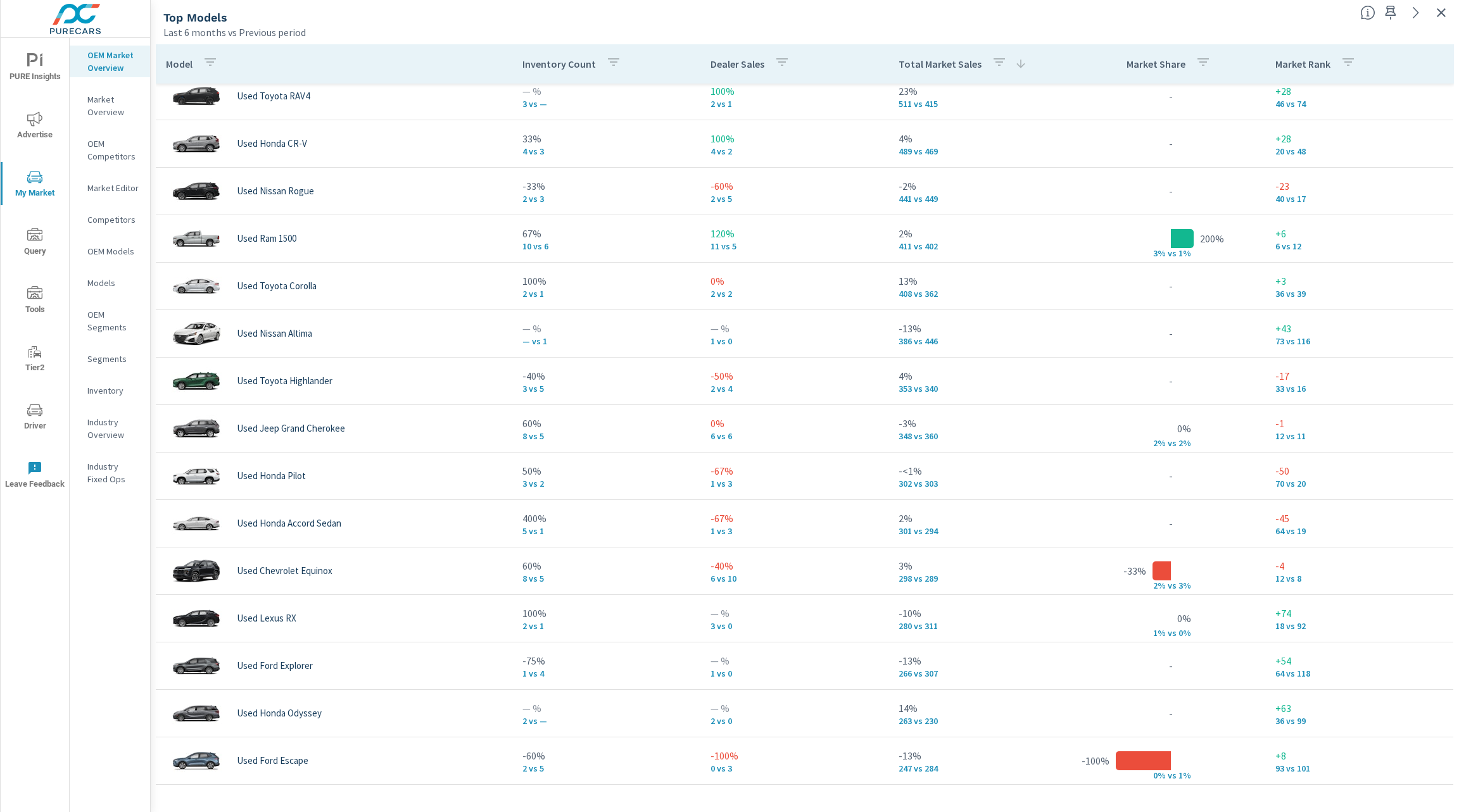
scroll to position [196, 0]
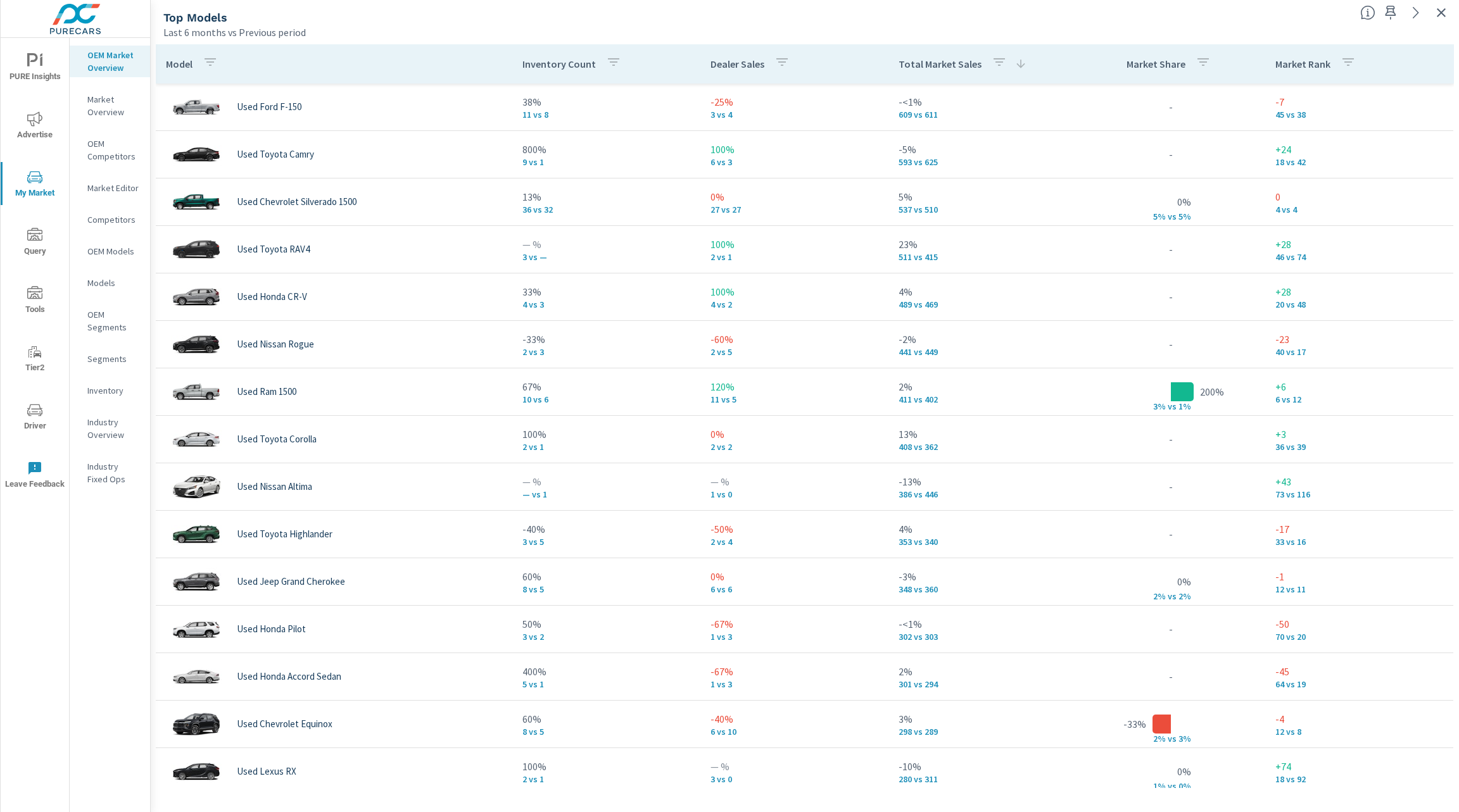
click at [745, 62] on p "Dealer Sales" at bounding box center [738, 64] width 54 height 13
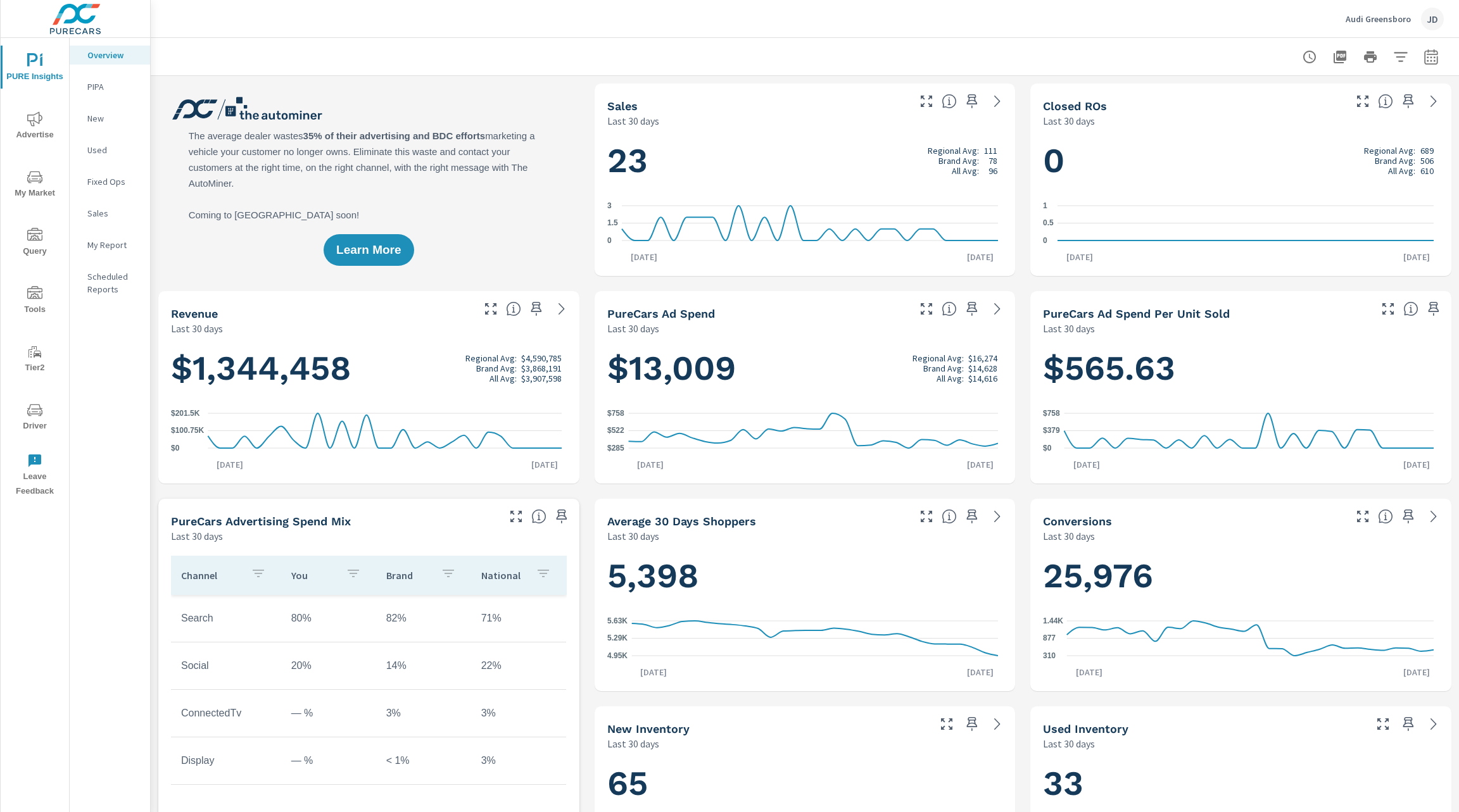
click at [39, 130] on span "Advertise" at bounding box center [35, 127] width 61 height 31
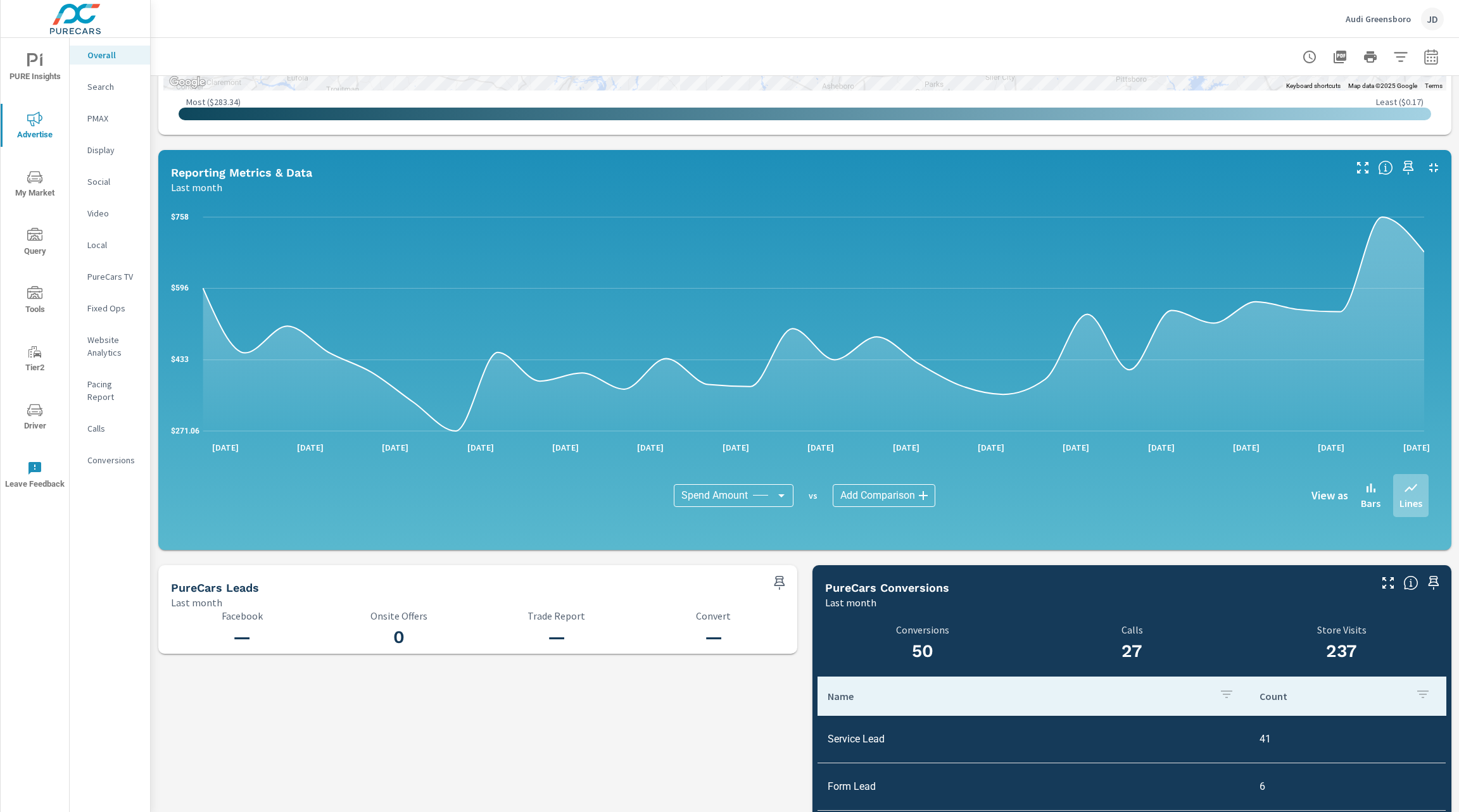
scroll to position [869, 0]
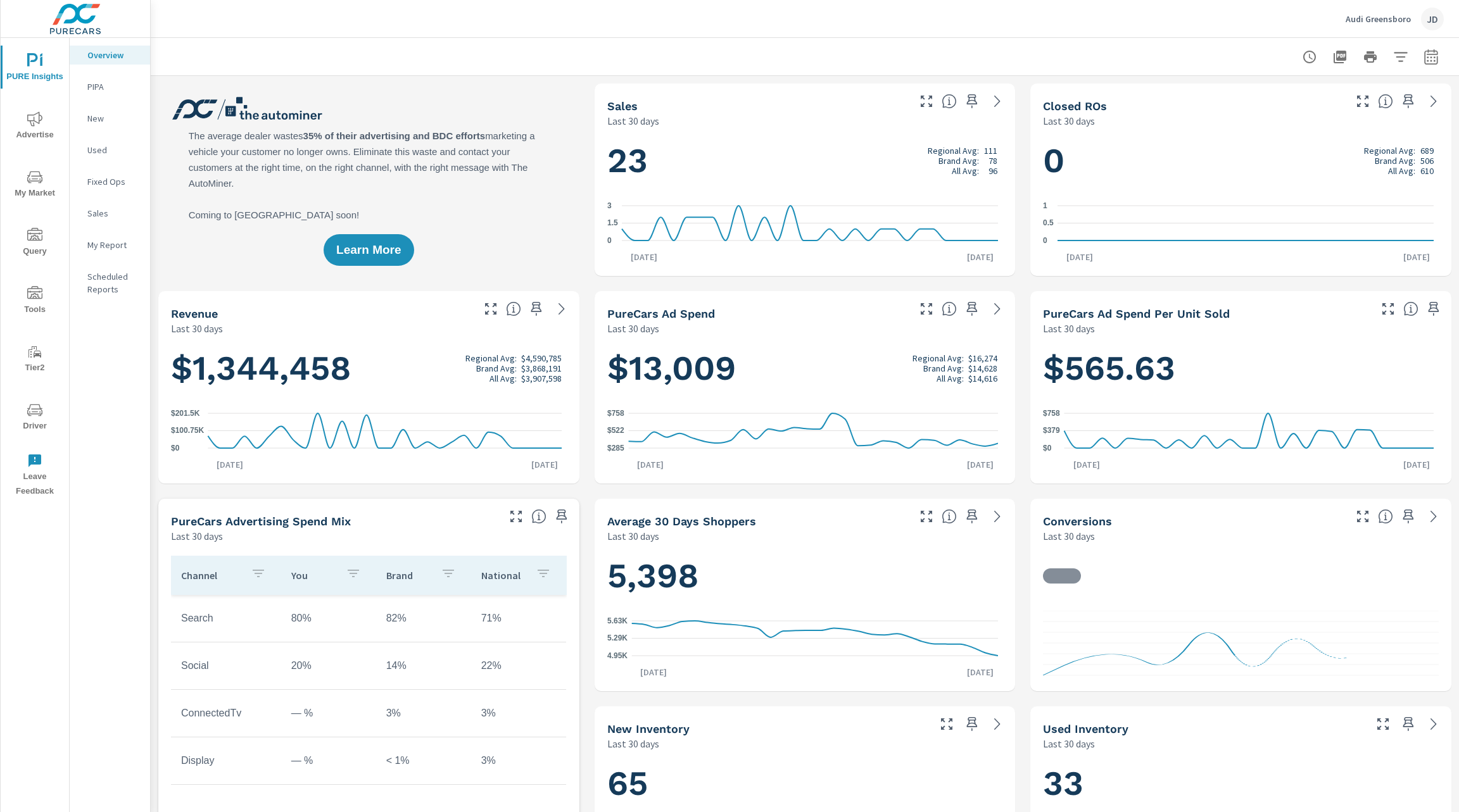
click at [35, 186] on span "My Market" at bounding box center [35, 185] width 61 height 31
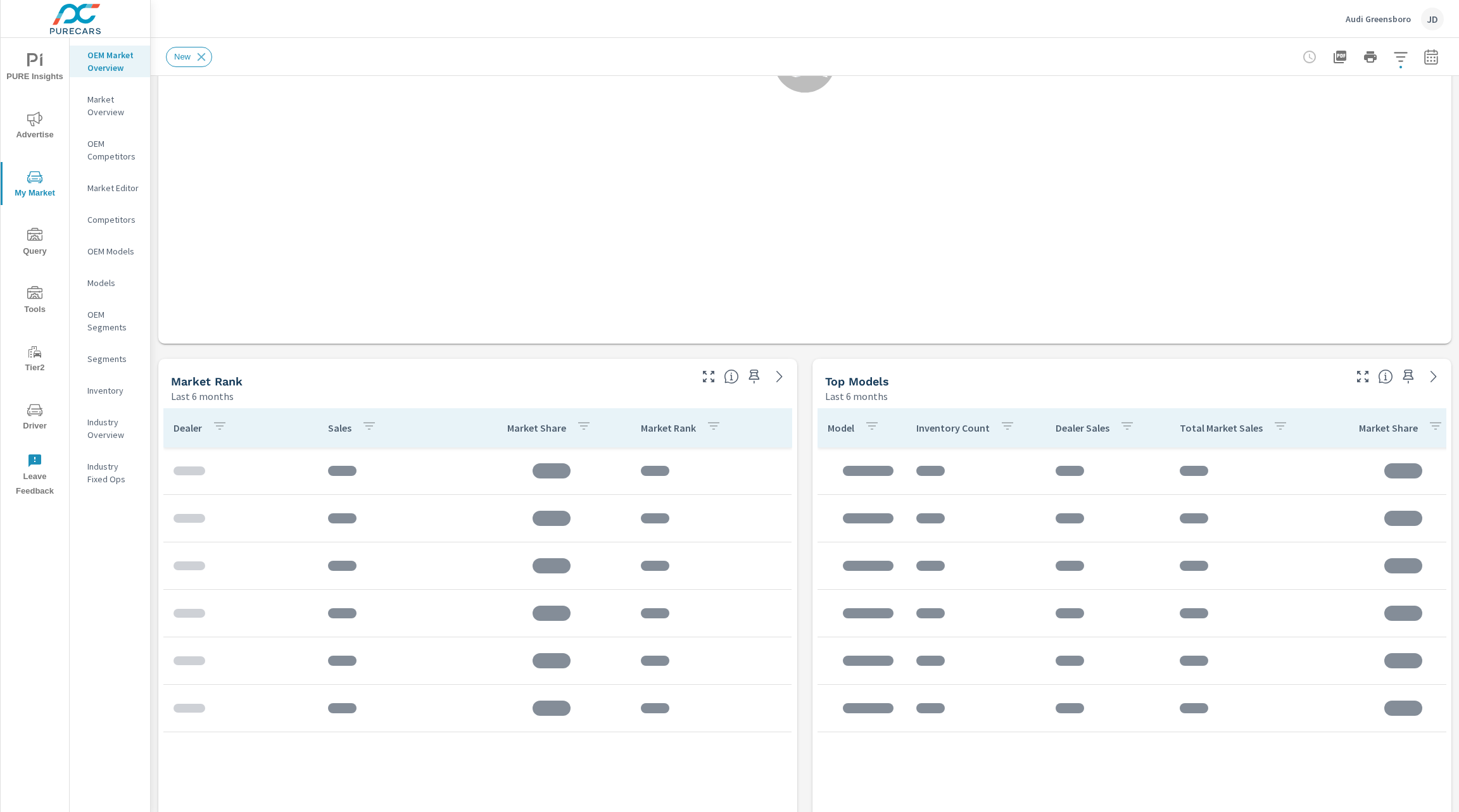
scroll to position [370, 0]
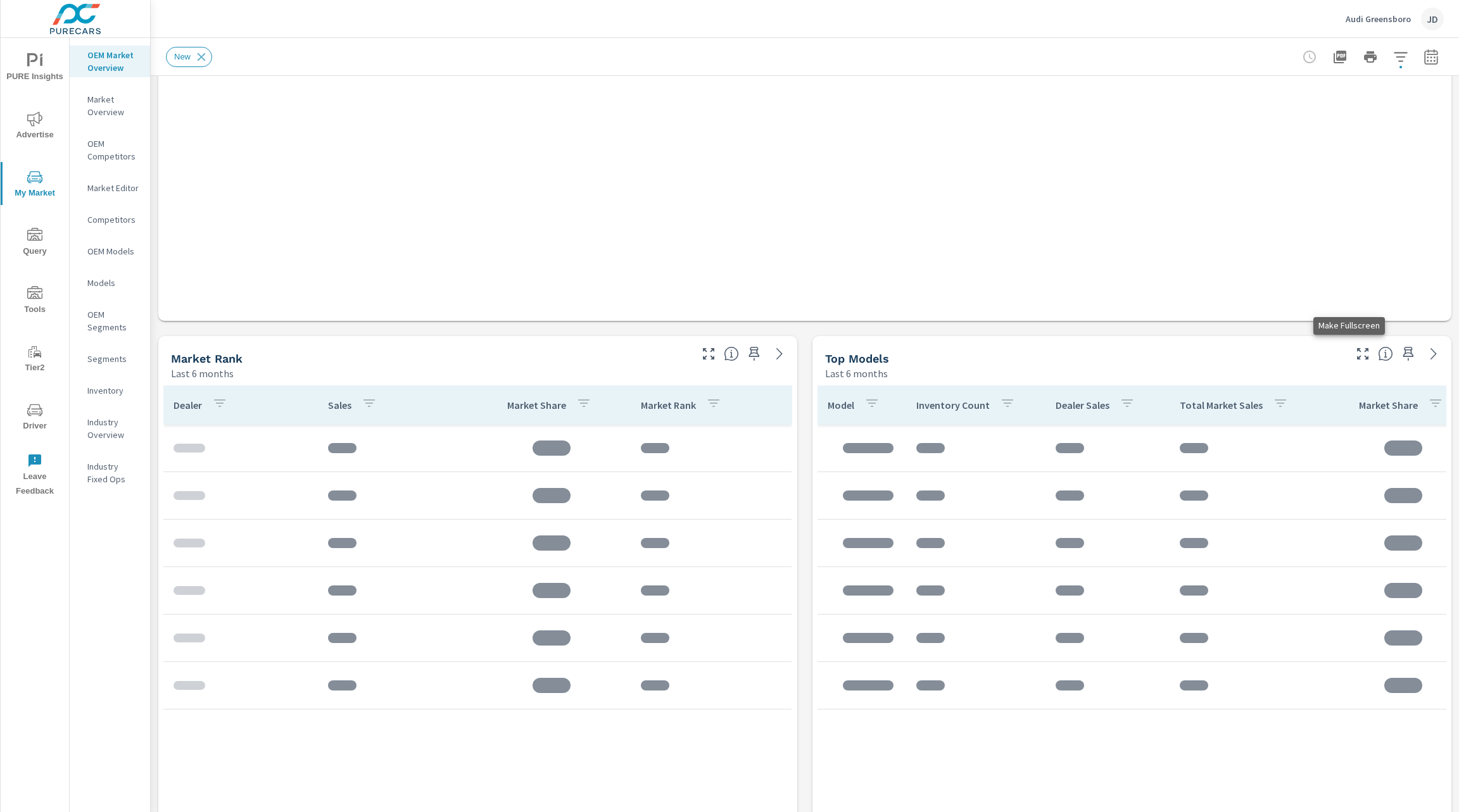
click at [1355, 358] on icon "button" at bounding box center [1363, 354] width 15 height 15
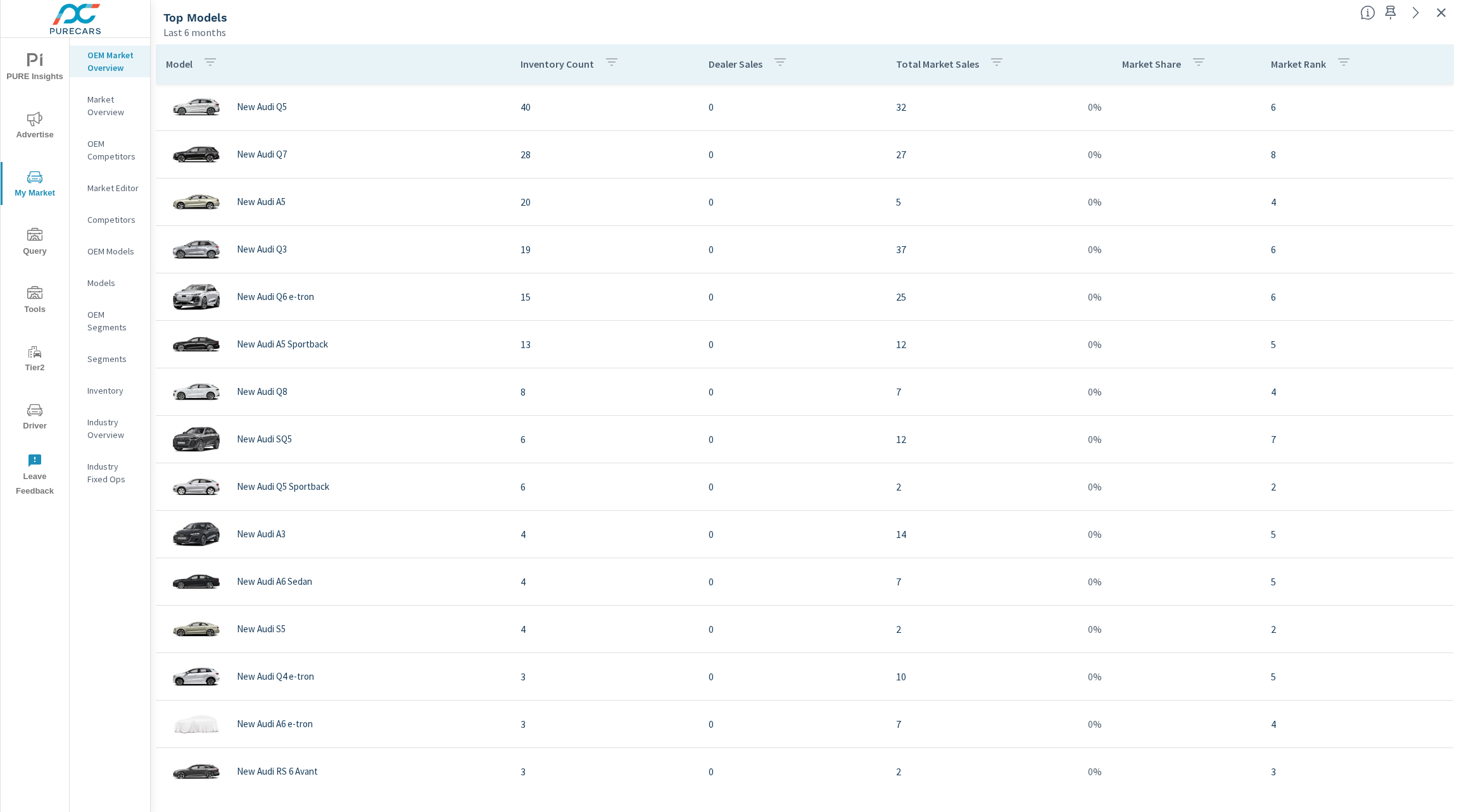
click at [906, 64] on p "Total Market Sales" at bounding box center [937, 64] width 83 height 13
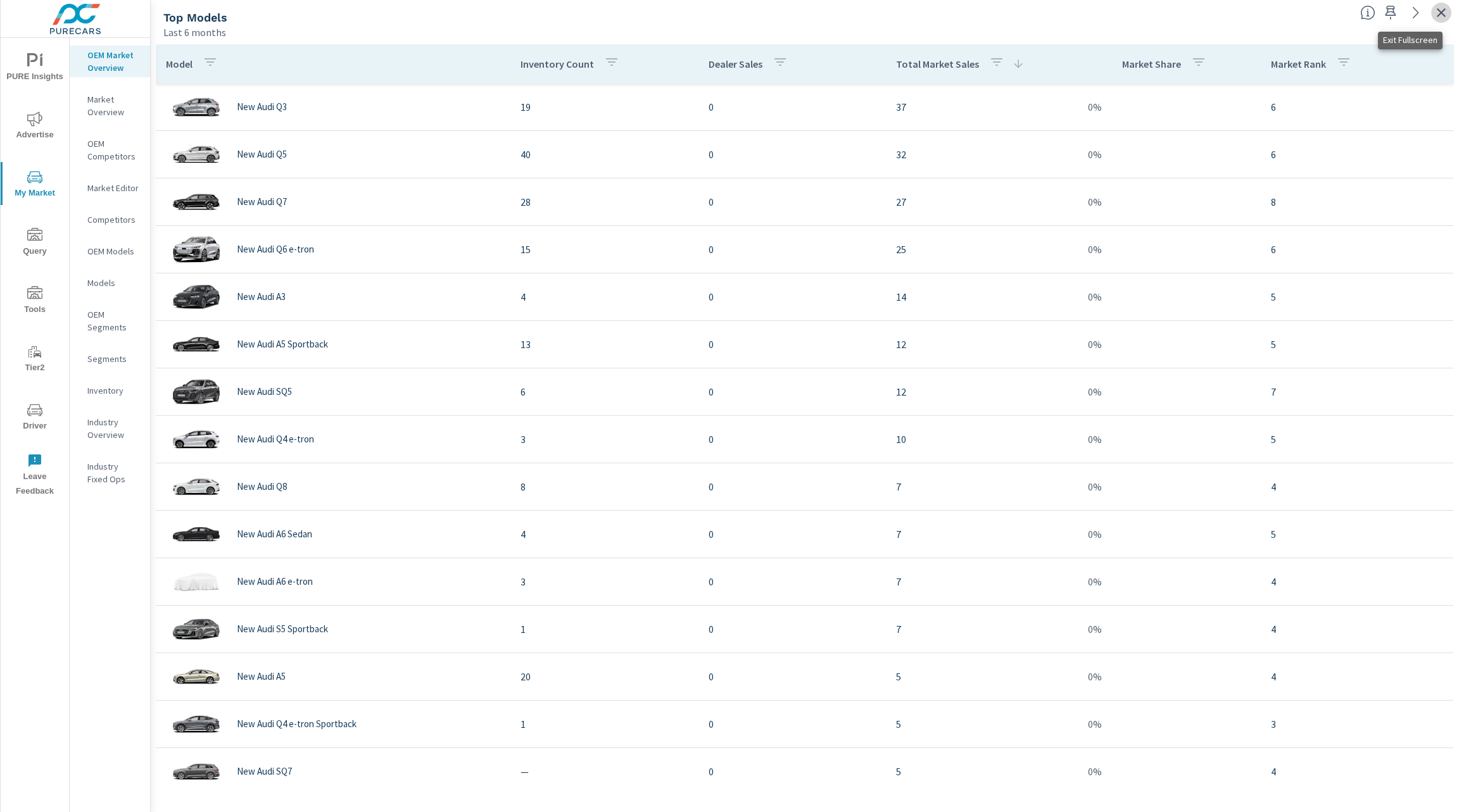
click at [1440, 13] on icon "button" at bounding box center [1441, 13] width 9 height 9
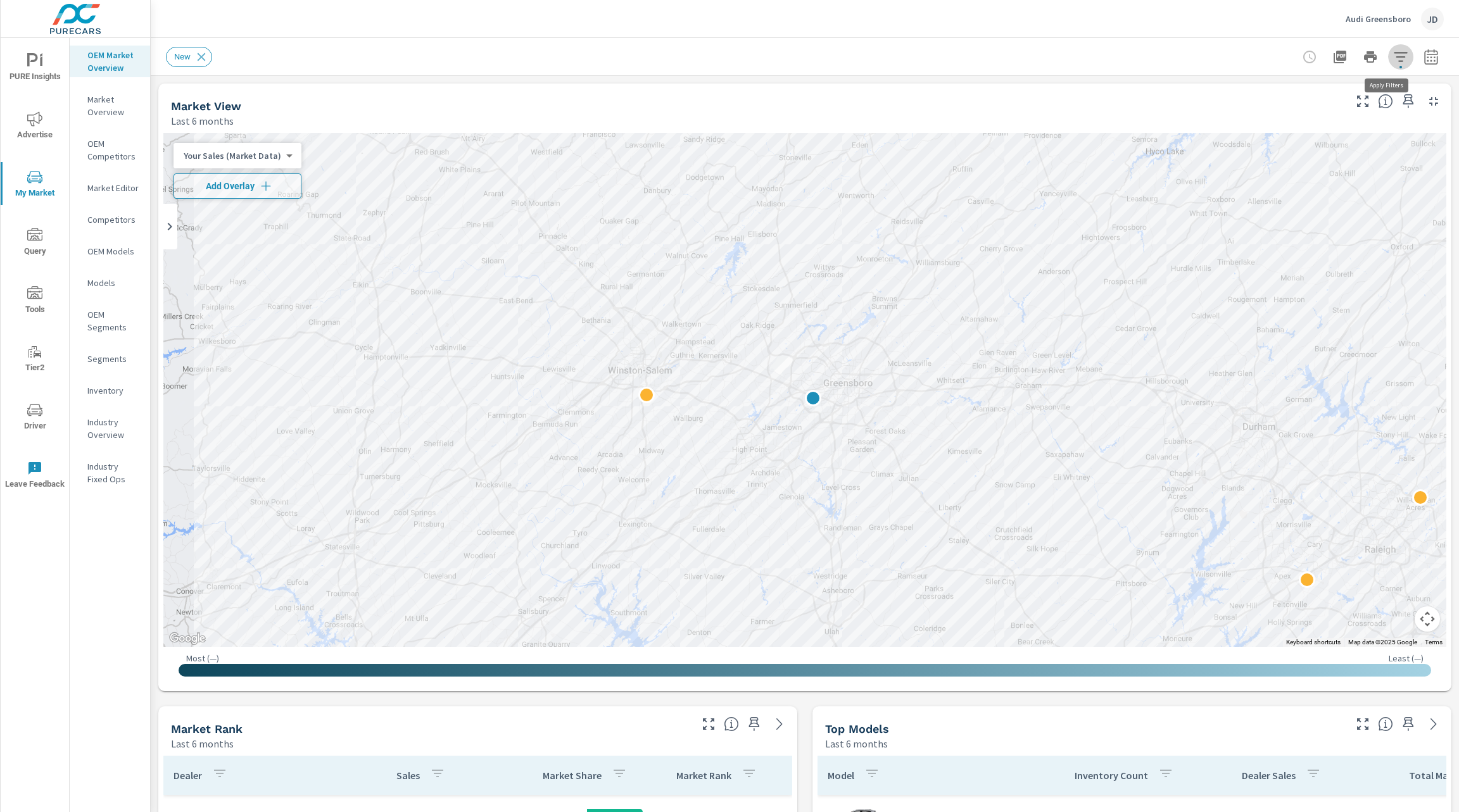
click at [1393, 58] on icon "button" at bounding box center [1401, 57] width 15 height 15
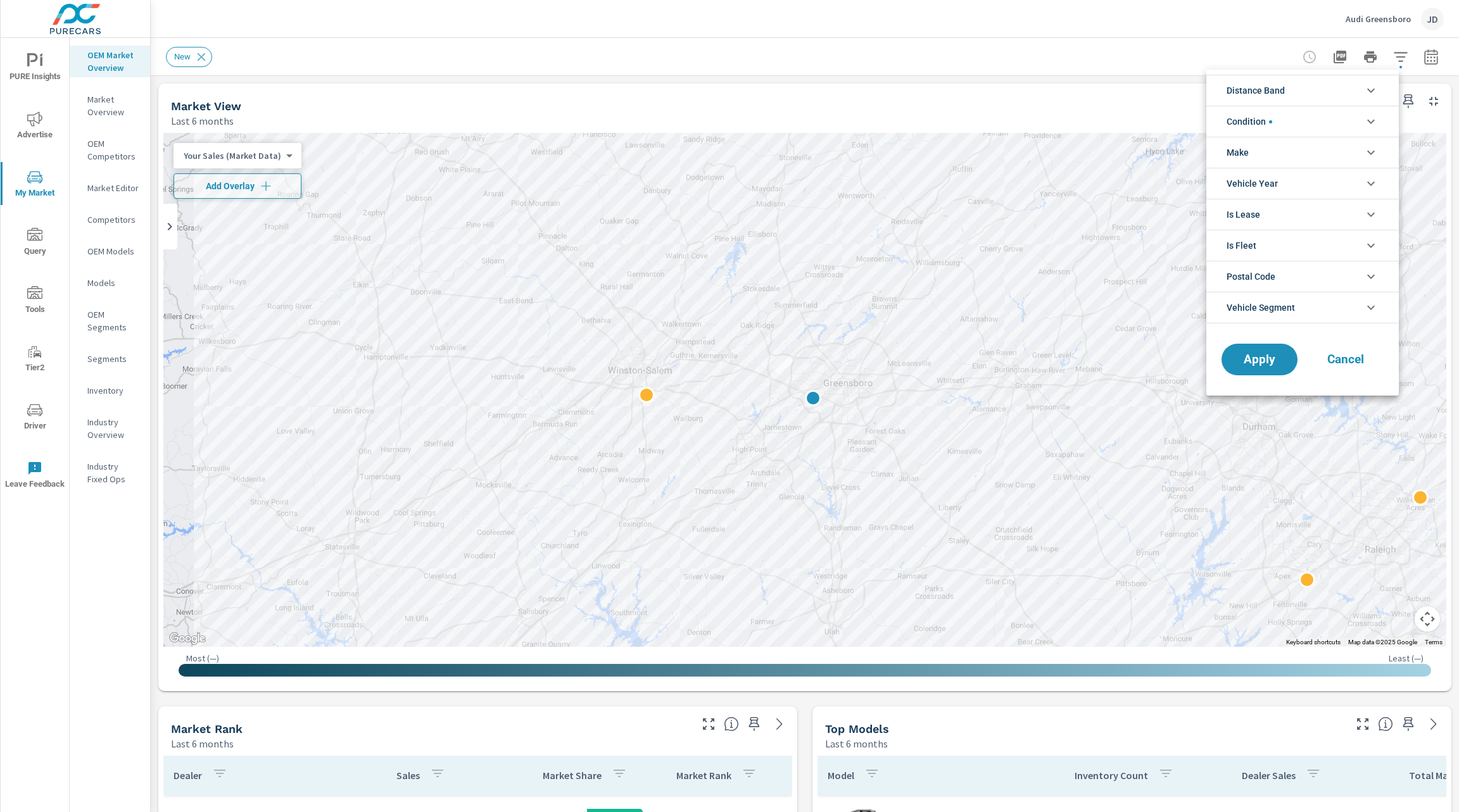
click at [675, 82] on div at bounding box center [729, 406] width 1459 height 812
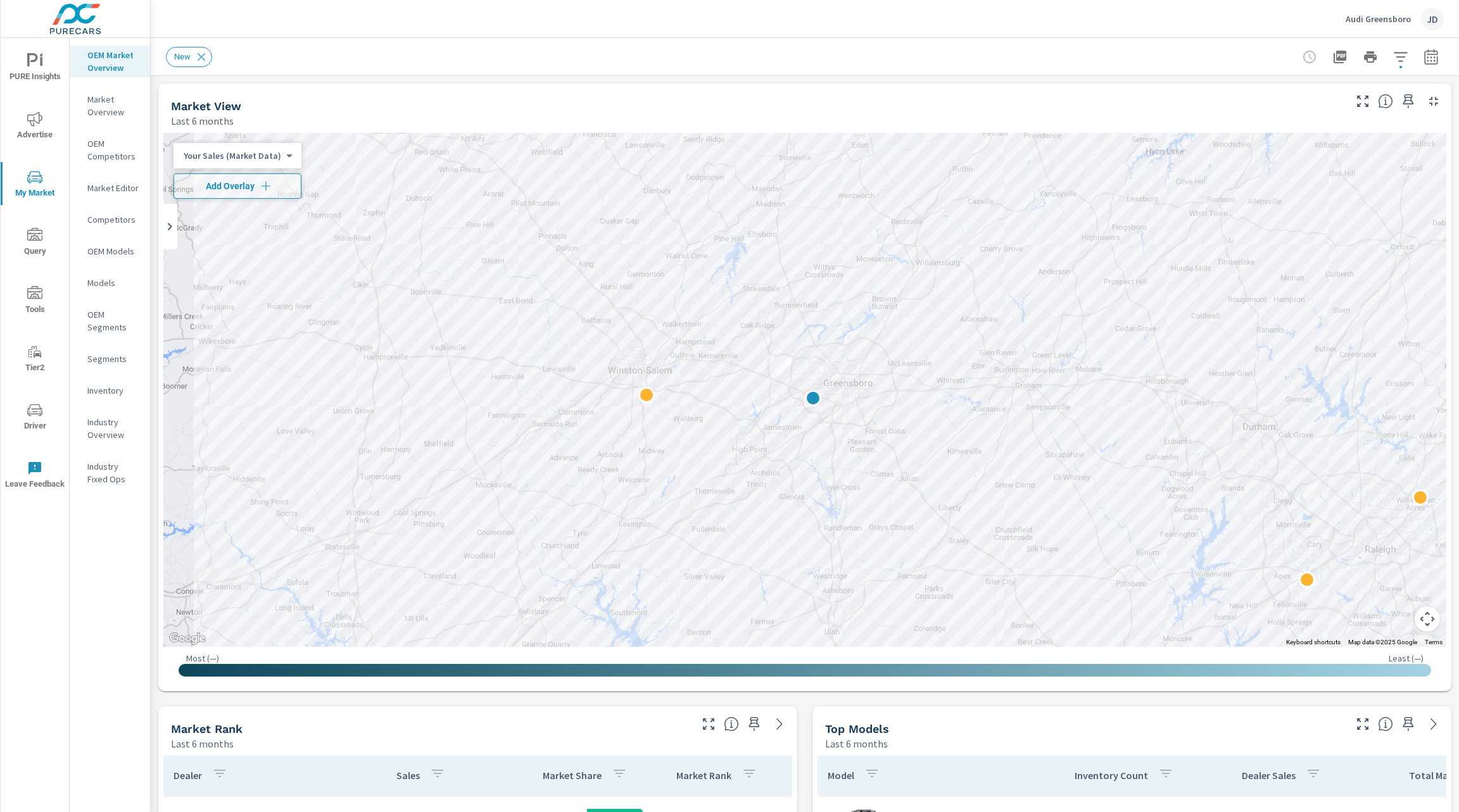
click at [1377, 17] on p "Audi Greensboro" at bounding box center [1378, 19] width 65 height 12
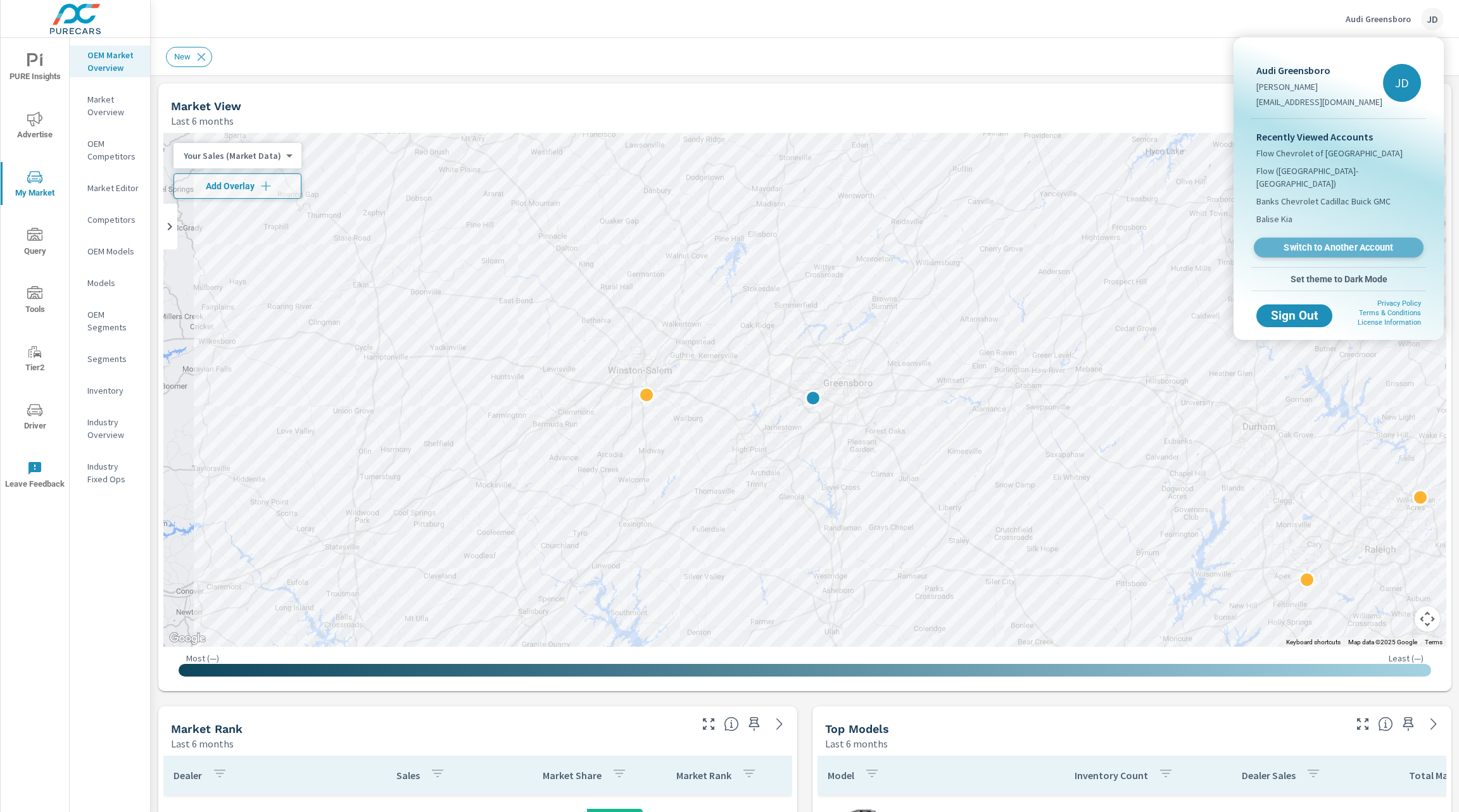
click at [1336, 242] on span "Switch to Another Account" at bounding box center [1338, 248] width 155 height 12
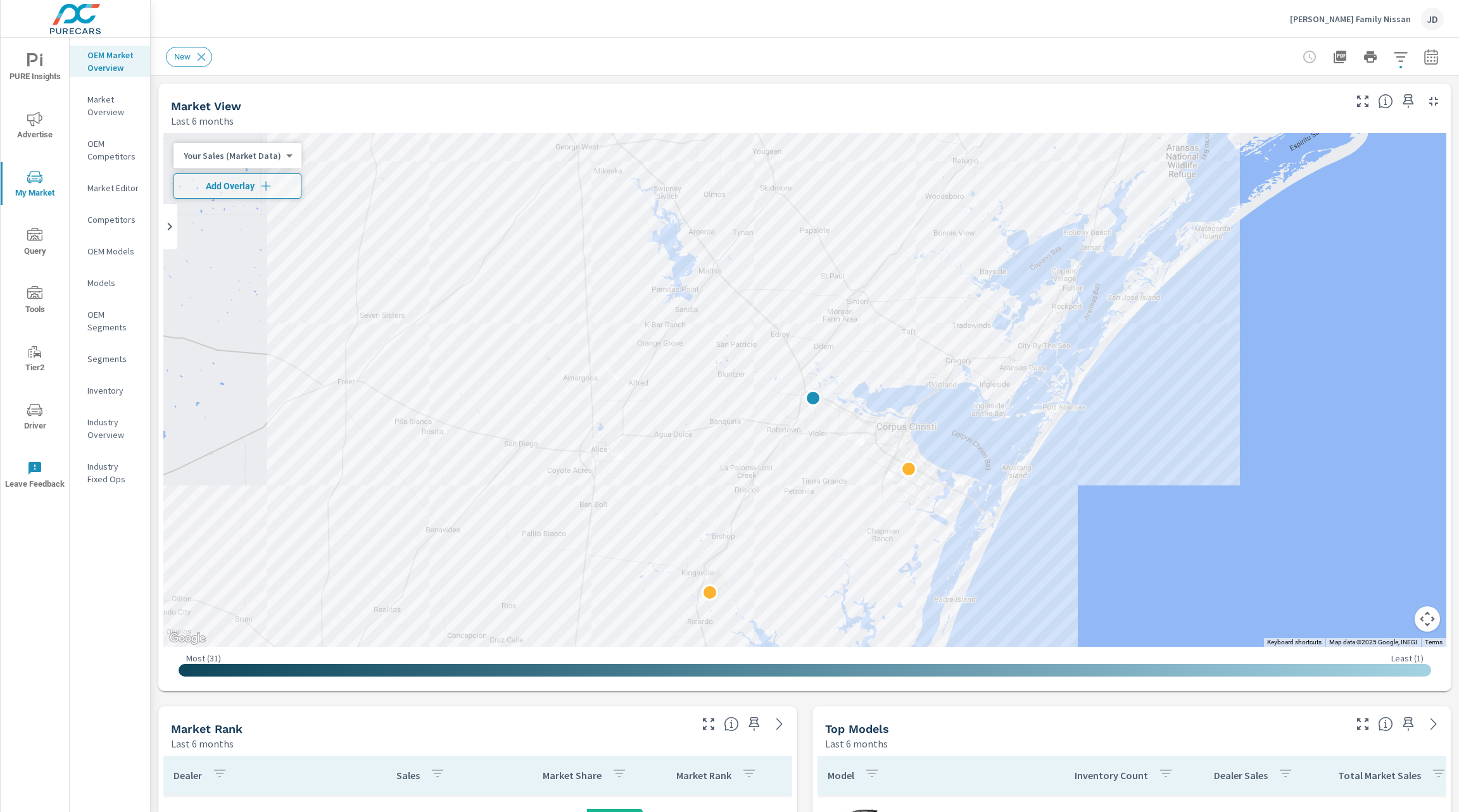
click at [13, 69] on span "PURE Insights" at bounding box center [35, 69] width 61 height 31
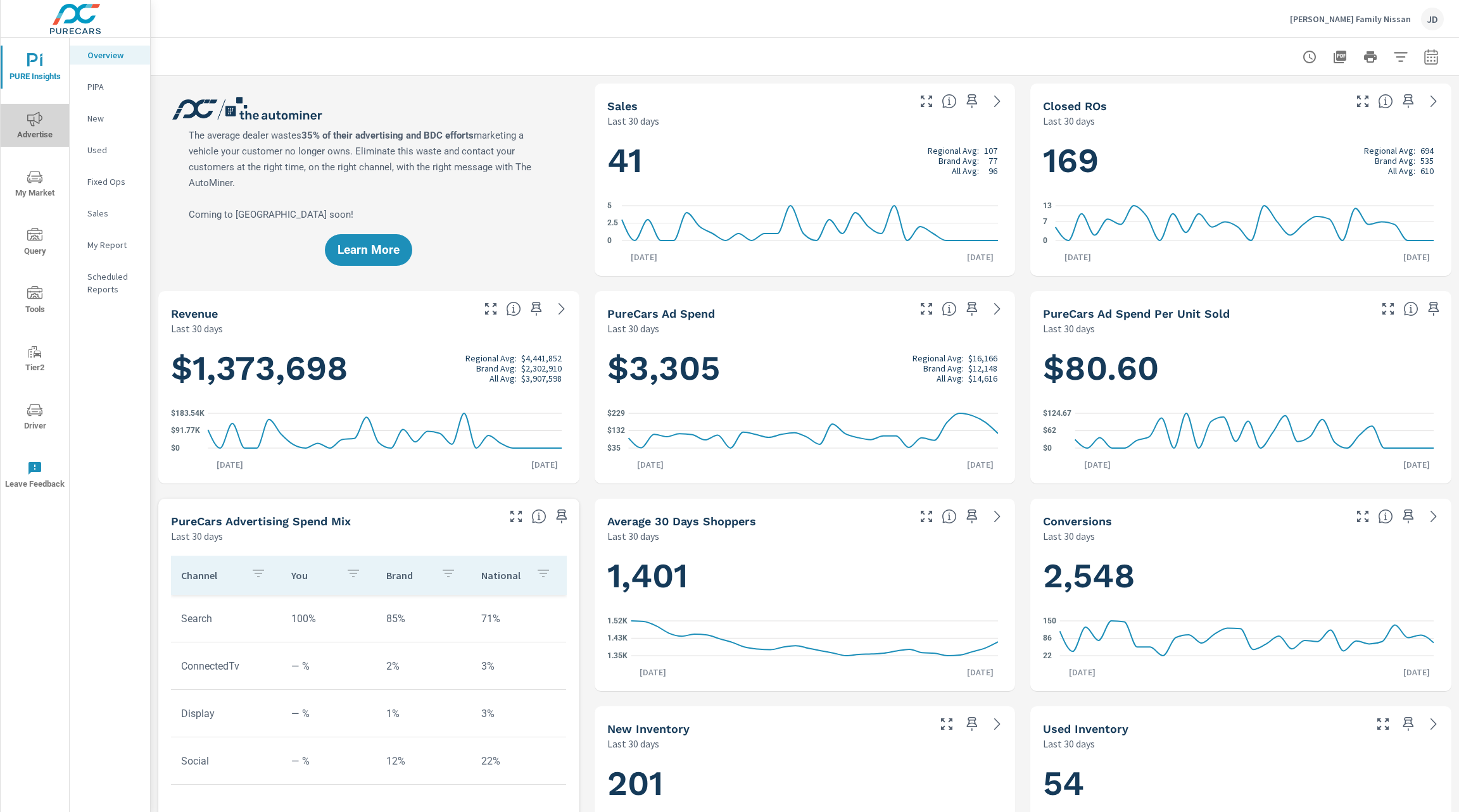
click at [37, 133] on span "Advertise" at bounding box center [35, 127] width 61 height 31
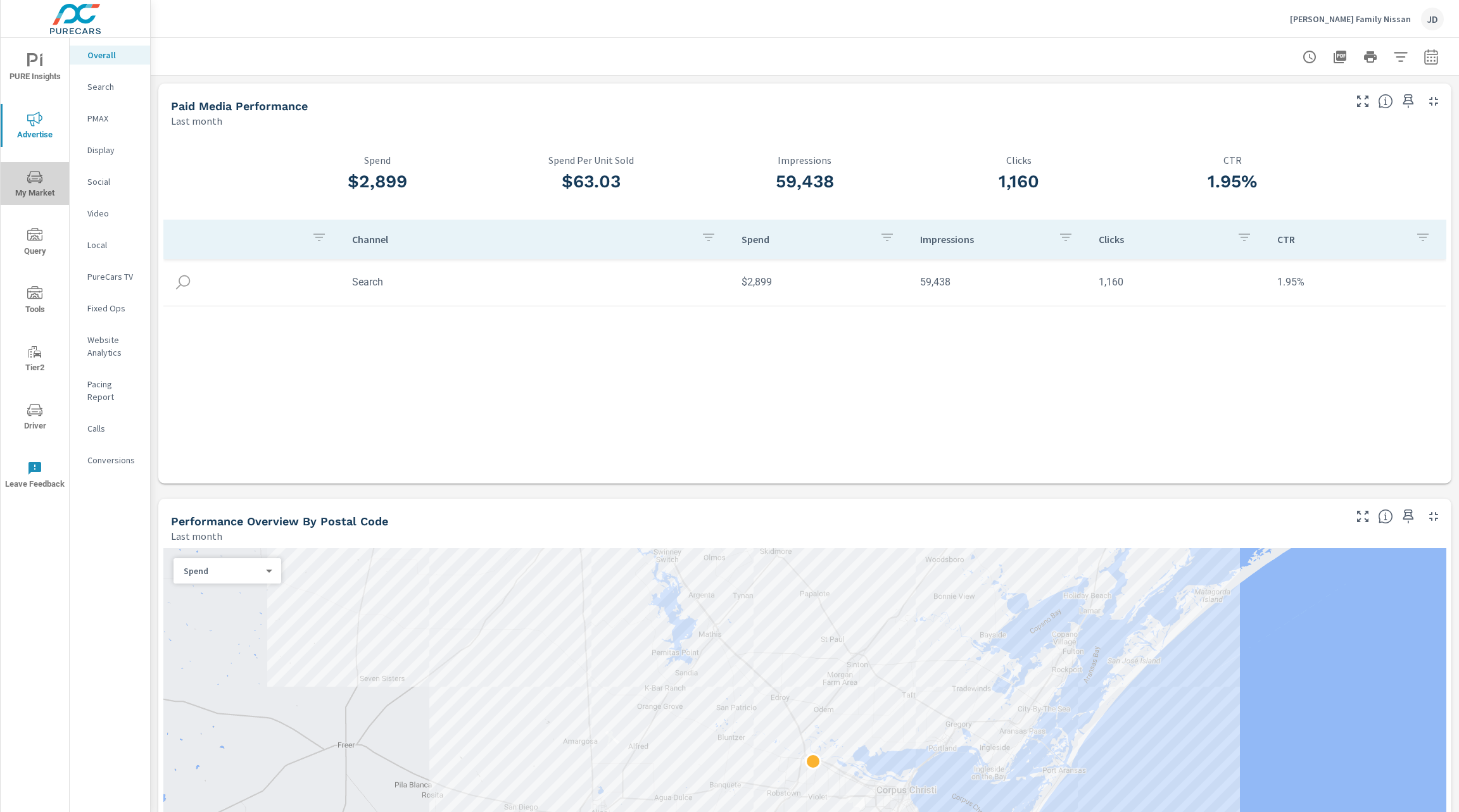
click at [46, 194] on span "My Market" at bounding box center [35, 185] width 61 height 31
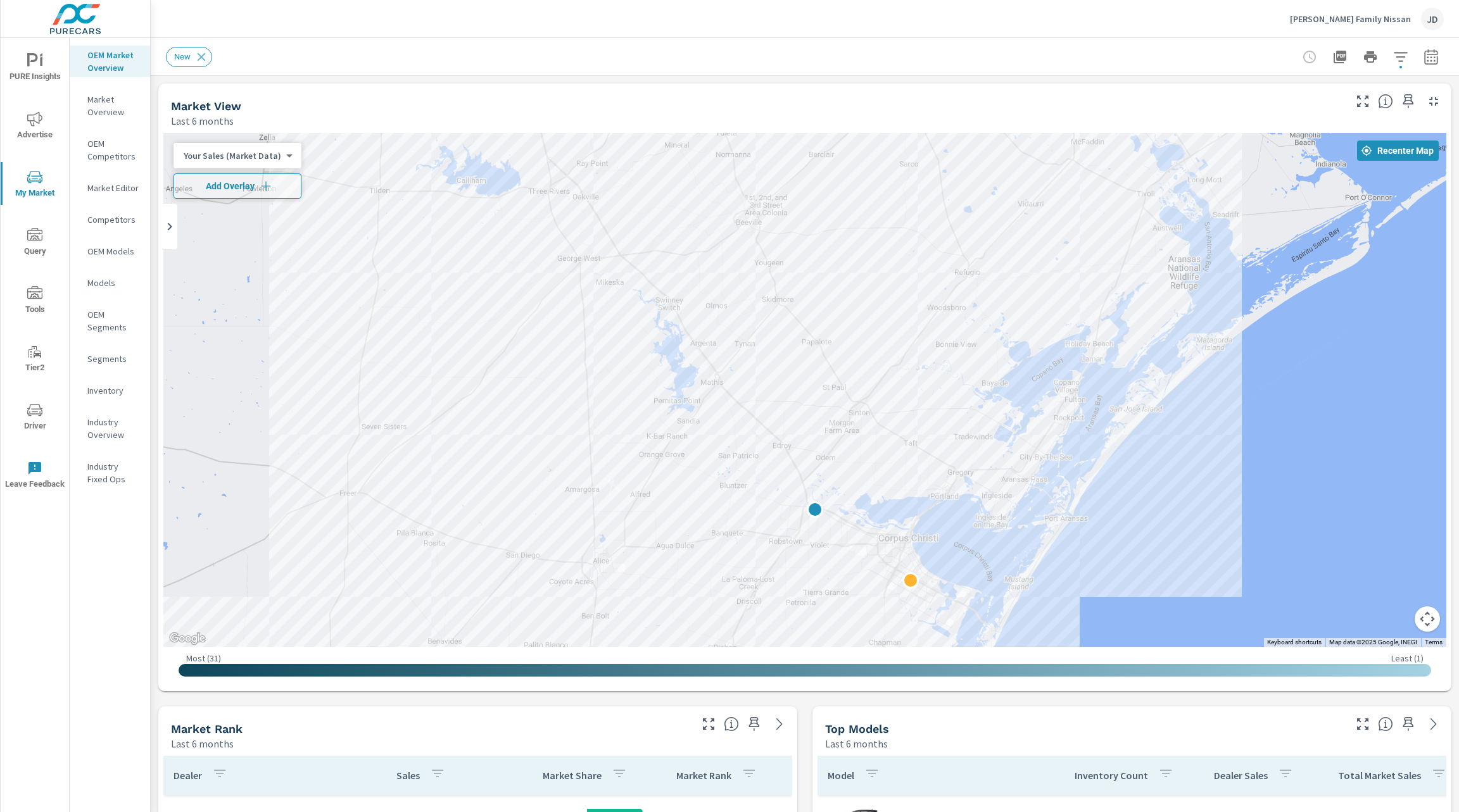
drag, startPoint x: 809, startPoint y: 256, endPoint x: 811, endPoint y: 369, distance: 113.0
click at [811, 369] on div at bounding box center [804, 390] width 1282 height 514
drag, startPoint x: 904, startPoint y: 110, endPoint x: 908, endPoint y: 84, distance: 26.3
click at [908, 84] on div "Market View Last 6 months" at bounding box center [753, 106] width 1189 height 45
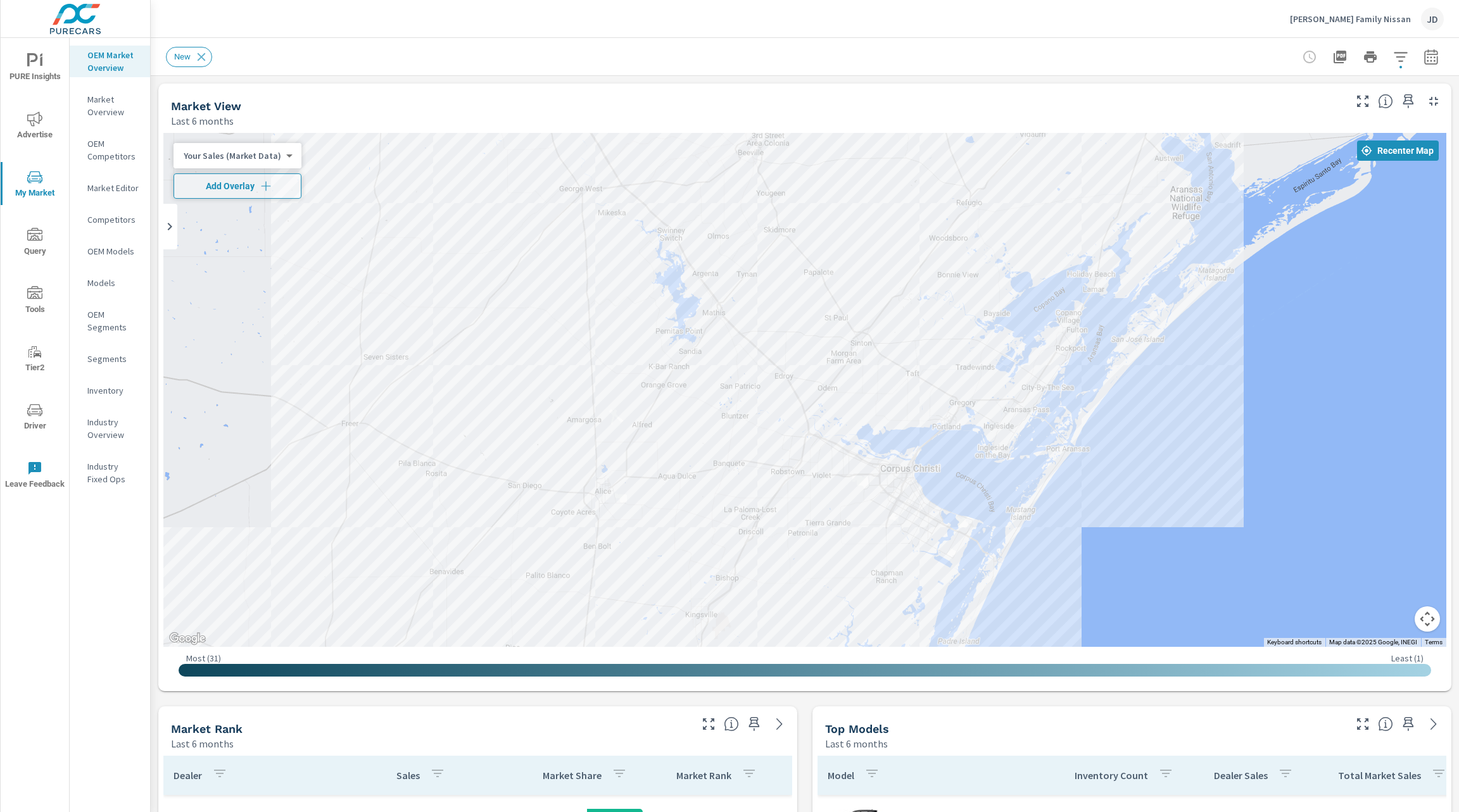
drag, startPoint x: 826, startPoint y: 453, endPoint x: 826, endPoint y: 390, distance: 63.0
click at [826, 390] on div at bounding box center [1293, 648] width 972 height 648
click at [35, 64] on icon "nav menu" at bounding box center [35, 61] width 15 height 15
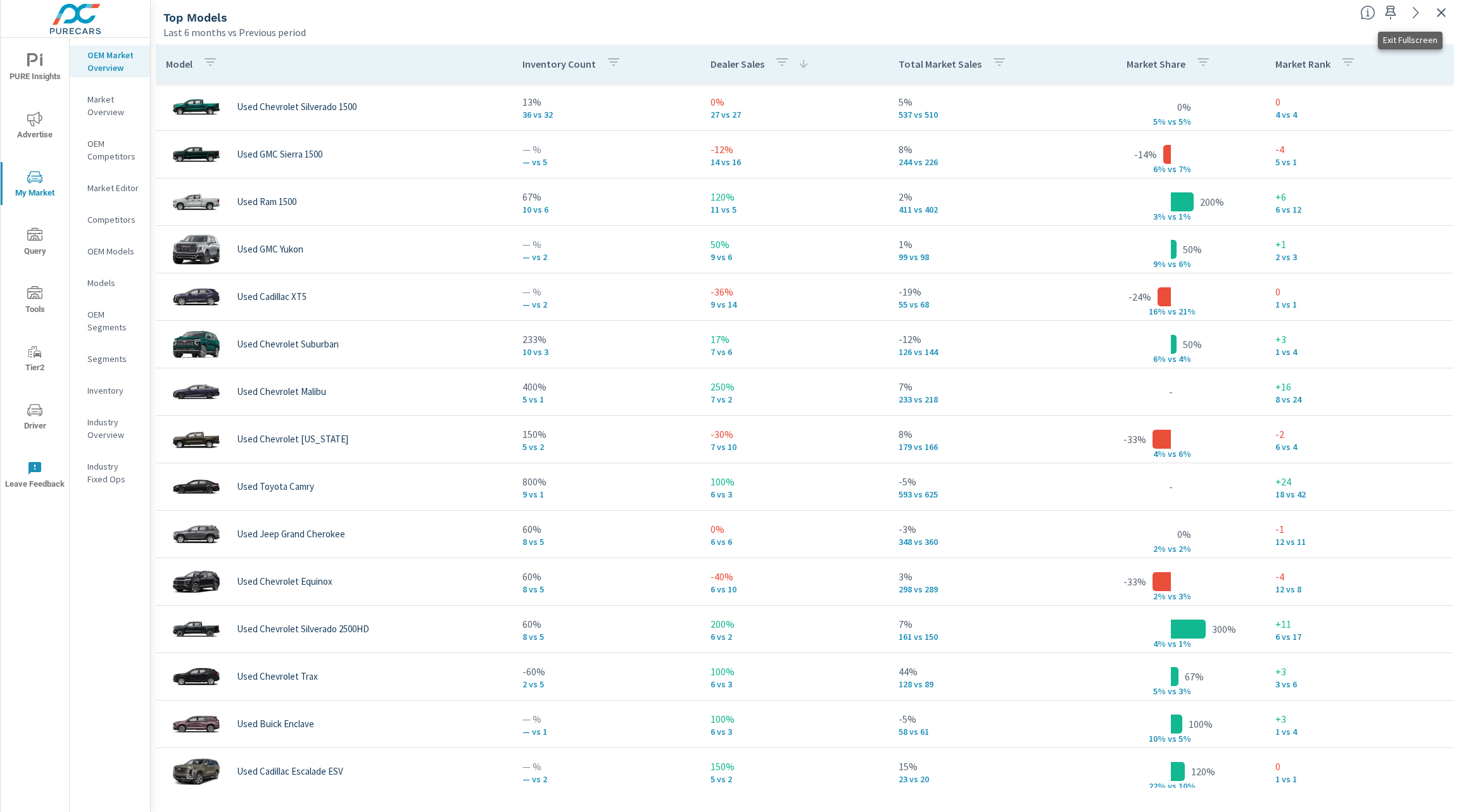
click at [1440, 13] on icon "button" at bounding box center [1441, 13] width 9 height 9
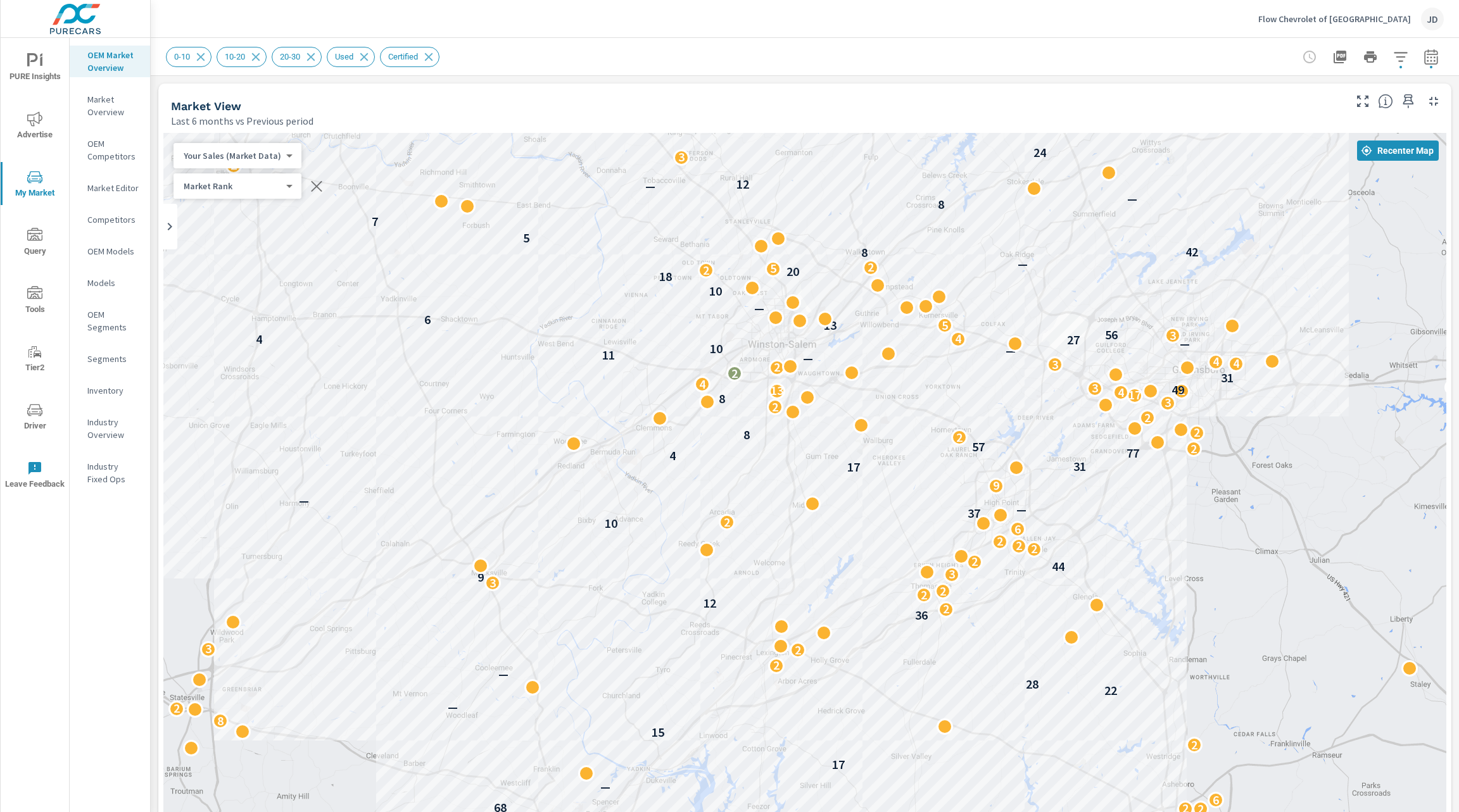
click at [34, 74] on span "PURE Insights" at bounding box center [35, 69] width 61 height 31
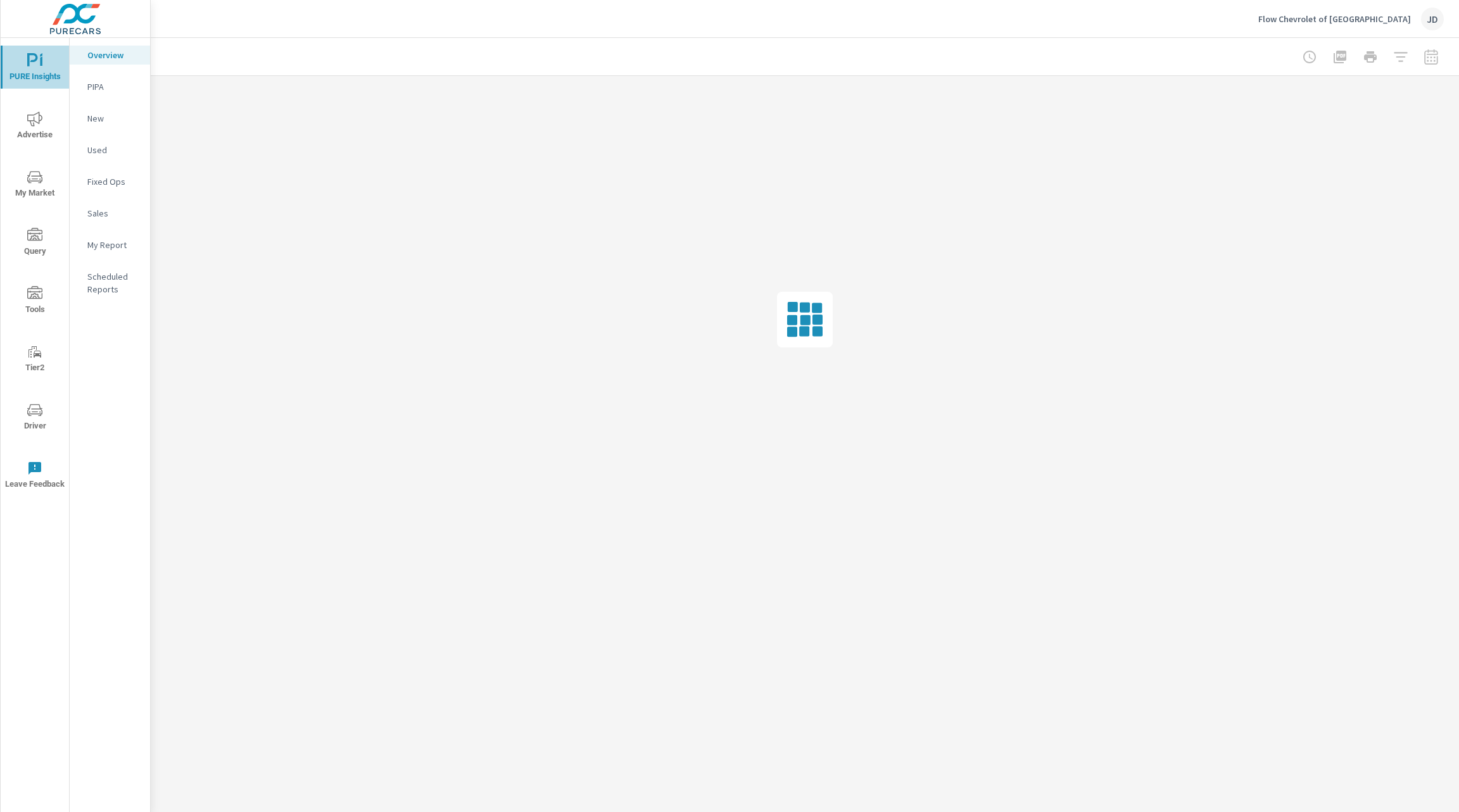
click at [34, 74] on span "PURE Insights" at bounding box center [35, 69] width 61 height 31
